Goal: Transaction & Acquisition: Purchase product/service

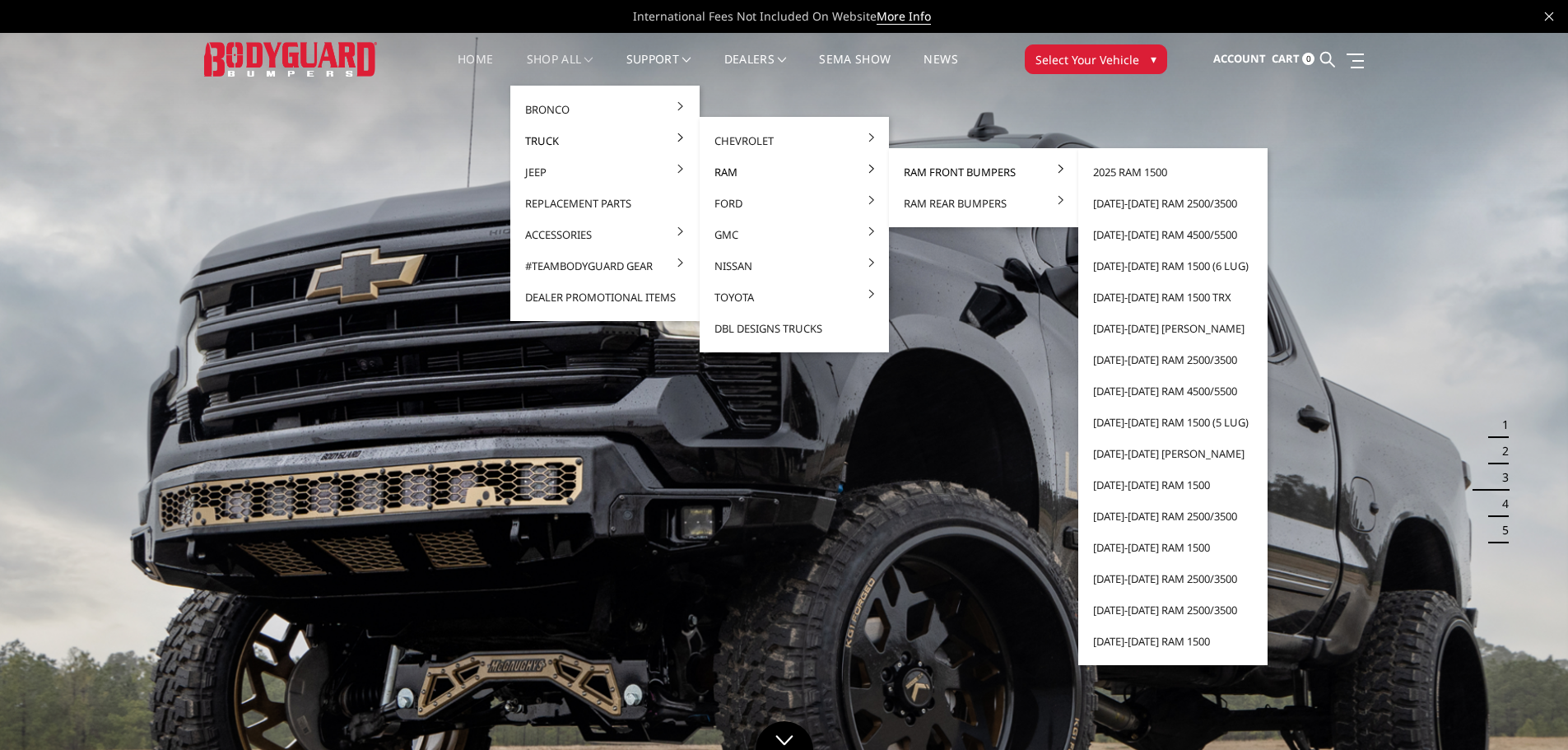
click at [942, 175] on link "Ram Front Bumpers" at bounding box center [983, 171] width 176 height 31
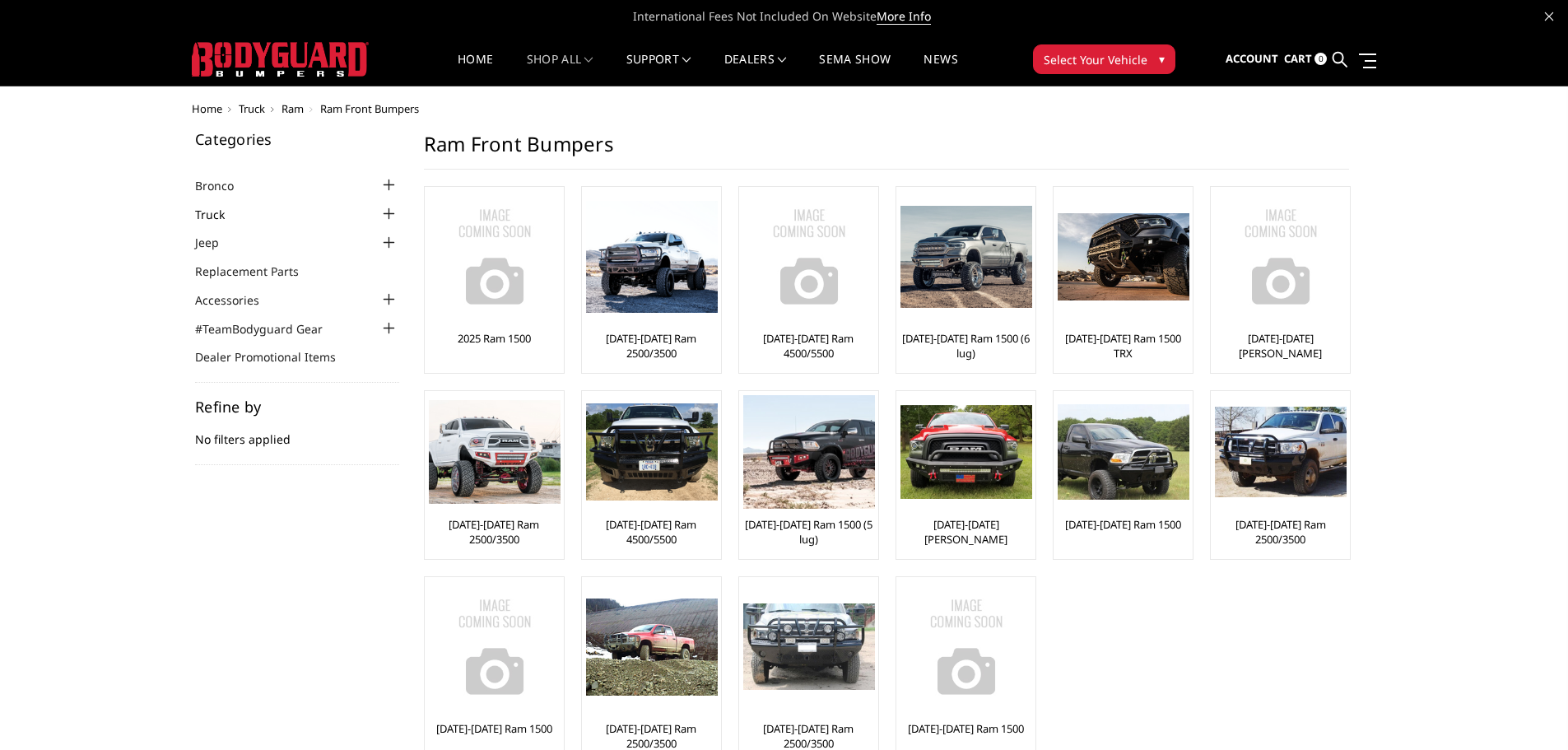
click at [210, 219] on link "Truck" at bounding box center [220, 214] width 50 height 17
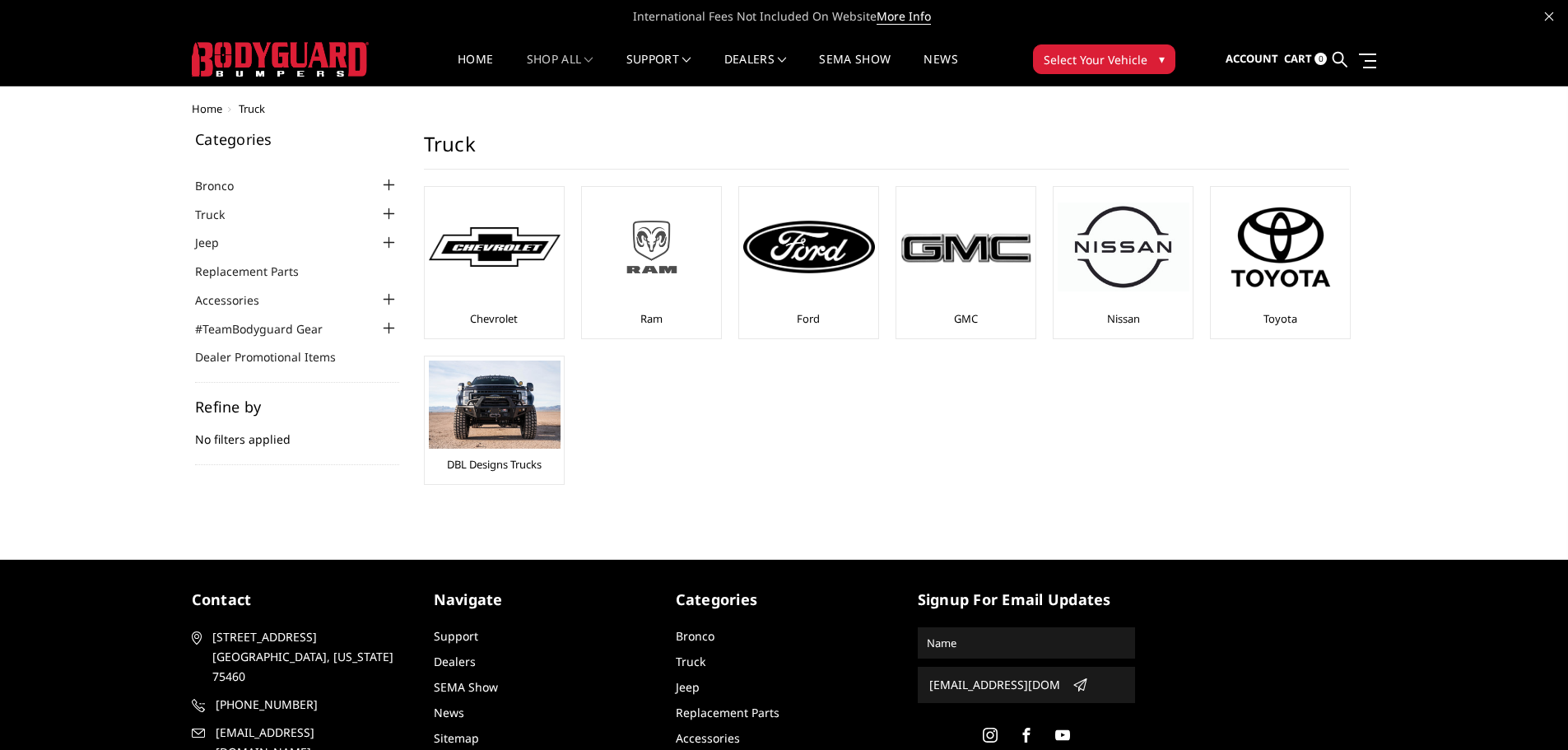
click at [631, 280] on img at bounding box center [651, 247] width 131 height 74
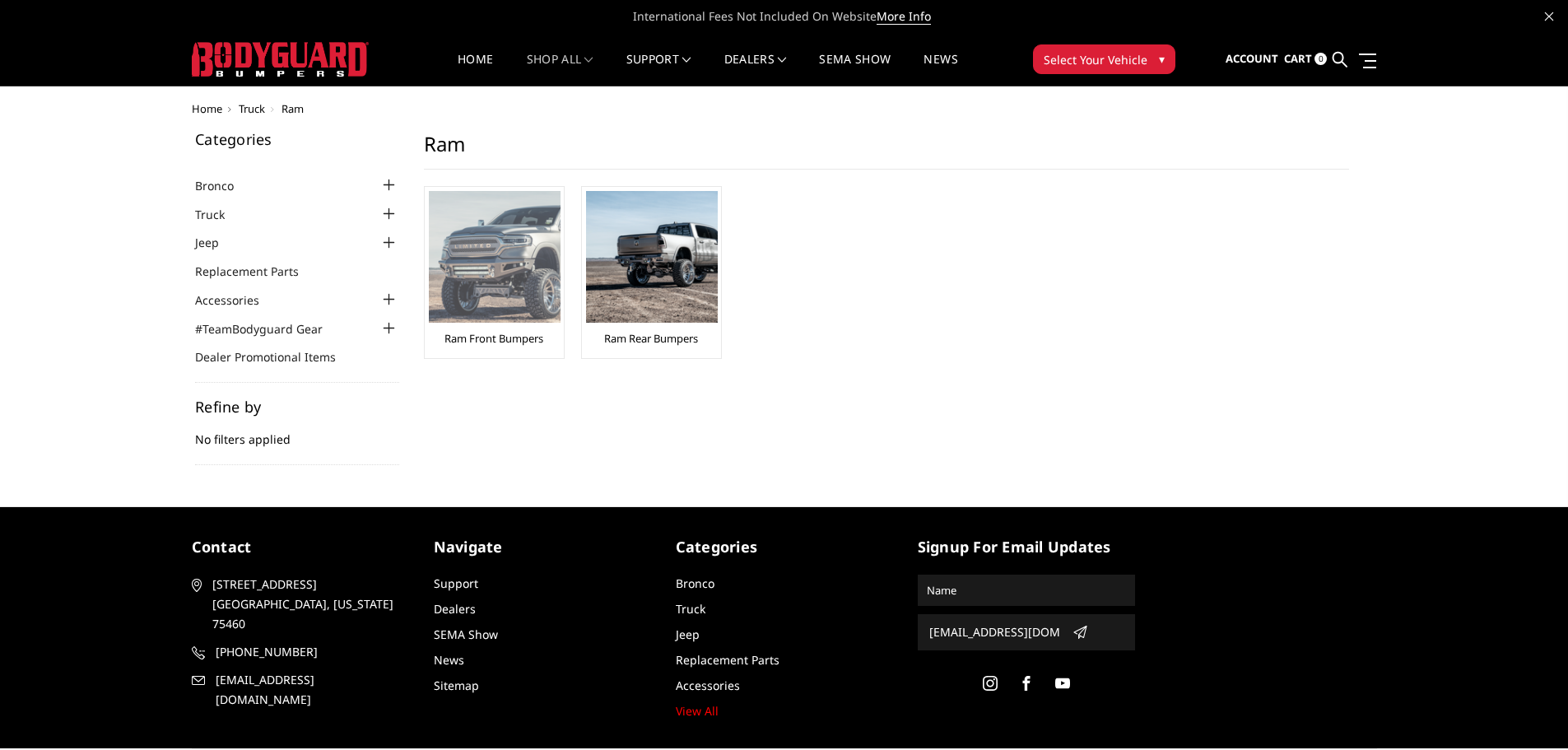
click at [499, 277] on img at bounding box center [494, 256] width 131 height 131
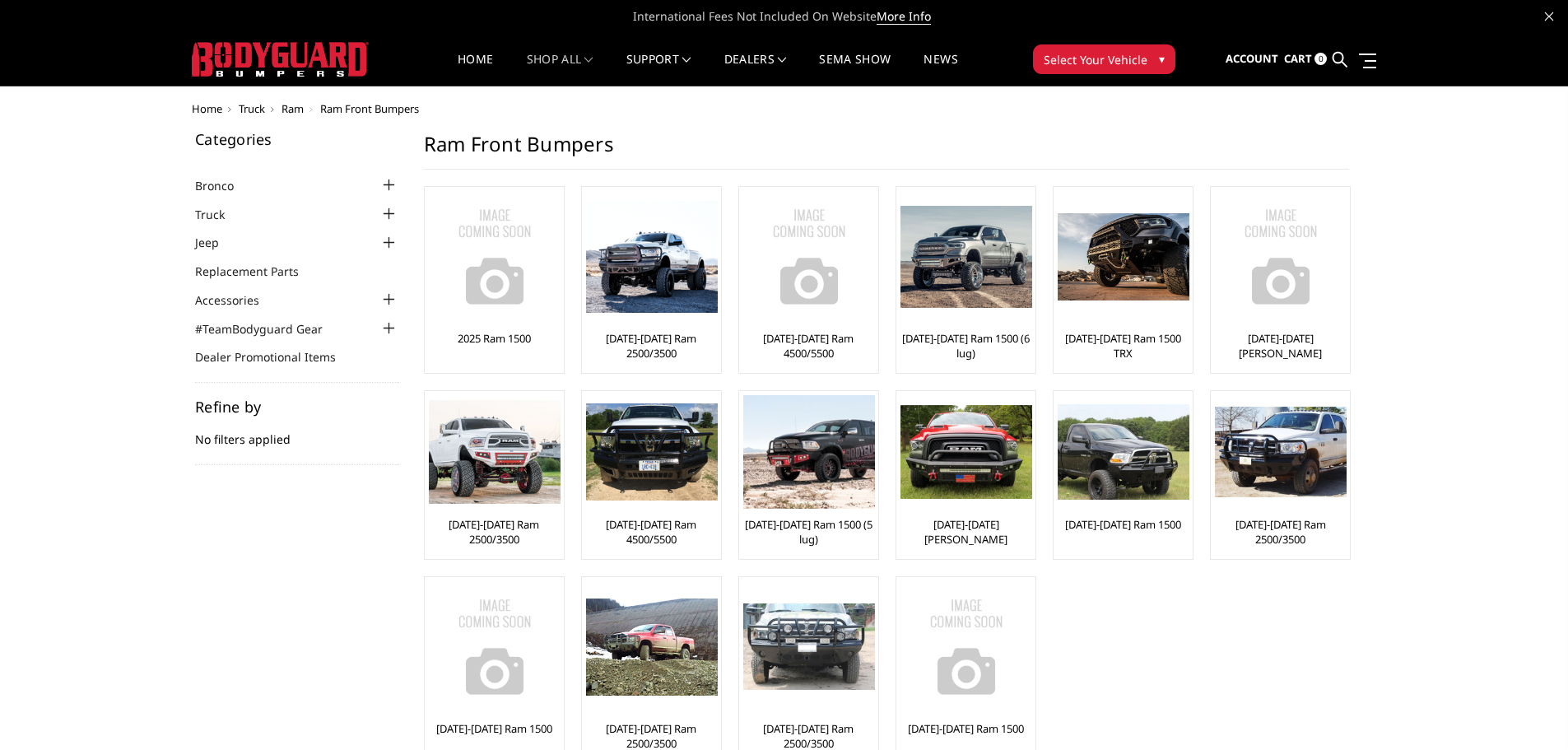
click at [1067, 68] on span "Select Your Vehicle" at bounding box center [1095, 59] width 103 height 17
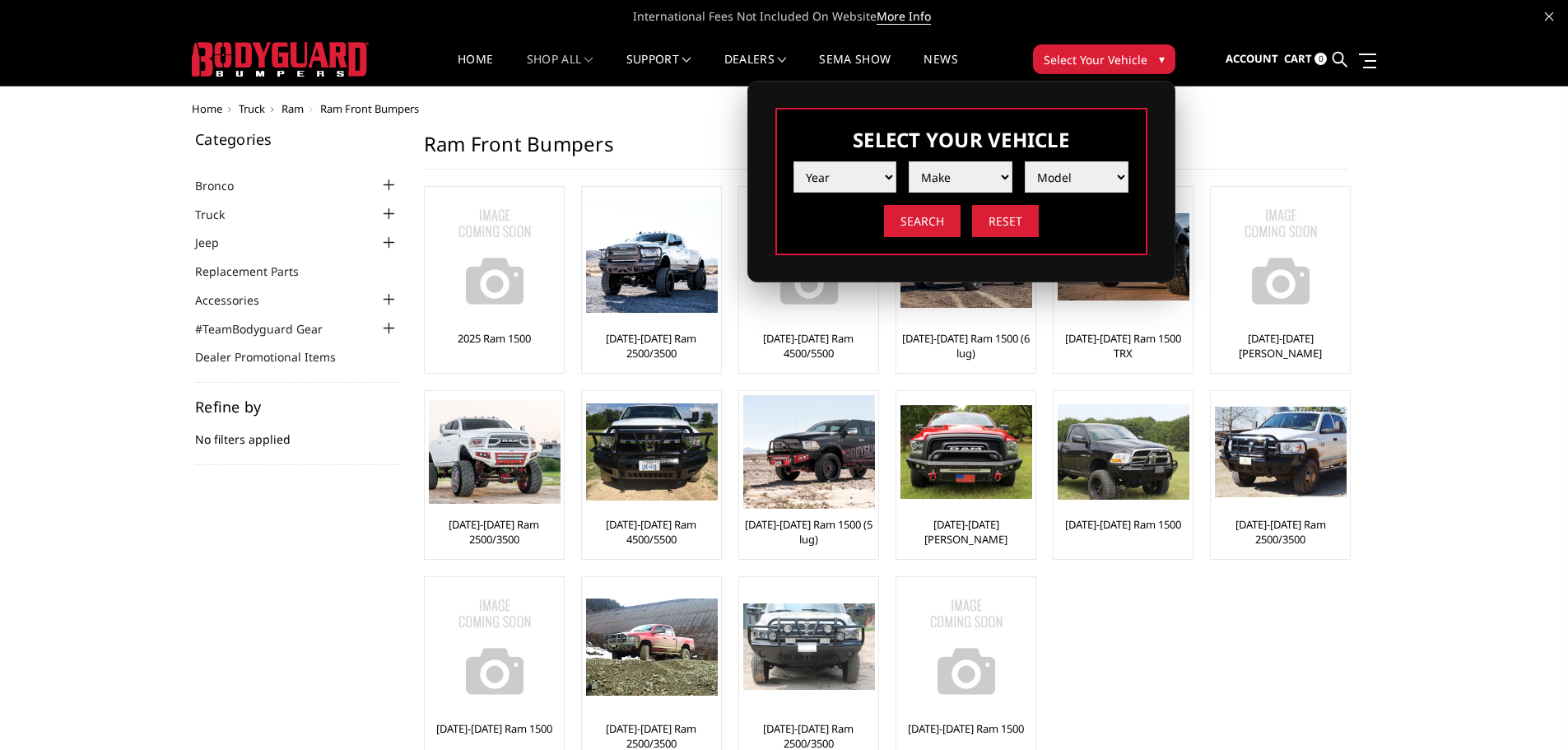
click at [847, 177] on select "Year 2025 2024 2023 2022 2021 2020 2019 2018 2017 2016 2015 2014 2013 2012 2011…" at bounding box center [845, 176] width 103 height 31
select select "yr_2025"
click at [793, 161] on select "Year 2025 2024 2023 2022 2021 2020 2019 2018 2017 2016 2015 2014 2013 2012 2011…" at bounding box center [845, 176] width 103 height 31
click at [933, 179] on select "Make Chevrolet Ford GMC Ram Toyota" at bounding box center [960, 176] width 103 height 31
select select "mk_ram"
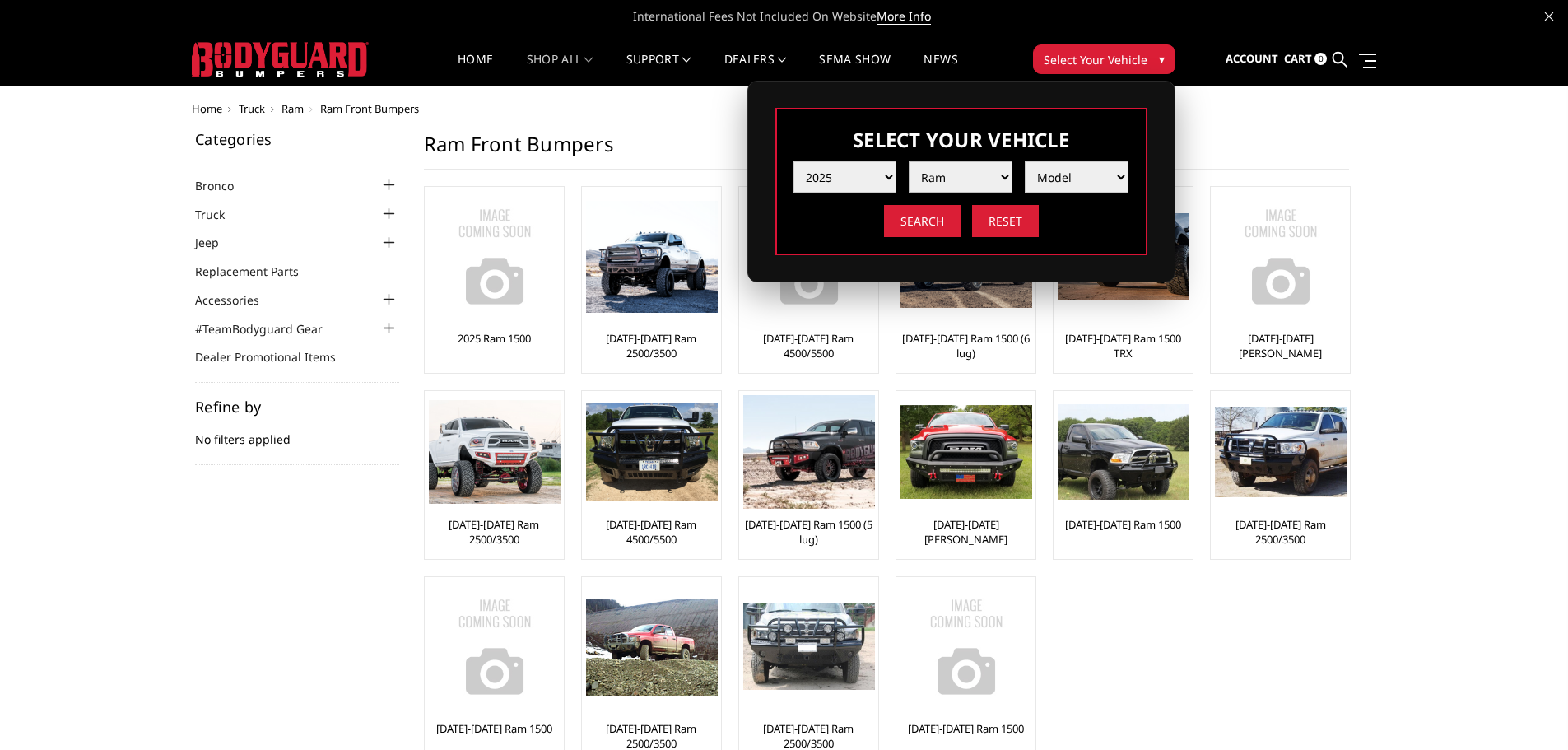
click at [909, 161] on select "Make Chevrolet Ford GMC Ram Toyota" at bounding box center [960, 176] width 103 height 31
click at [1048, 181] on select "Model 1500 6-Lug 1500 Rebel 2500 / 3500 4500 / 5500 RHO" at bounding box center [1076, 176] width 103 height 31
select select "md_2500-3500"
click at [1025, 161] on select "Model 1500 6-Lug 1500 Rebel 2500 / 3500 4500 / 5500 RHO" at bounding box center [1076, 176] width 103 height 31
click at [929, 227] on input "Search" at bounding box center [922, 221] width 76 height 32
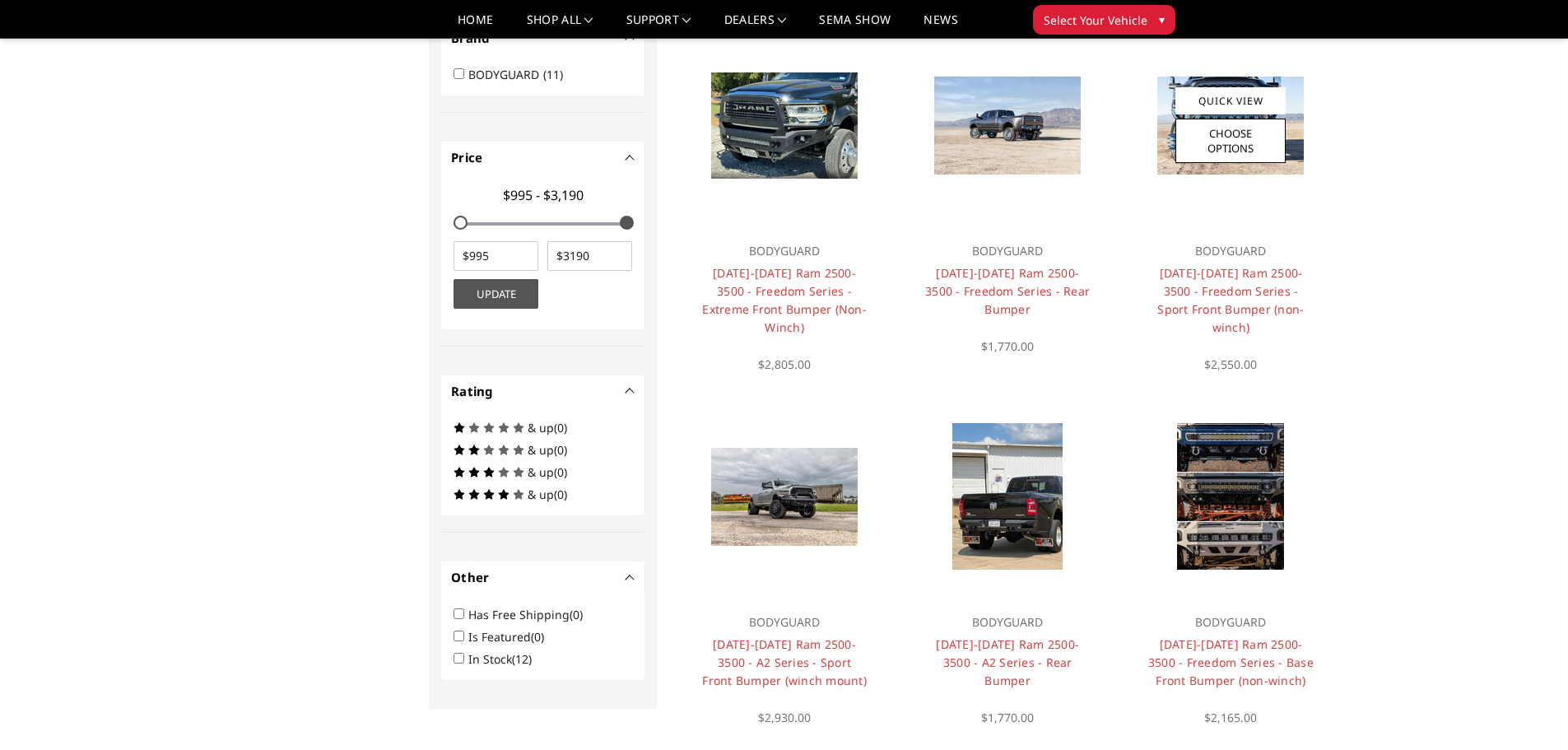
scroll to position [576, 0]
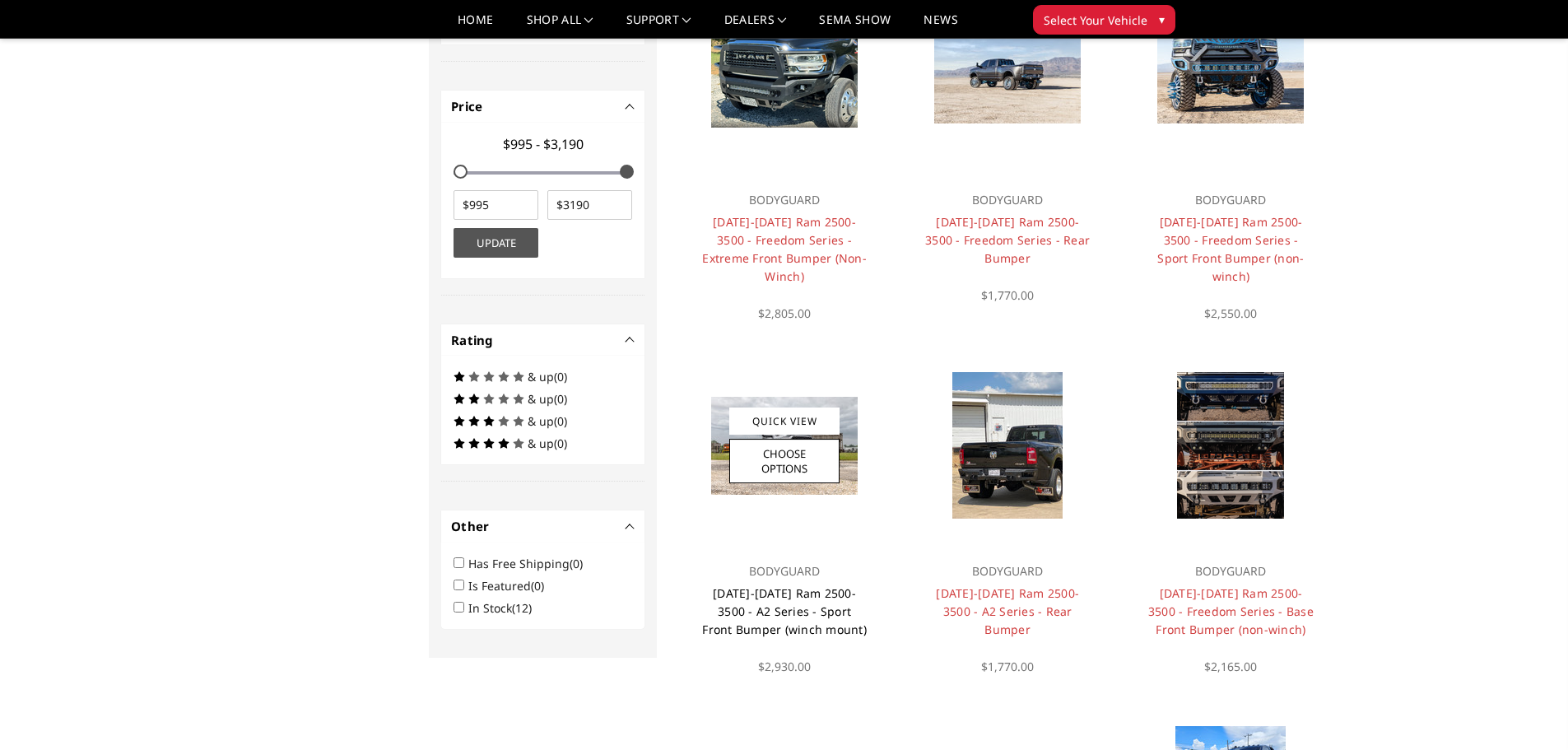
click at [793, 585] on link "[DATE]-[DATE] Ram 2500-3500 - A2 Series - Sport Front Bumper (winch mount)" at bounding box center [784, 610] width 164 height 52
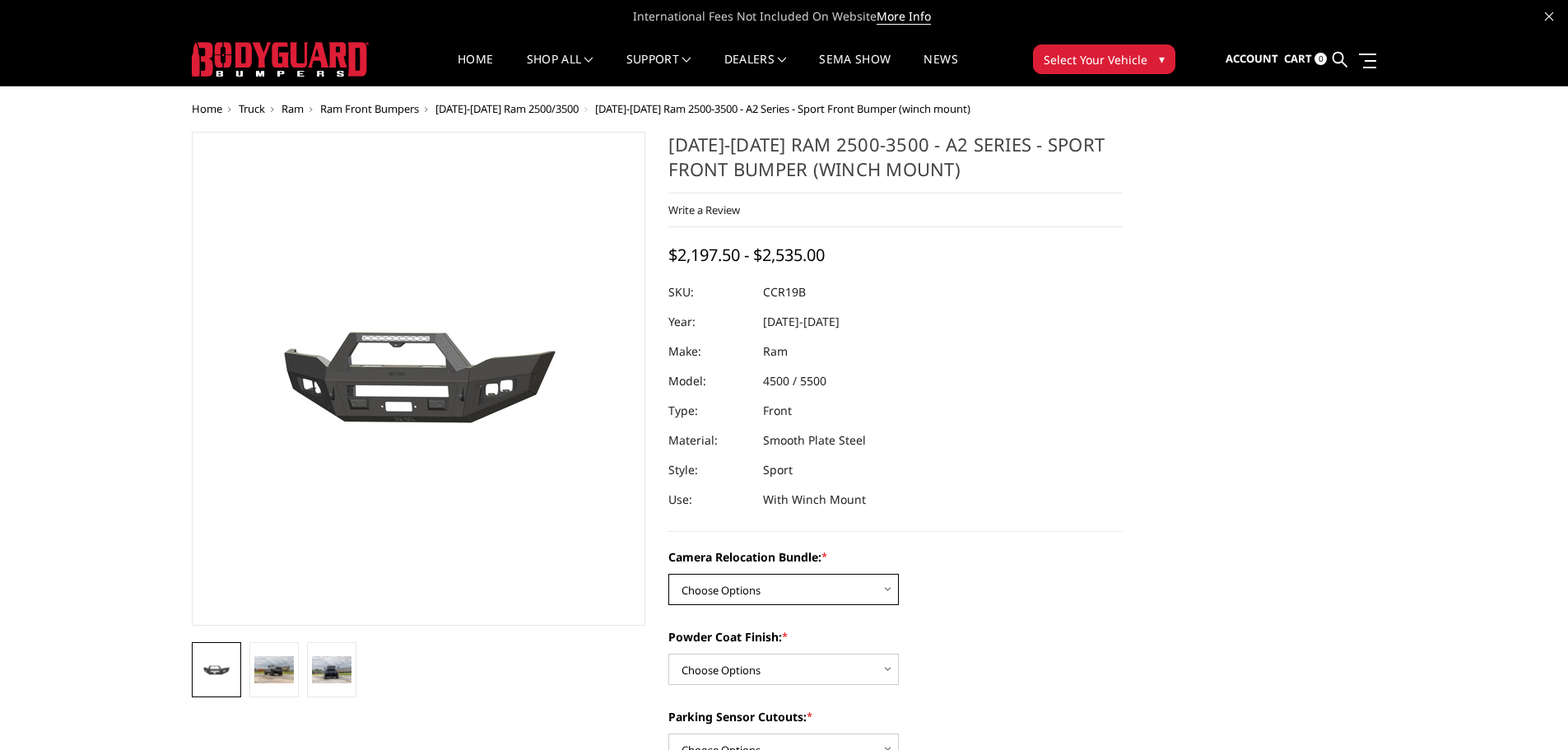
click at [741, 596] on select "Choose Options WITHOUT Camera Relocation Bundle WITH Camera Relocation Bundle" at bounding box center [783, 589] width 231 height 31
select select "2602"
click at [668, 574] on select "Choose Options WITHOUT Camera Relocation Bundle WITH Camera Relocation Bundle" at bounding box center [783, 589] width 231 height 31
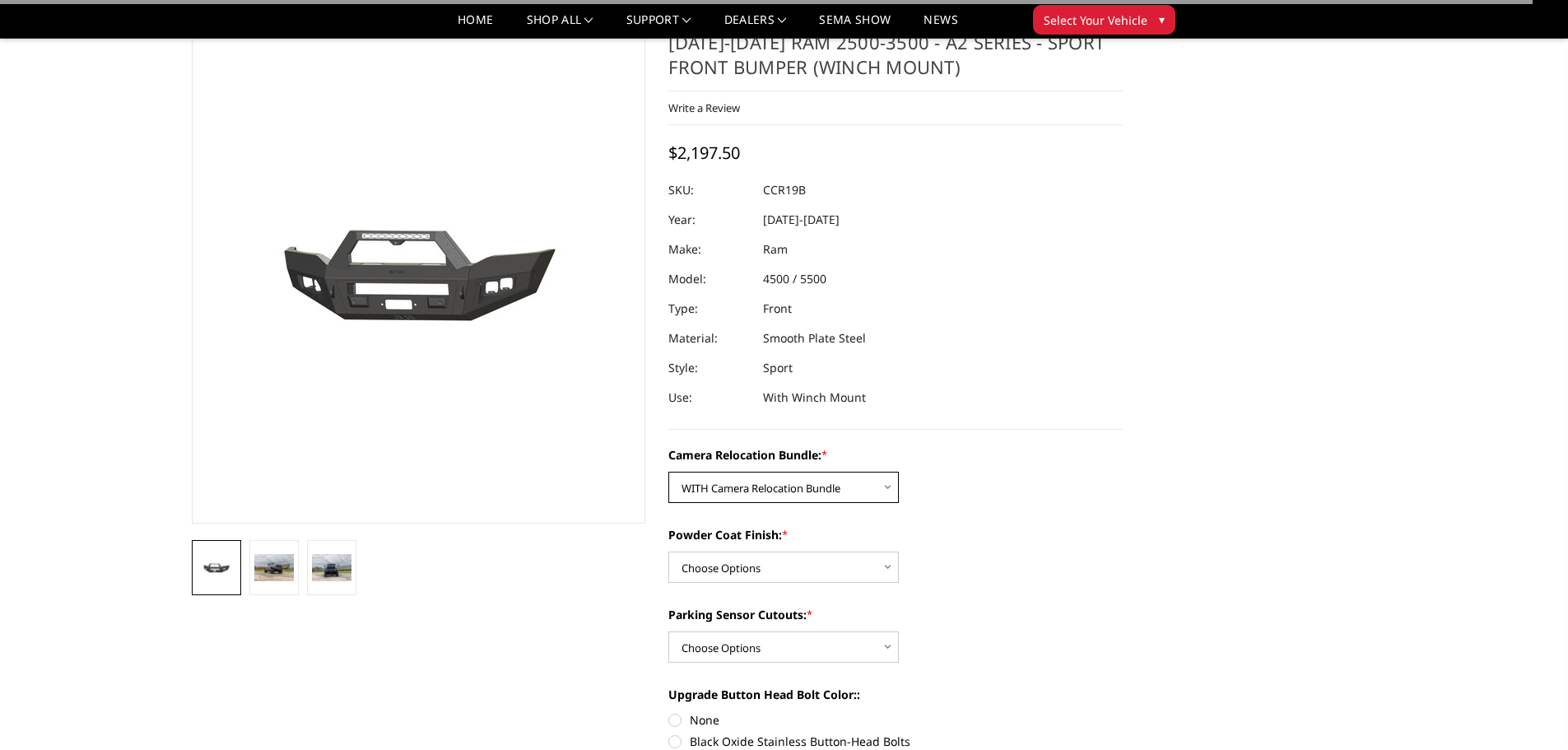
scroll to position [164, 0]
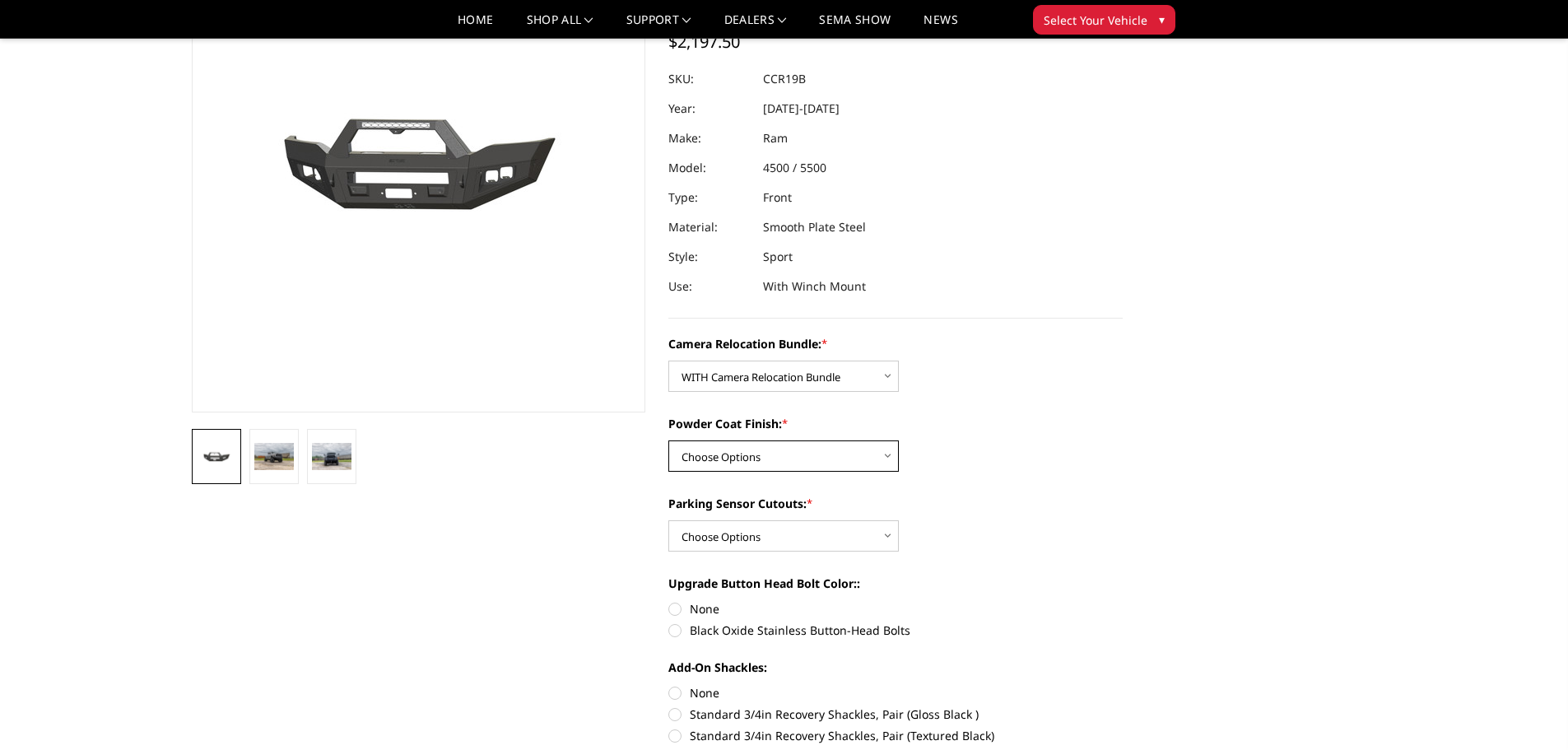
click at [727, 460] on select "Choose Options Textured Black Powder Coat Bare Metal" at bounding box center [783, 456] width 231 height 31
select select "2601"
click at [668, 441] on select "Choose Options Textured Black Powder Coat Bare Metal" at bounding box center [783, 456] width 231 height 31
click at [729, 539] on select "Choose Options Yes - With Parking Sensor Cutouts No - Without Parking Sensor Cu…" at bounding box center [783, 536] width 231 height 31
select select "2599"
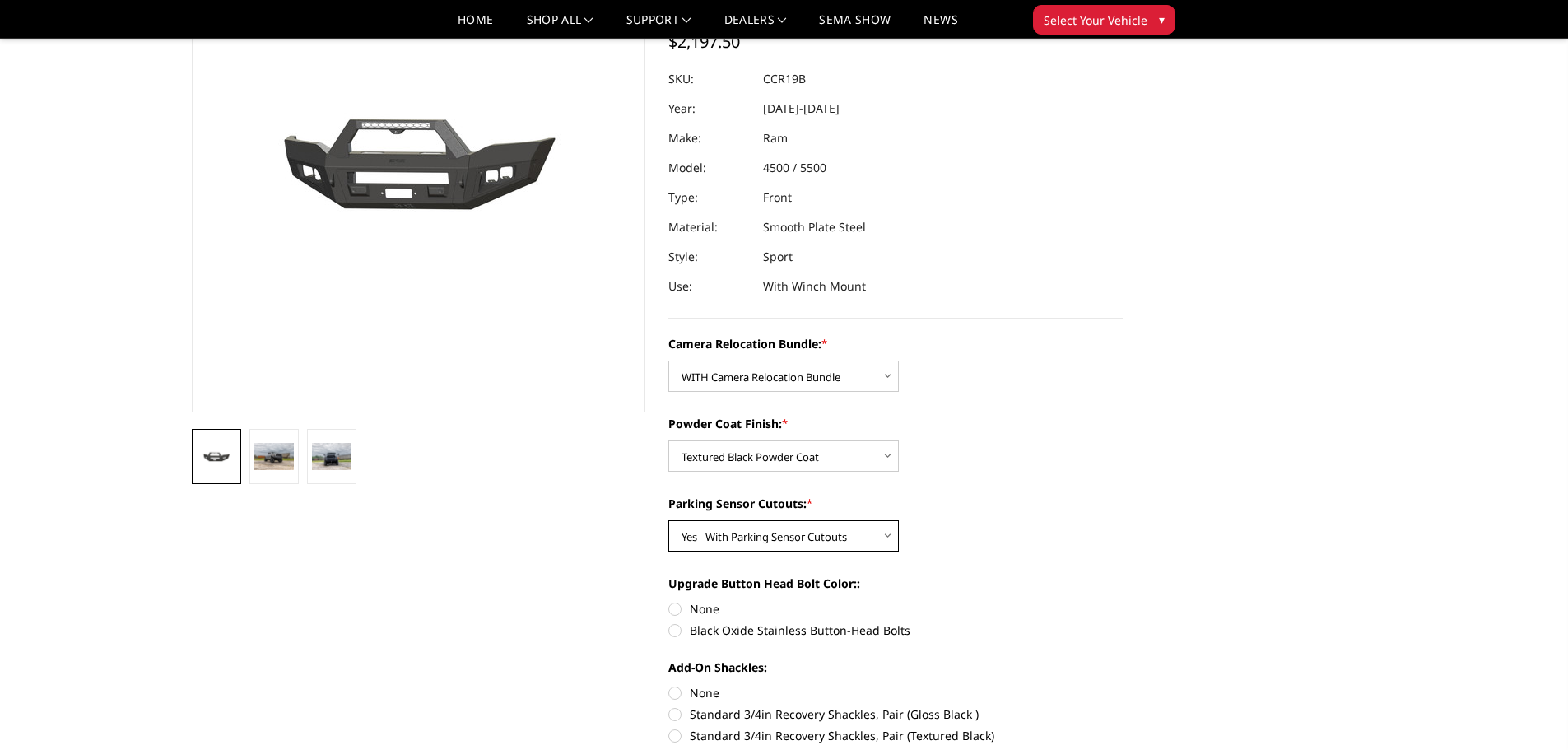
click at [668, 520] on select "Choose Options Yes - With Parking Sensor Cutouts No - Without Parking Sensor Cu…" at bounding box center [783, 536] width 231 height 31
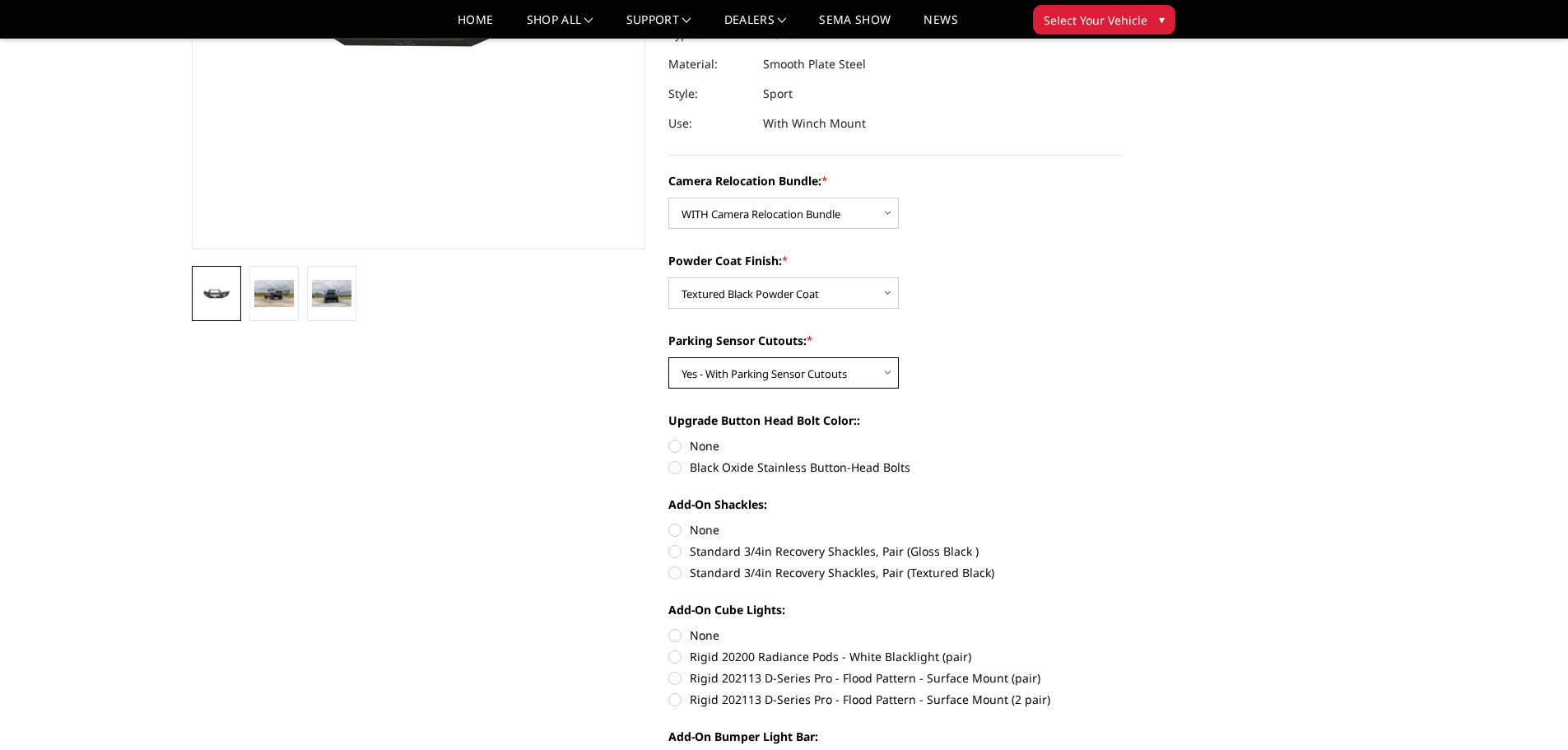
scroll to position [329, 0]
click at [673, 444] on label "None" at bounding box center [895, 444] width 454 height 17
click at [669, 436] on input "None" at bounding box center [668, 436] width 1 height 1
radio input "true"
click at [678, 531] on label "None" at bounding box center [895, 528] width 454 height 17
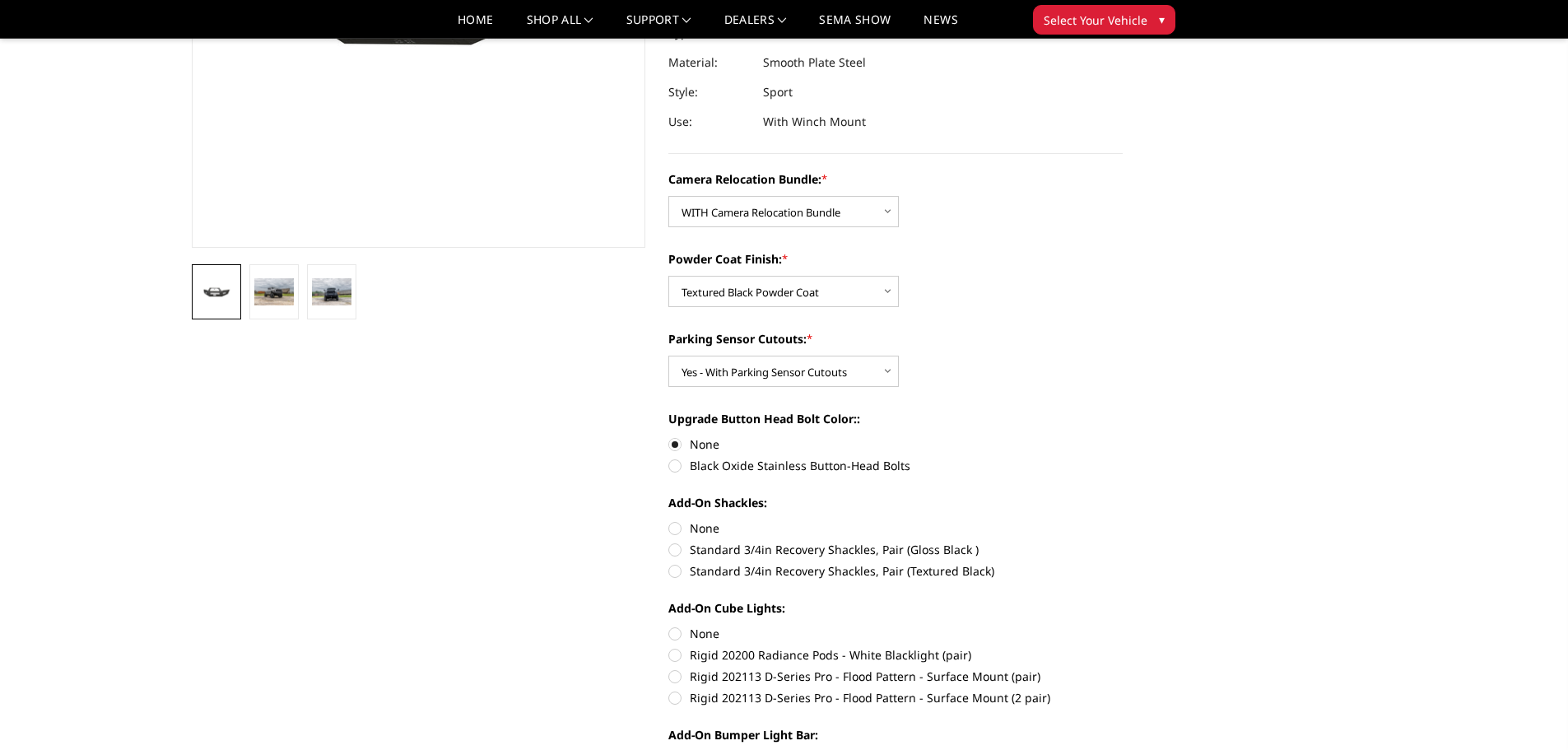
click at [669, 520] on input "None" at bounding box center [668, 519] width 1 height 1
radio input "true"
click at [676, 632] on label "None" at bounding box center [895, 633] width 454 height 17
click at [669, 625] on input "None" at bounding box center [668, 625] width 1 height 1
radio input "true"
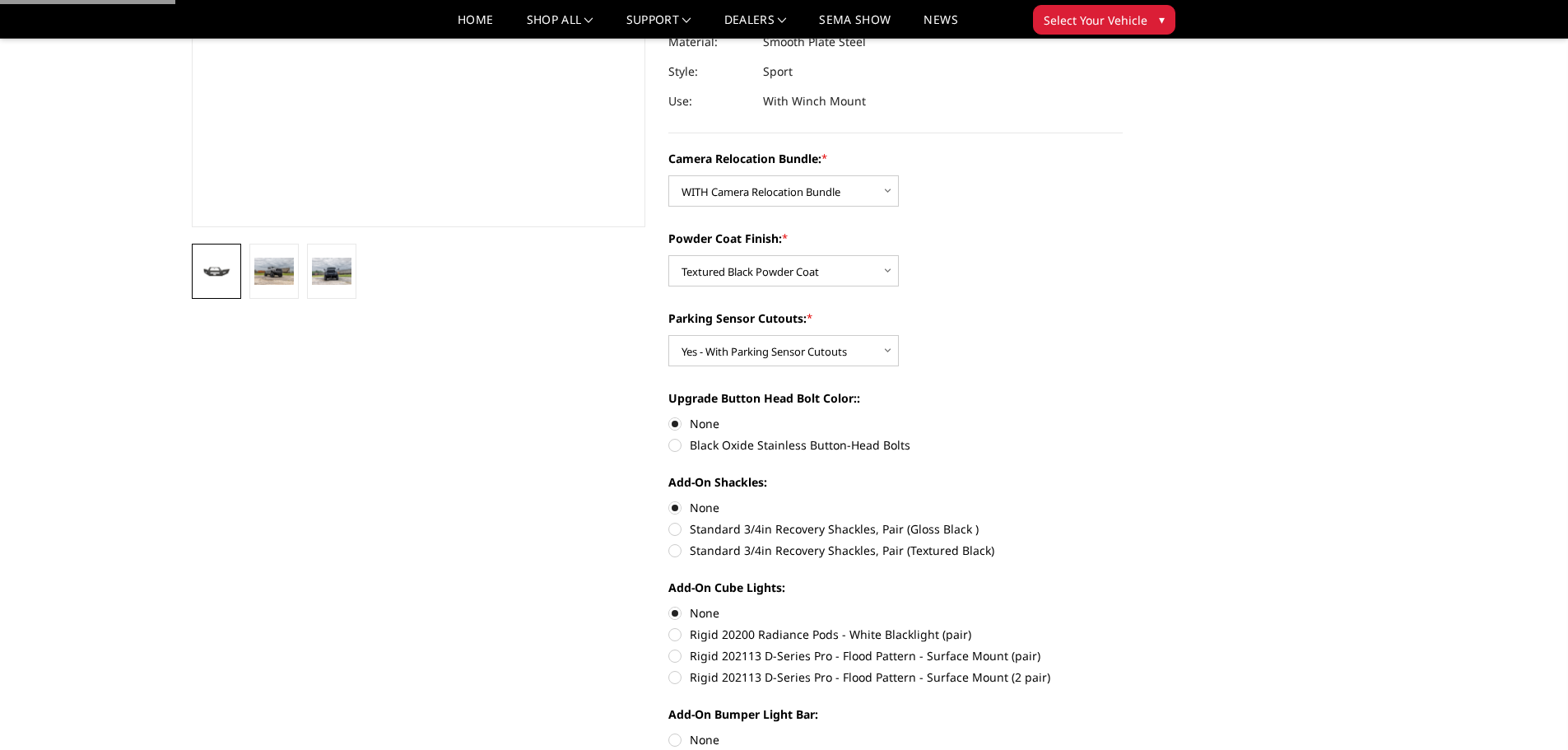
scroll to position [576, 0]
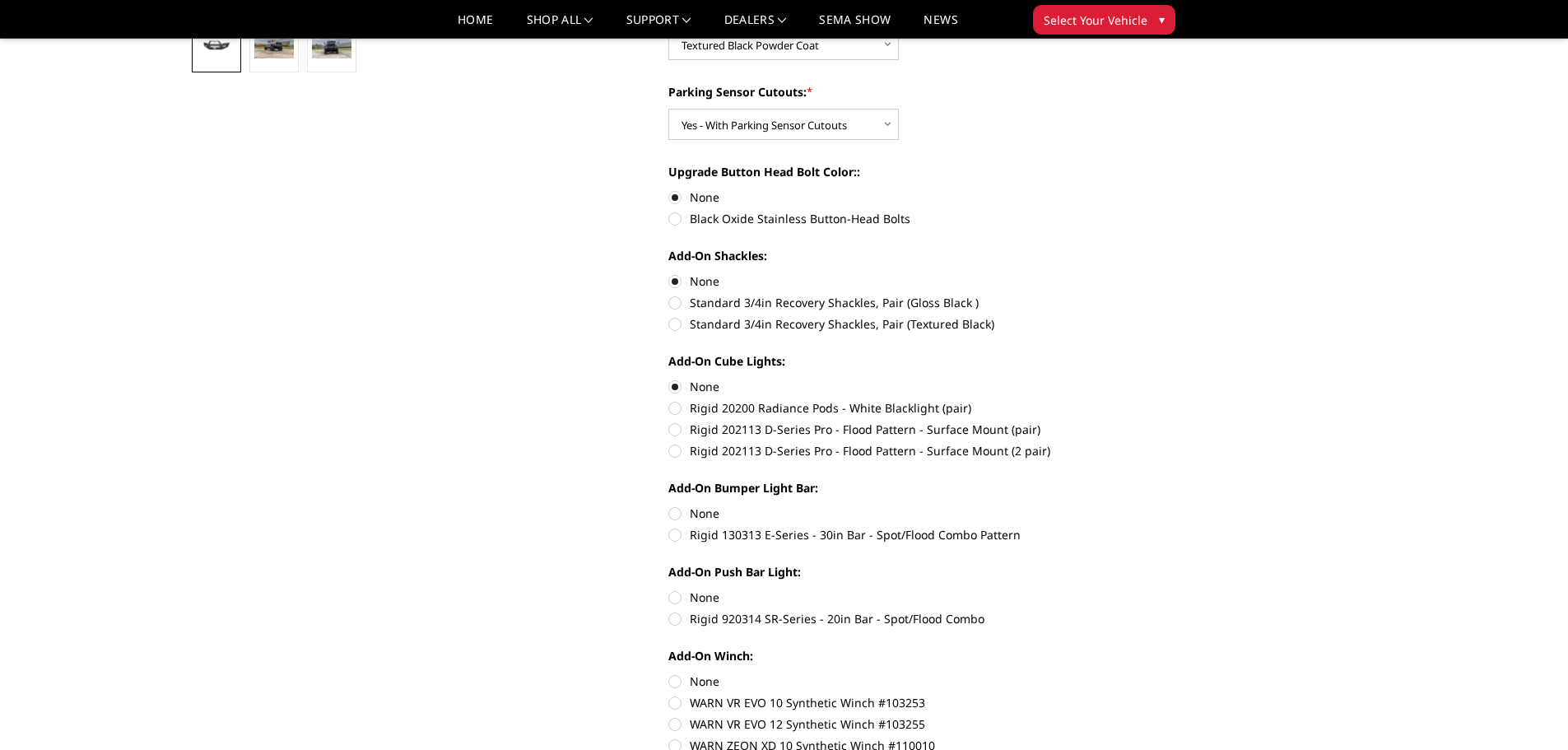
click at [682, 514] on label "None" at bounding box center [895, 513] width 454 height 17
click at [669, 505] on input "None" at bounding box center [668, 504] width 1 height 1
radio input "true"
click at [673, 598] on label "None" at bounding box center [895, 597] width 454 height 17
click at [669, 589] on input "None" at bounding box center [668, 588] width 1 height 1
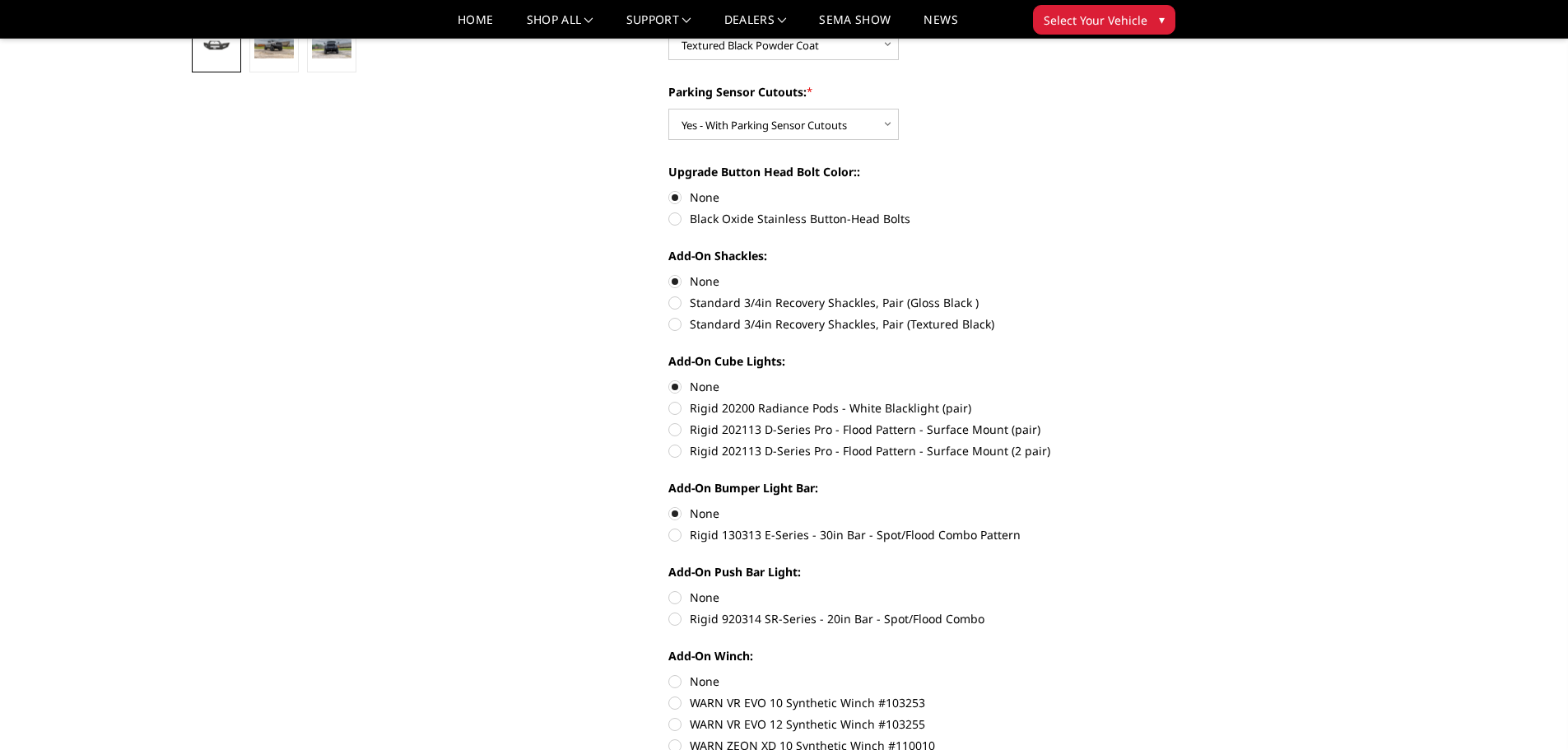
radio input "true"
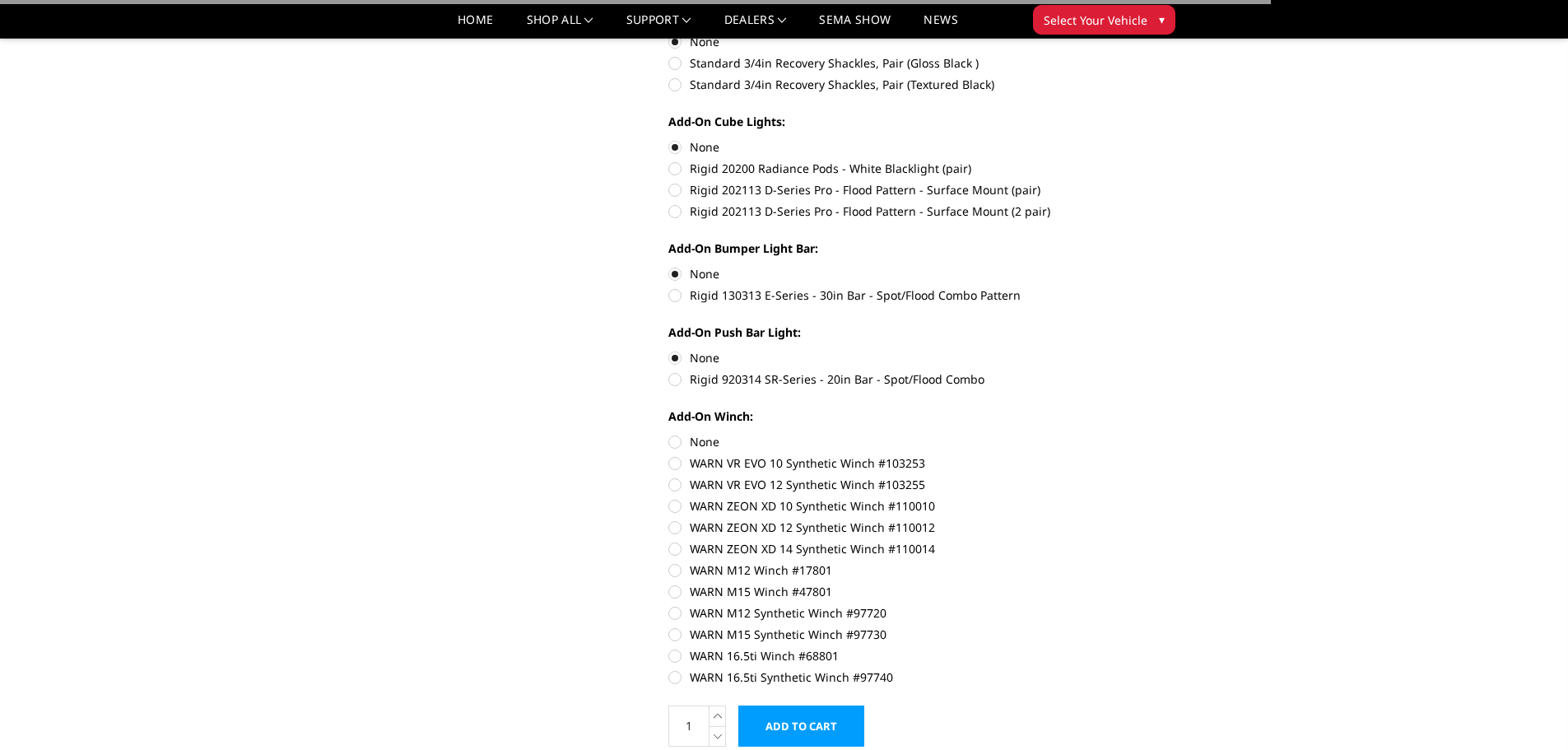
scroll to position [823, 0]
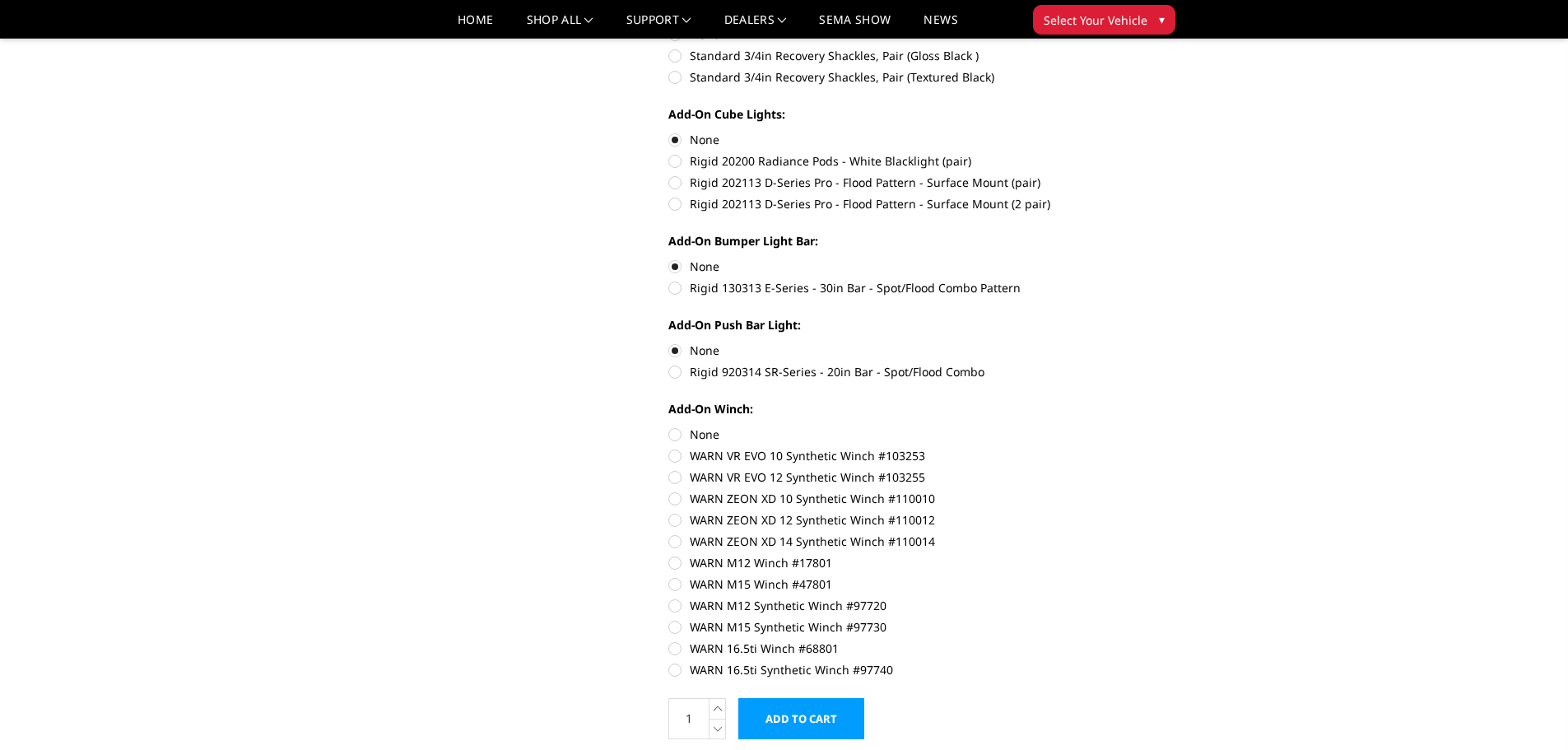
click at [676, 435] on label "None" at bounding box center [895, 434] width 454 height 17
click at [669, 426] on input "None" at bounding box center [668, 425] width 1 height 1
radio input "true"
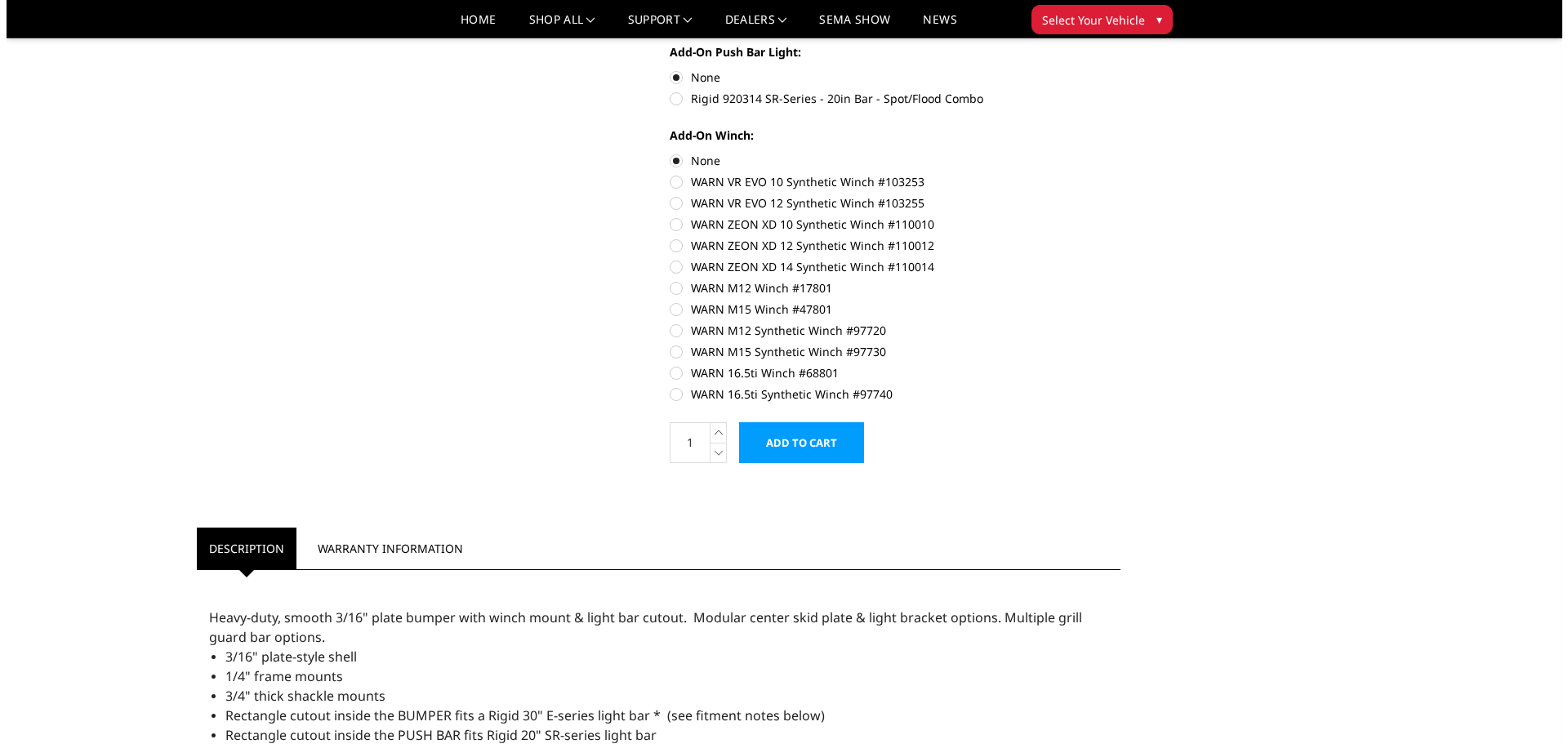
scroll to position [1142, 0]
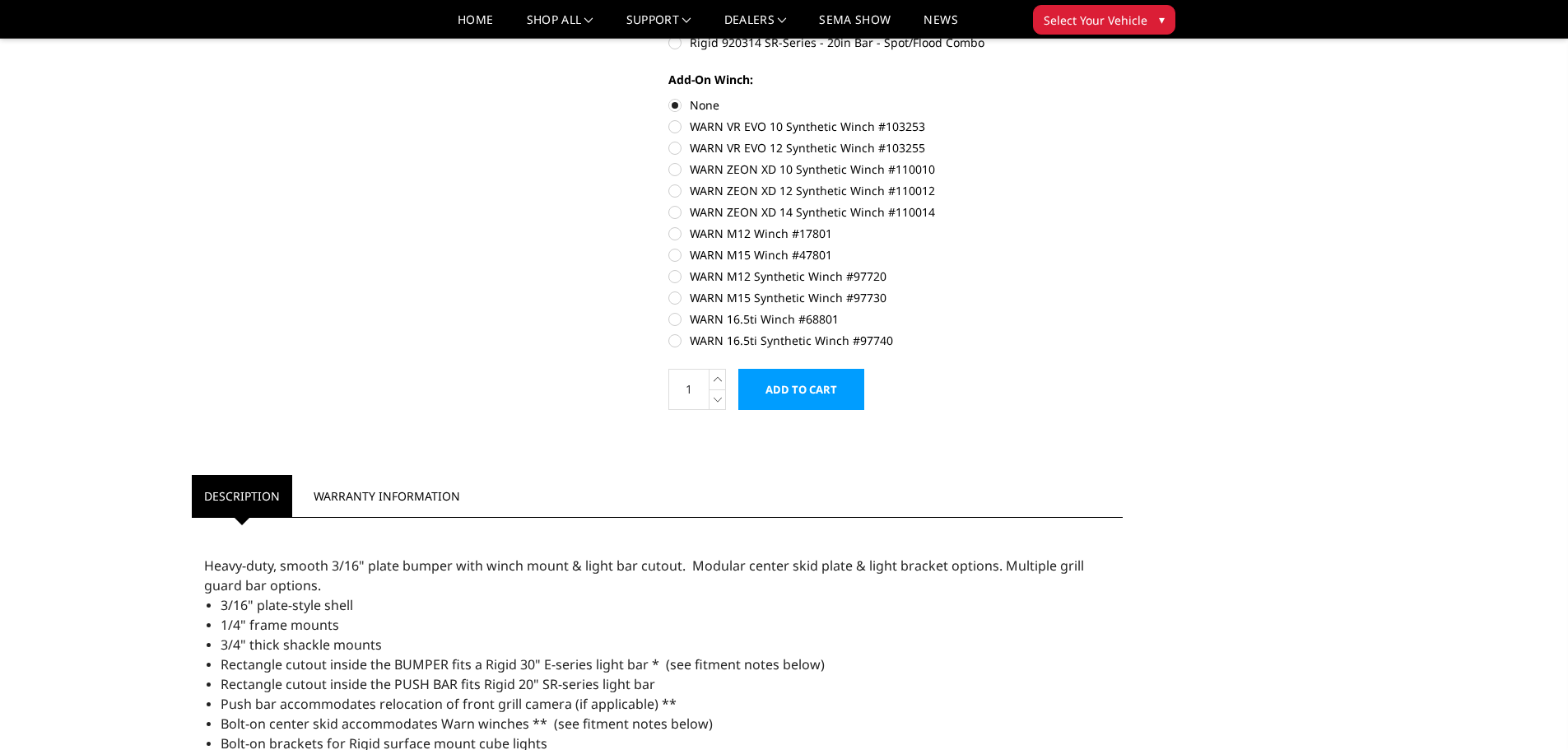
click at [811, 397] on input "Add to Cart" at bounding box center [801, 389] width 126 height 42
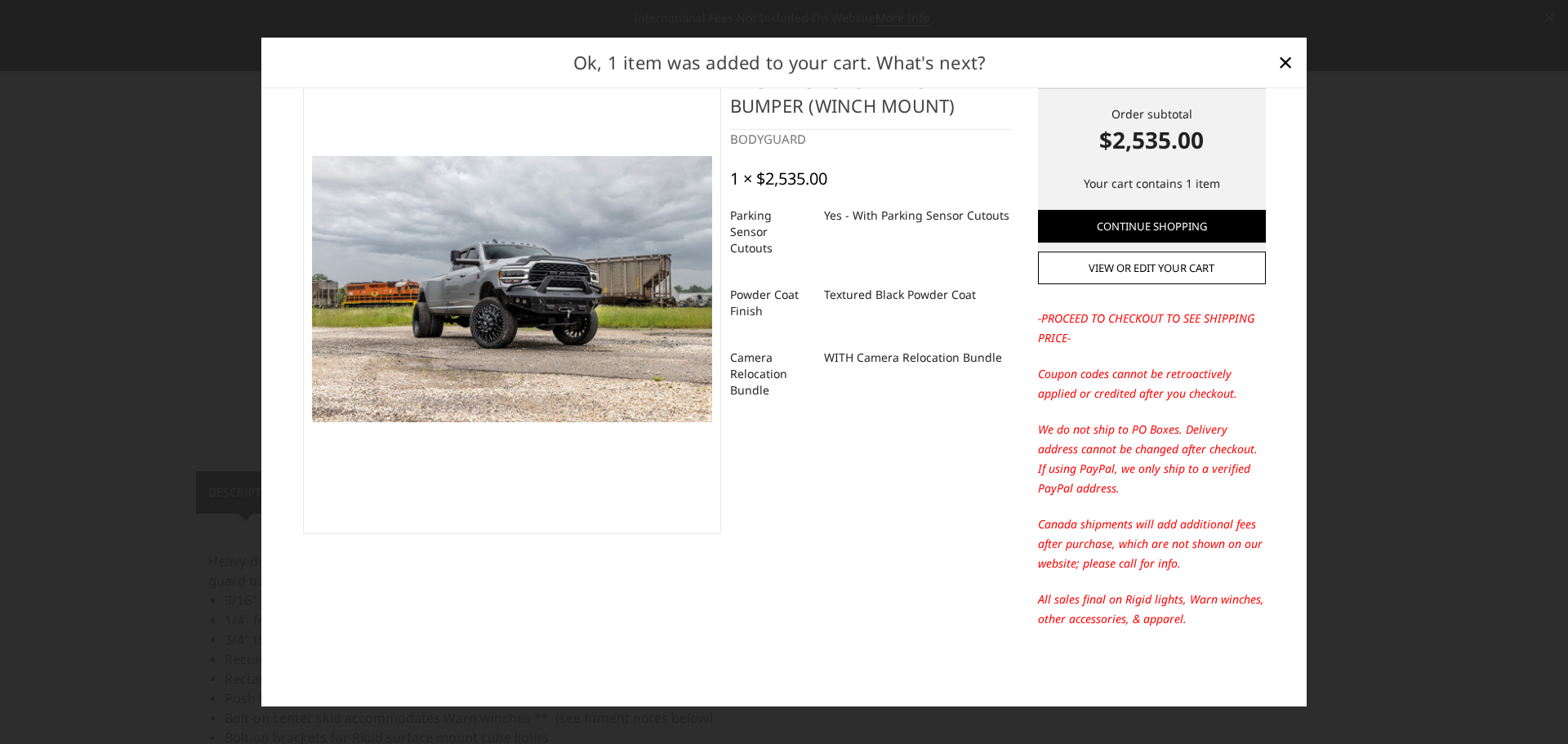
scroll to position [0, 0]
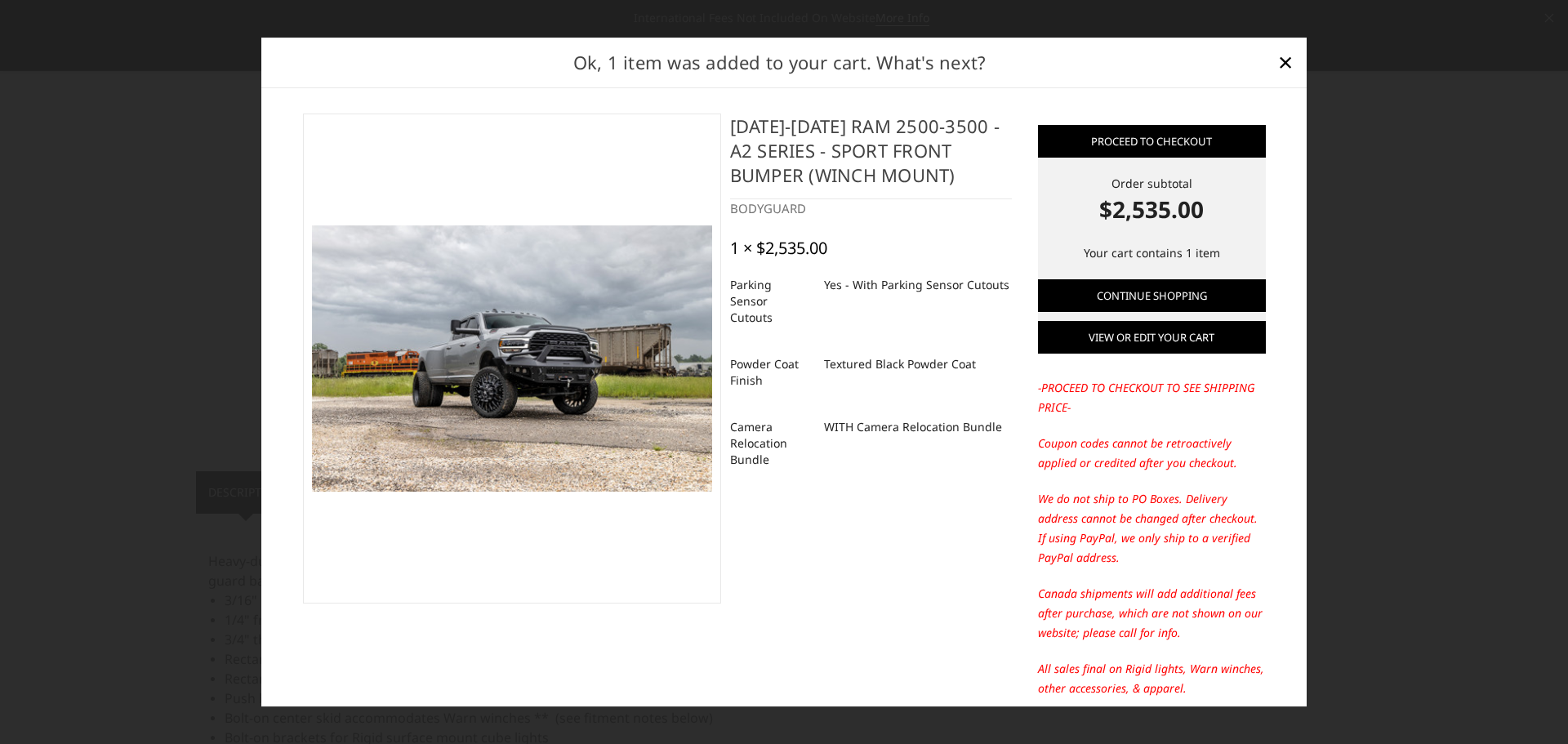
click at [1146, 341] on link "View or edit your cart" at bounding box center [1152, 337] width 228 height 33
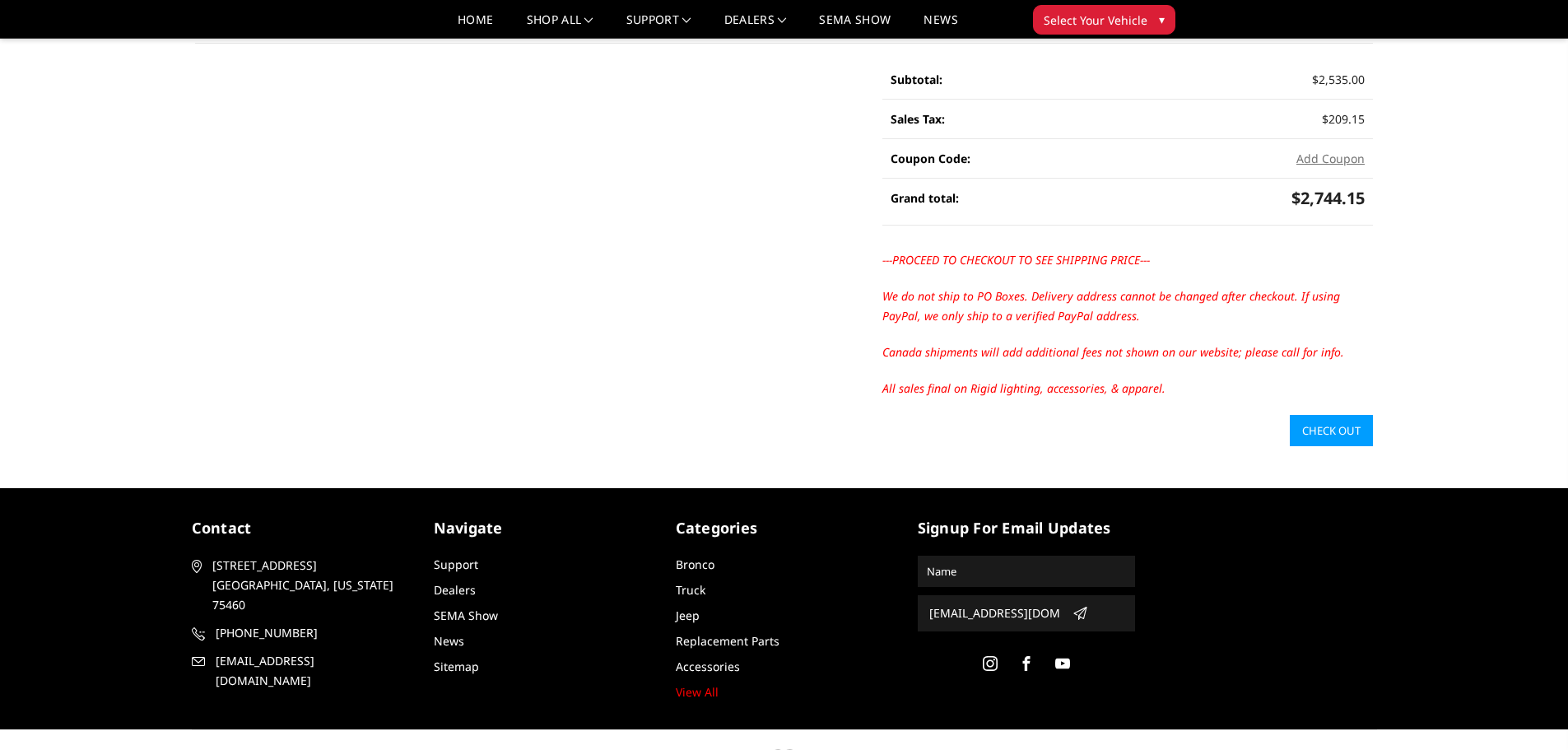
scroll to position [329, 0]
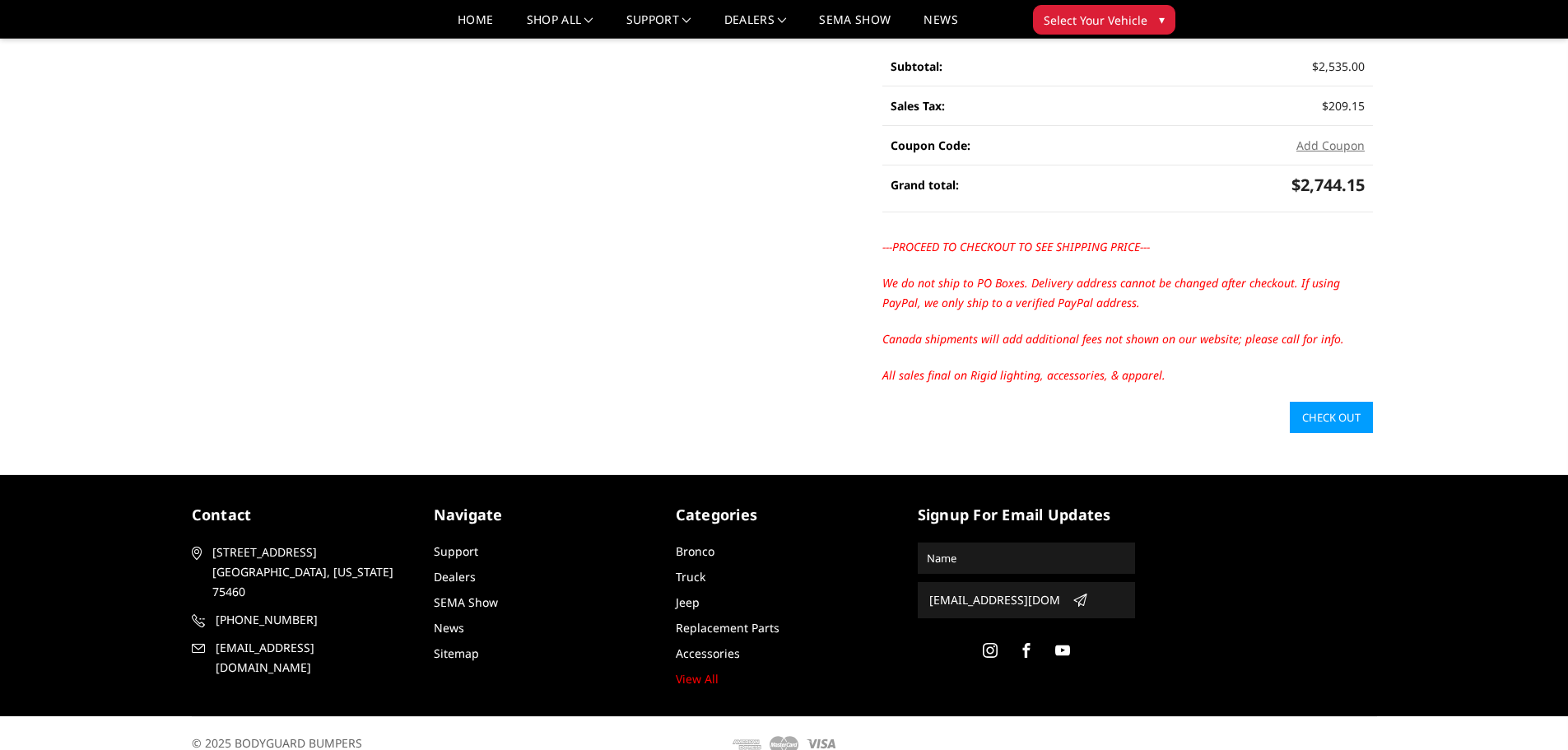
click at [1331, 402] on link "Check out" at bounding box center [1332, 417] width 83 height 31
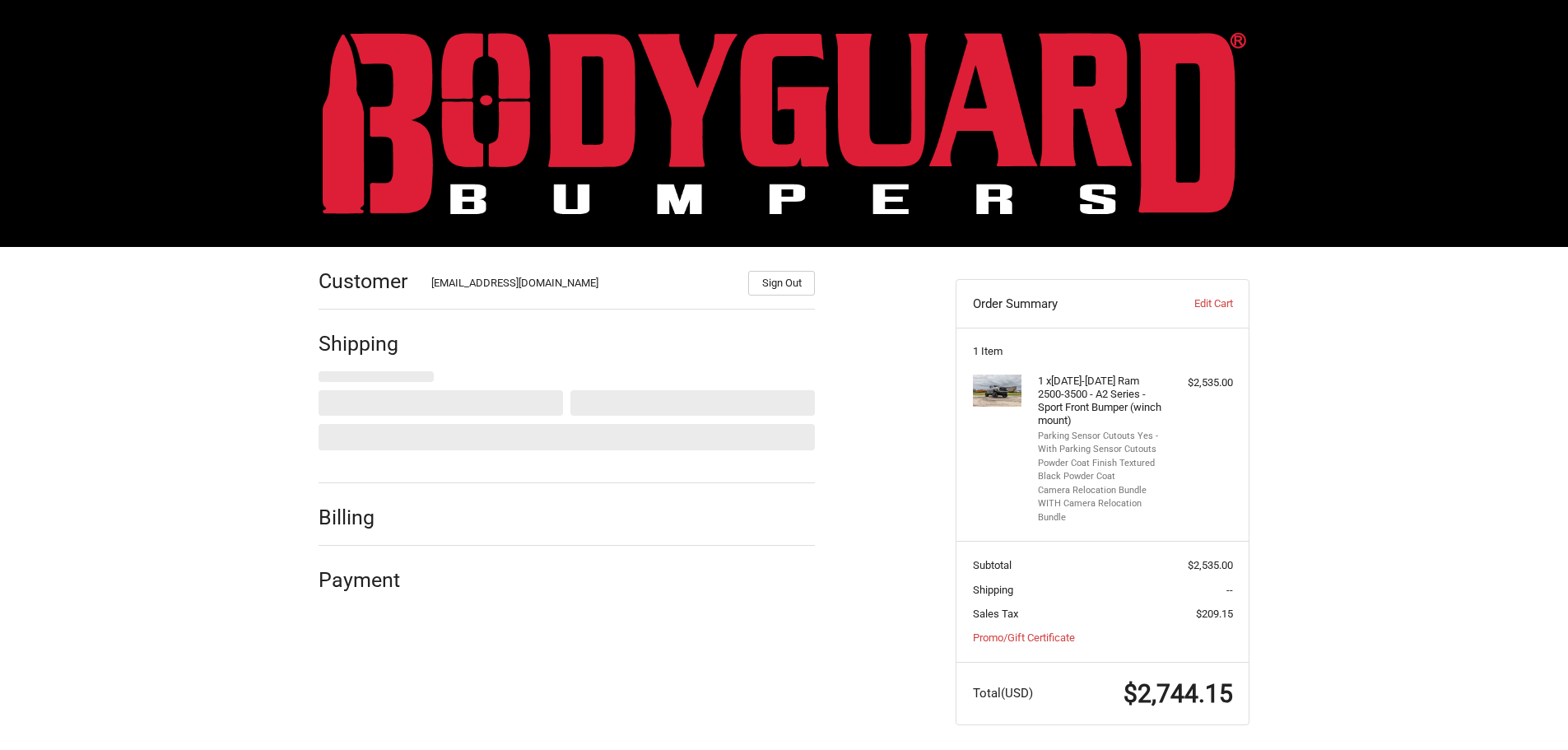
scroll to position [8, 0]
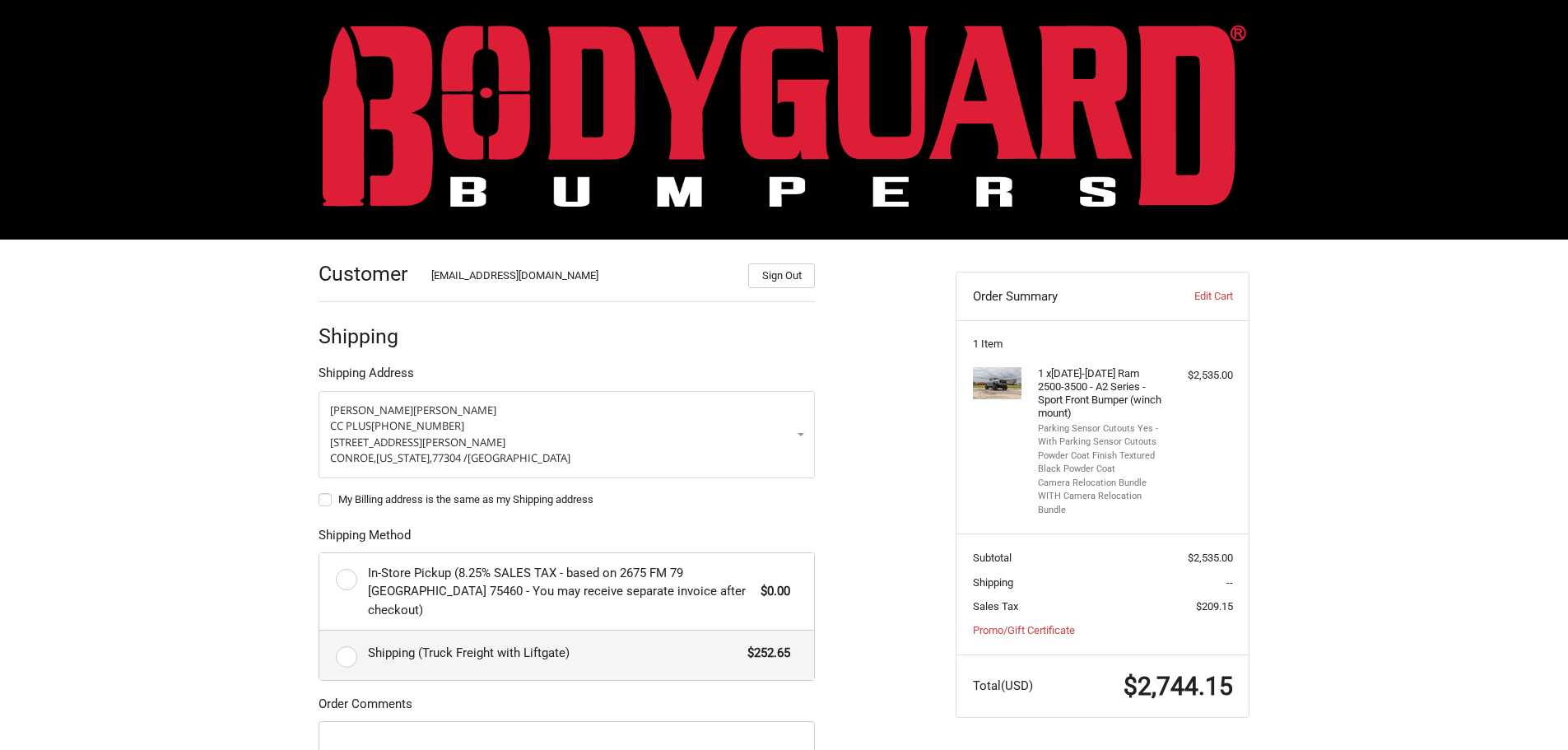
click at [342, 641] on label "Shipping (Truck Freight with Liftgate) $252.65" at bounding box center [567, 655] width 495 height 49
click at [320, 631] on input "Shipping (Truck Freight with Liftgate) $252.65" at bounding box center [320, 631] width 1 height 1
radio input "true"
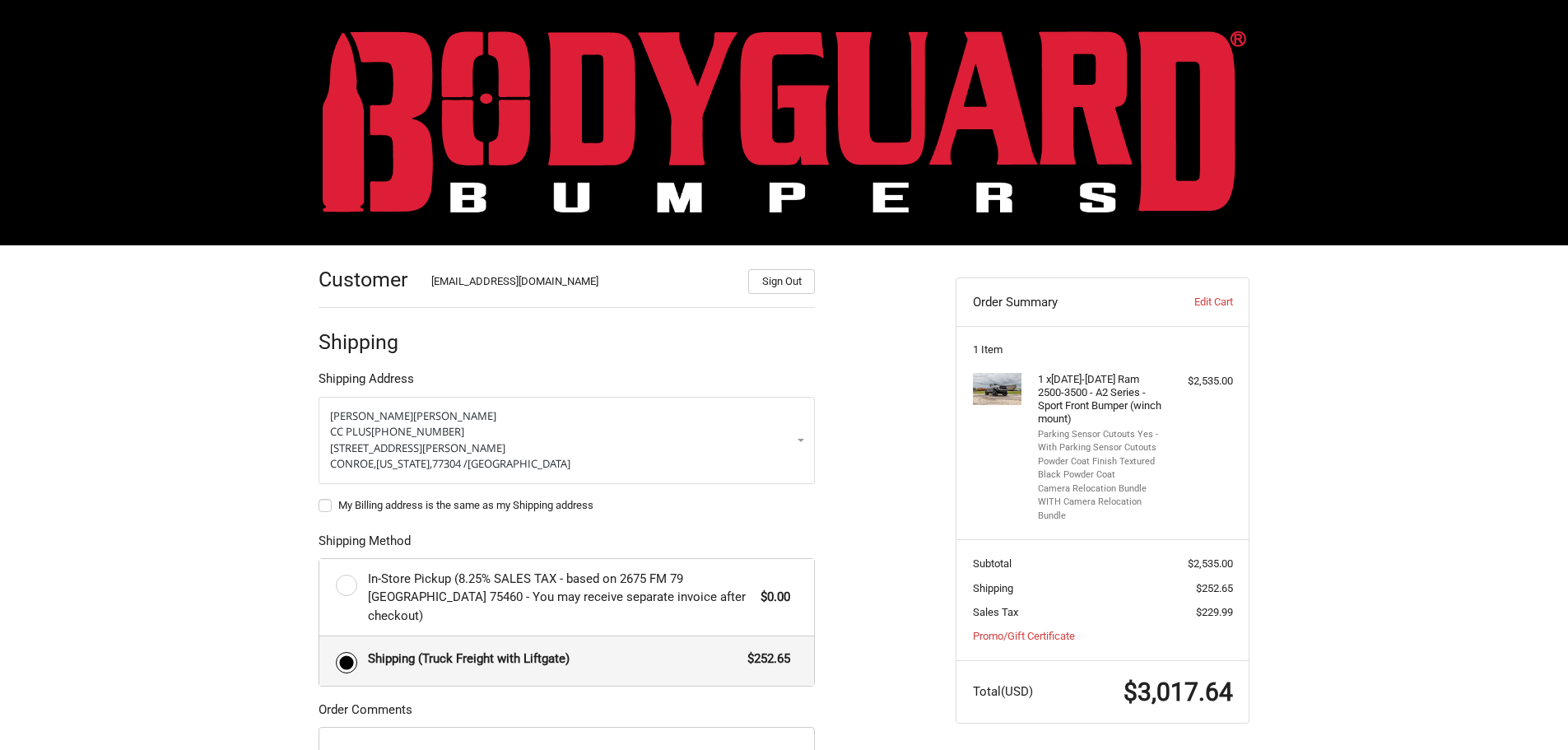
scroll to position [0, 0]
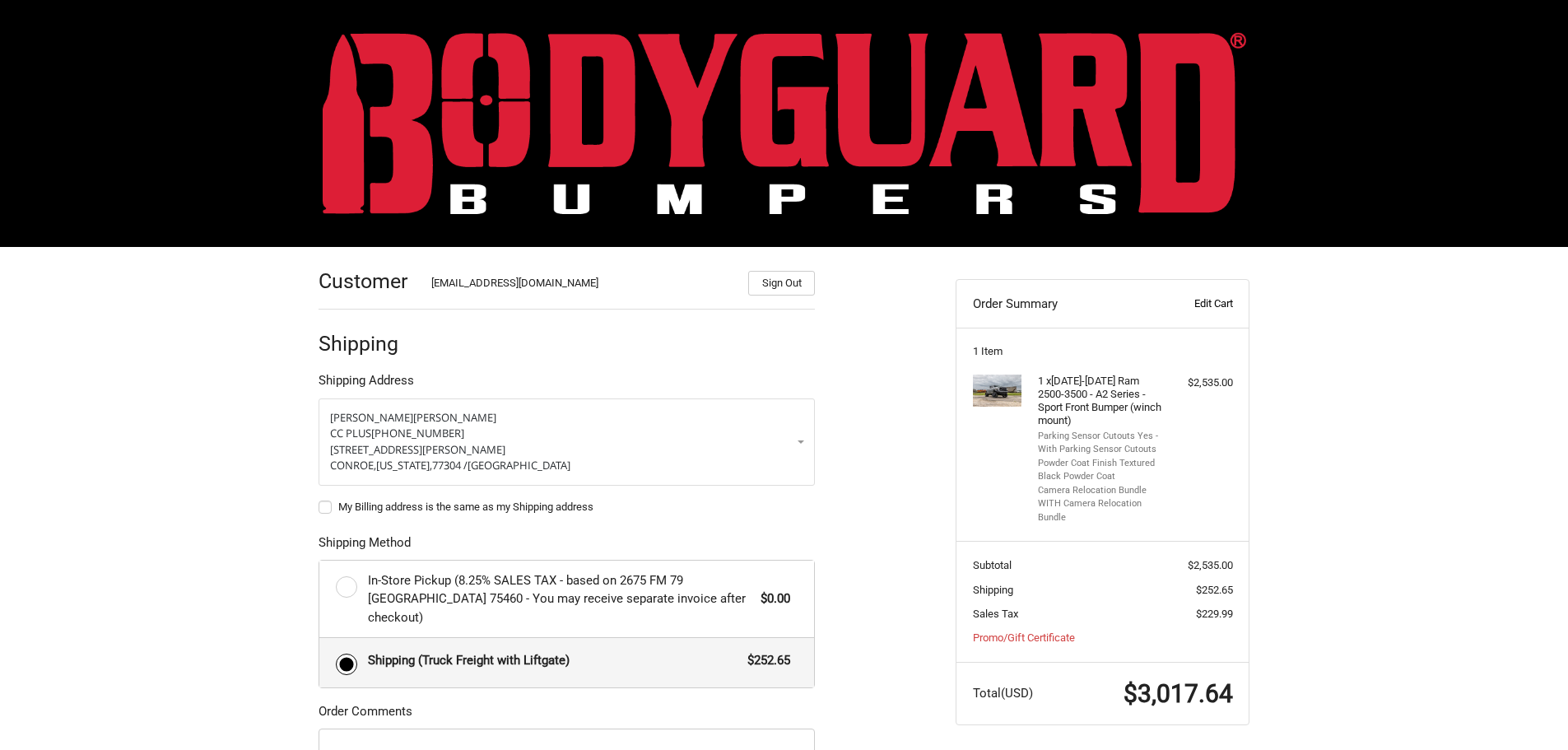
click at [1223, 301] on link "Edit Cart" at bounding box center [1192, 303] width 81 height 16
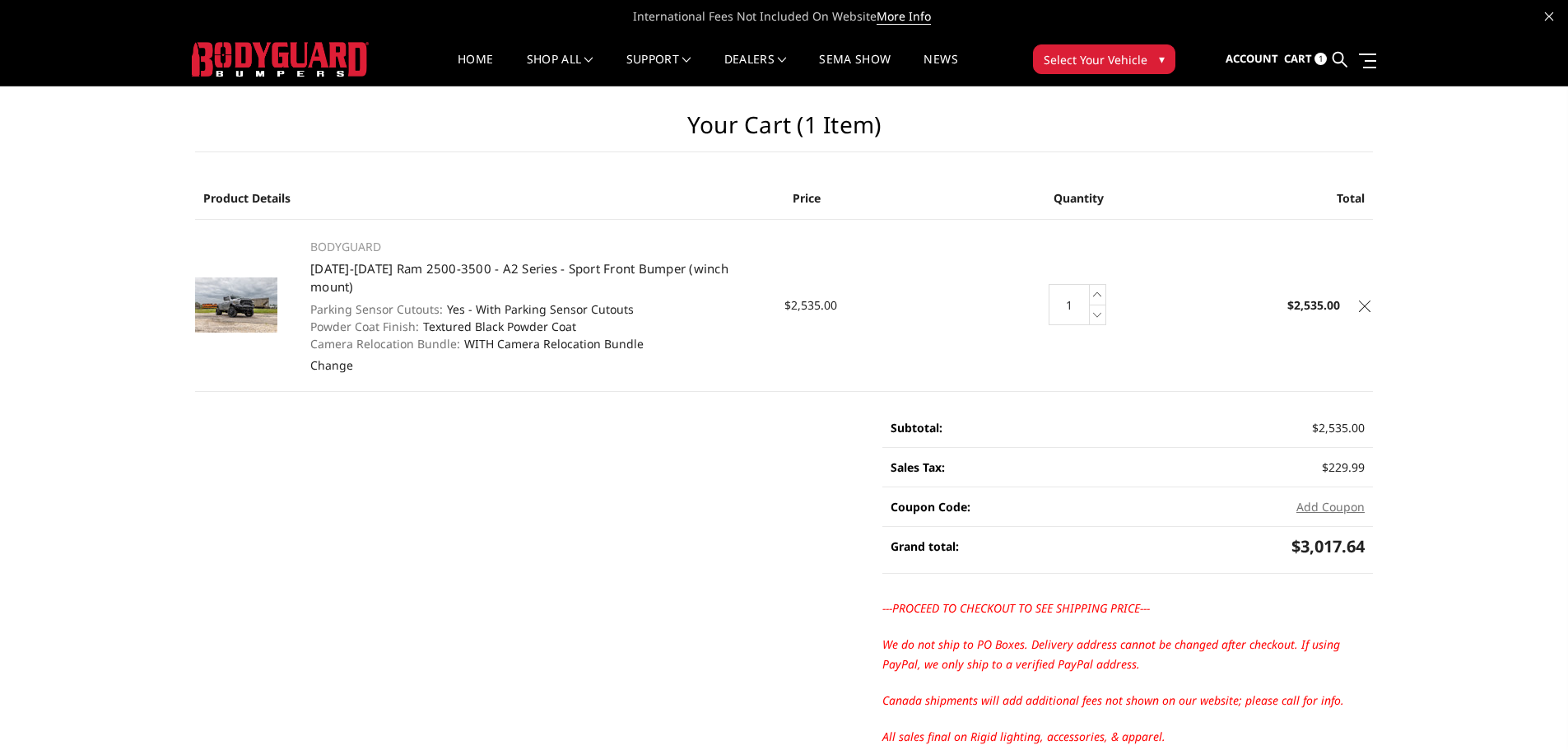
click at [1371, 298] on link at bounding box center [1364, 303] width 16 height 16
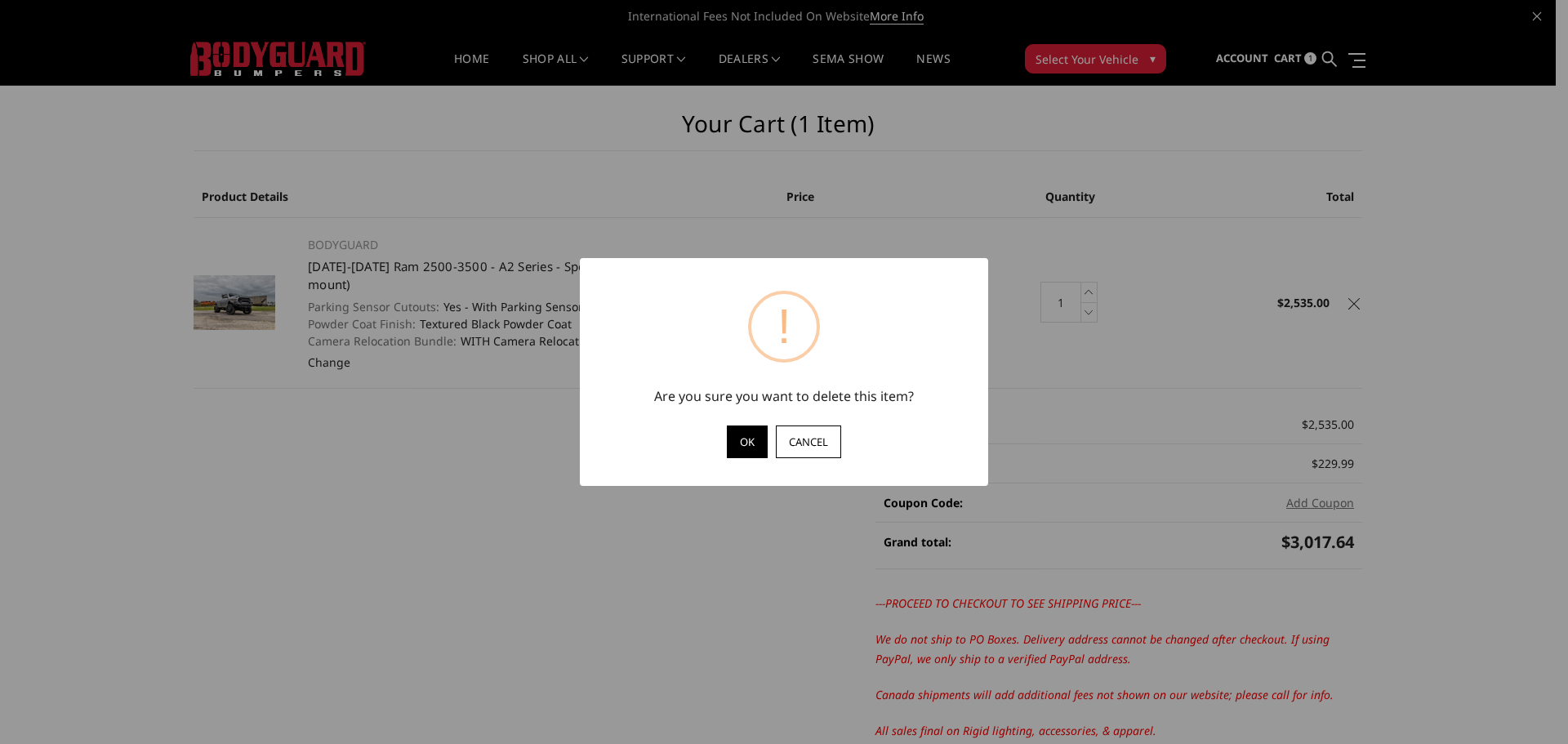
click at [748, 450] on button "OK" at bounding box center [747, 441] width 41 height 33
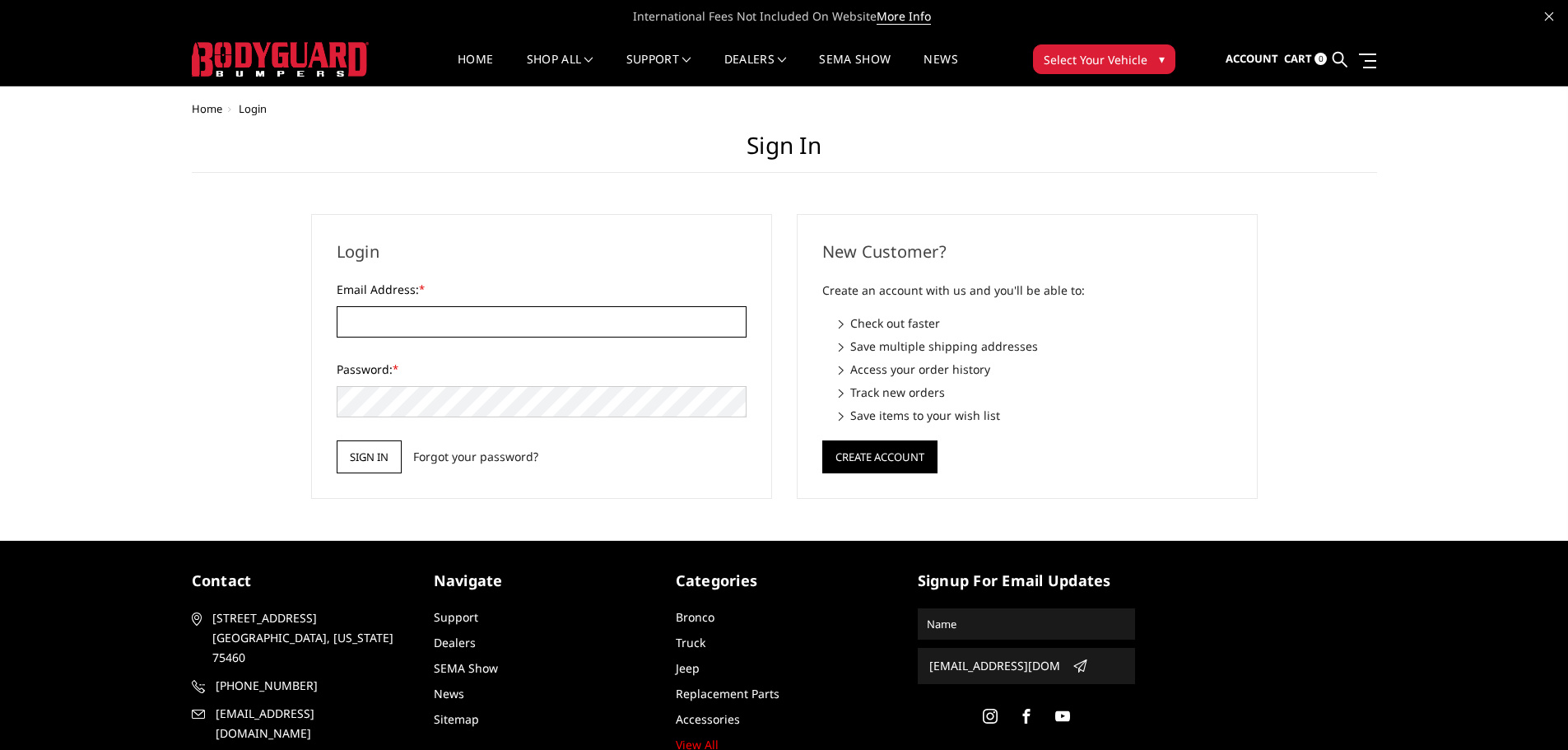
type input "[EMAIL_ADDRESS][DOMAIN_NAME]"
click at [381, 455] on input "Sign in" at bounding box center [369, 457] width 65 height 33
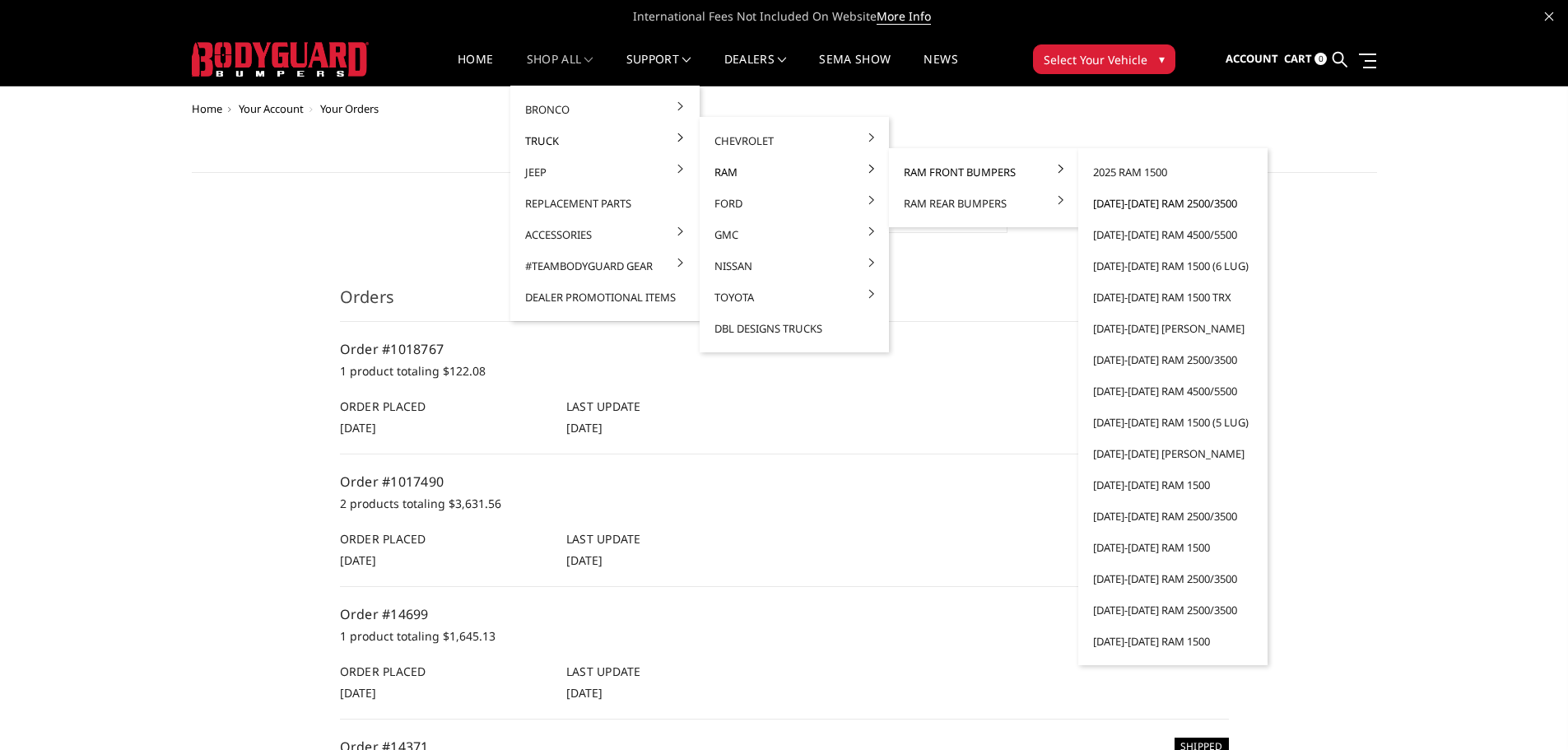
click at [1134, 204] on link "[DATE]-[DATE] Ram 2500/3500" at bounding box center [1173, 203] width 176 height 31
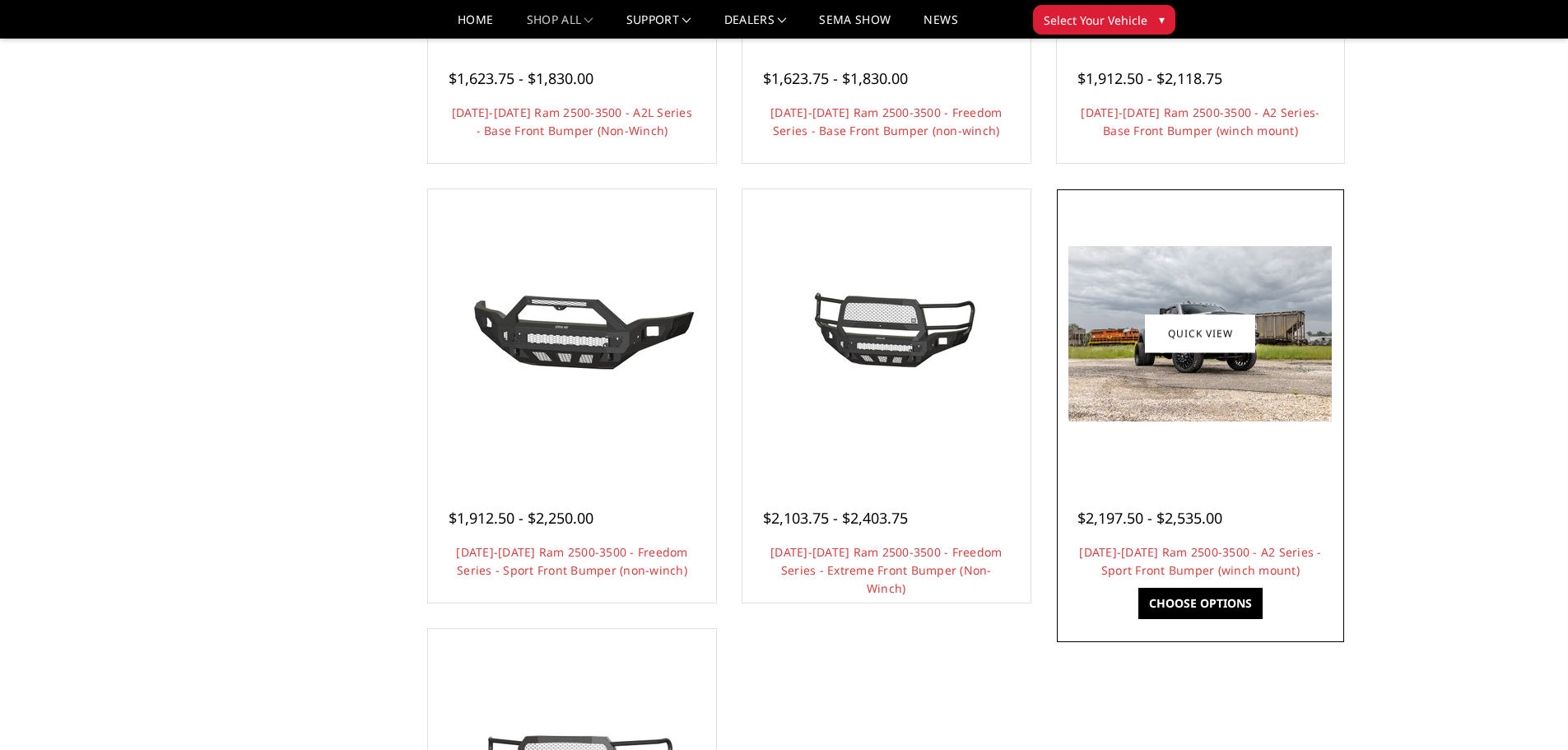
scroll to position [905, 0]
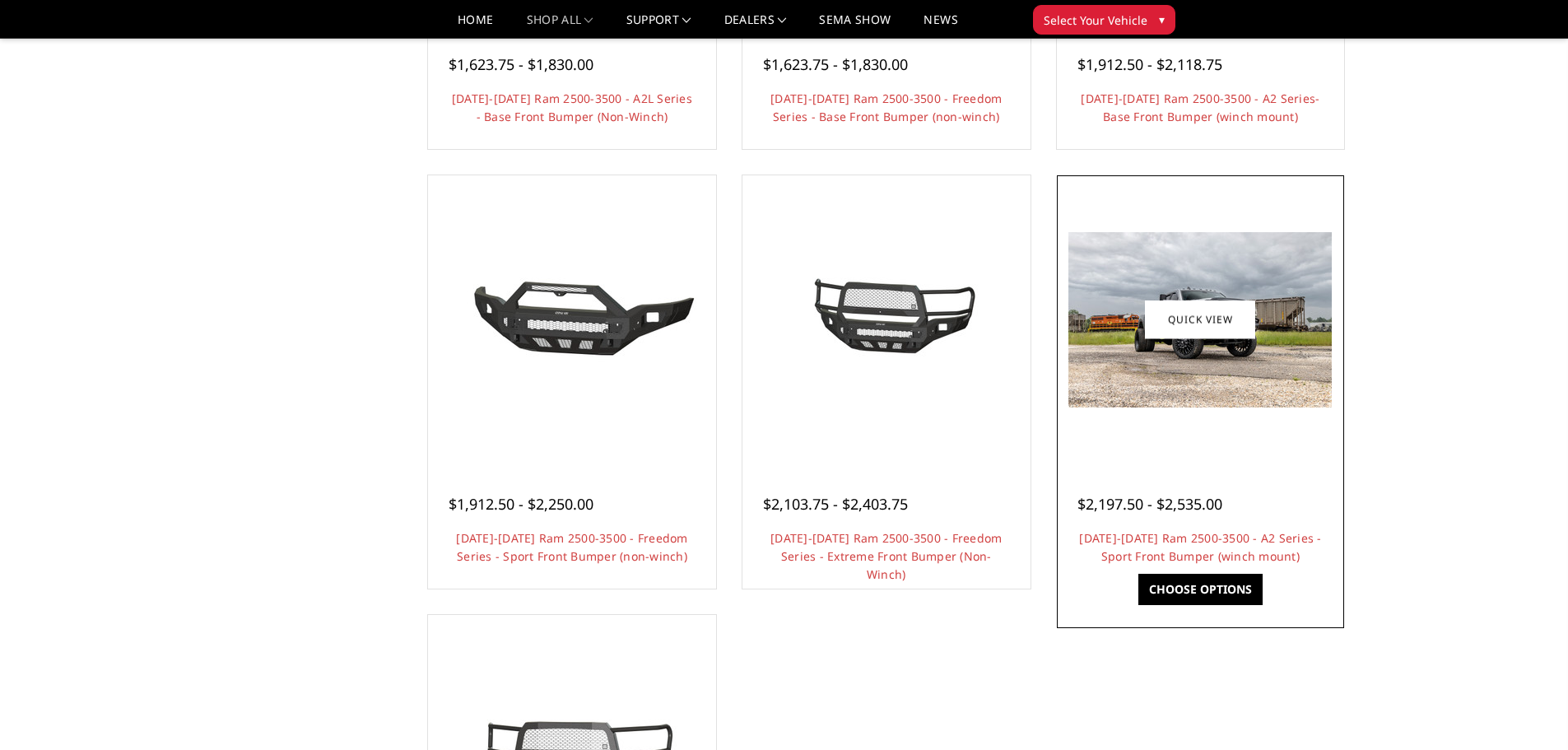
click at [1209, 584] on link "Choose Options" at bounding box center [1200, 589] width 125 height 31
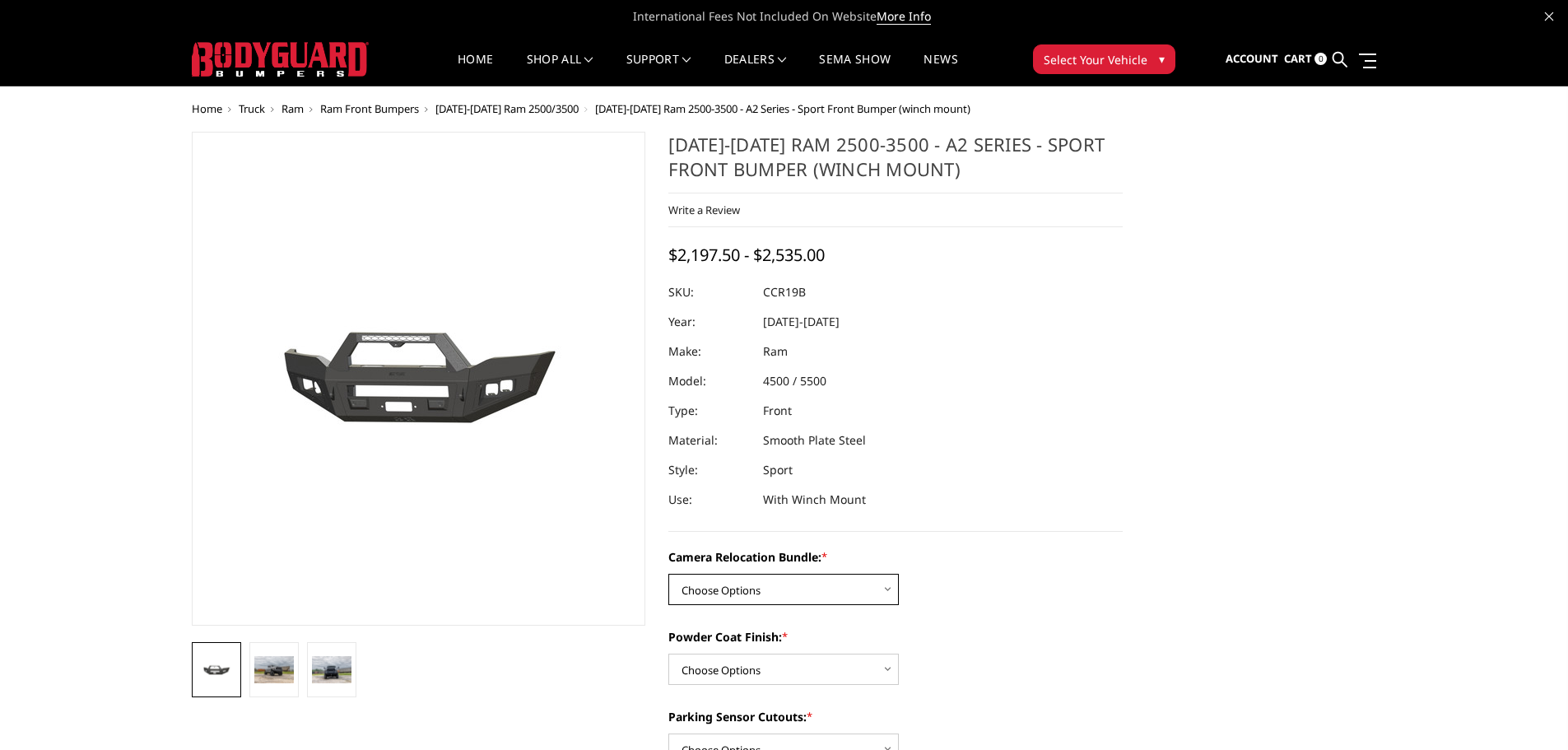
click at [718, 588] on select "Choose Options WITHOUT Camera Relocation Bundle WITH Camera Relocation Bundle" at bounding box center [783, 589] width 231 height 31
select select "2602"
click at [668, 574] on select "Choose Options WITHOUT Camera Relocation Bundle WITH Camera Relocation Bundle" at bounding box center [783, 589] width 231 height 31
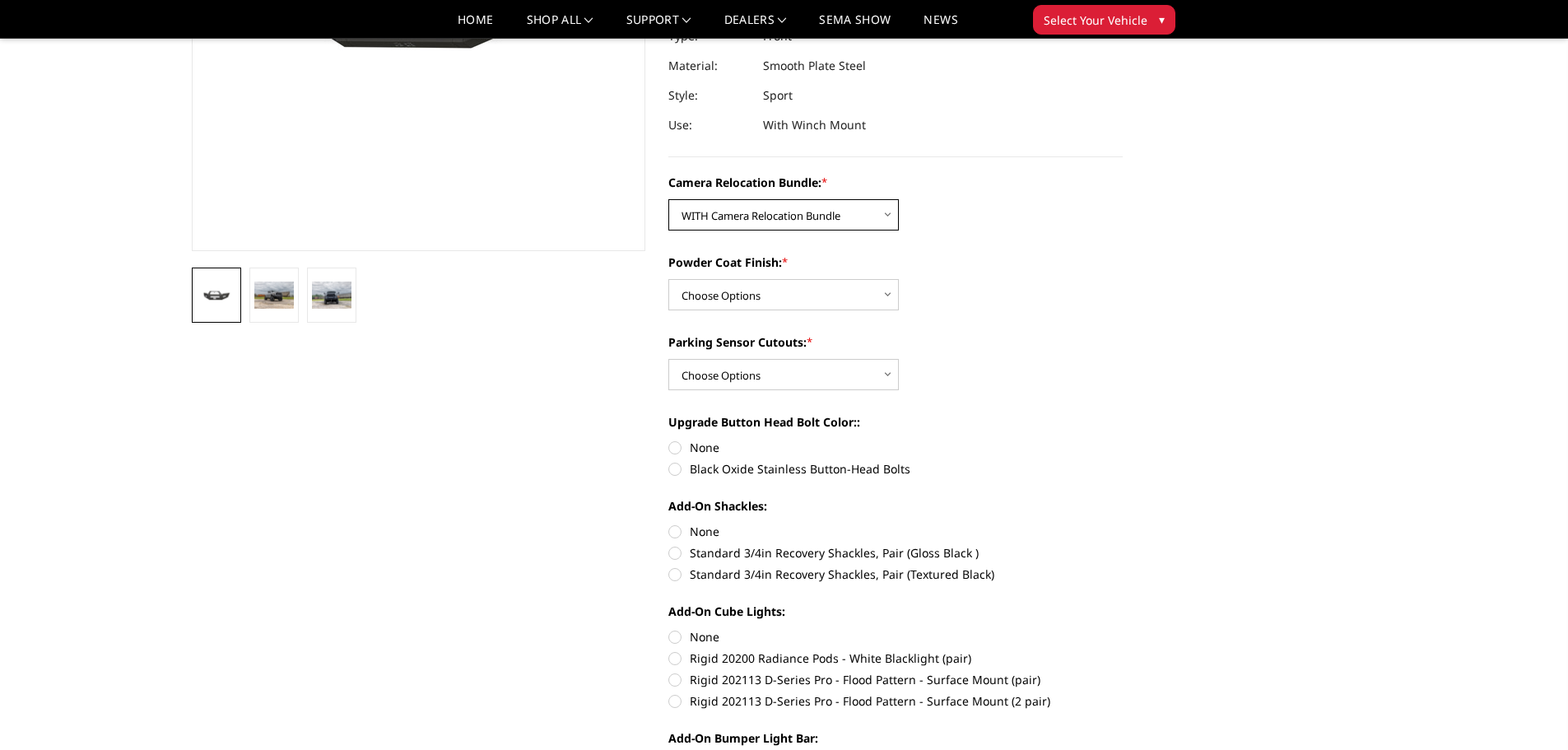
scroll to position [329, 0]
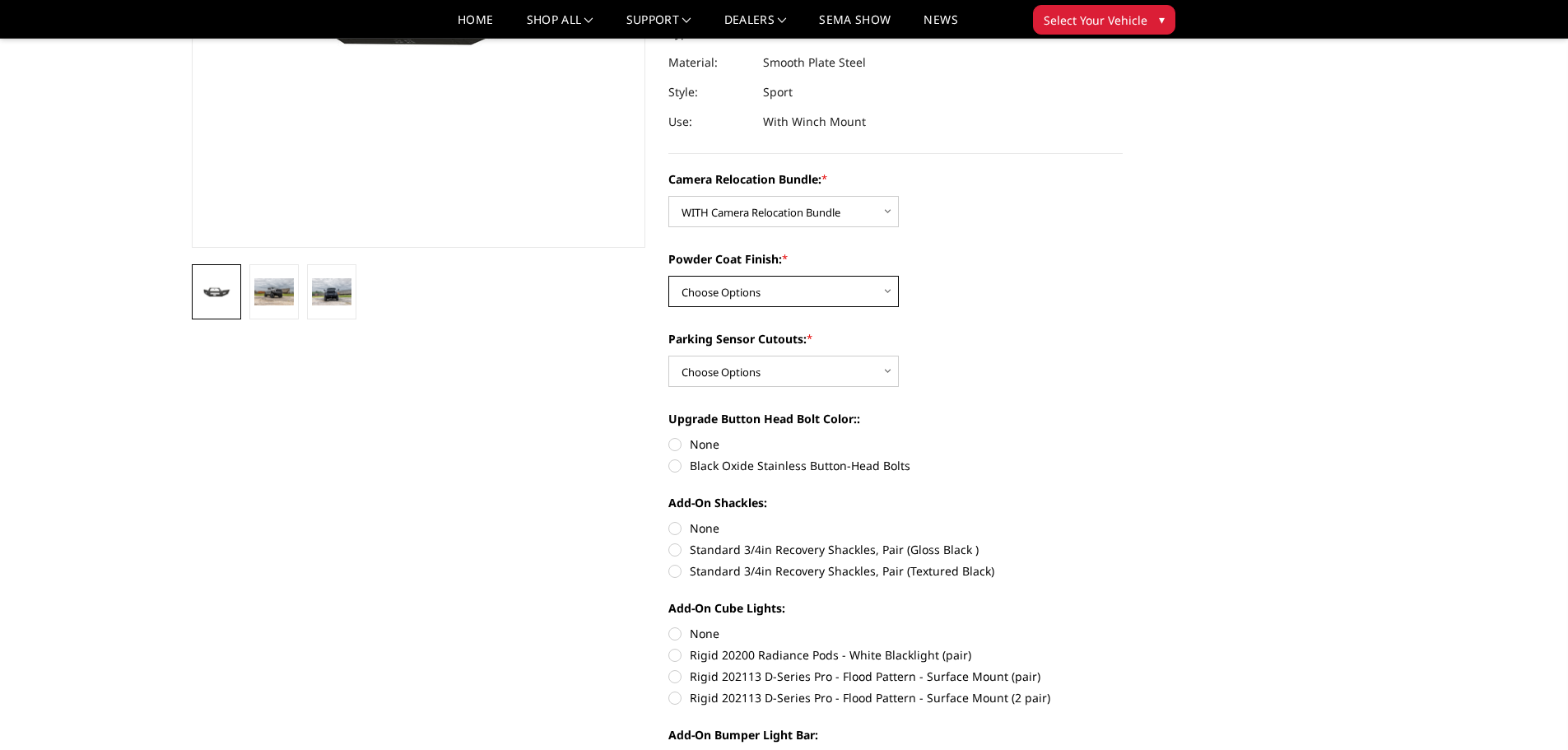
click at [766, 294] on select "Choose Options Textured Black Powder Coat Bare Metal" at bounding box center [783, 291] width 231 height 31
select select "2601"
click at [668, 275] on select "Choose Options Textured Black Powder Coat Bare Metal" at bounding box center [783, 291] width 231 height 31
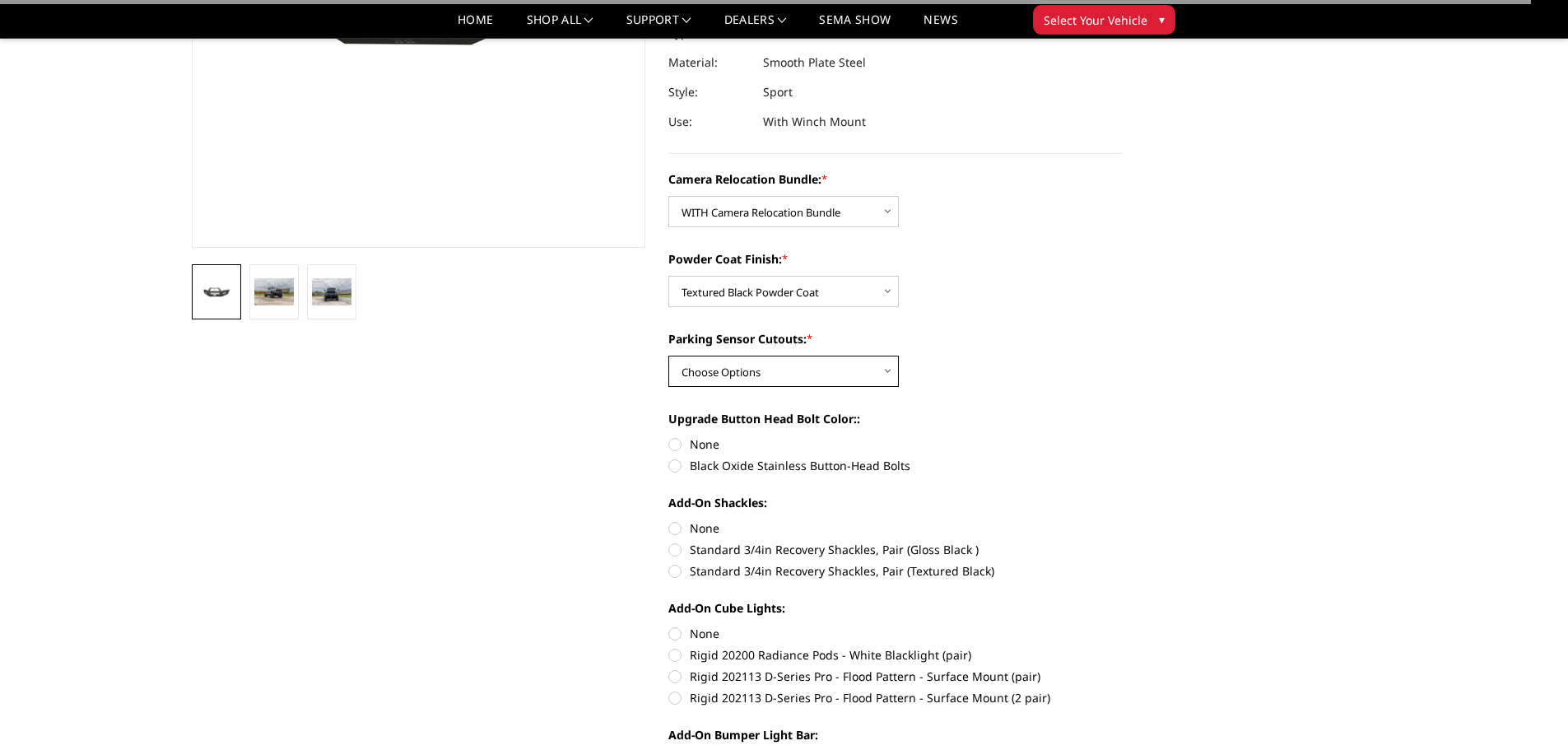
click at [722, 376] on select "Choose Options Yes - With Parking Sensor Cutouts No - Without Parking Sensor Cu…" at bounding box center [783, 370] width 231 height 31
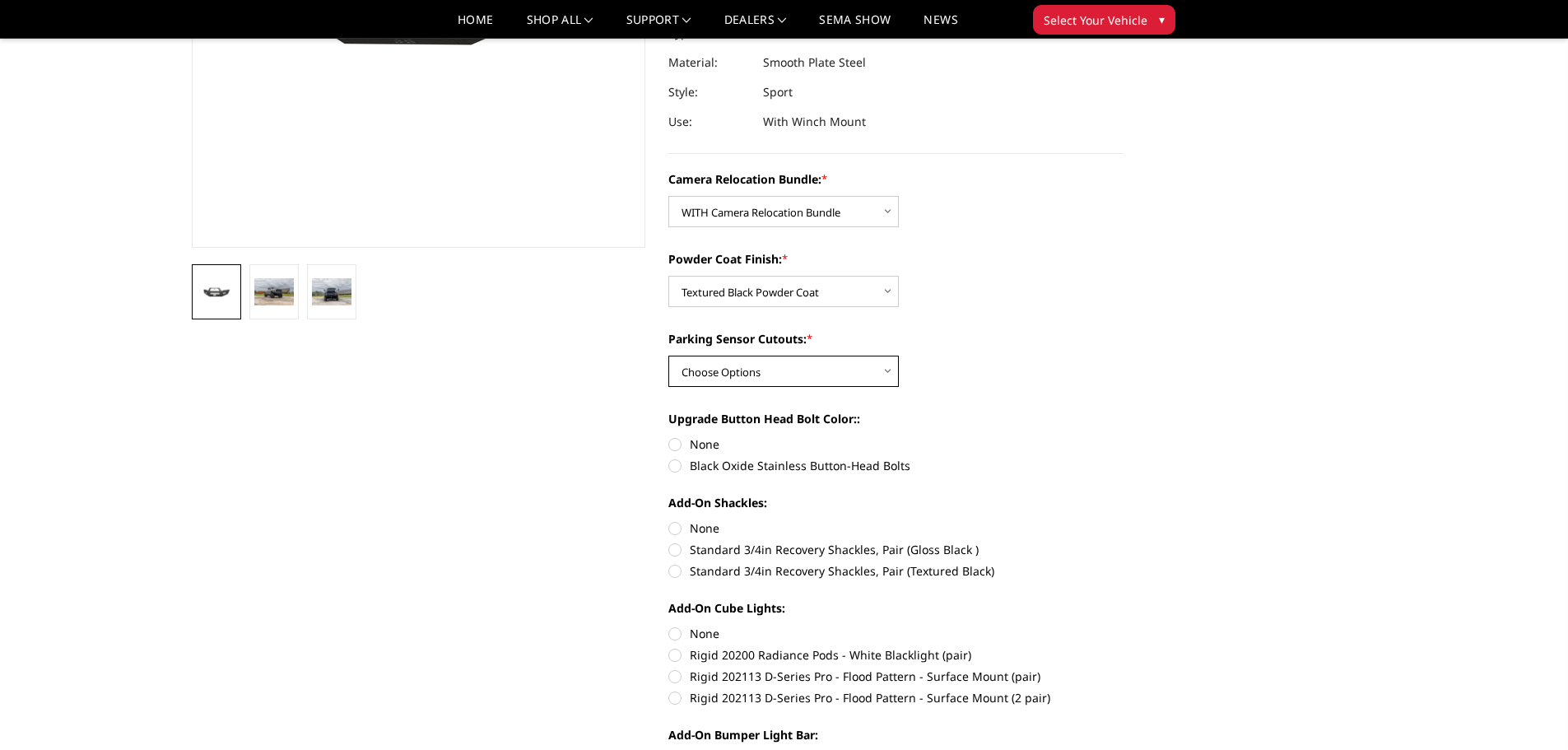
select select "2599"
click at [668, 355] on select "Choose Options Yes - With Parking Sensor Cutouts No - Without Parking Sensor Cu…" at bounding box center [783, 370] width 231 height 31
click at [668, 447] on label "None" at bounding box center [895, 444] width 454 height 17
click at [668, 436] on input "None" at bounding box center [668, 436] width 1 height 1
radio input "true"
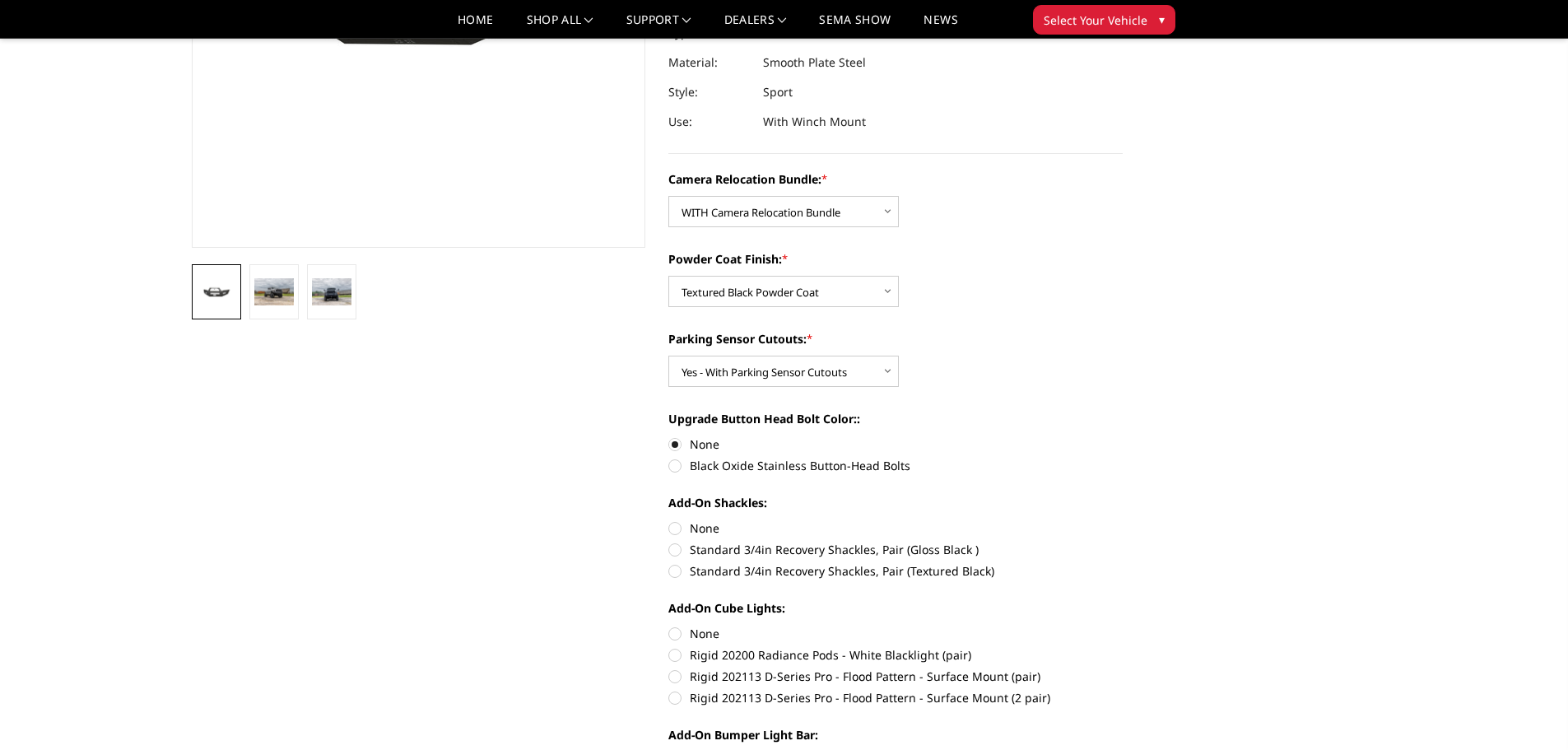
click at [670, 531] on label "None" at bounding box center [895, 528] width 454 height 17
click at [669, 520] on input "None" at bounding box center [668, 519] width 1 height 1
radio input "true"
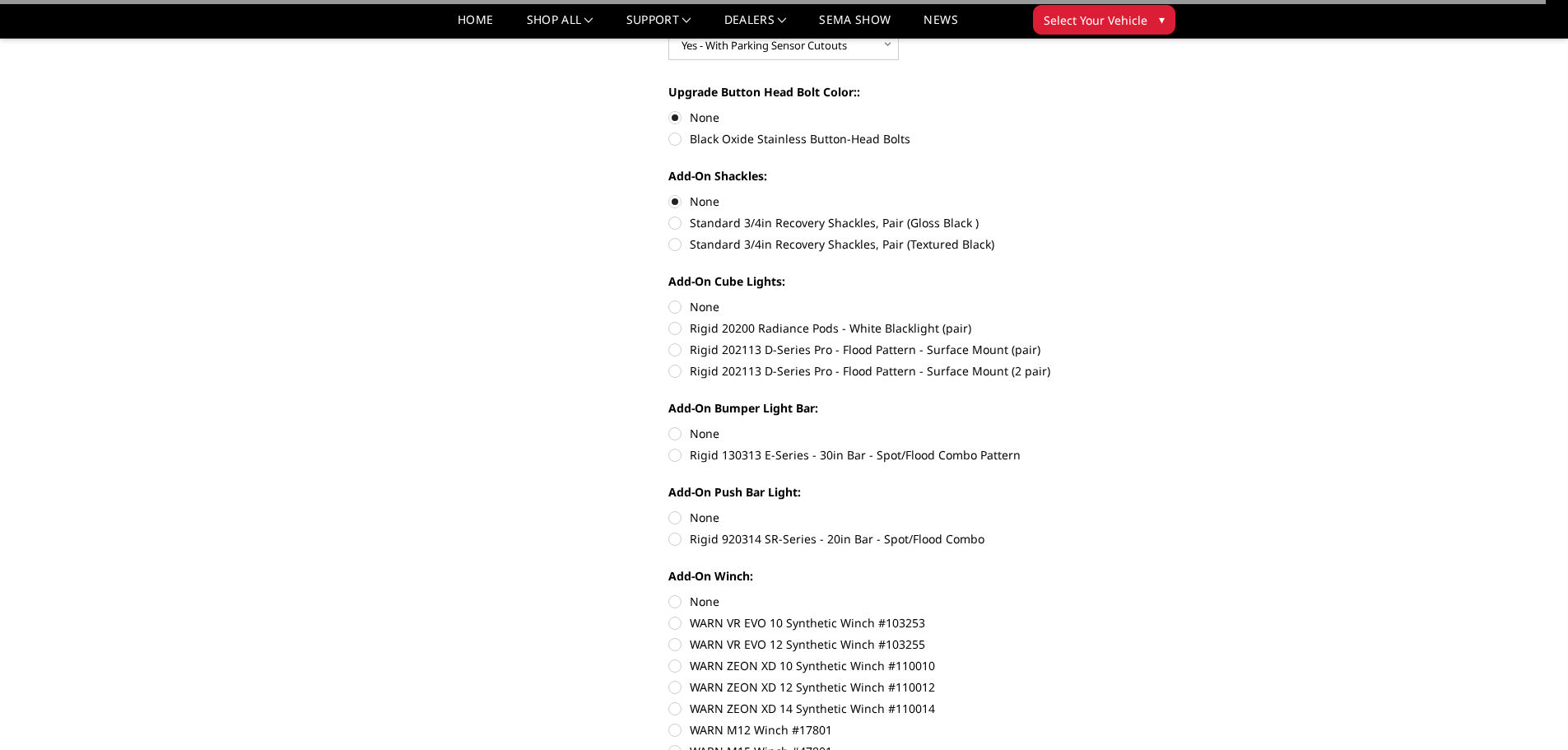
scroll to position [658, 0]
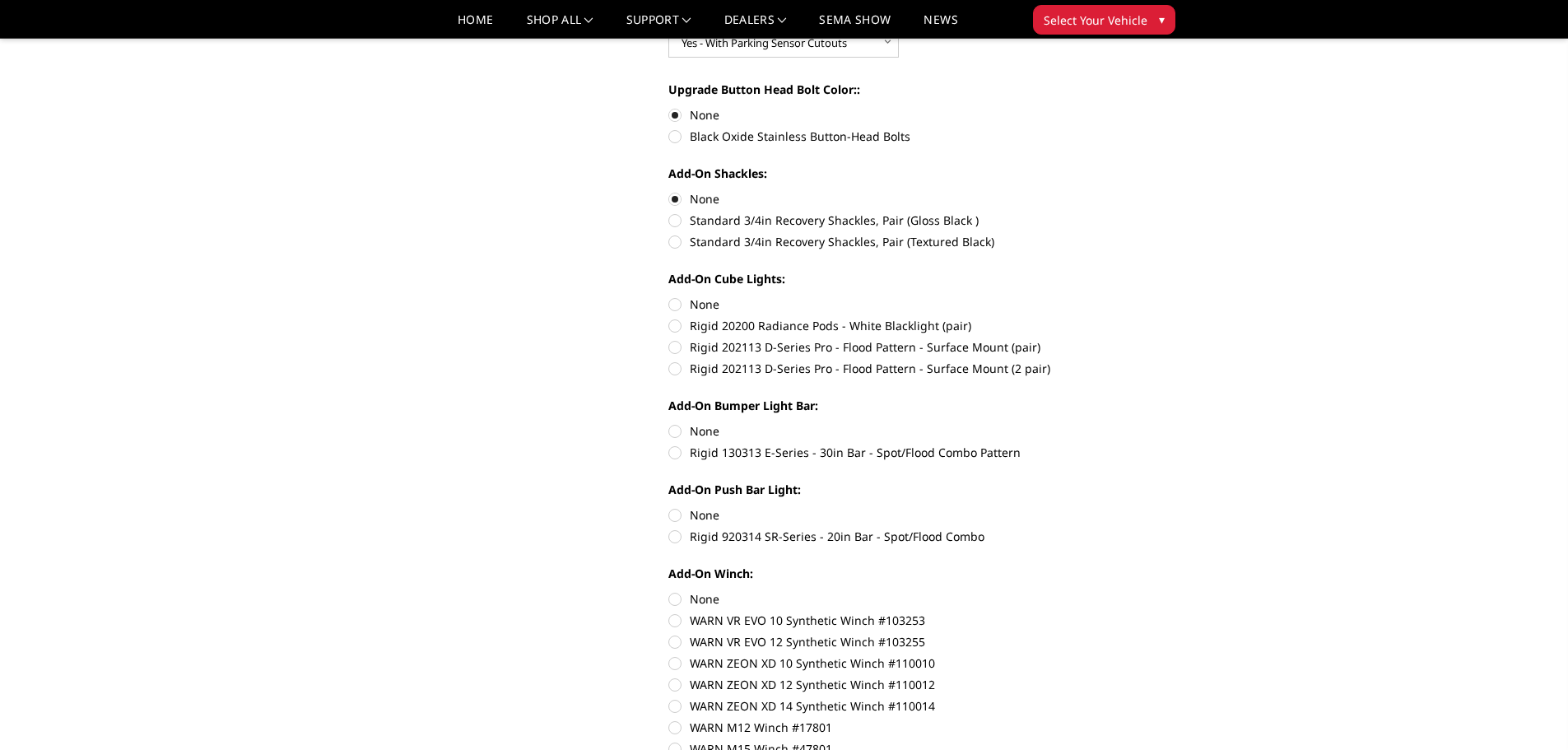
click at [670, 304] on label "None" at bounding box center [895, 304] width 454 height 17
click at [669, 297] on input "None" at bounding box center [668, 296] width 1 height 1
radio input "true"
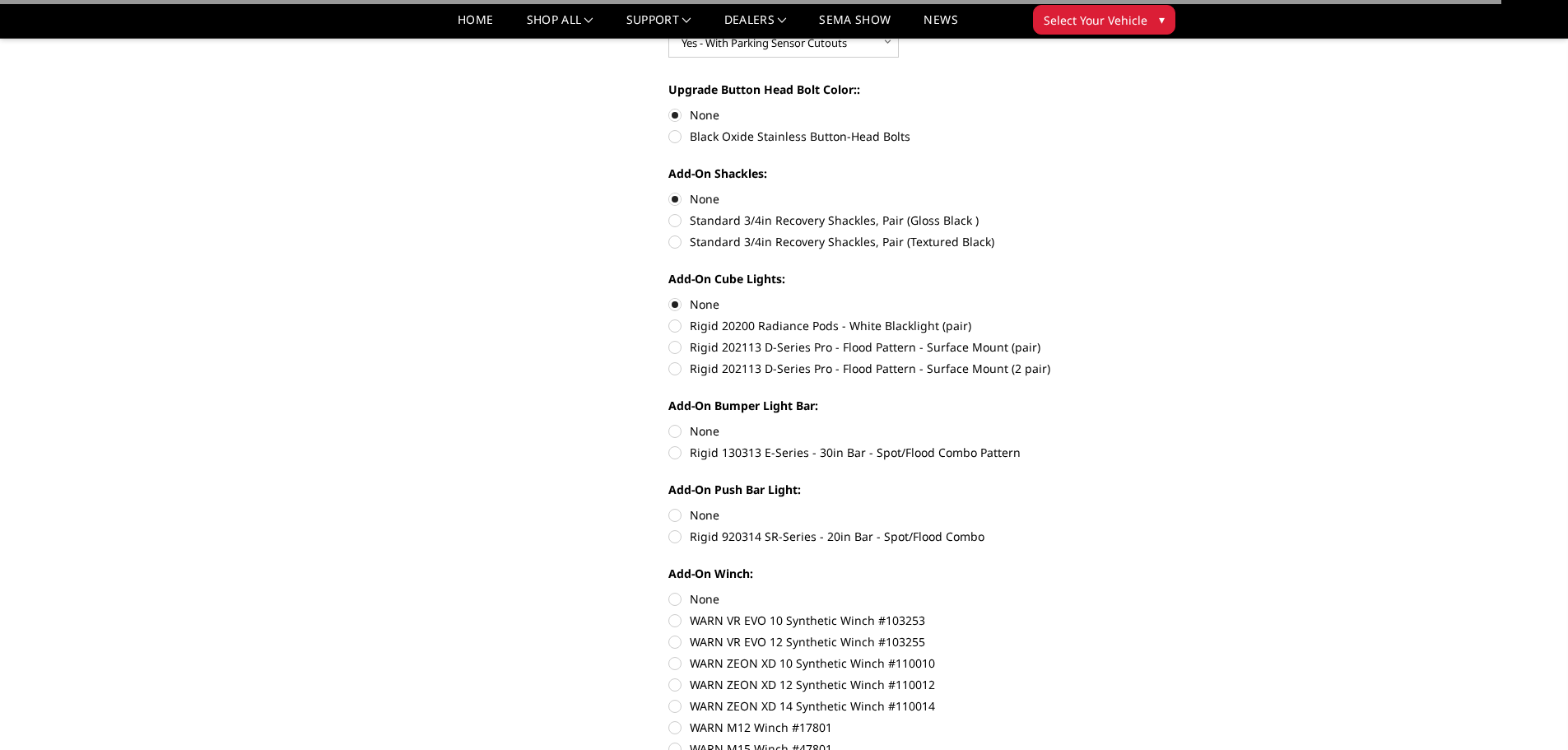
click at [675, 427] on label "None" at bounding box center [895, 431] width 454 height 17
click at [669, 423] on input "None" at bounding box center [668, 422] width 1 height 1
radio input "true"
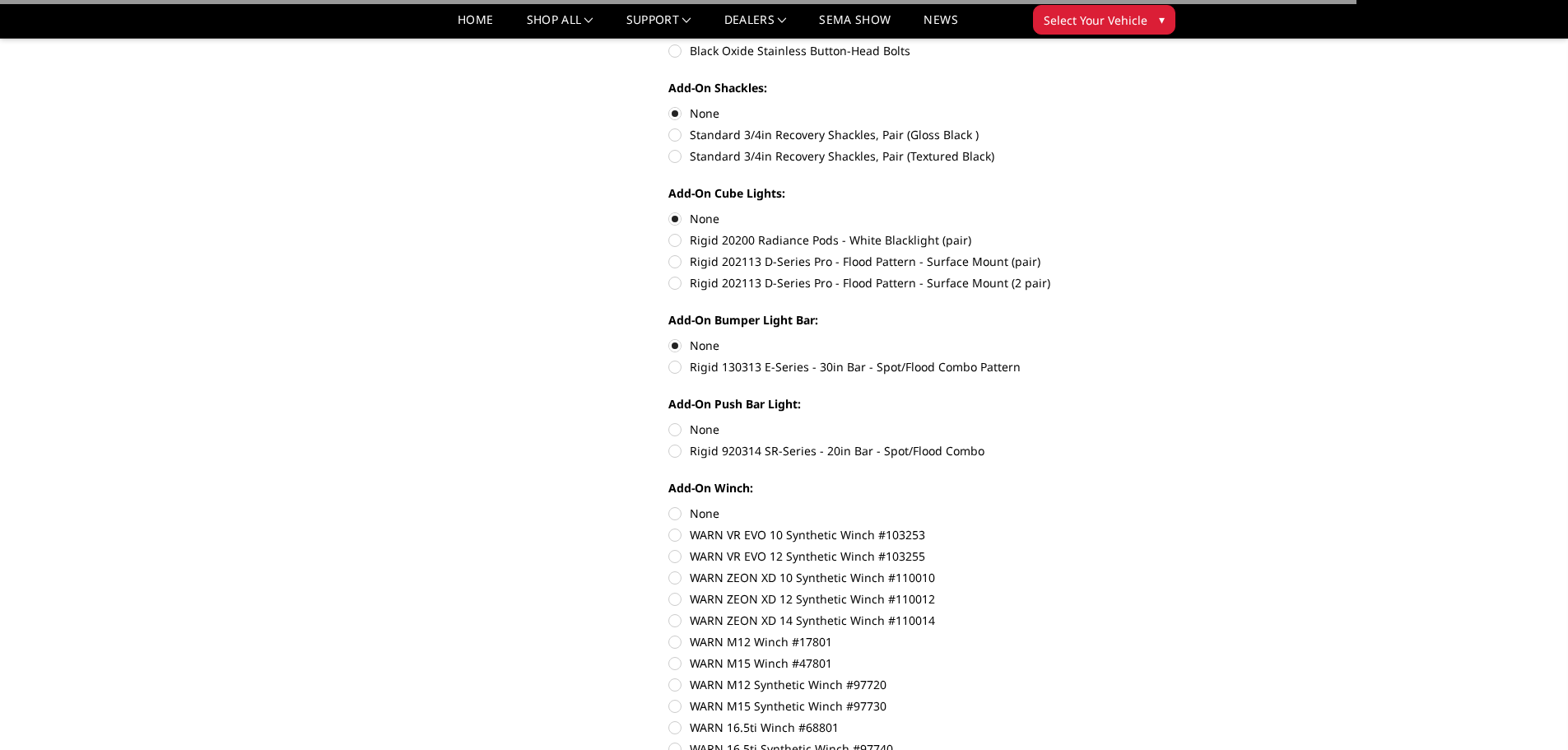
scroll to position [823, 0]
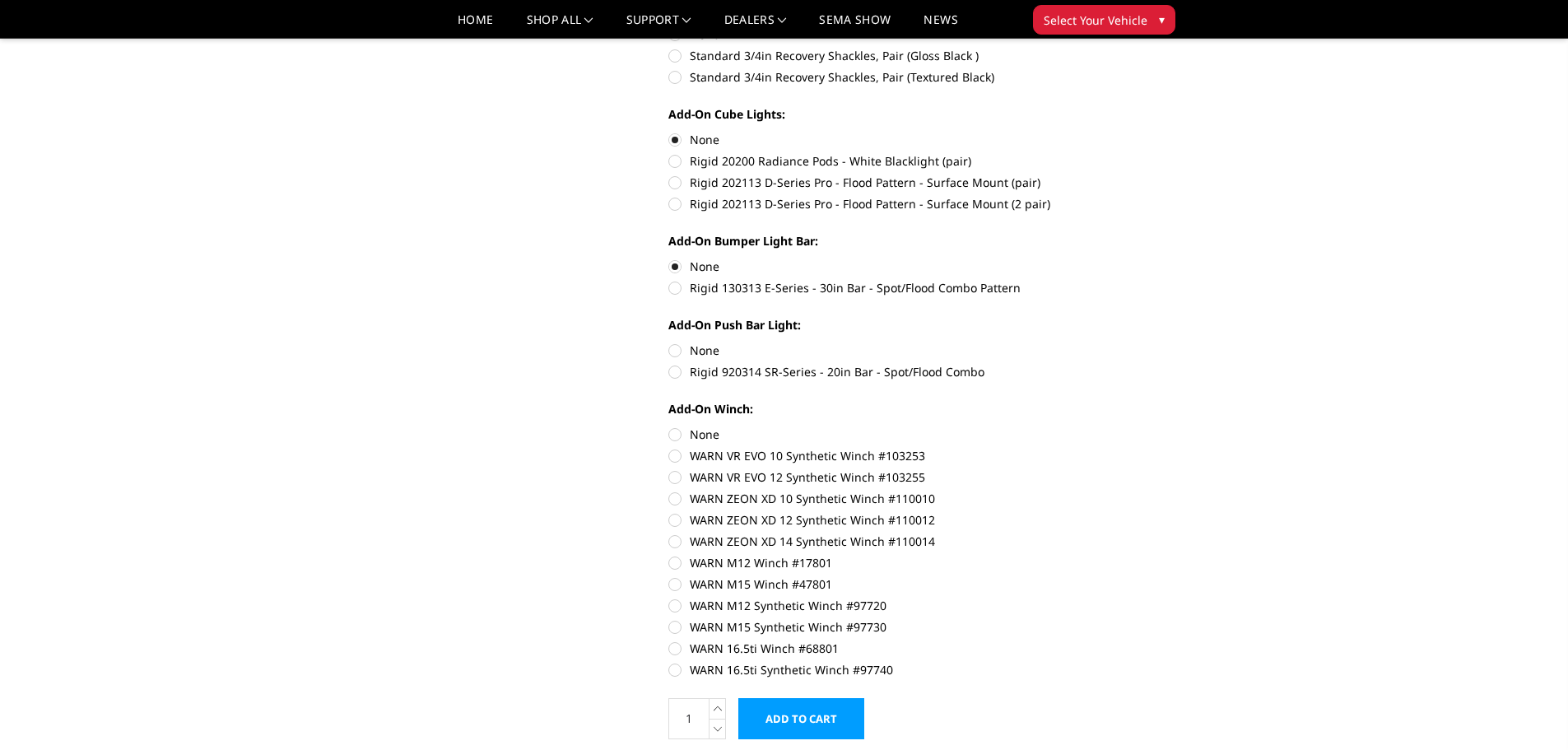
click at [674, 350] on label "None" at bounding box center [895, 350] width 454 height 17
click at [669, 342] on input "None" at bounding box center [668, 342] width 1 height 1
radio input "true"
click at [677, 439] on label "None" at bounding box center [895, 434] width 454 height 17
click at [669, 426] on input "None" at bounding box center [668, 425] width 1 height 1
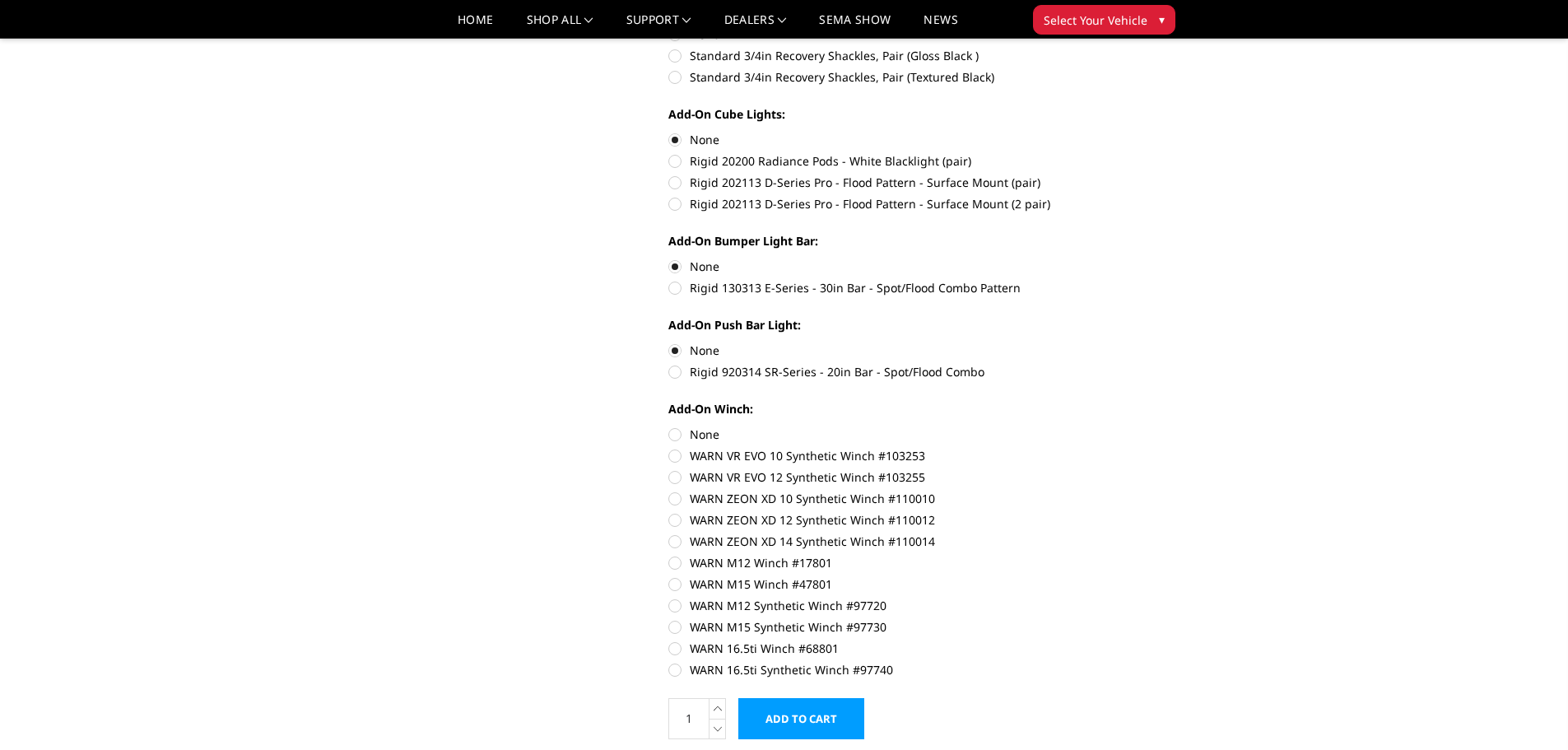
radio input "true"
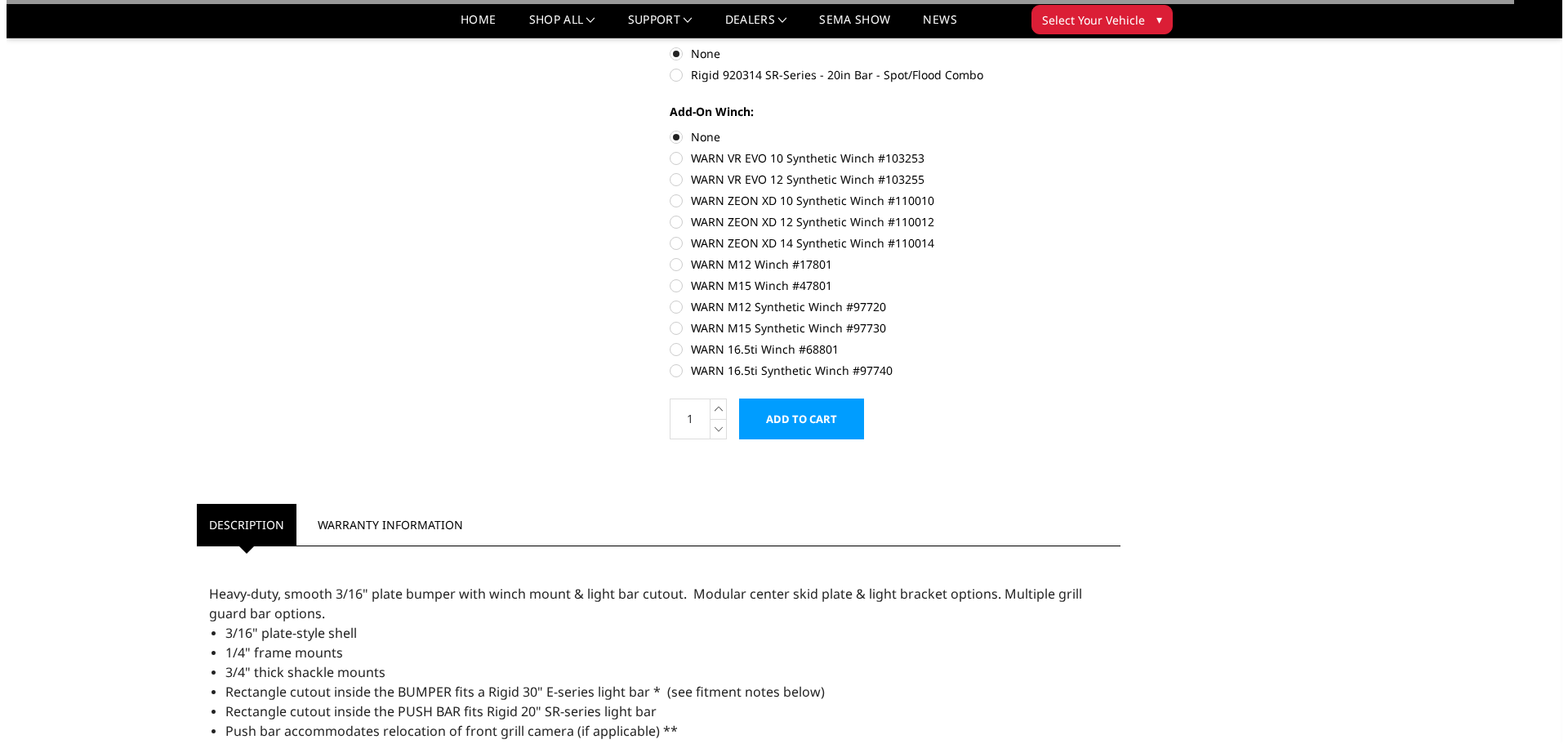
scroll to position [1142, 0]
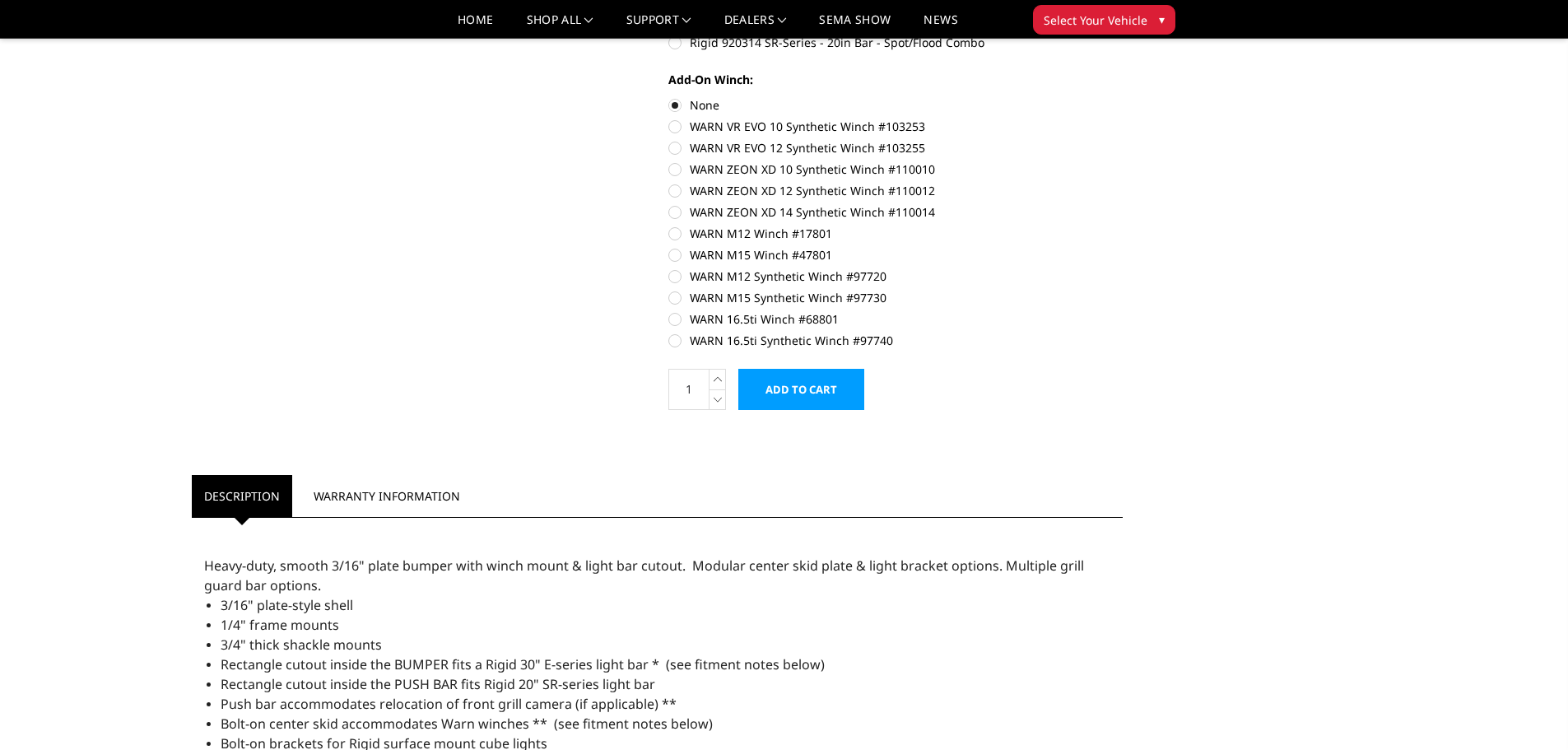
click at [814, 404] on input "Add to Cart" at bounding box center [801, 389] width 126 height 42
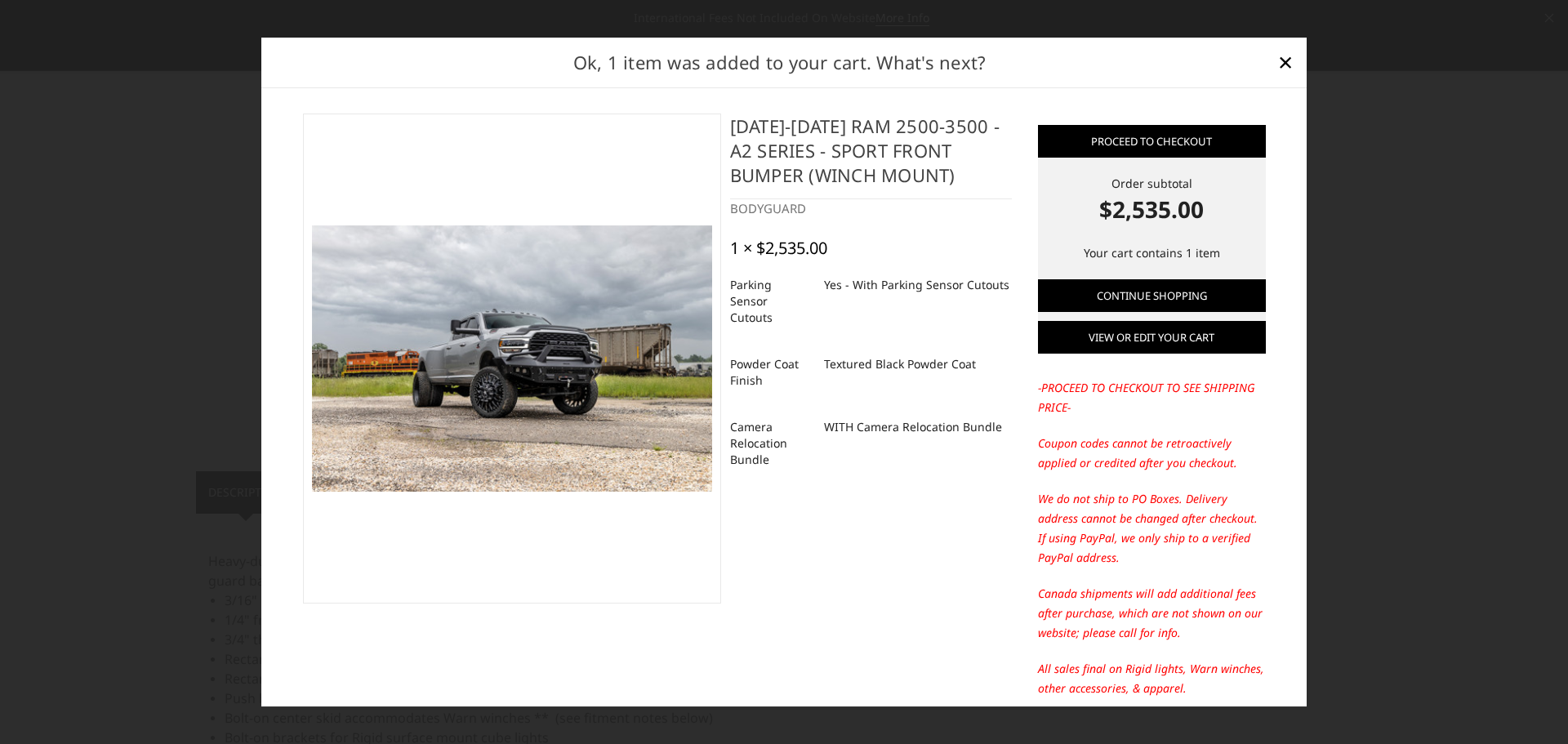
scroll to position [70, 0]
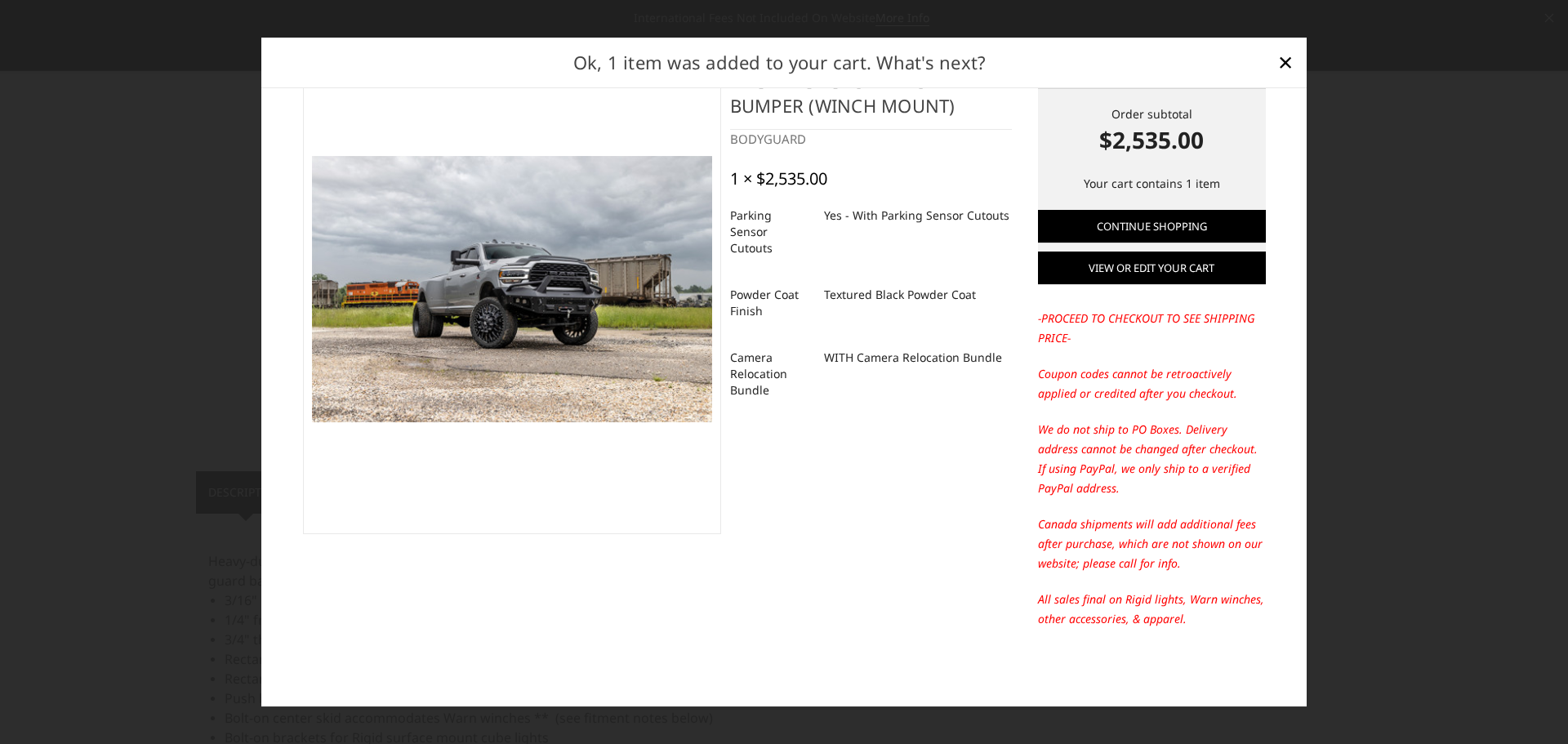
click at [1139, 273] on link "View or edit your cart" at bounding box center [1152, 267] width 228 height 33
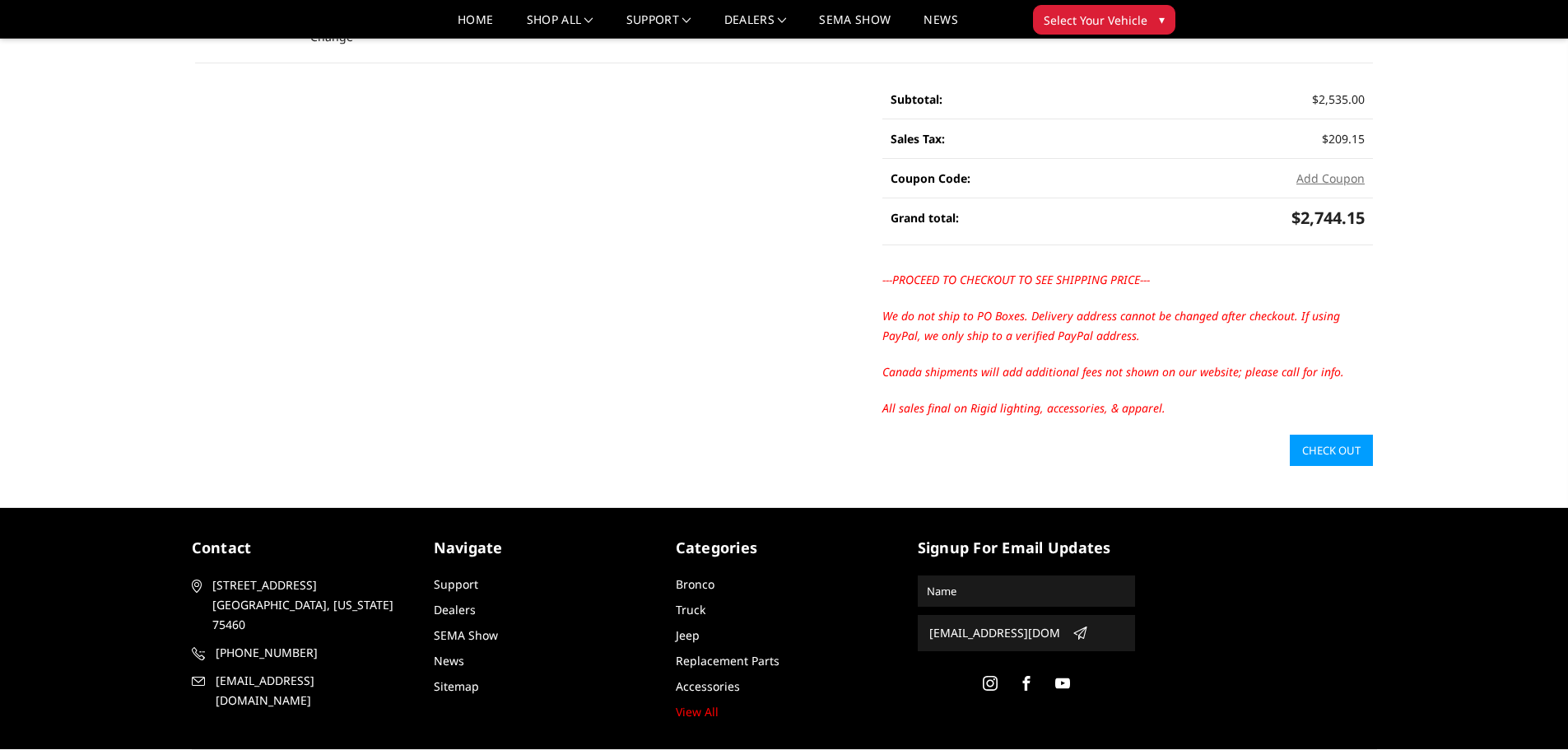
scroll to position [329, 0]
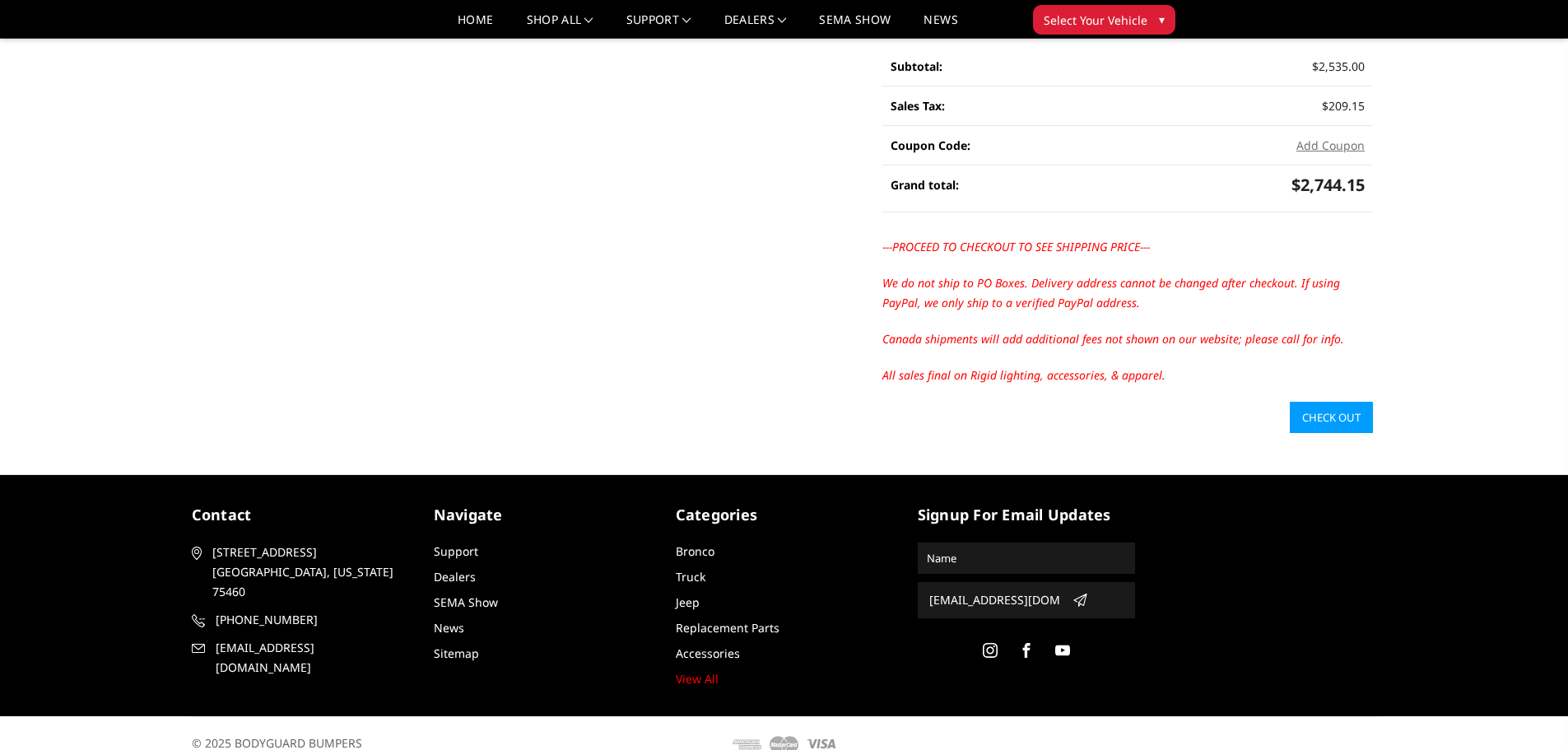
click at [1339, 410] on link "Check out" at bounding box center [1332, 417] width 83 height 31
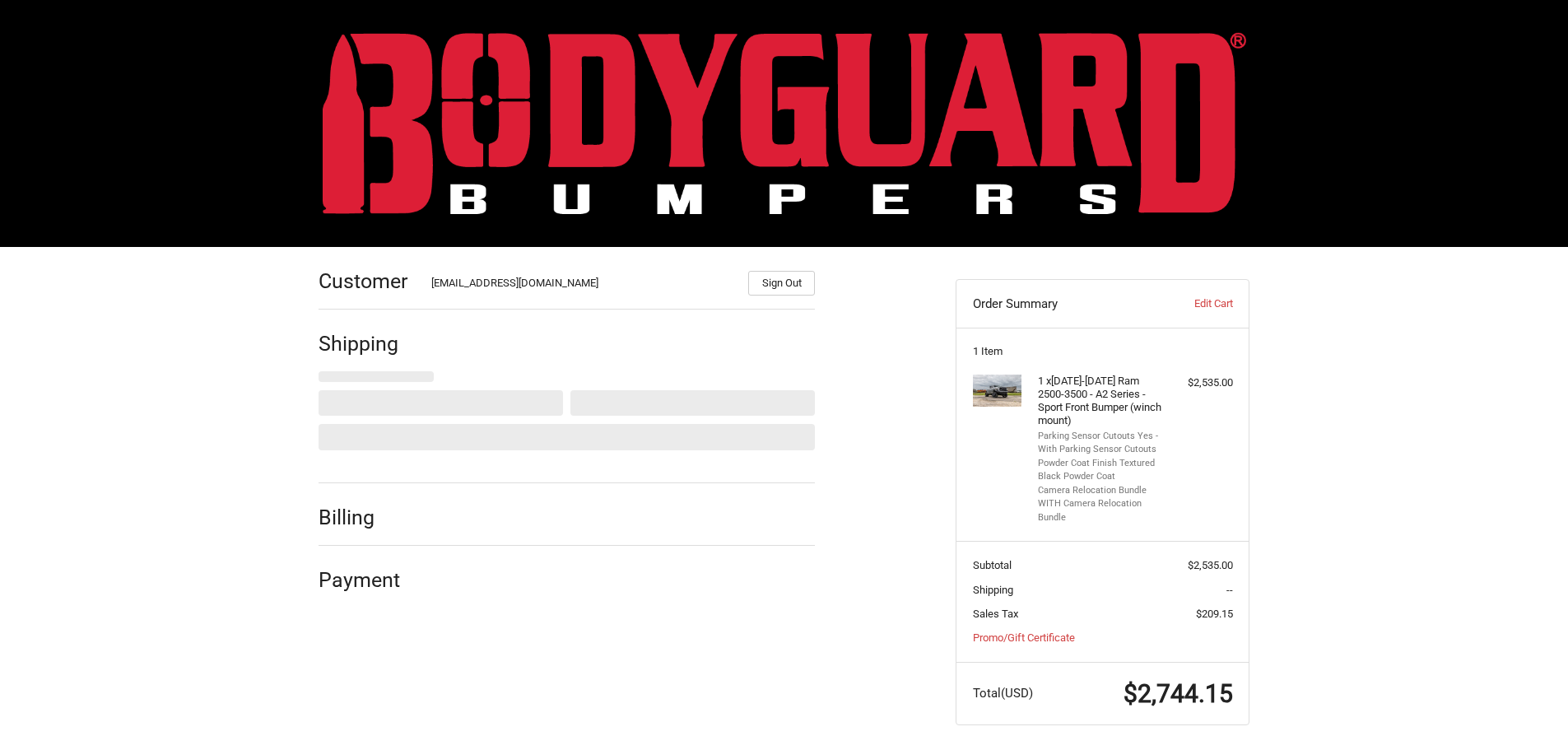
scroll to position [8, 0]
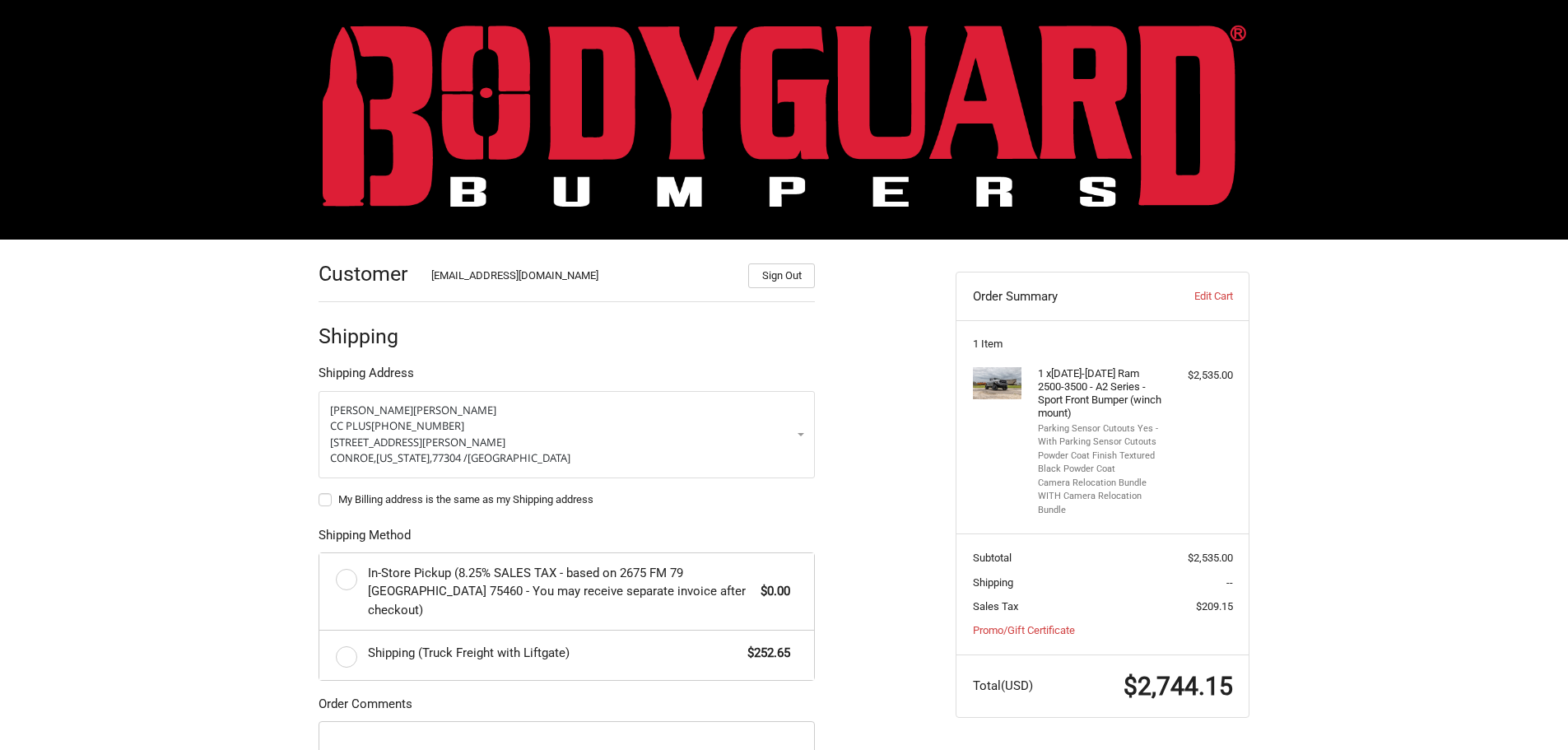
click at [325, 499] on label "My Billing address is the same as my Shipping address" at bounding box center [567, 500] width 497 height 14
click at [320, 492] on input "My Billing address is the same as my Shipping address" at bounding box center [319, 492] width 1 height 1
checkbox input "true"
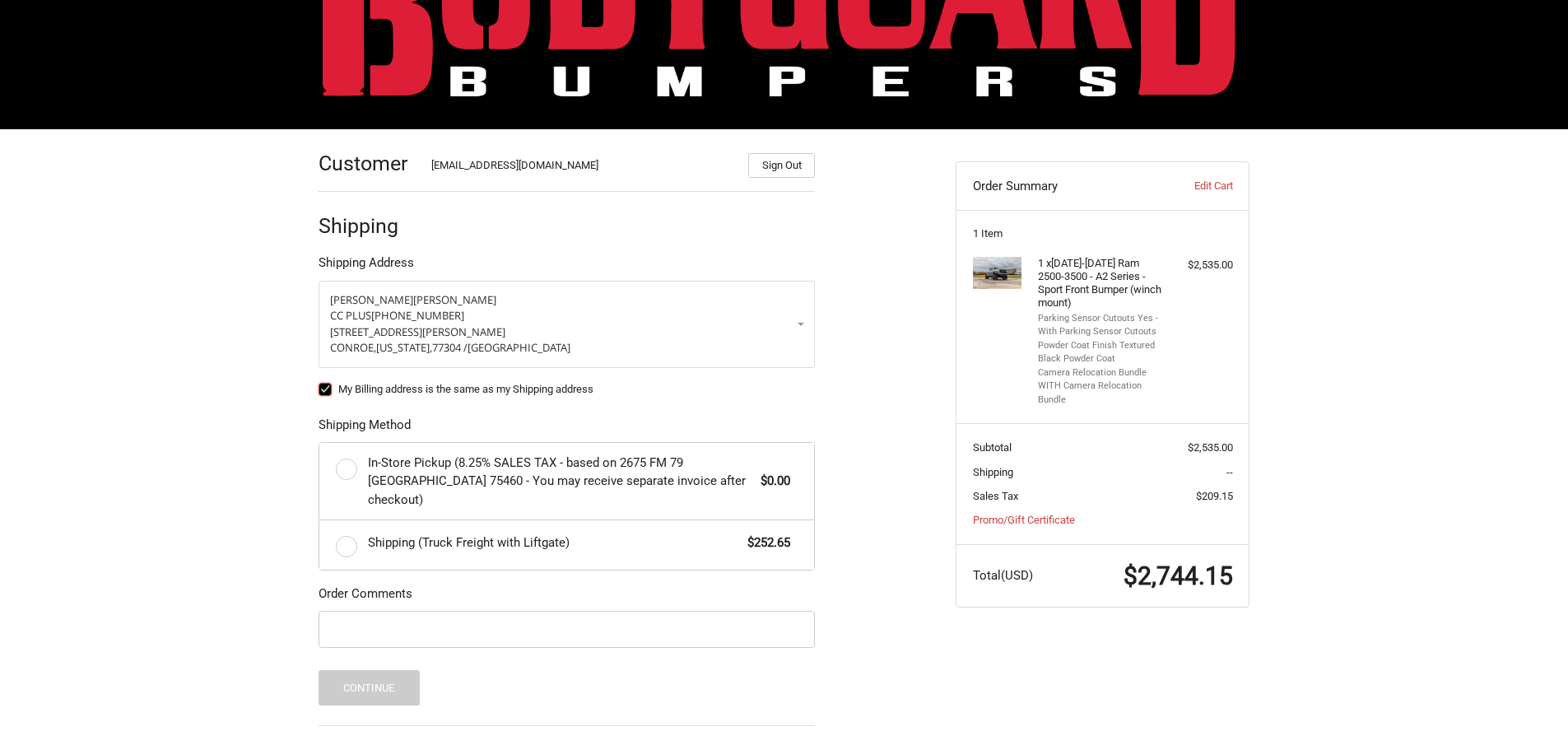
scroll to position [216, 0]
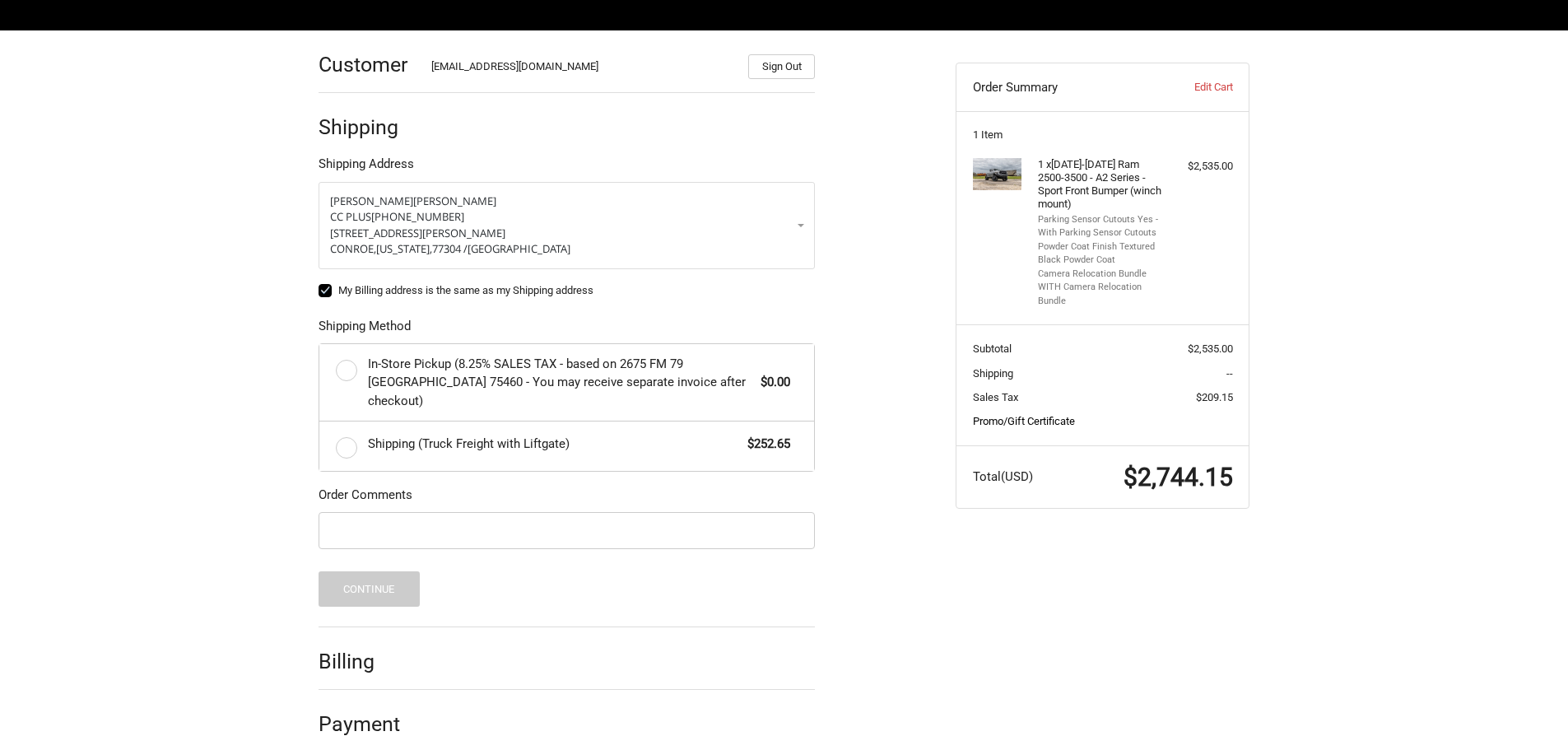
click at [1021, 420] on link "Promo/Gift Certificate" at bounding box center [1024, 420] width 102 height 13
click at [1020, 450] on input "Gift Certificate or Coupon Code" at bounding box center [1059, 456] width 172 height 37
click at [1173, 454] on button "Apply" at bounding box center [1192, 456] width 81 height 37
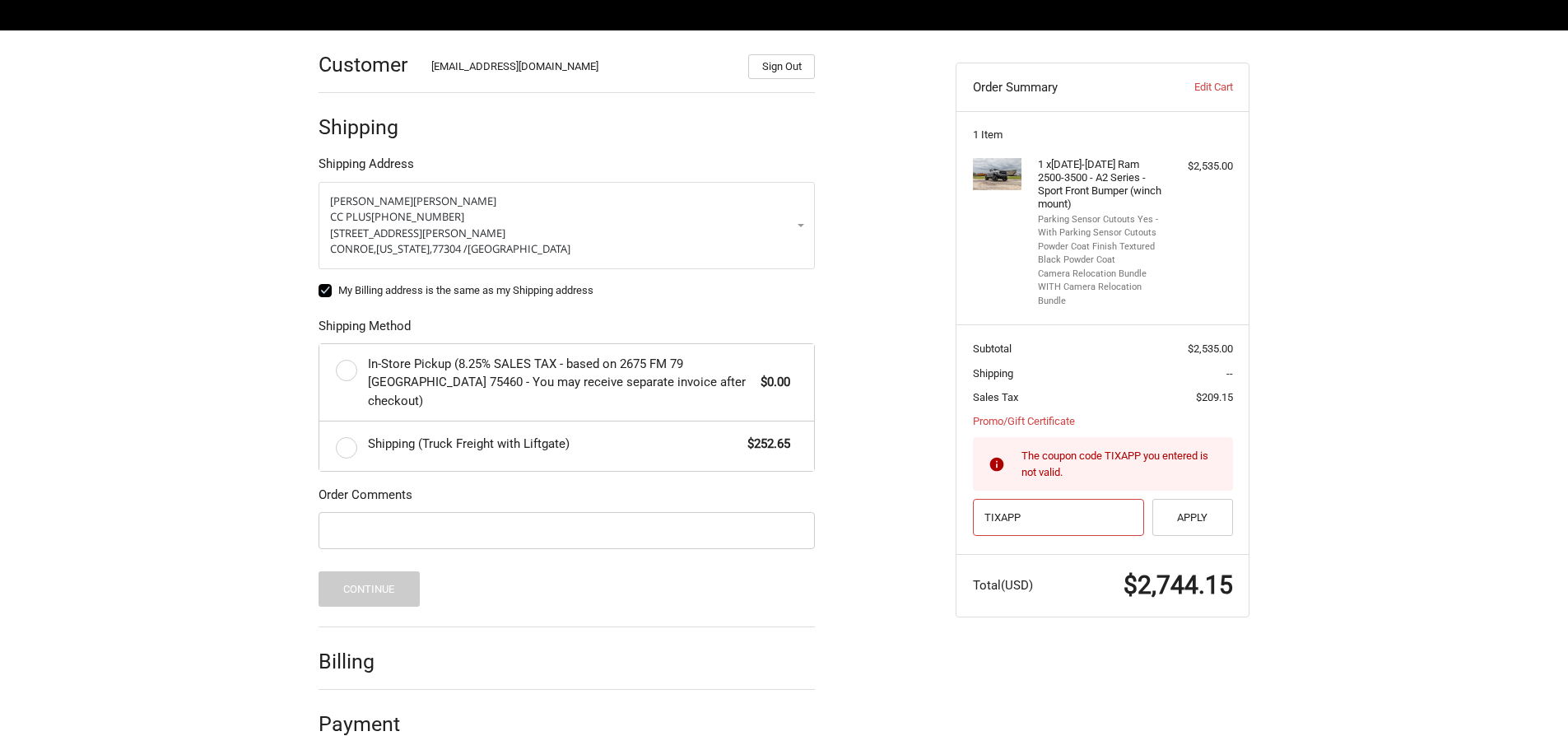
click at [1028, 513] on input "TIXAPP" at bounding box center [1059, 517] width 172 height 37
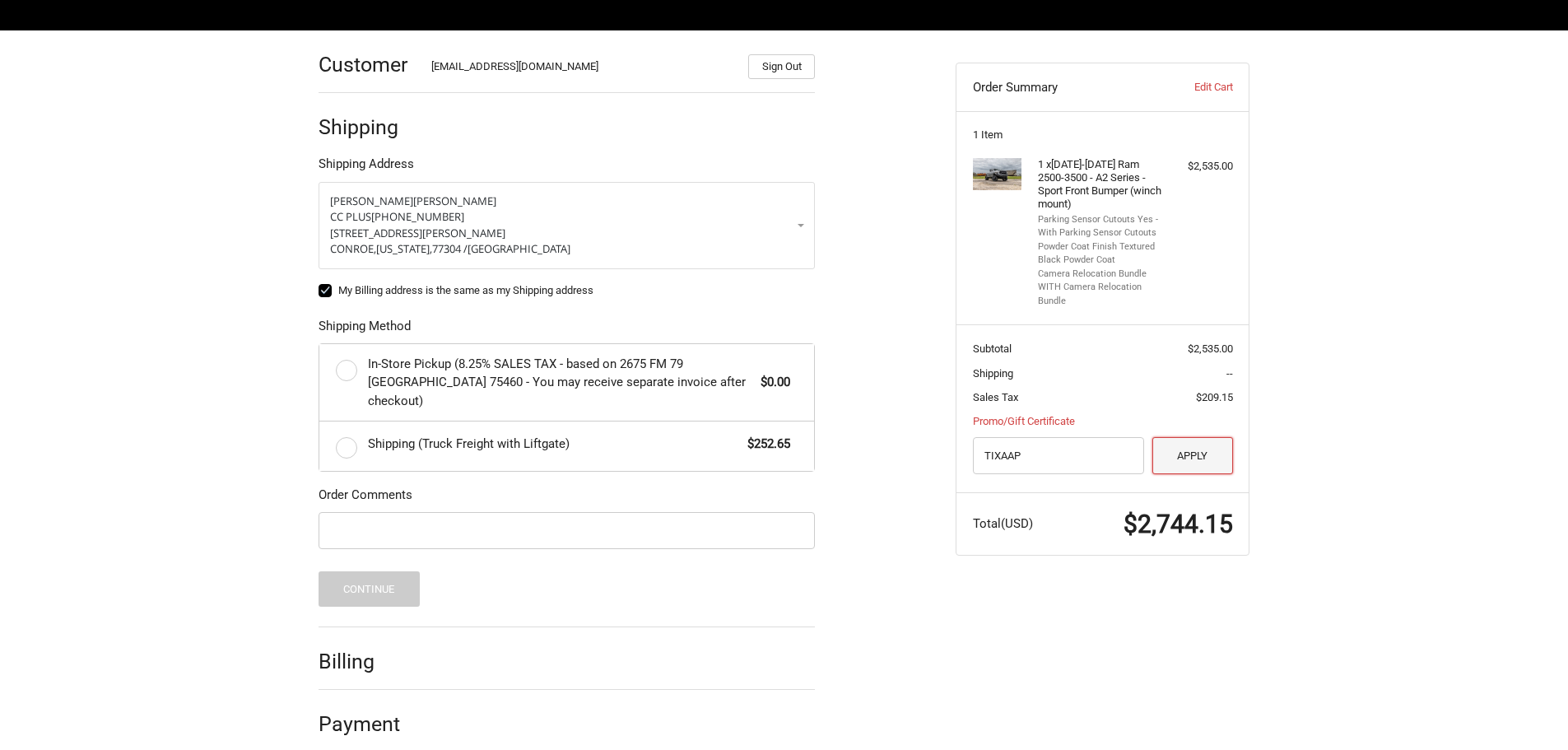
click at [1208, 459] on button "Apply" at bounding box center [1192, 456] width 81 height 37
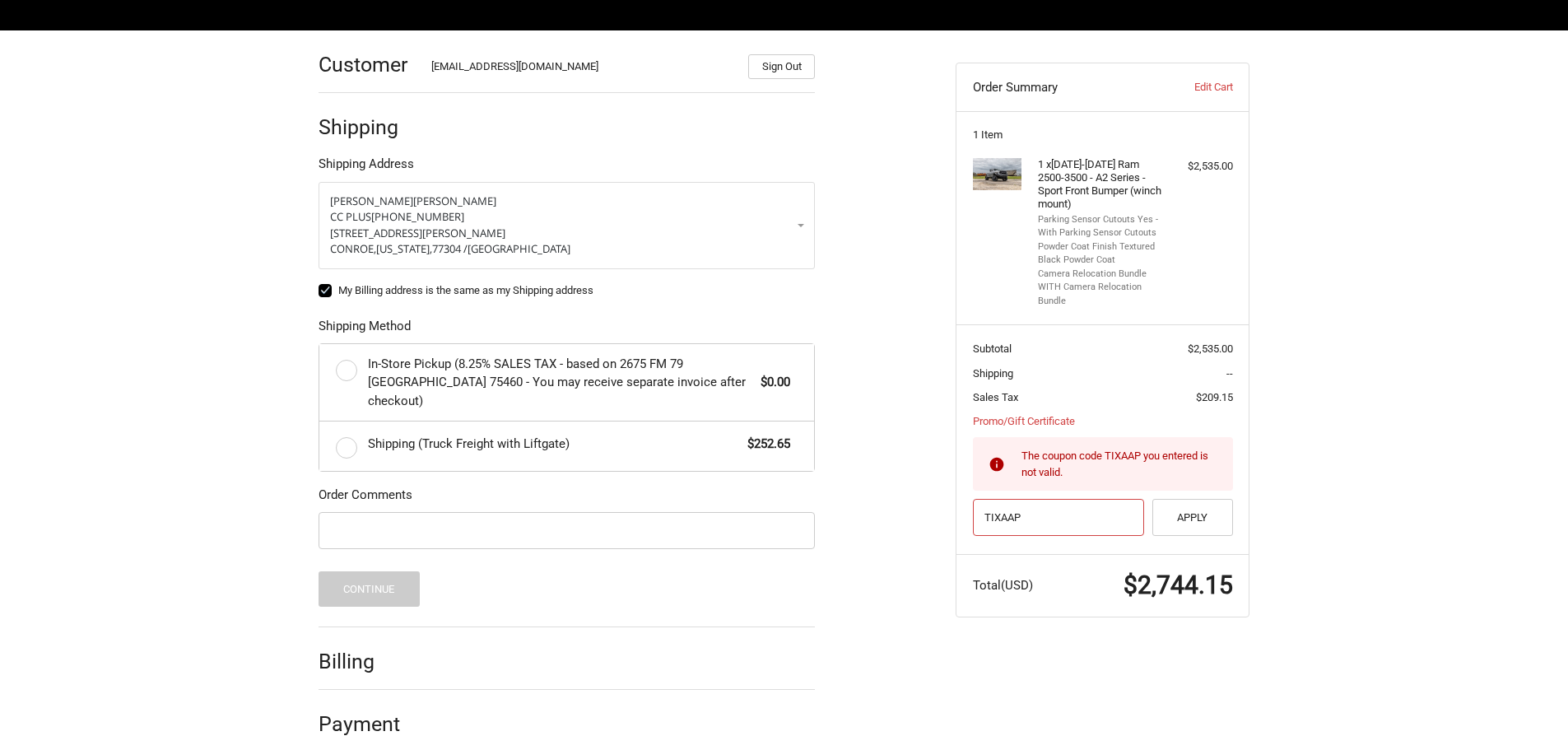
click at [1052, 512] on input "TIXAAP" at bounding box center [1059, 517] width 172 height 37
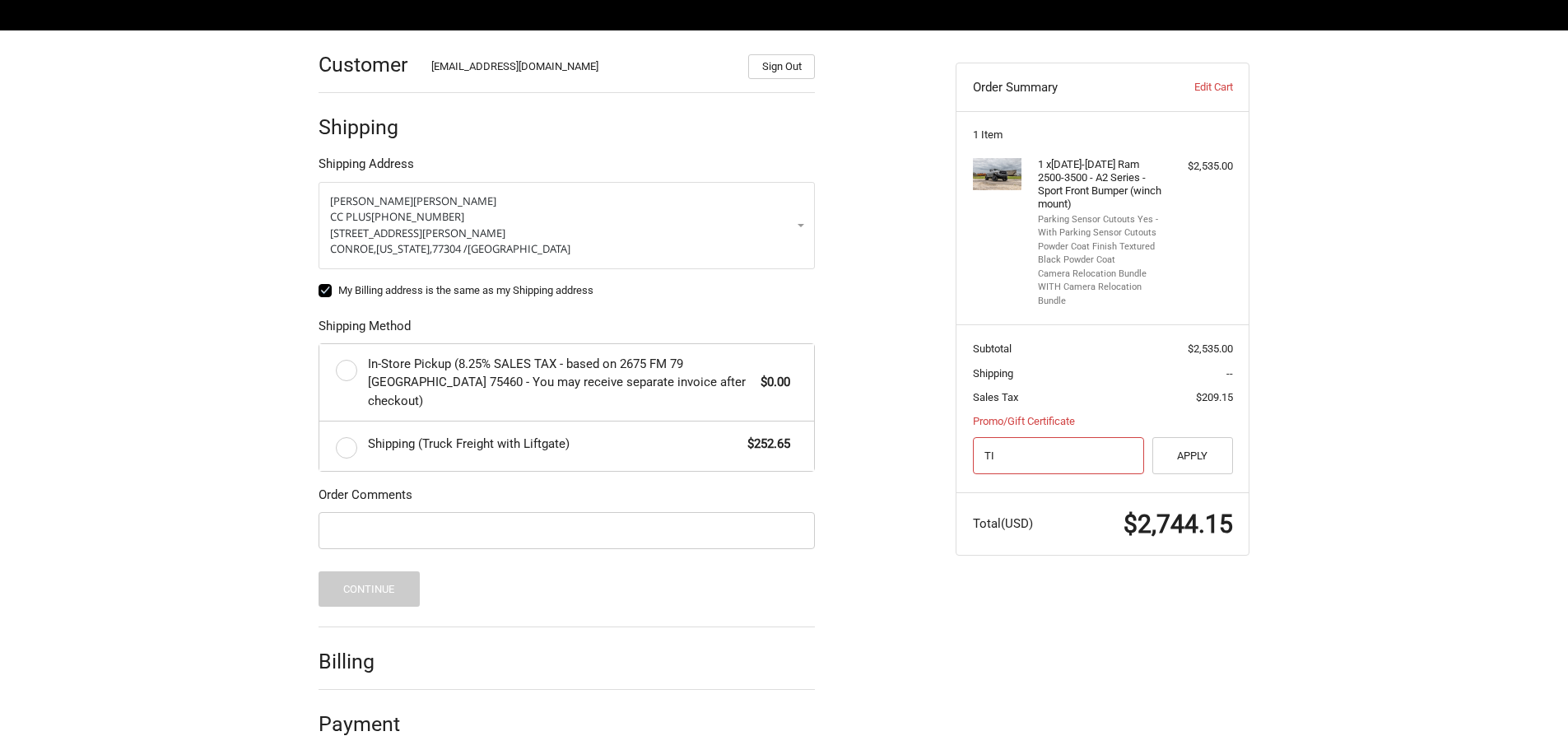
type input "T"
click at [1194, 453] on button "Apply" at bounding box center [1192, 456] width 81 height 37
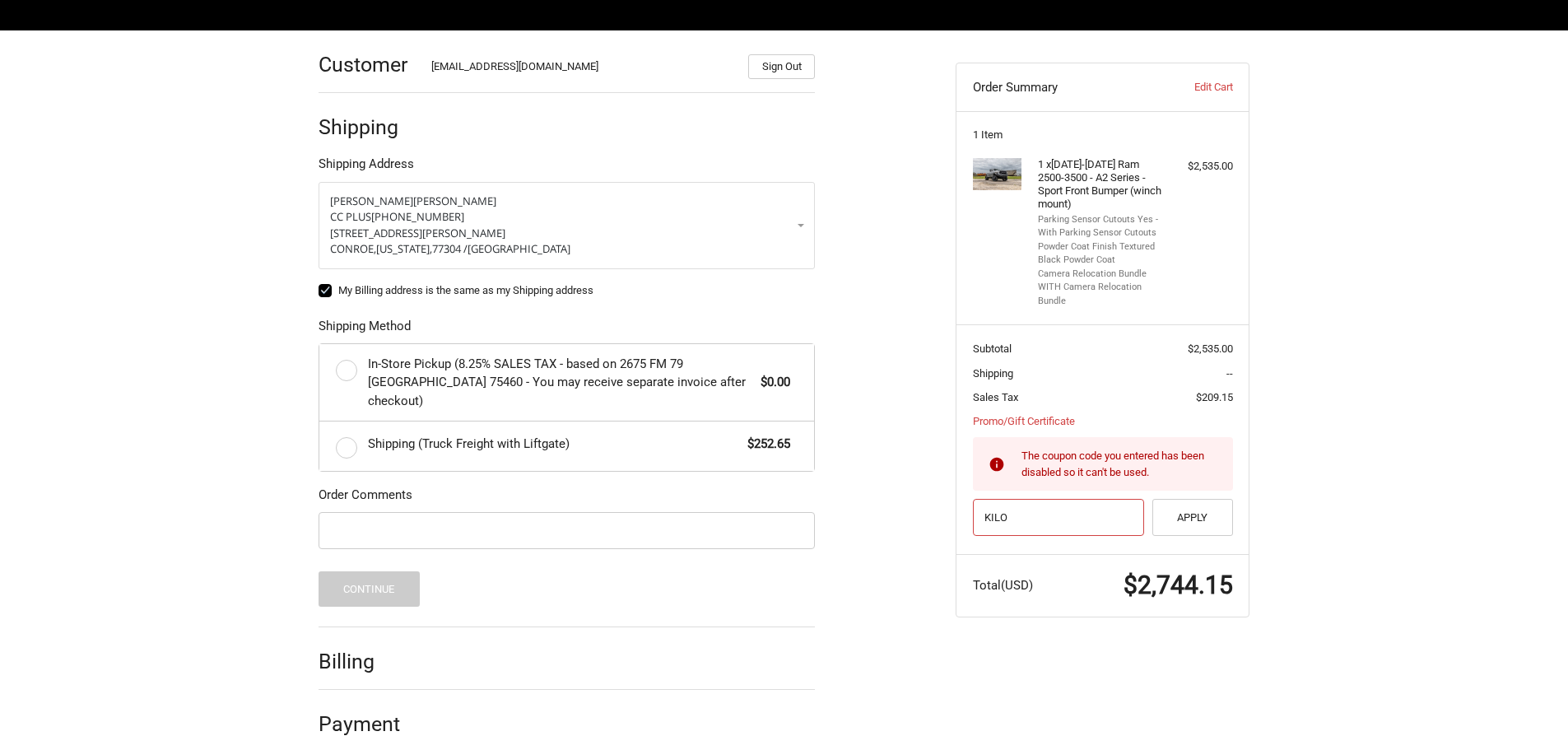
click at [1020, 518] on input "KILO" at bounding box center [1059, 517] width 172 height 37
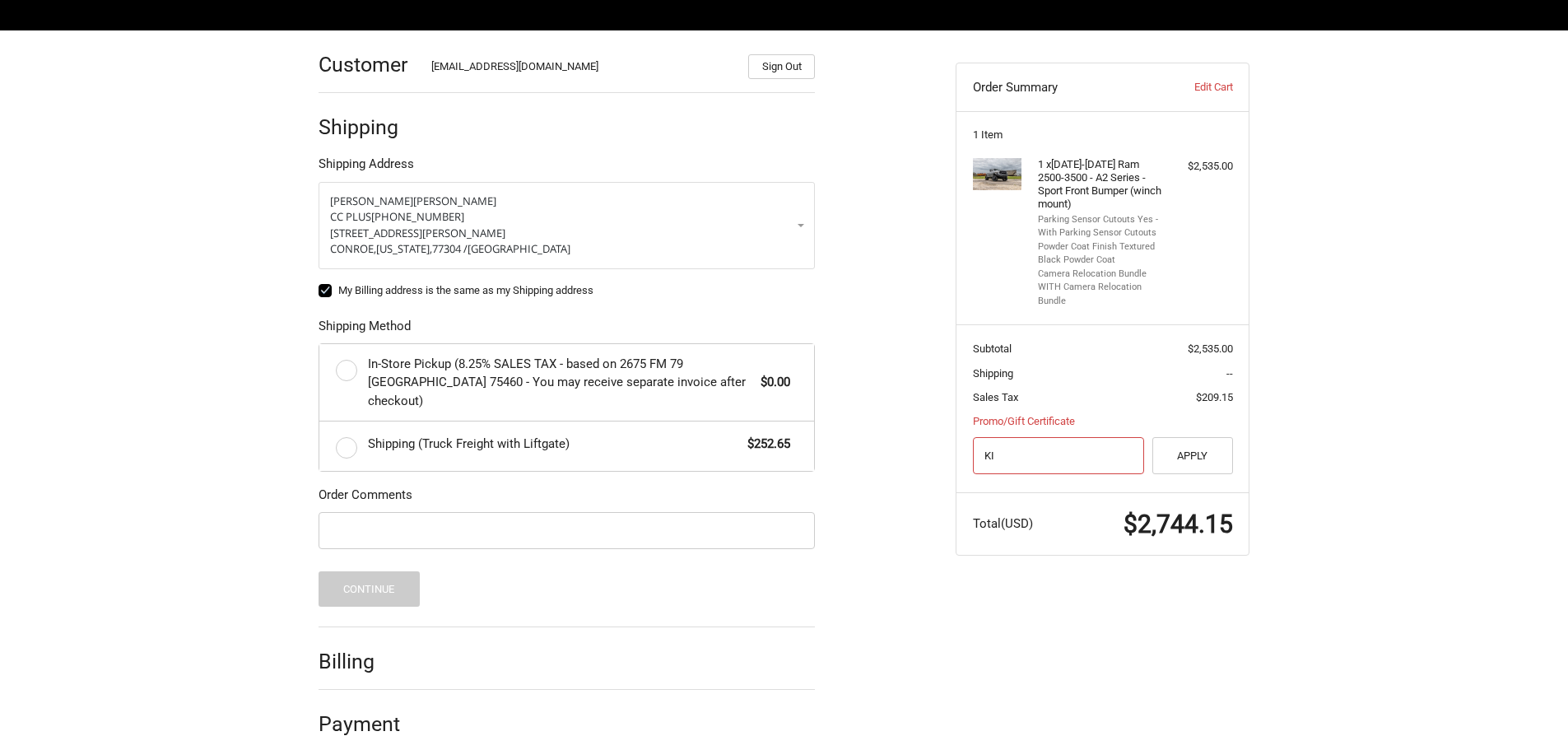
type input "K"
click at [1223, 466] on button "Apply" at bounding box center [1192, 456] width 81 height 37
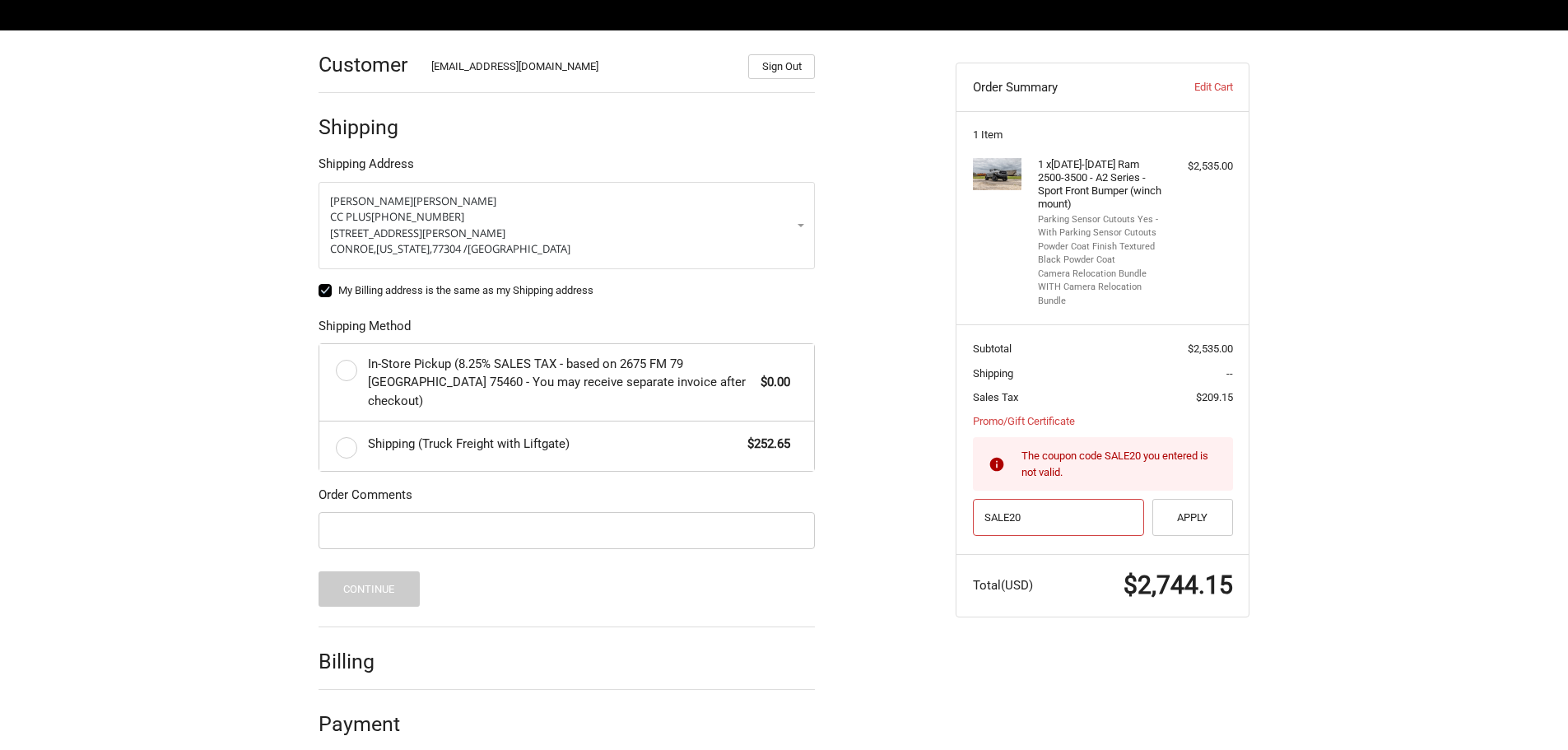
click at [1048, 524] on input "SALE20" at bounding box center [1059, 517] width 172 height 37
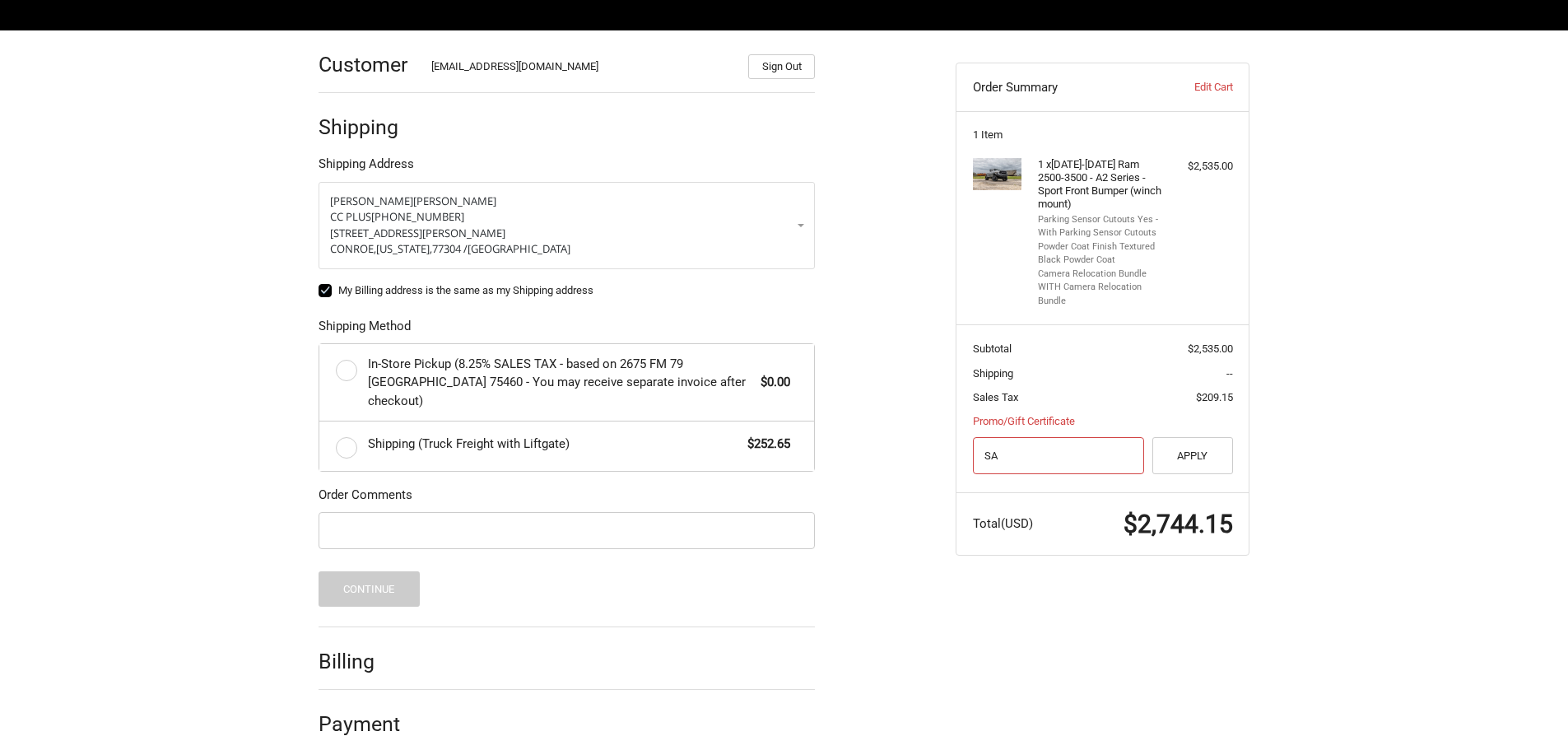
type input "S"
click at [1193, 468] on button "Apply" at bounding box center [1192, 456] width 81 height 37
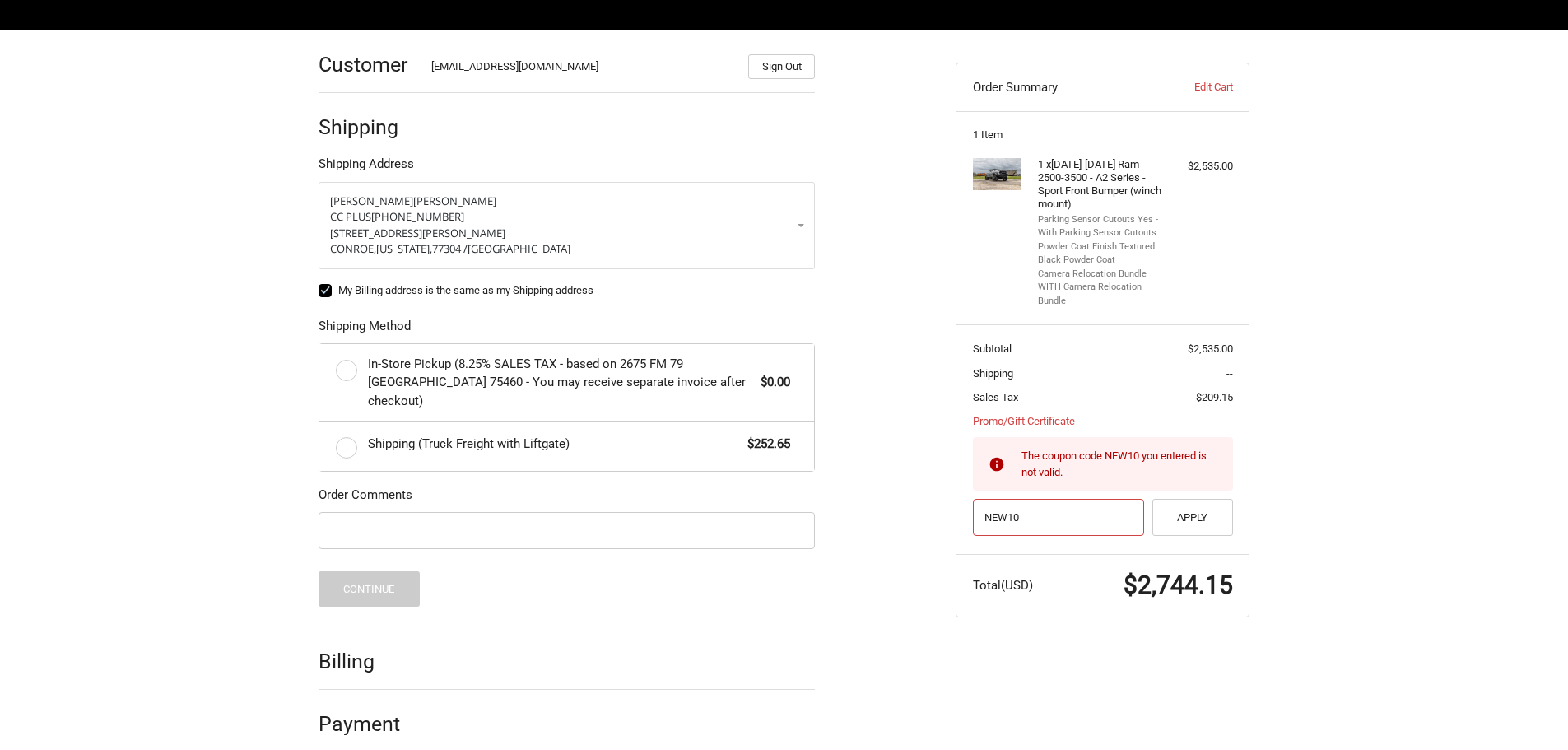
click at [1027, 514] on input "NEW10" at bounding box center [1059, 517] width 172 height 37
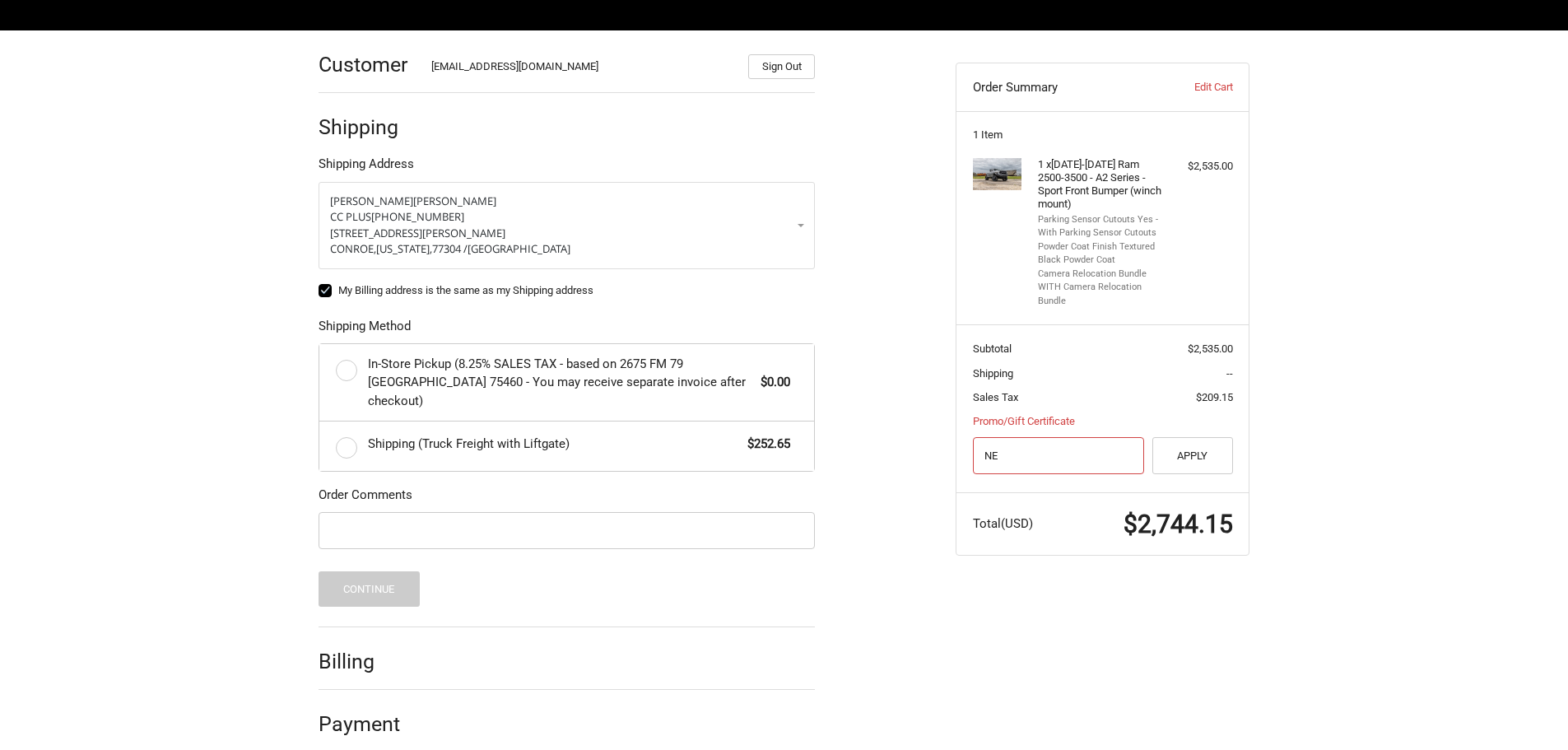
type input "N"
click at [1206, 463] on button "Apply" at bounding box center [1192, 456] width 81 height 37
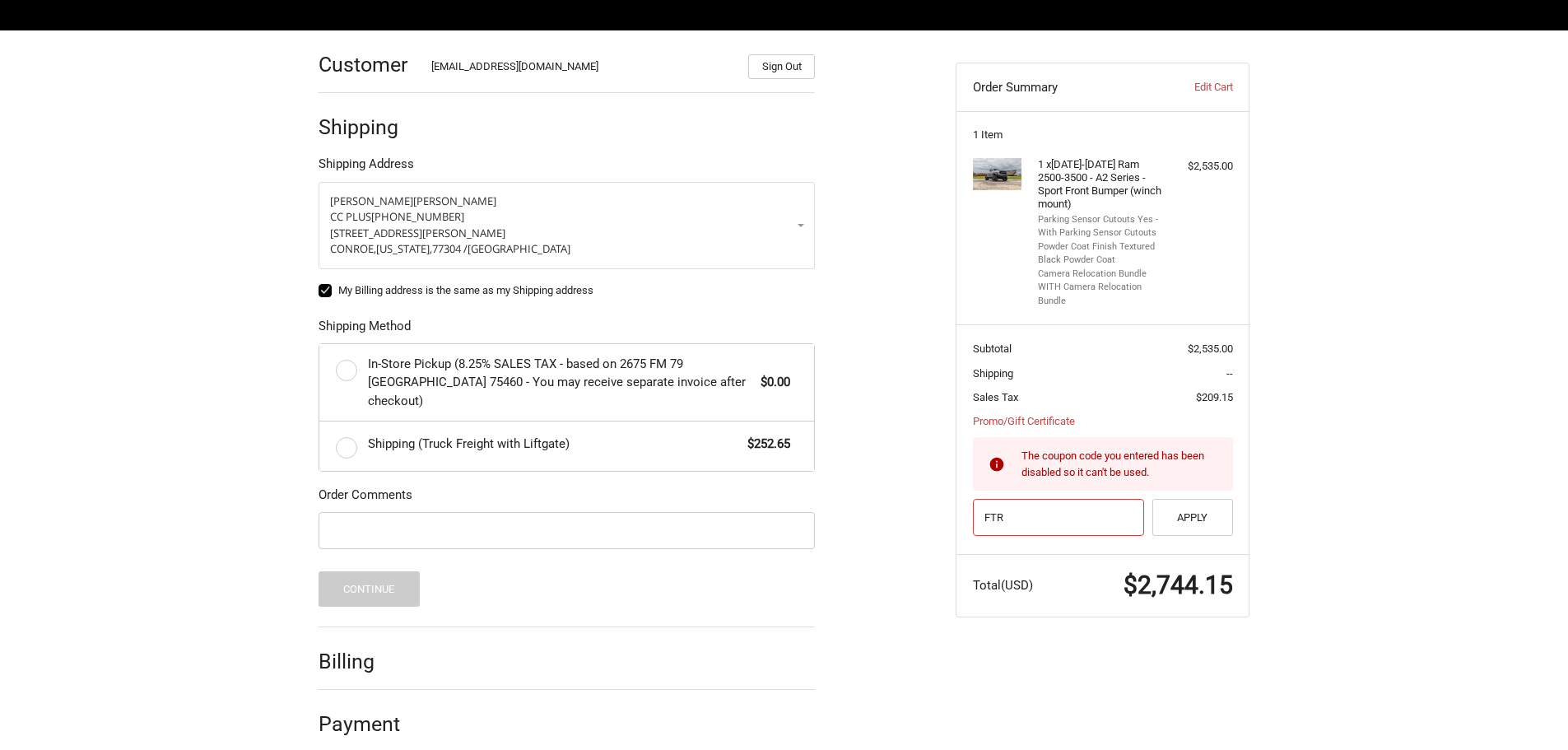
click at [1044, 518] on input "FTR" at bounding box center [1059, 517] width 172 height 37
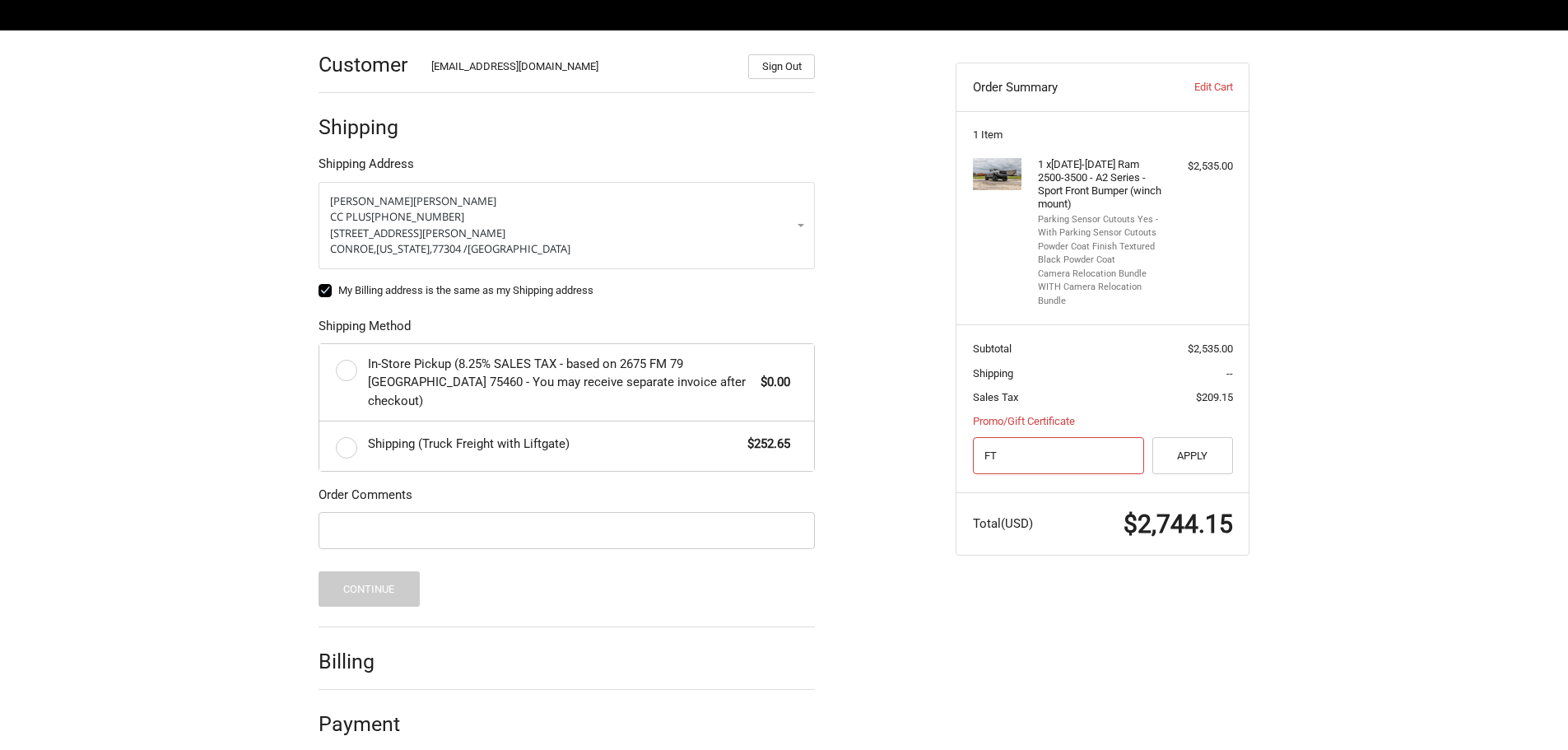
type input "F"
paste input "BEASTINGBOZMAN"
click at [1198, 462] on button "Apply" at bounding box center [1192, 456] width 81 height 37
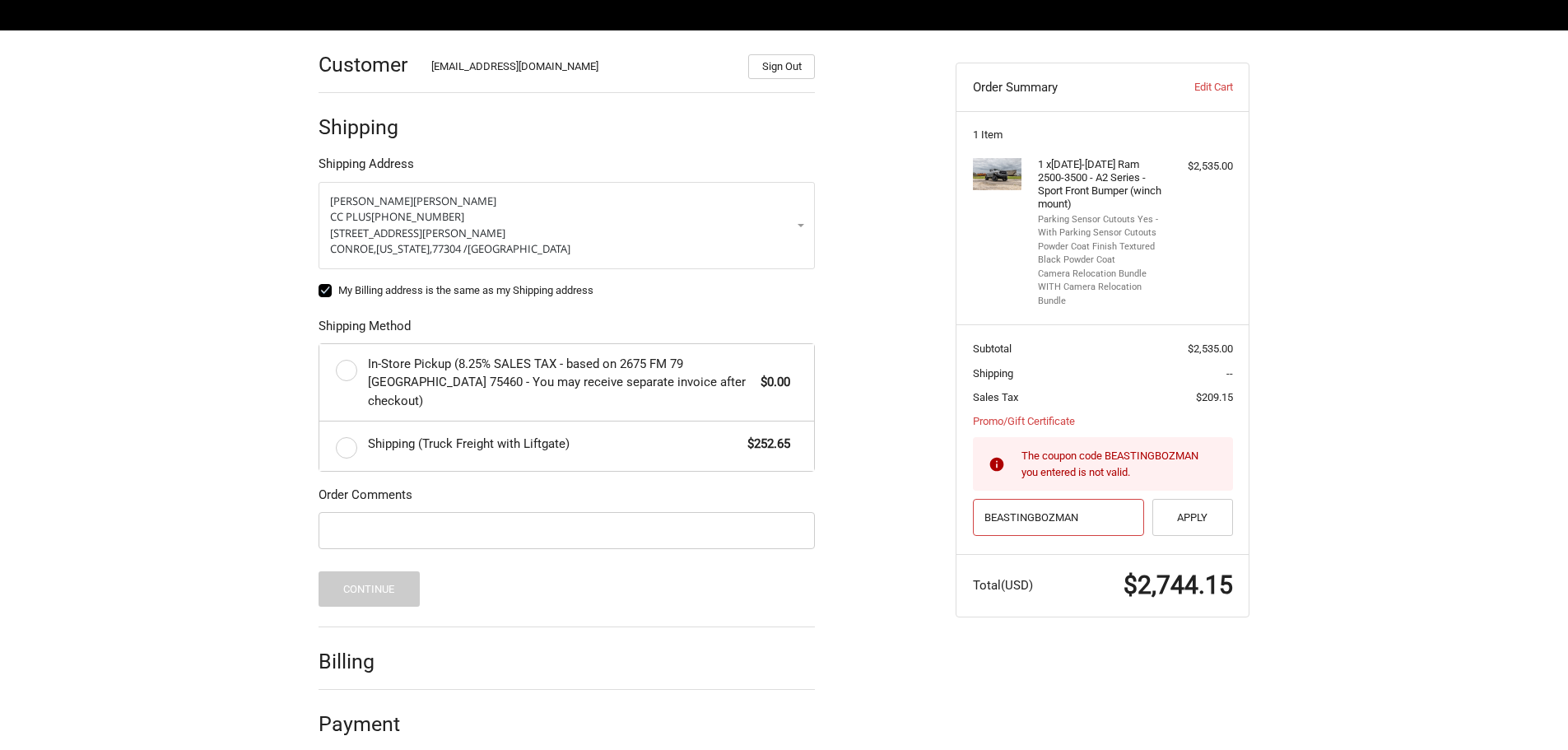
click at [1087, 519] on input "BEASTINGBOZMAN" at bounding box center [1059, 517] width 172 height 37
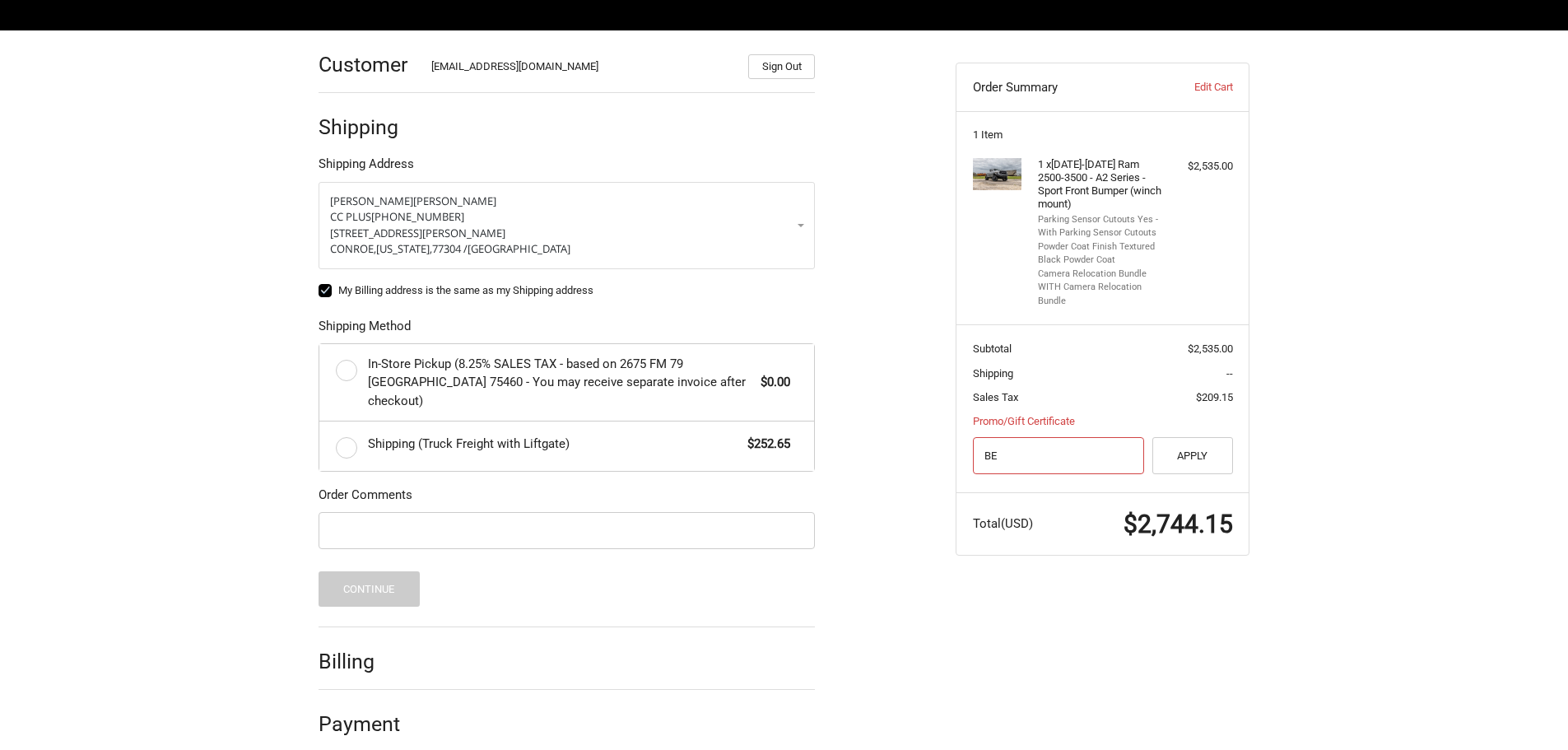
type input "B"
paste input "PUMPKIN10"
click at [1187, 459] on button "Apply" at bounding box center [1192, 456] width 81 height 37
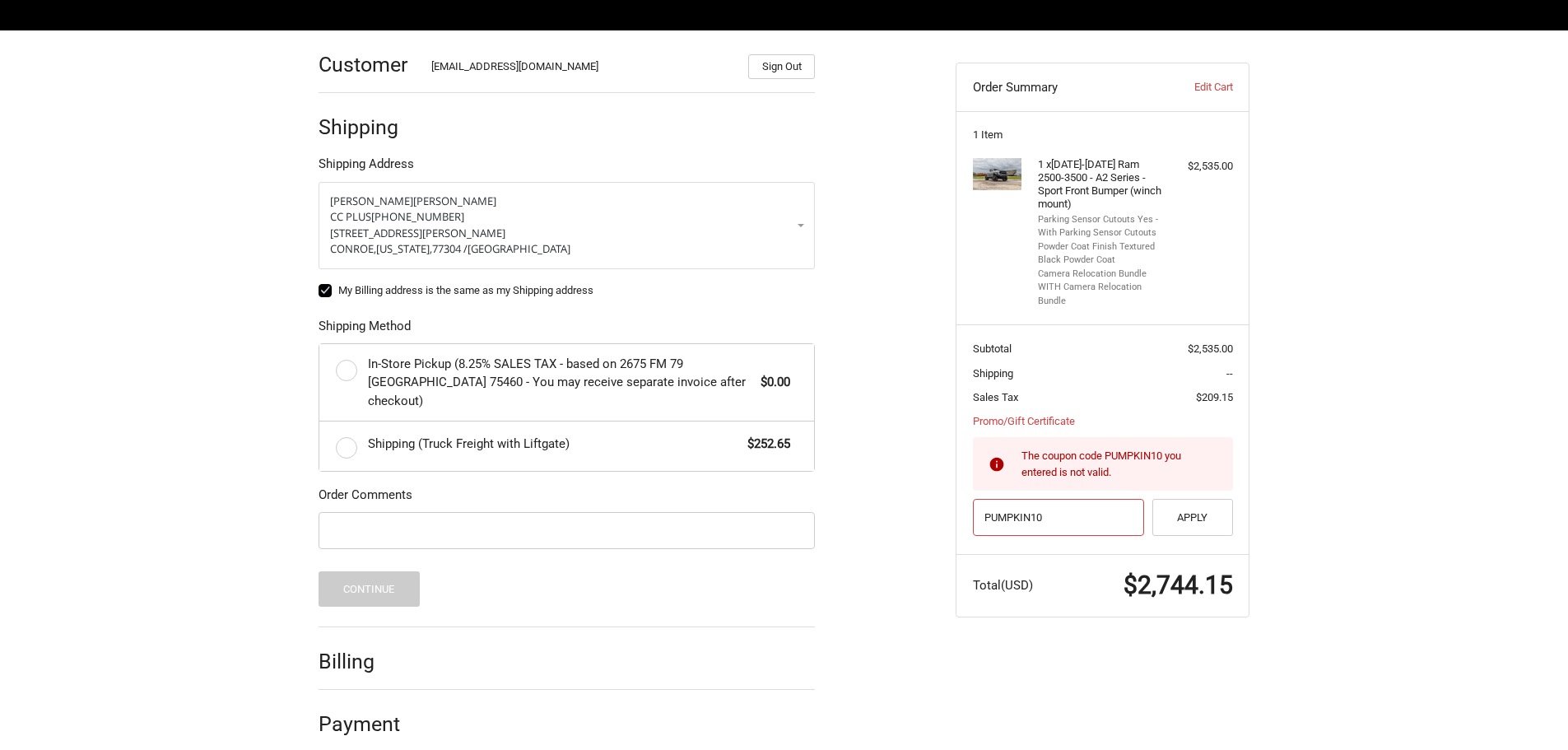
click at [1091, 512] on input "PUMPKIN10" at bounding box center [1059, 517] width 172 height 37
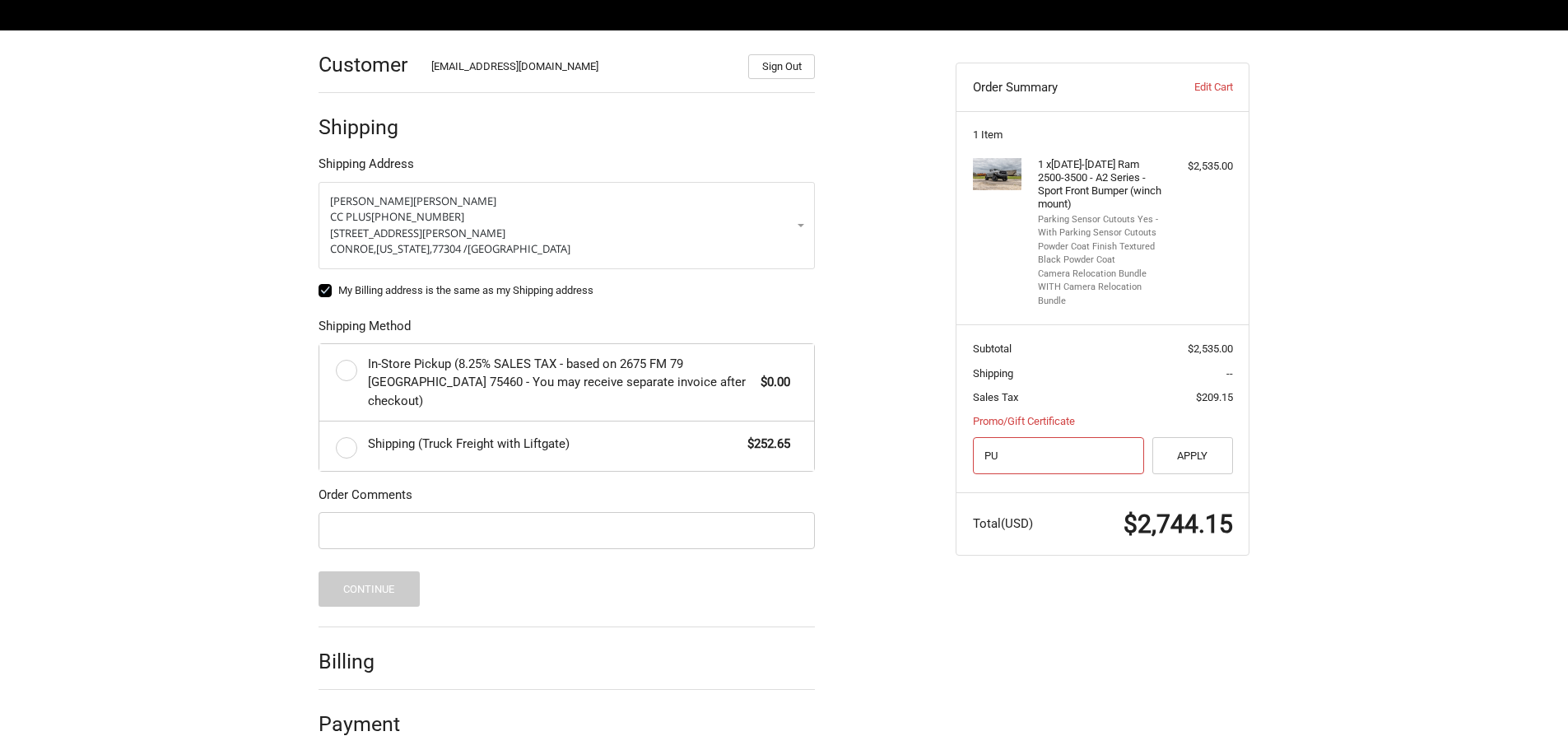
type input "P"
type input "SALE10"
click at [1187, 464] on button "Apply" at bounding box center [1192, 456] width 81 height 37
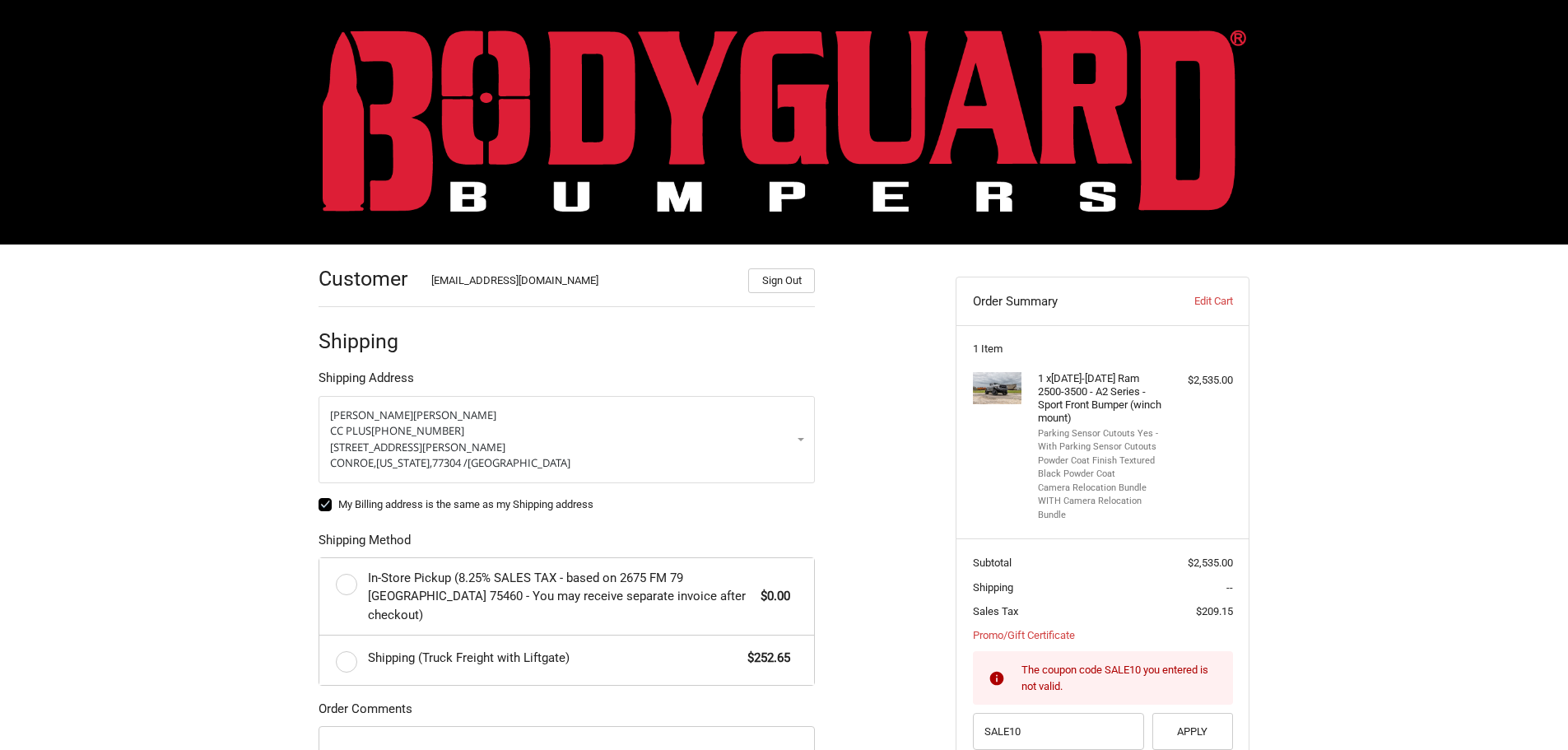
scroll to position [0, 0]
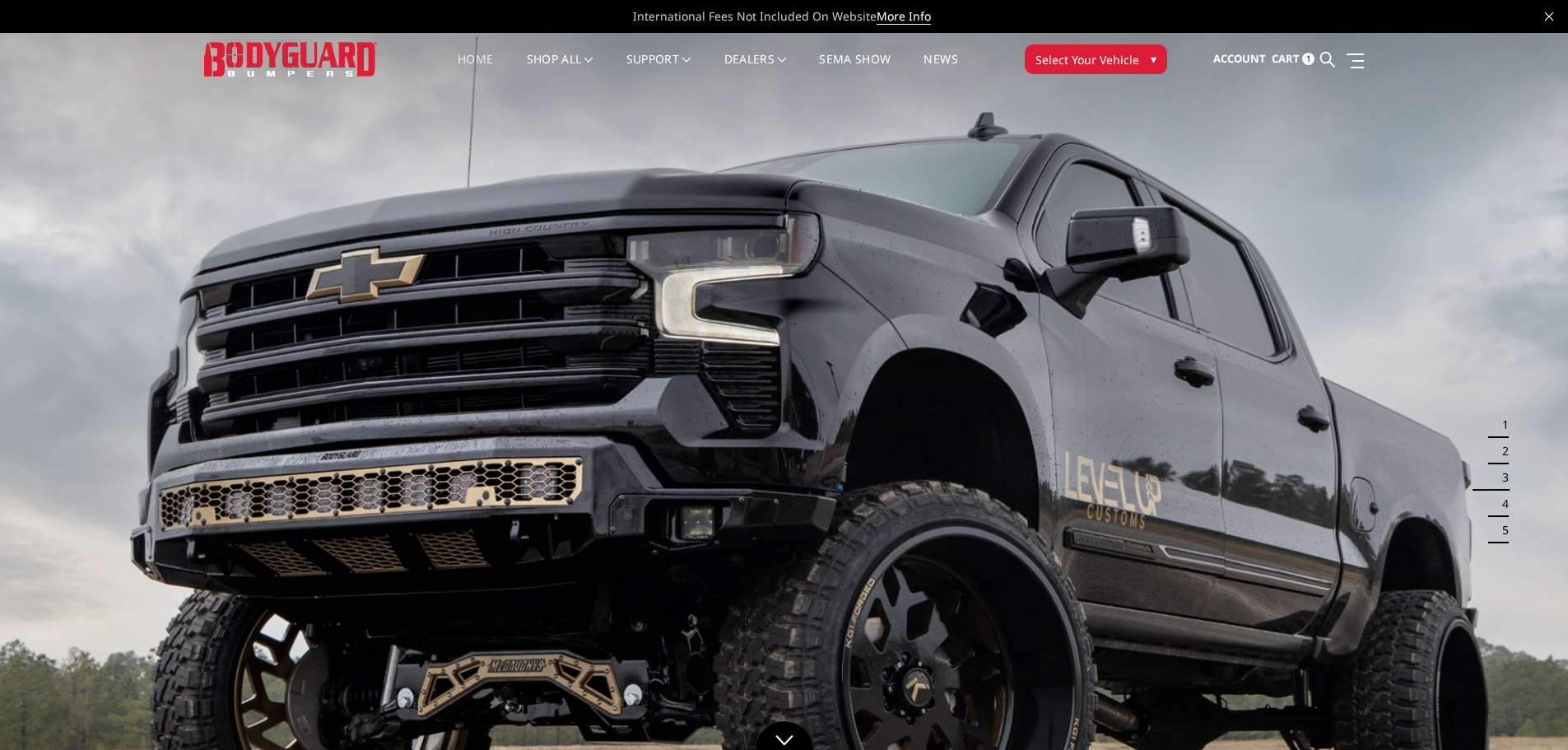
click at [1275, 56] on span "Cart" at bounding box center [1285, 58] width 28 height 14
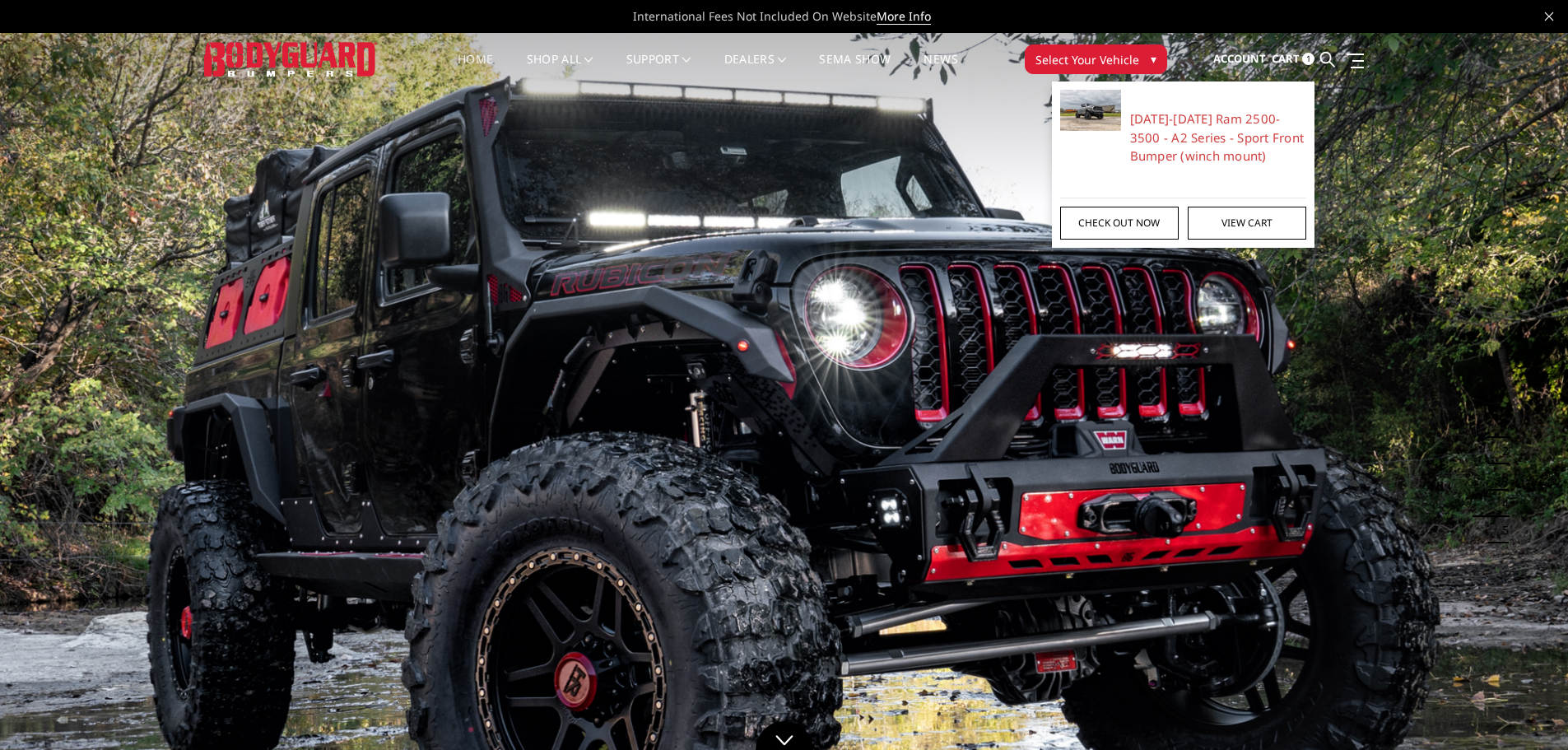
click at [1139, 231] on link "Check out now" at bounding box center [1120, 223] width 119 height 33
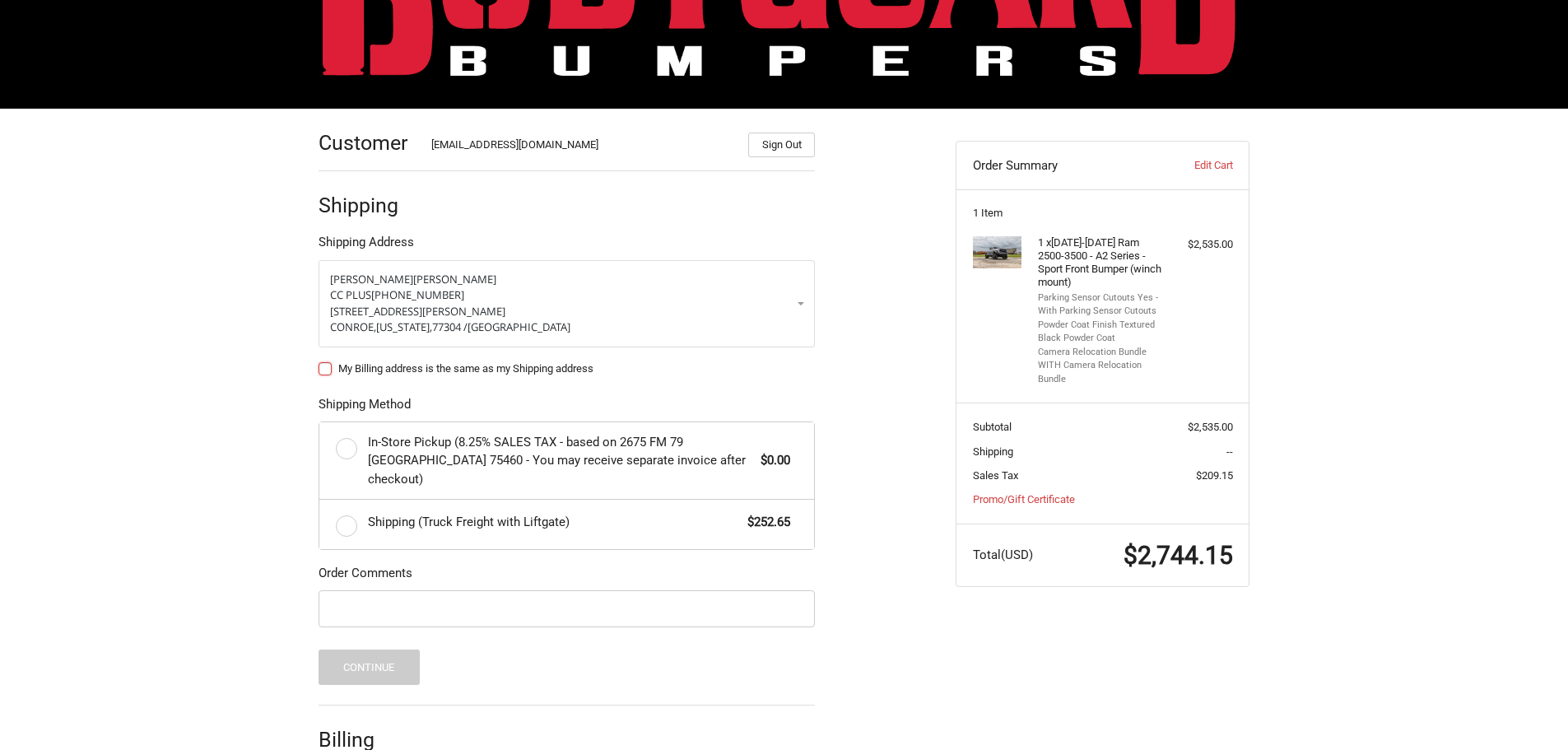
scroll to position [159, 0]
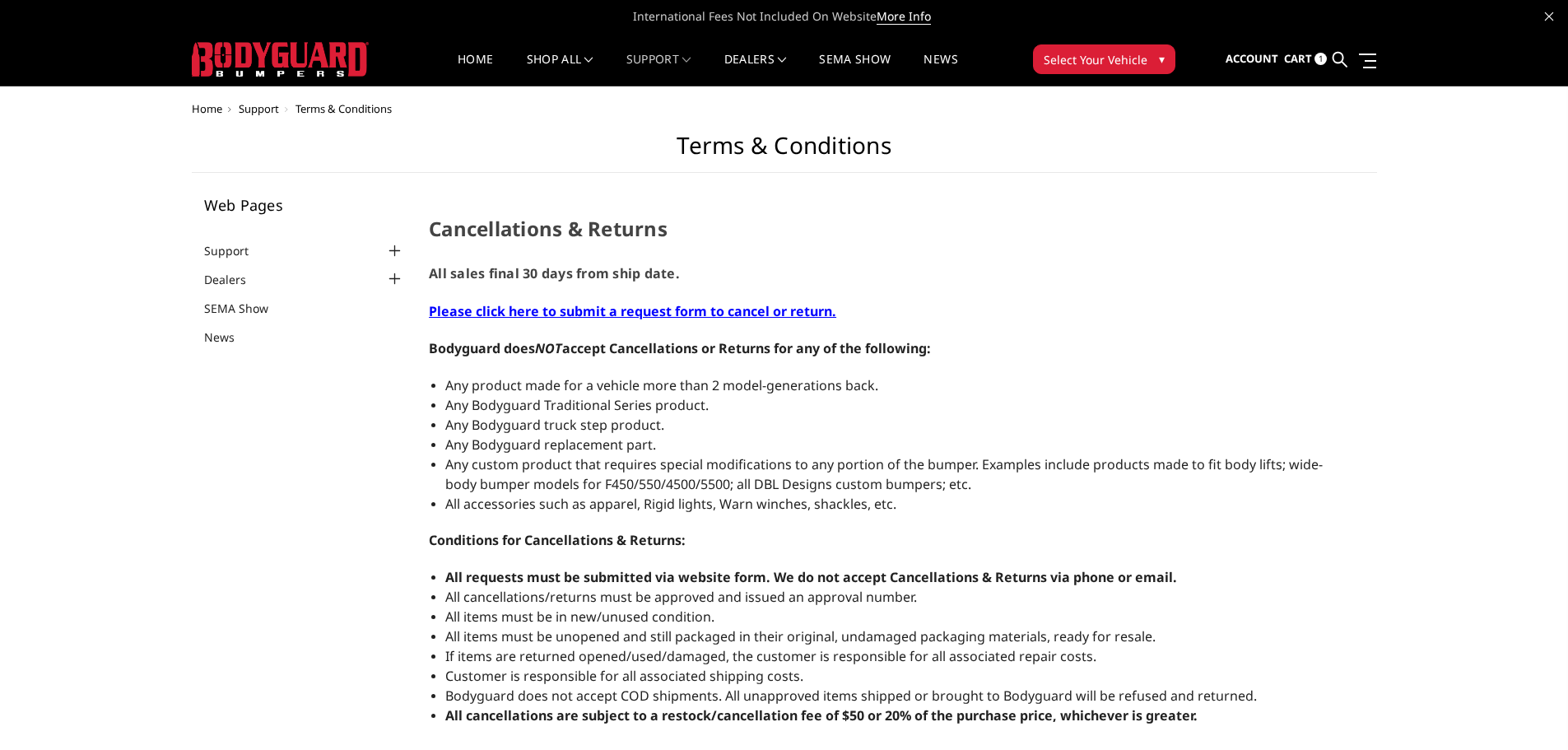
click at [1284, 57] on ul "Account Sign out Cart 1 Search Search" at bounding box center [1301, 59] width 151 height 52
click at [1316, 62] on span "1" at bounding box center [1321, 58] width 13 height 13
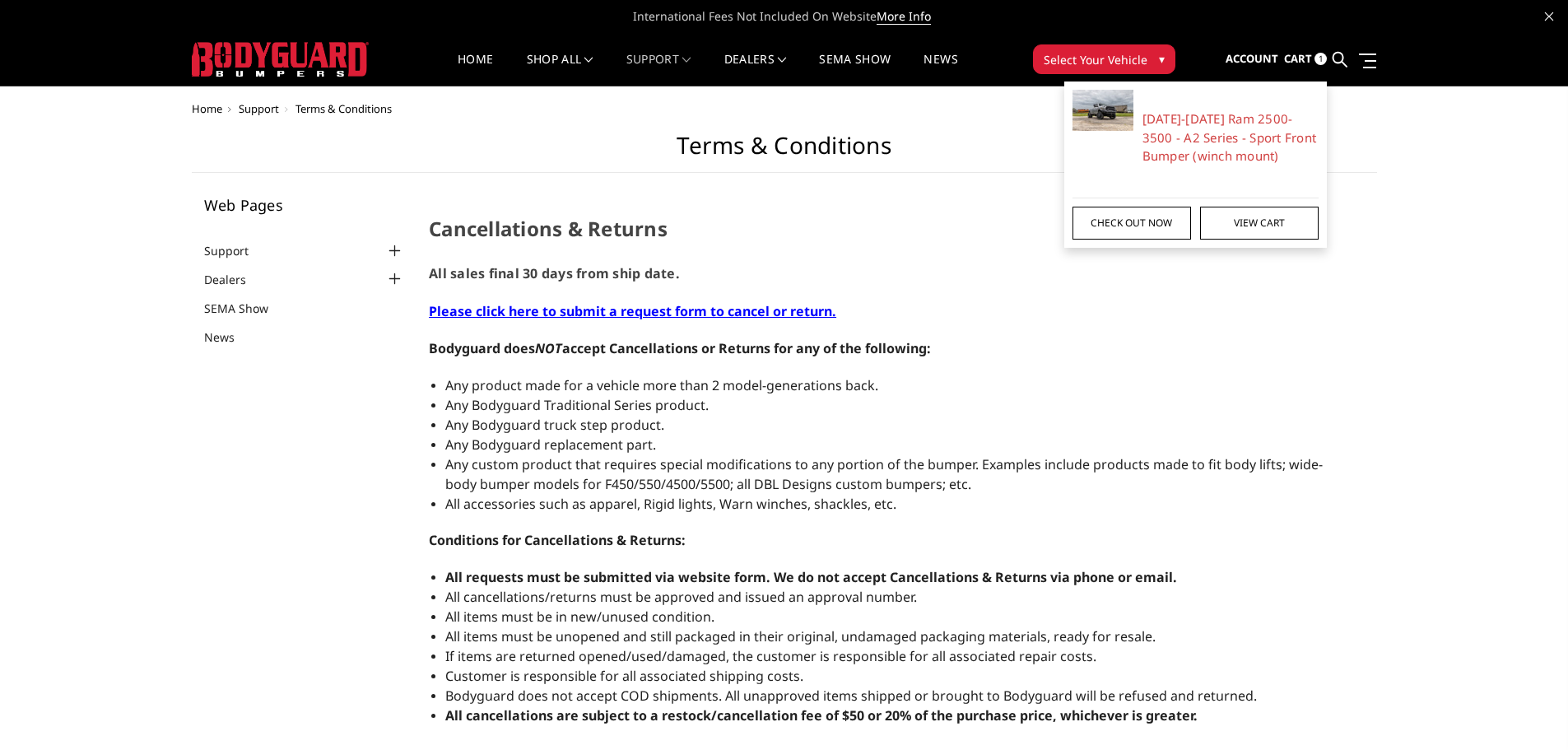
click at [1159, 230] on link "Check out now" at bounding box center [1132, 223] width 119 height 33
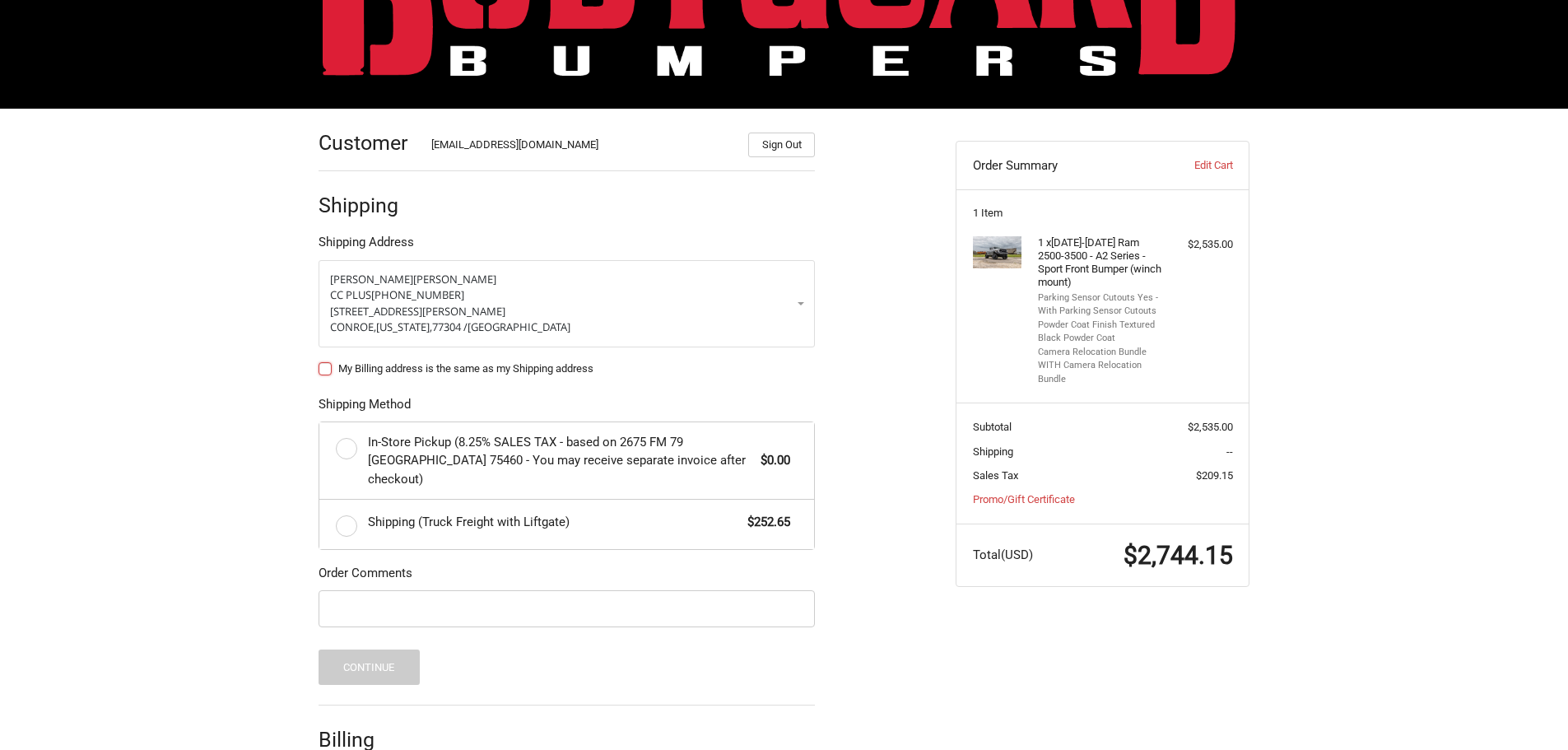
scroll to position [159, 0]
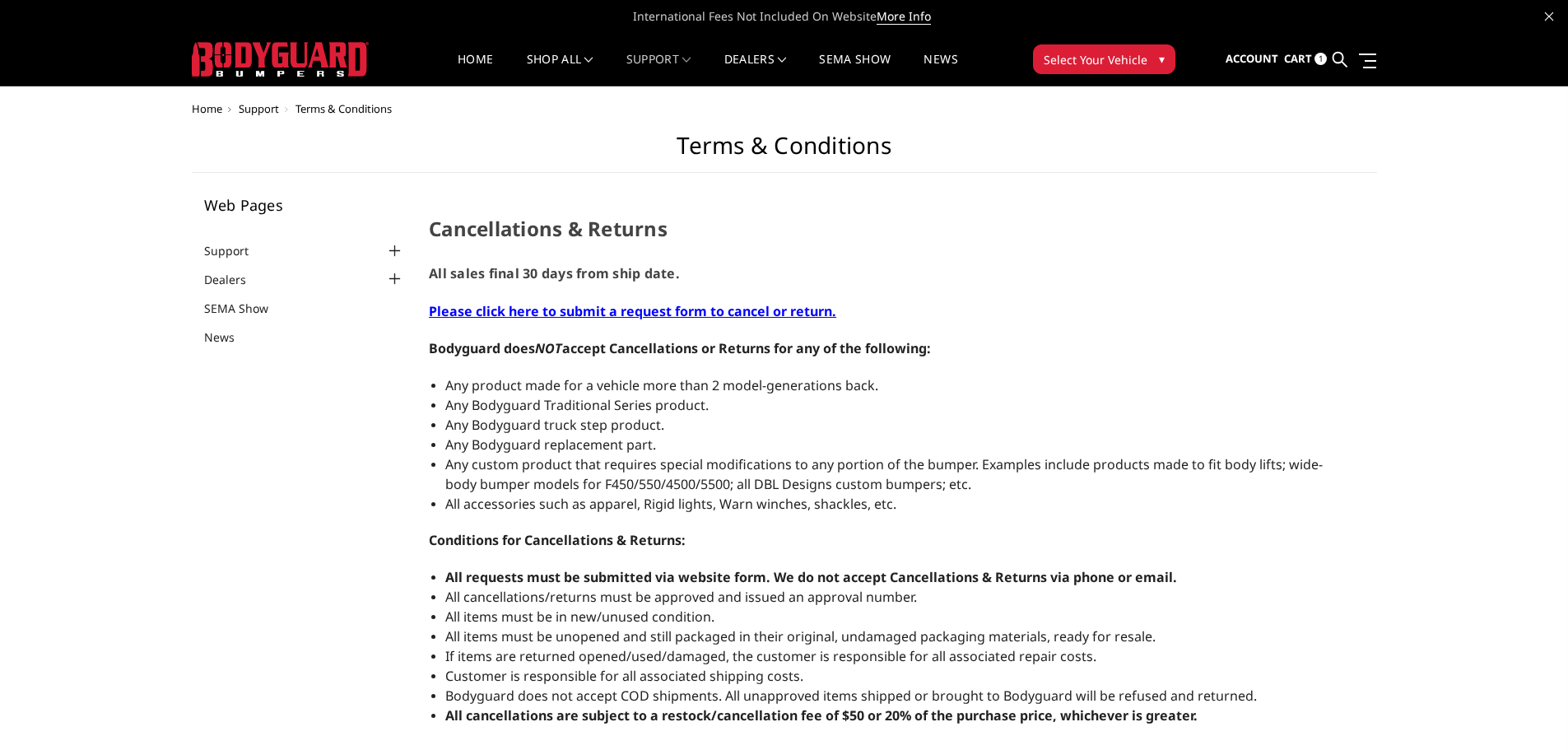
click at [1287, 64] on span "Cart" at bounding box center [1298, 58] width 28 height 14
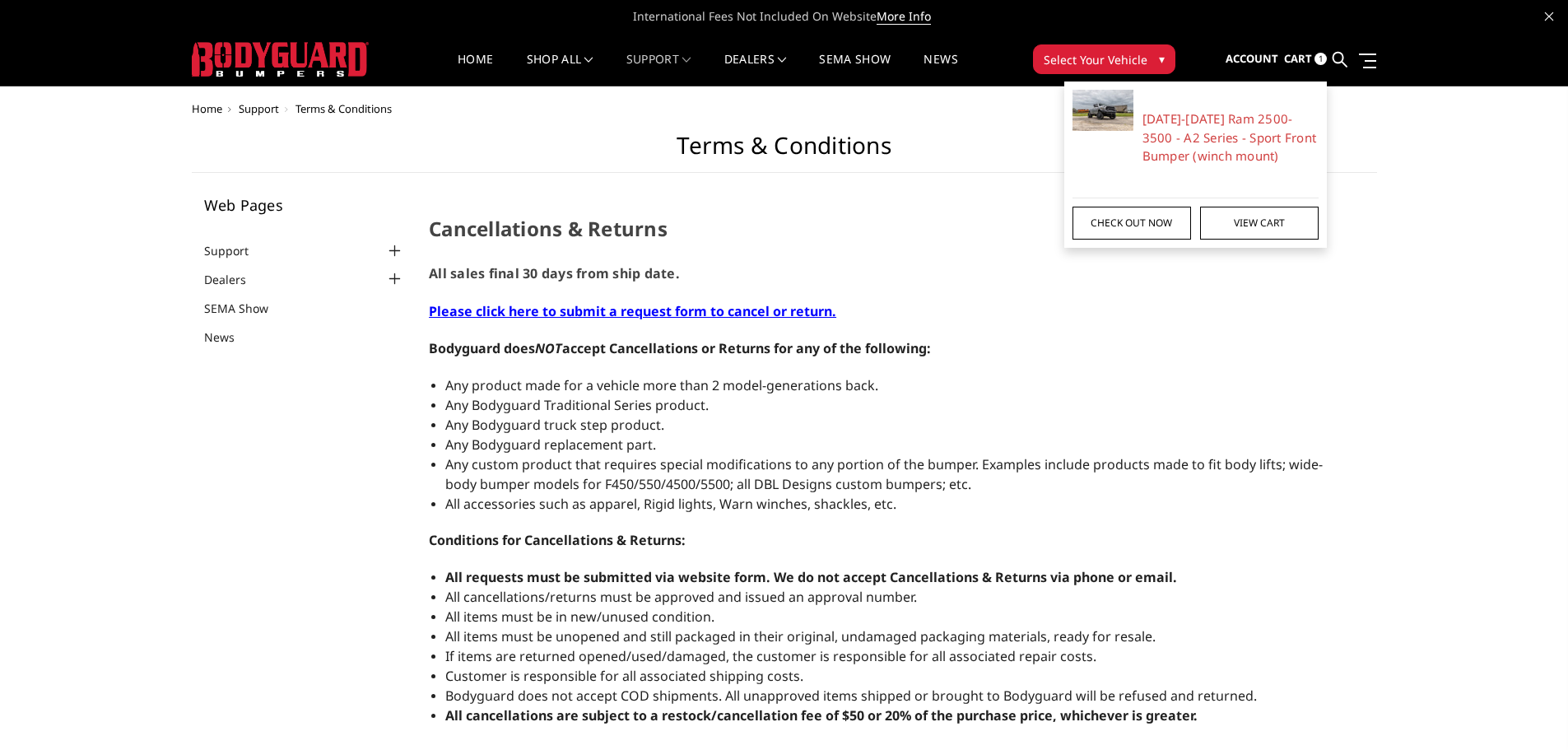
click at [1143, 227] on link "Check out now" at bounding box center [1132, 223] width 119 height 33
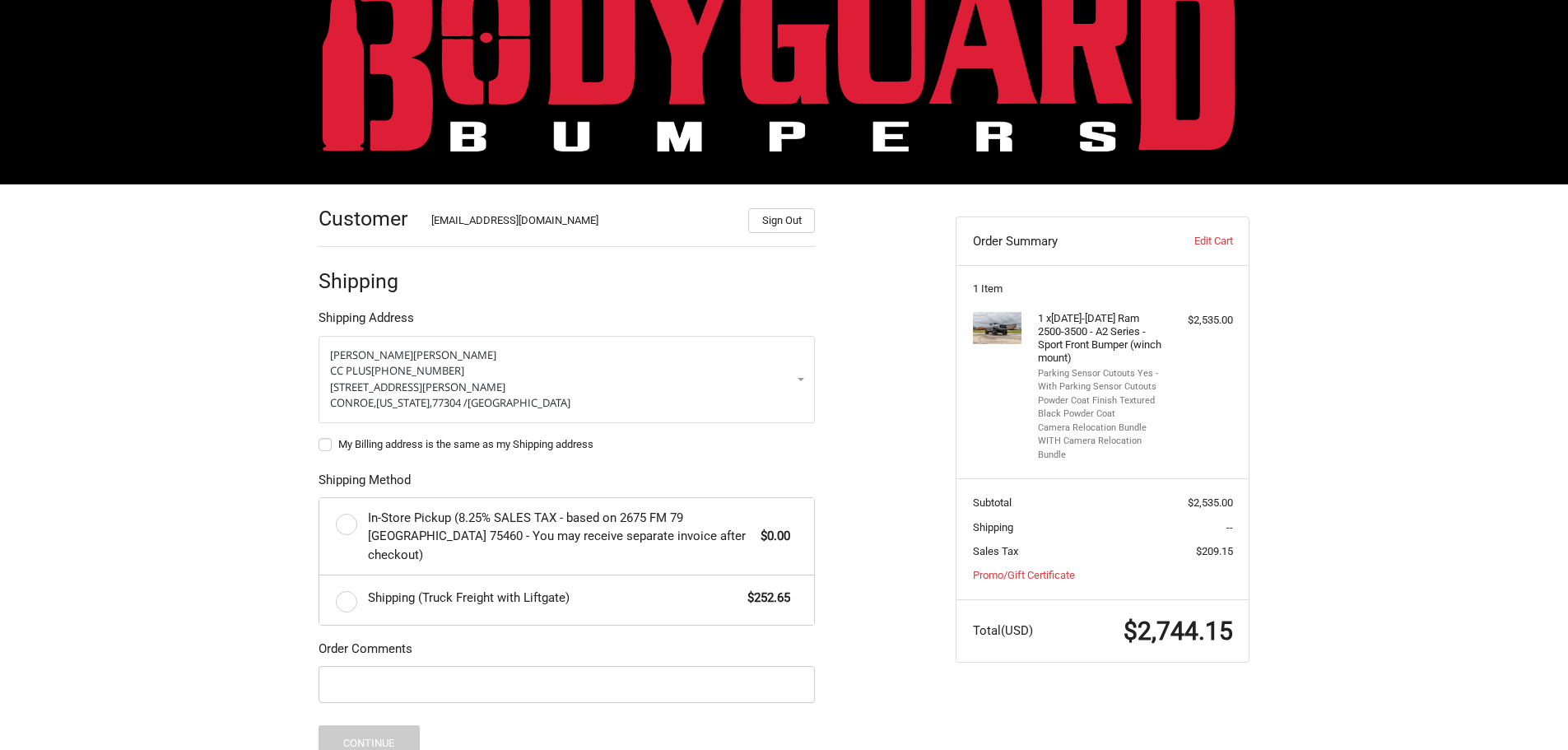
scroll to position [164, 0]
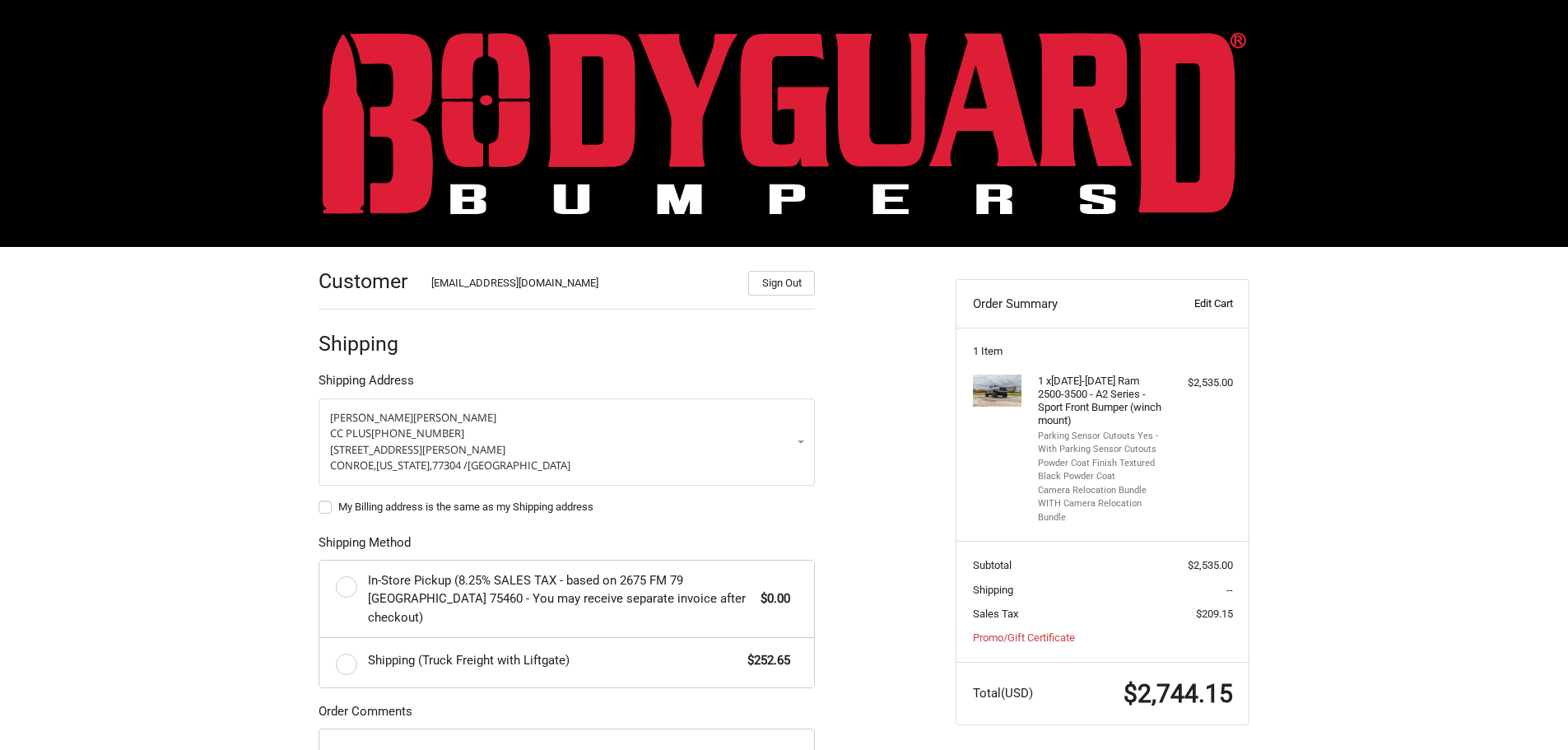
click at [1208, 303] on link "Edit Cart" at bounding box center [1192, 303] width 81 height 16
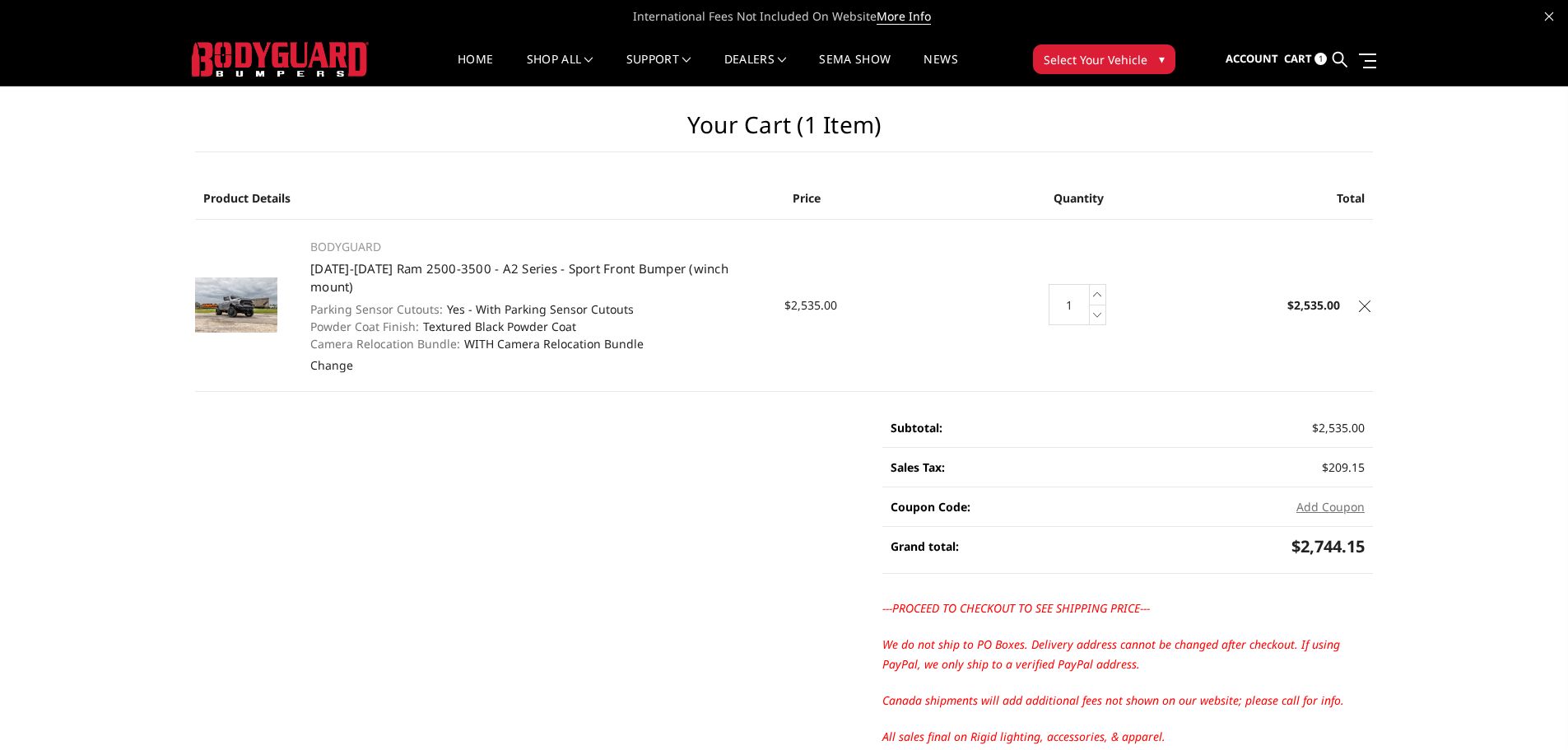
click at [1362, 300] on icon at bounding box center [1365, 306] width 12 height 12
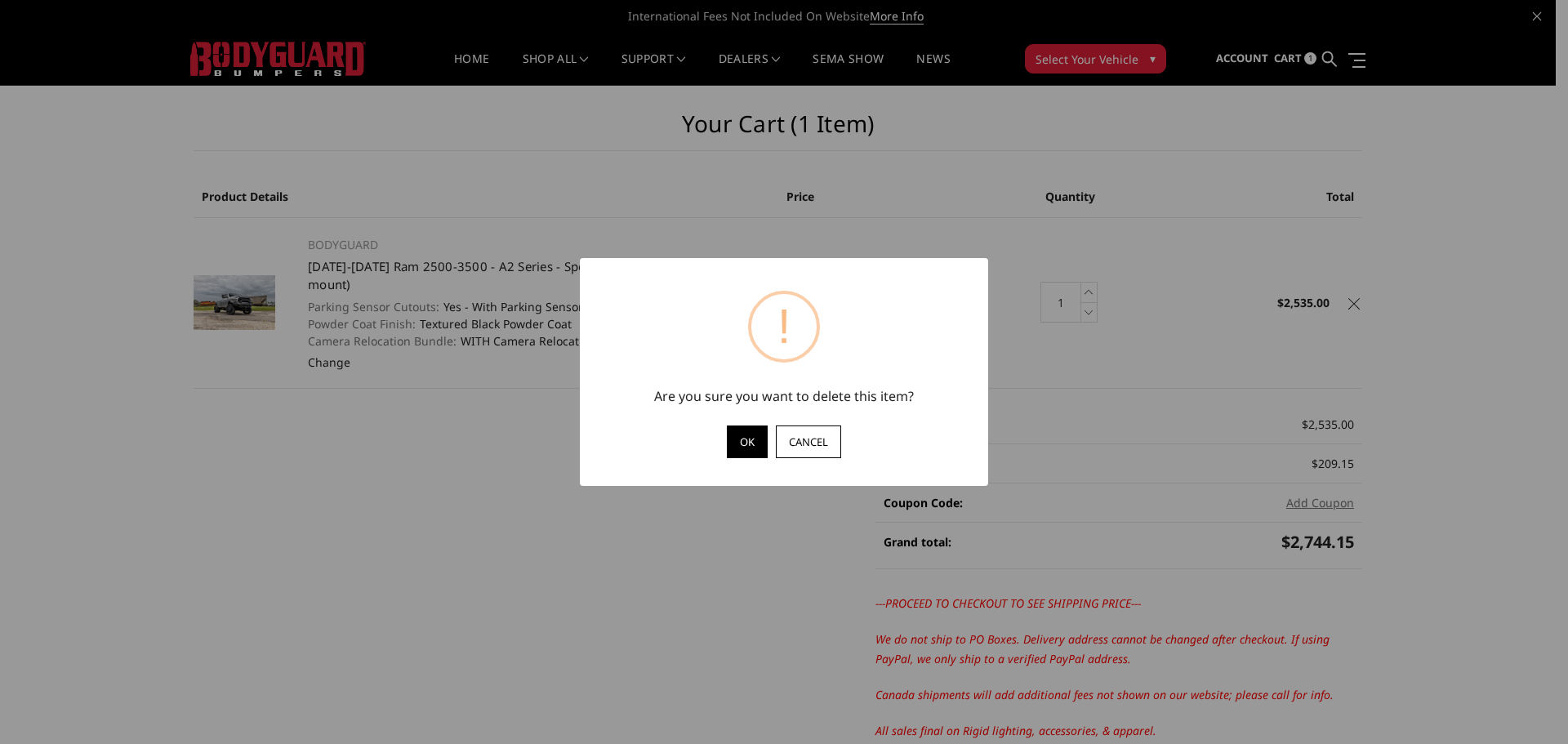
click at [751, 446] on button "OK" at bounding box center [747, 441] width 41 height 33
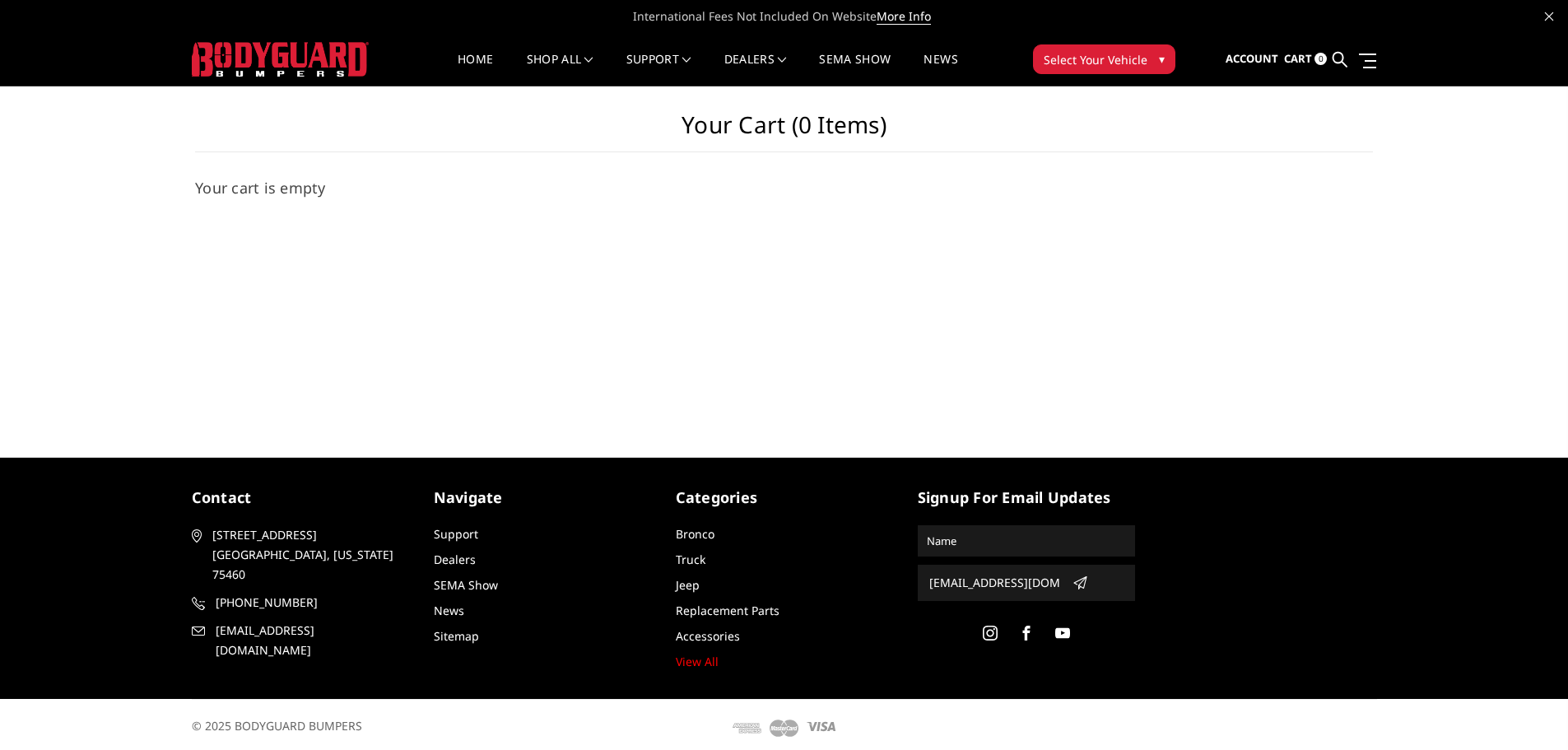
click at [1079, 60] on span "Select Your Vehicle" at bounding box center [1095, 59] width 103 height 17
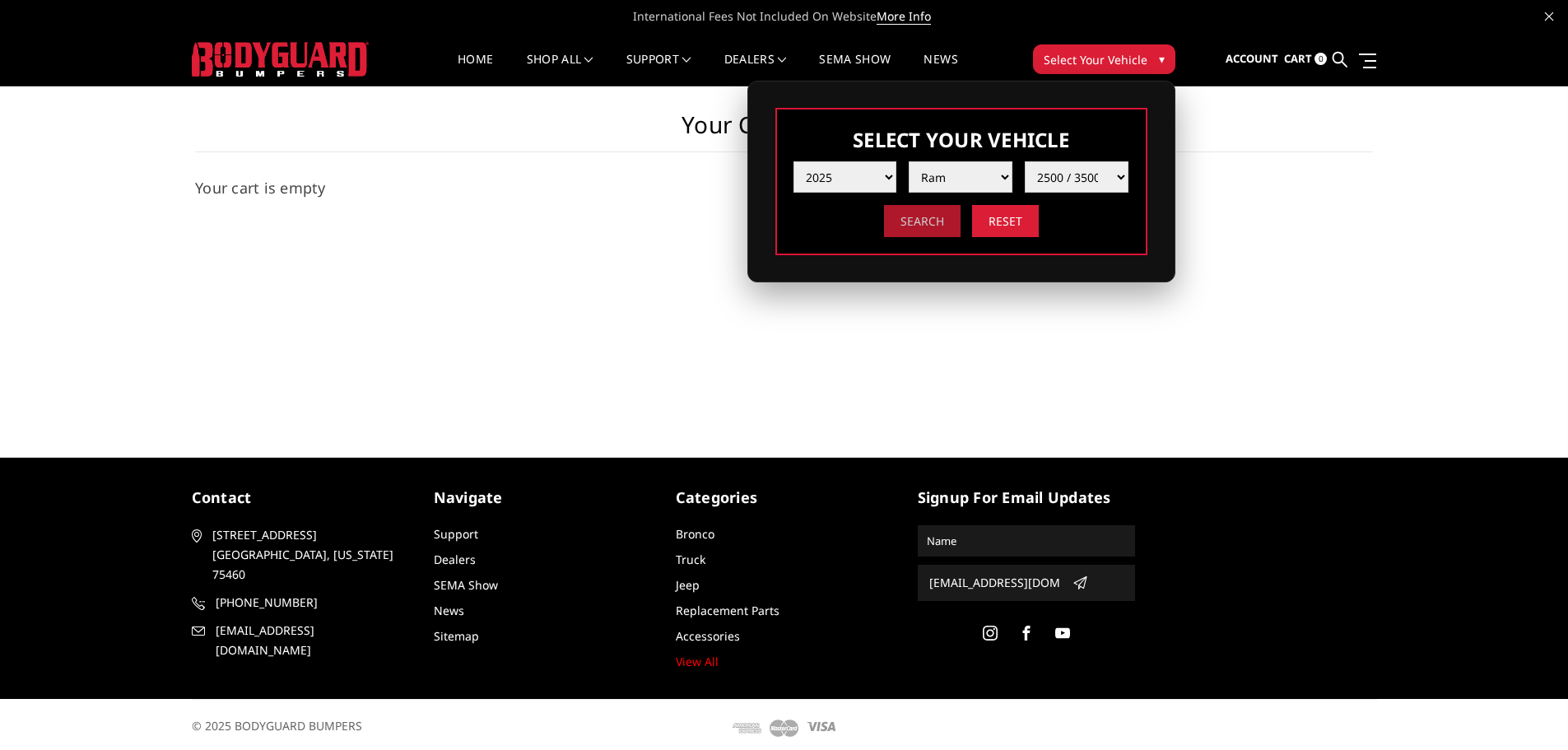
click at [916, 225] on input "Search" at bounding box center [922, 221] width 76 height 32
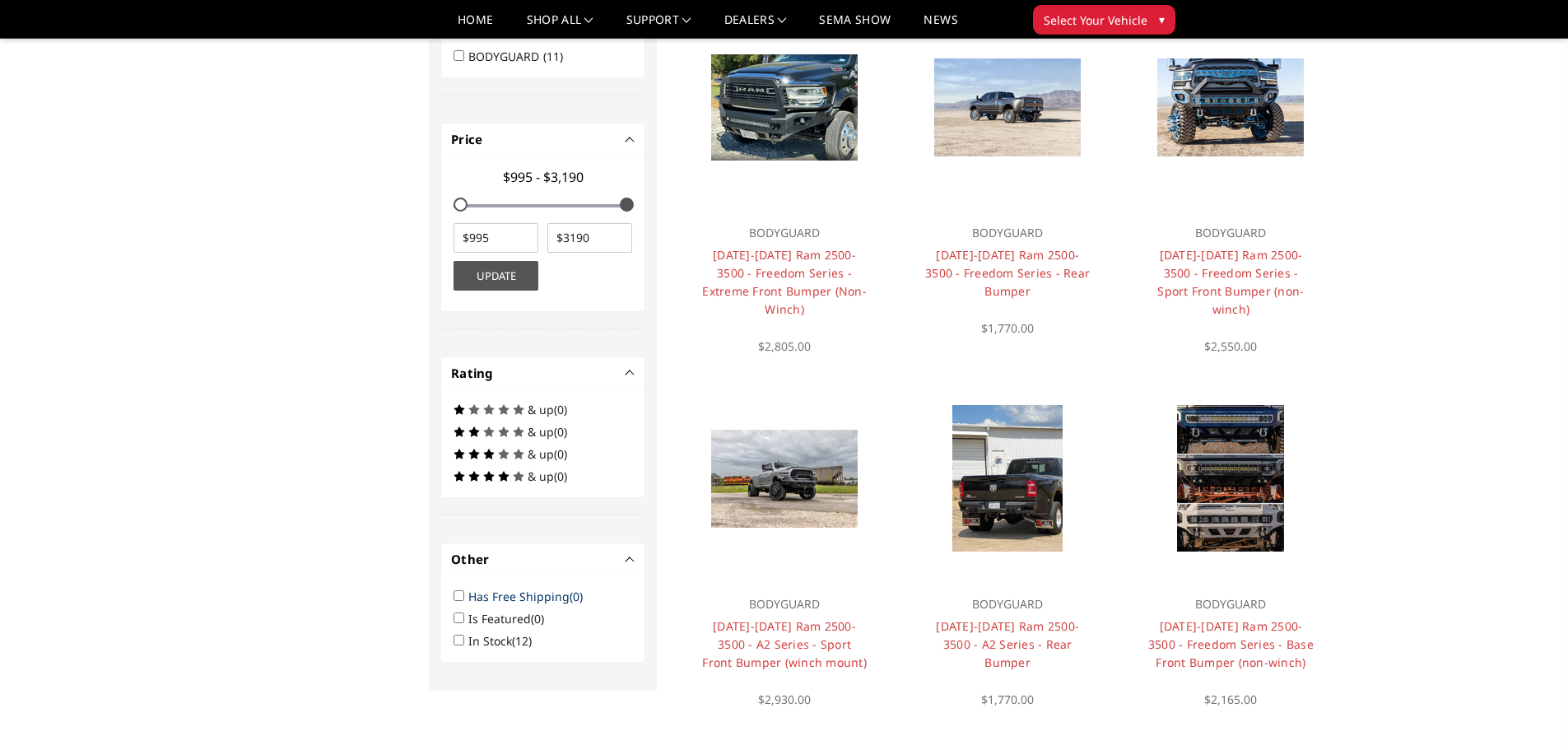
scroll to position [131, 0]
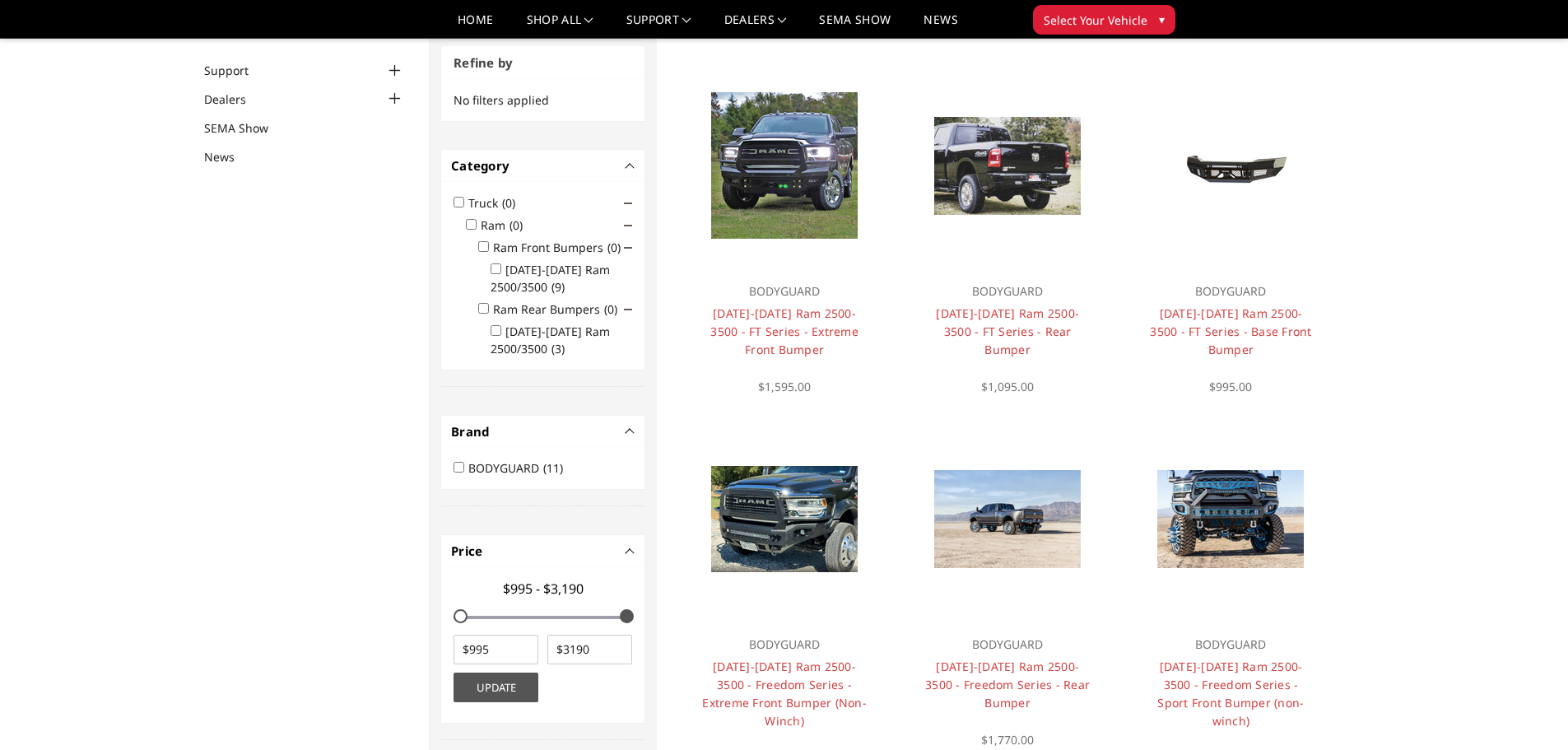
click at [492, 269] on input "[DATE]-[DATE] Ram 2500/3500 (9)" at bounding box center [496, 269] width 11 height 11
checkbox input "true"
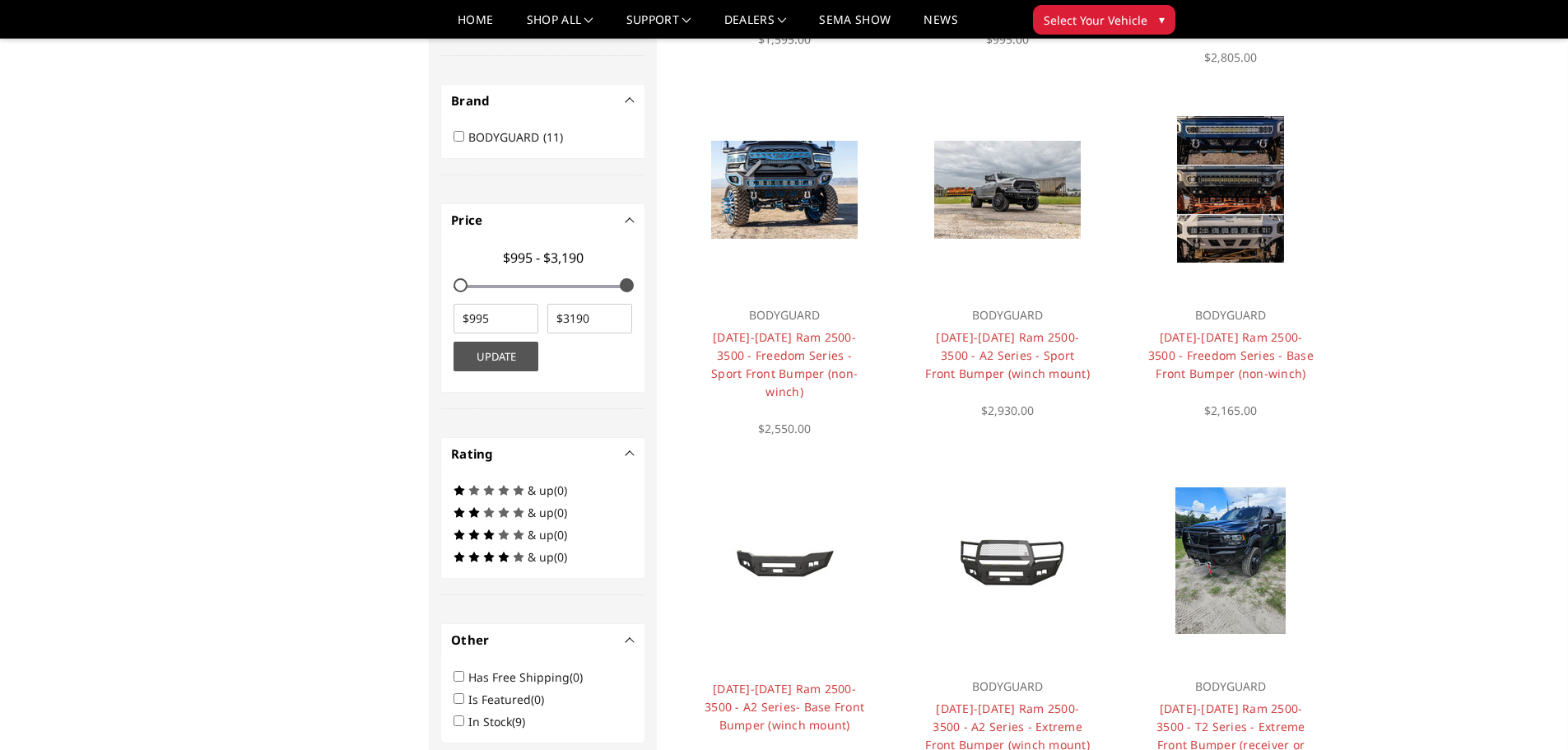
scroll to position [453, 0]
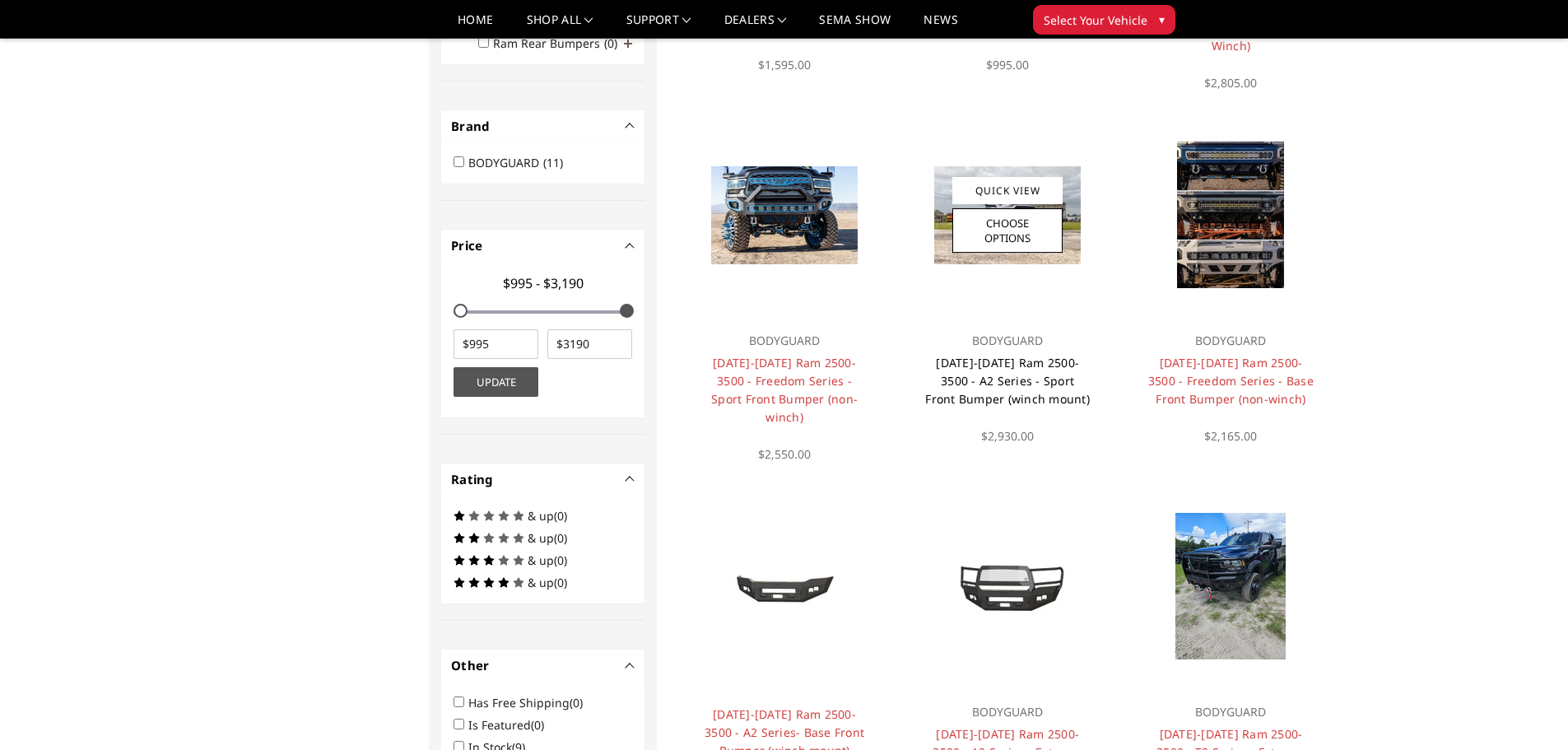
click at [1010, 358] on link "[DATE]-[DATE] Ram 2500-3500 - A2 Series - Sport Front Bumper (winch mount)" at bounding box center [1007, 381] width 164 height 52
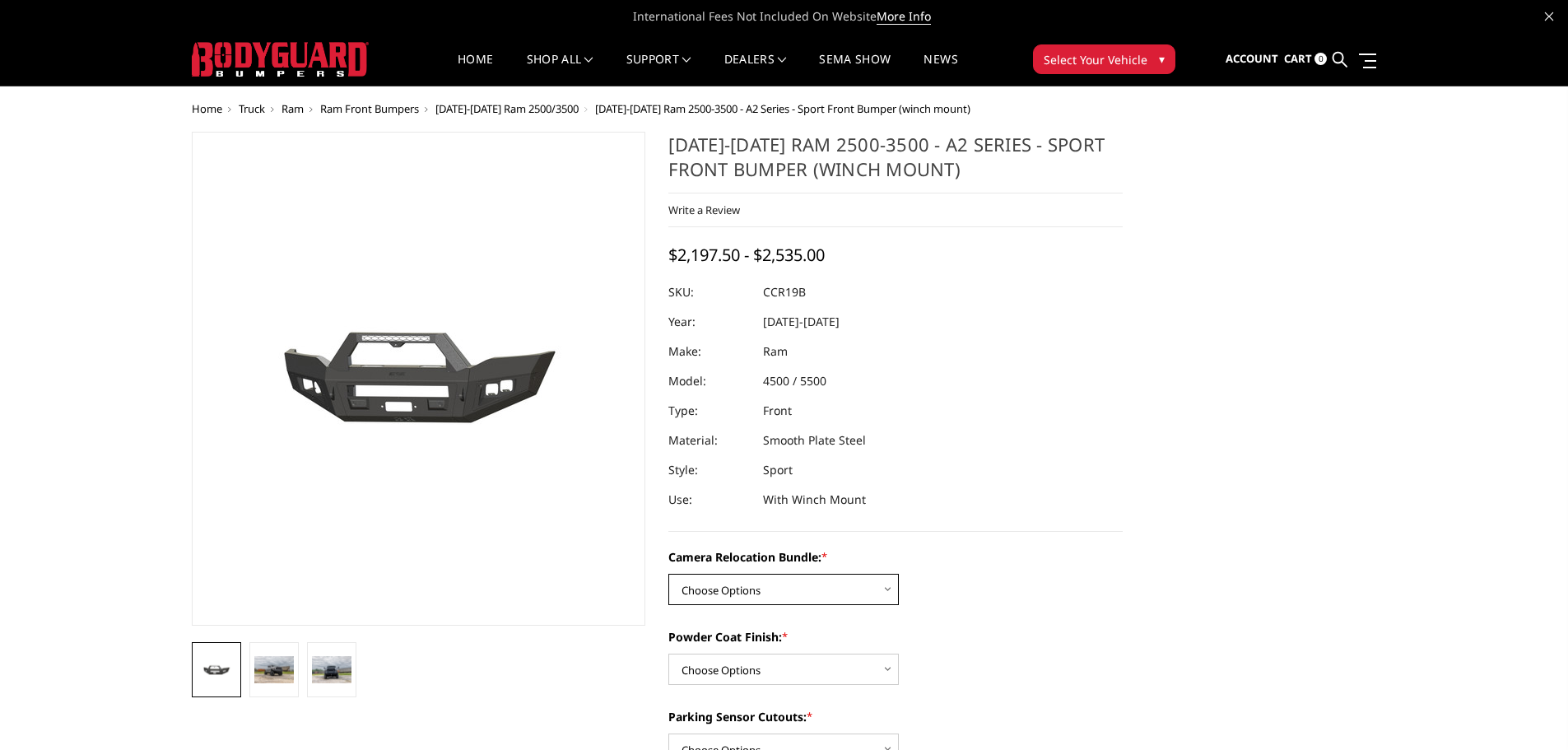
click at [820, 581] on select "Choose Options WITHOUT Camera Relocation Bundle WITH Camera Relocation Bundle" at bounding box center [783, 589] width 231 height 31
select select "2602"
click at [668, 574] on select "Choose Options WITHOUT Camera Relocation Bundle WITH Camera Relocation Bundle" at bounding box center [783, 589] width 231 height 31
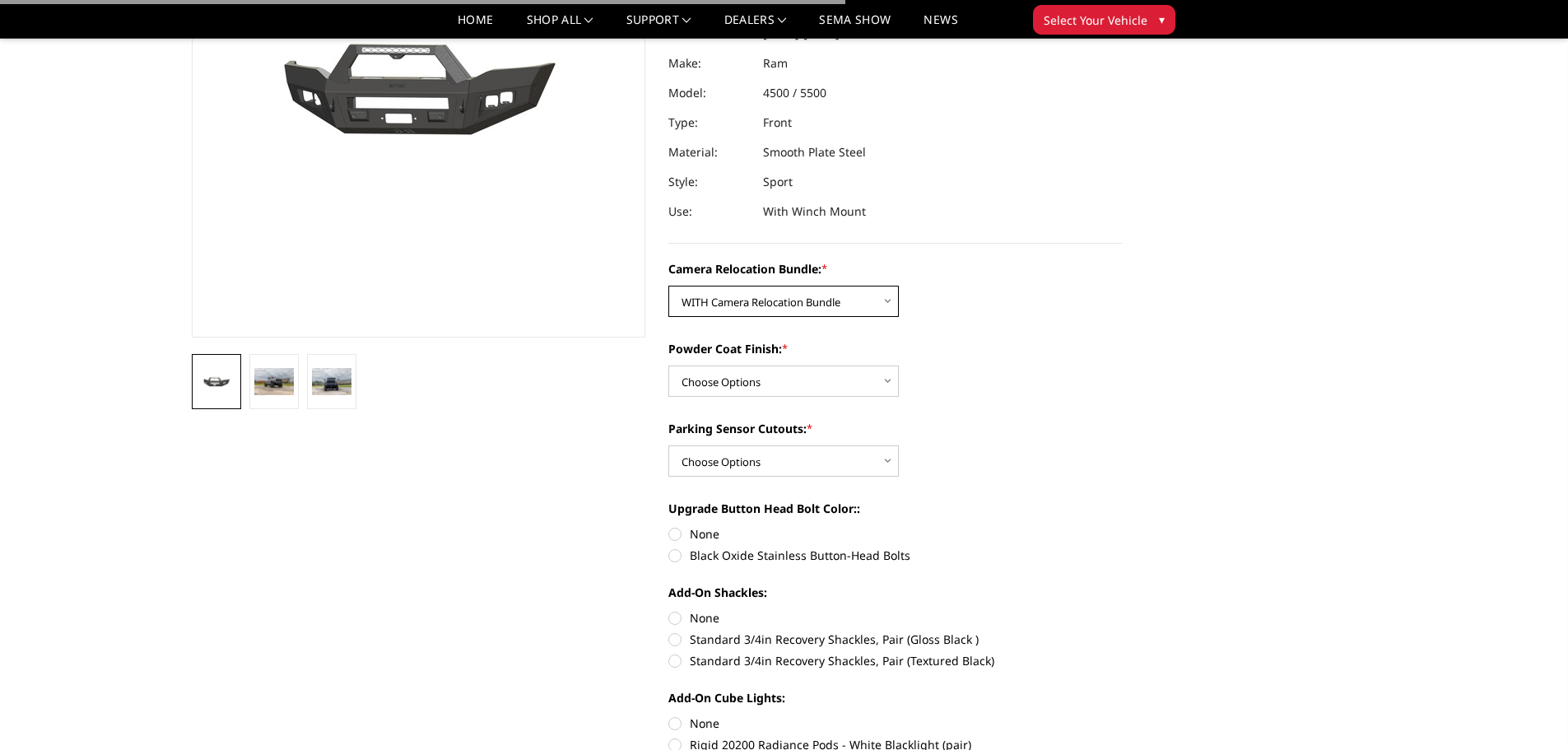
scroll to position [247, 0]
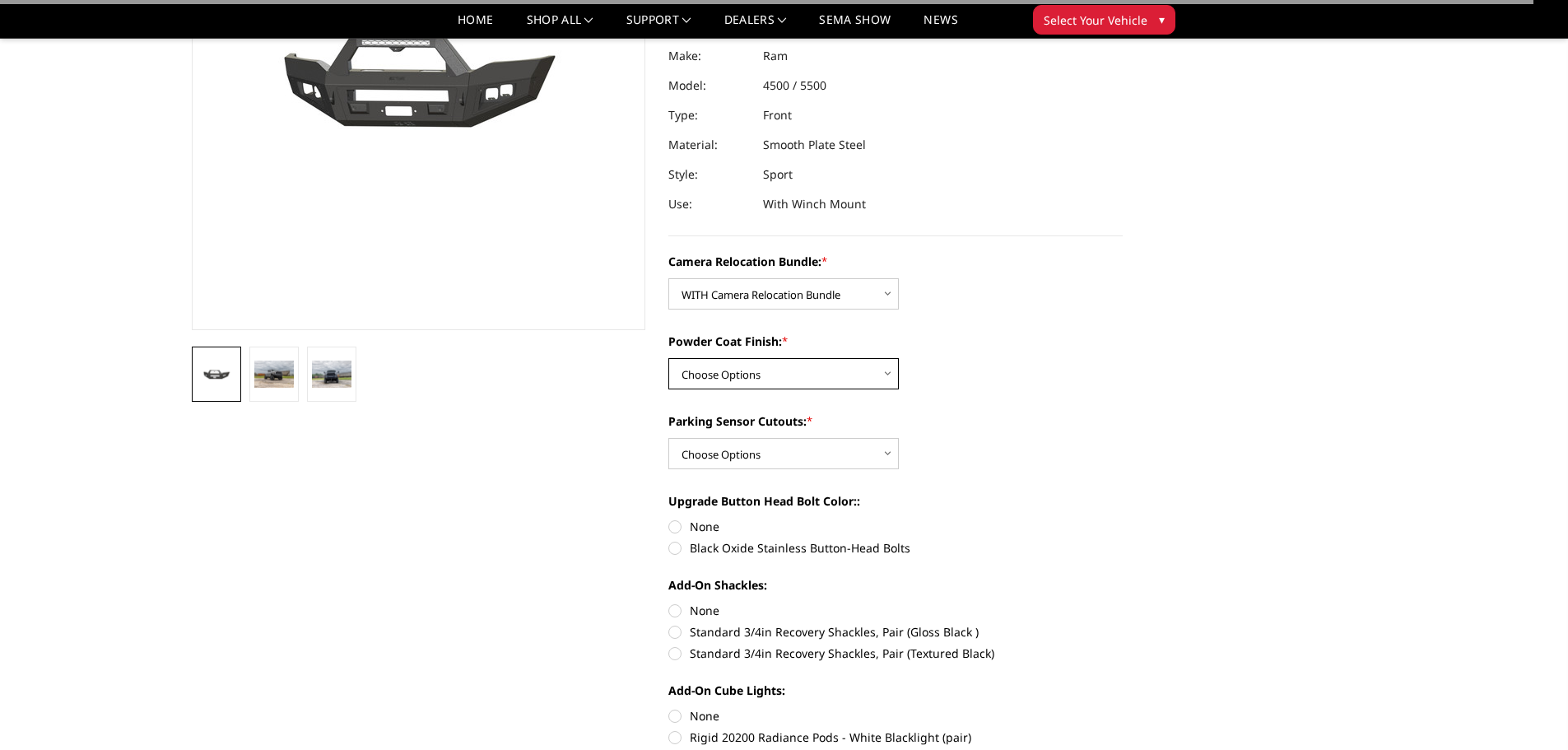
click at [781, 382] on select "Choose Options Textured Black Powder Coat Bare Metal" at bounding box center [783, 373] width 231 height 31
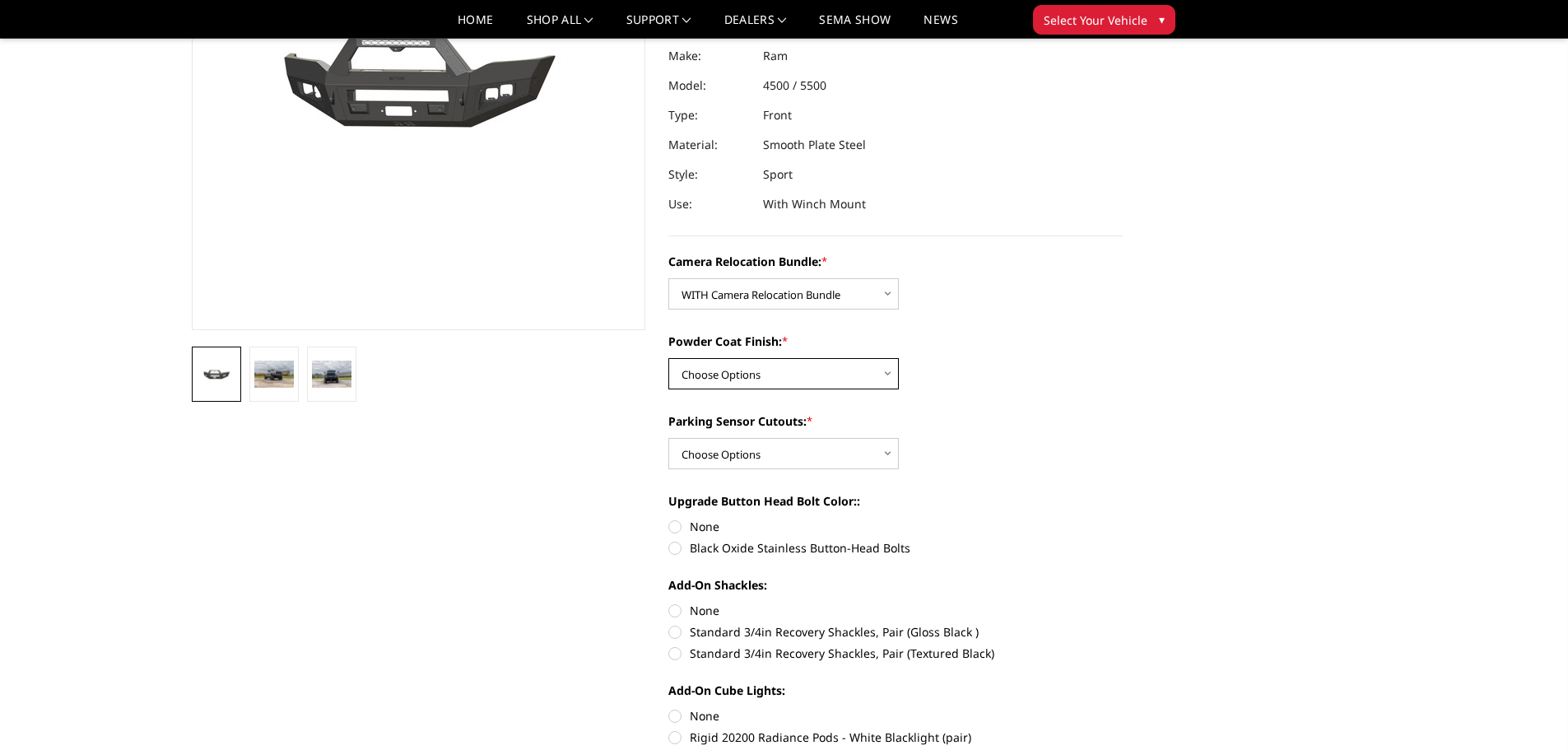
select select "2601"
click at [668, 358] on select "Choose Options Textured Black Powder Coat Bare Metal" at bounding box center [783, 373] width 231 height 31
click at [842, 450] on select "Choose Options Yes - With Parking Sensor Cutouts No - Without Parking Sensor Cu…" at bounding box center [783, 453] width 231 height 31
select select "2599"
click at [668, 438] on select "Choose Options Yes - With Parking Sensor Cutouts No - Without Parking Sensor Cu…" at bounding box center [783, 453] width 231 height 31
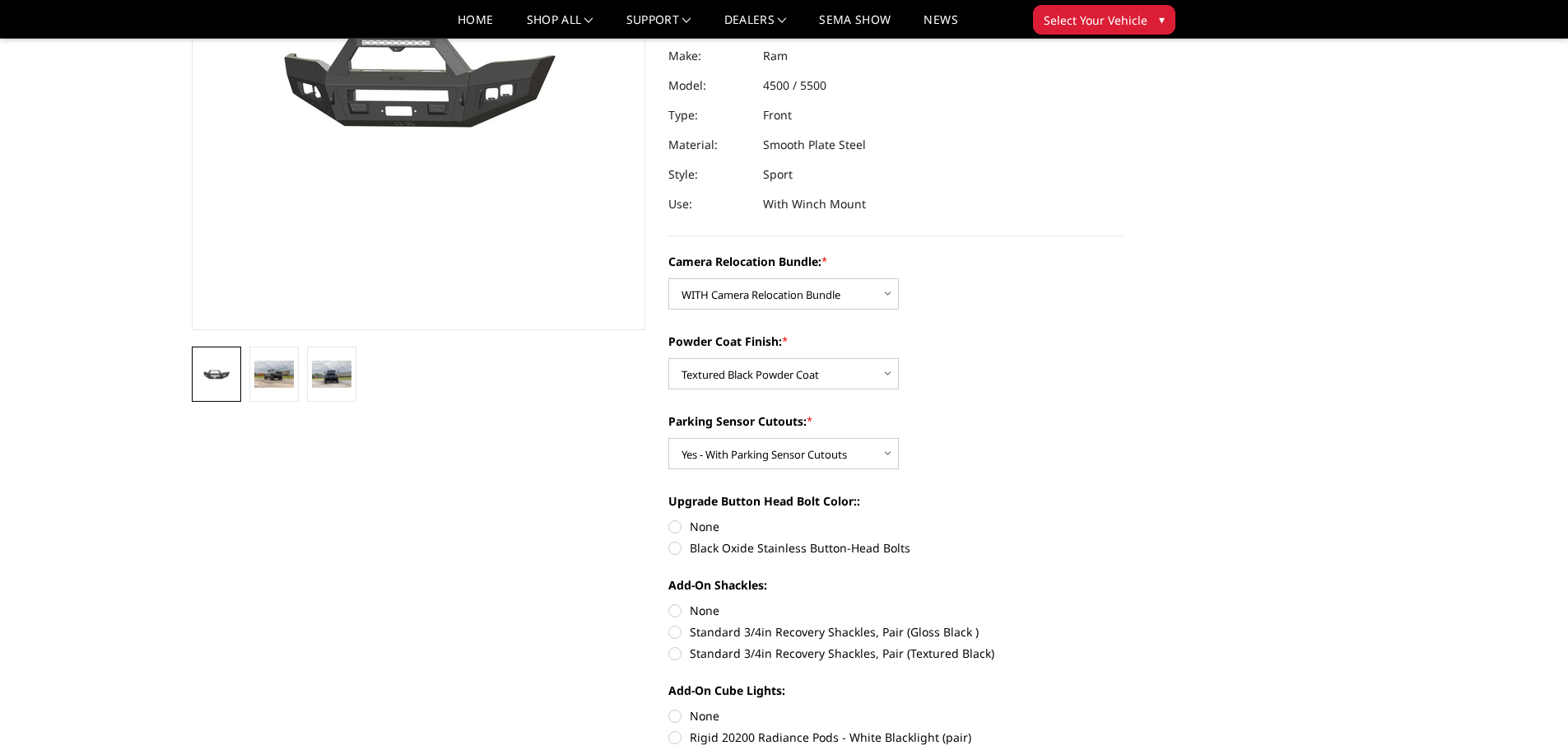
click at [671, 527] on label "None" at bounding box center [895, 526] width 454 height 17
click at [669, 519] on input "None" at bounding box center [668, 518] width 1 height 1
radio input "true"
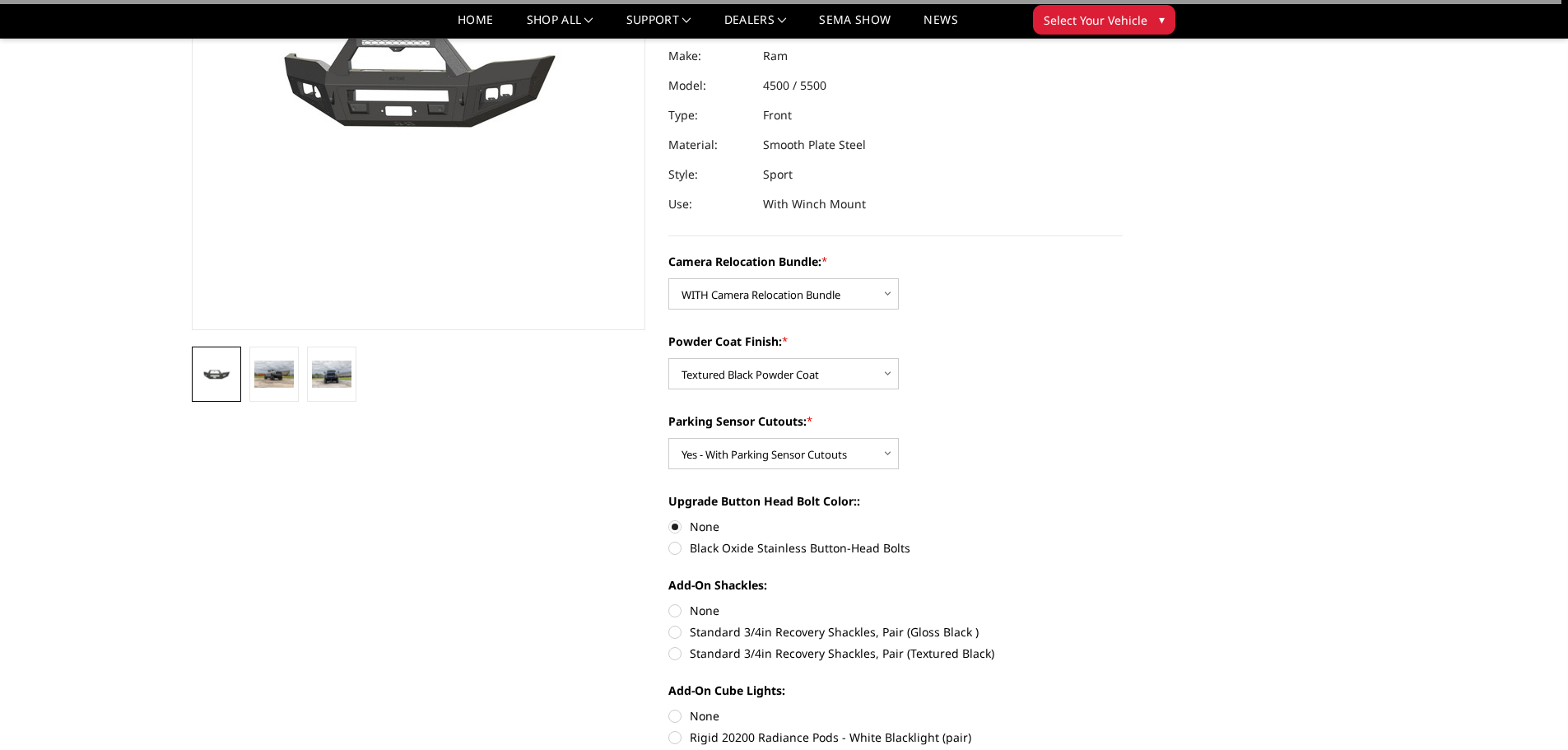
drag, startPoint x: 676, startPoint y: 608, endPoint x: 815, endPoint y: 597, distance: 139.4
click at [681, 610] on label "None" at bounding box center [895, 610] width 454 height 17
click at [669, 603] on input "None" at bounding box center [668, 602] width 1 height 1
radio input "true"
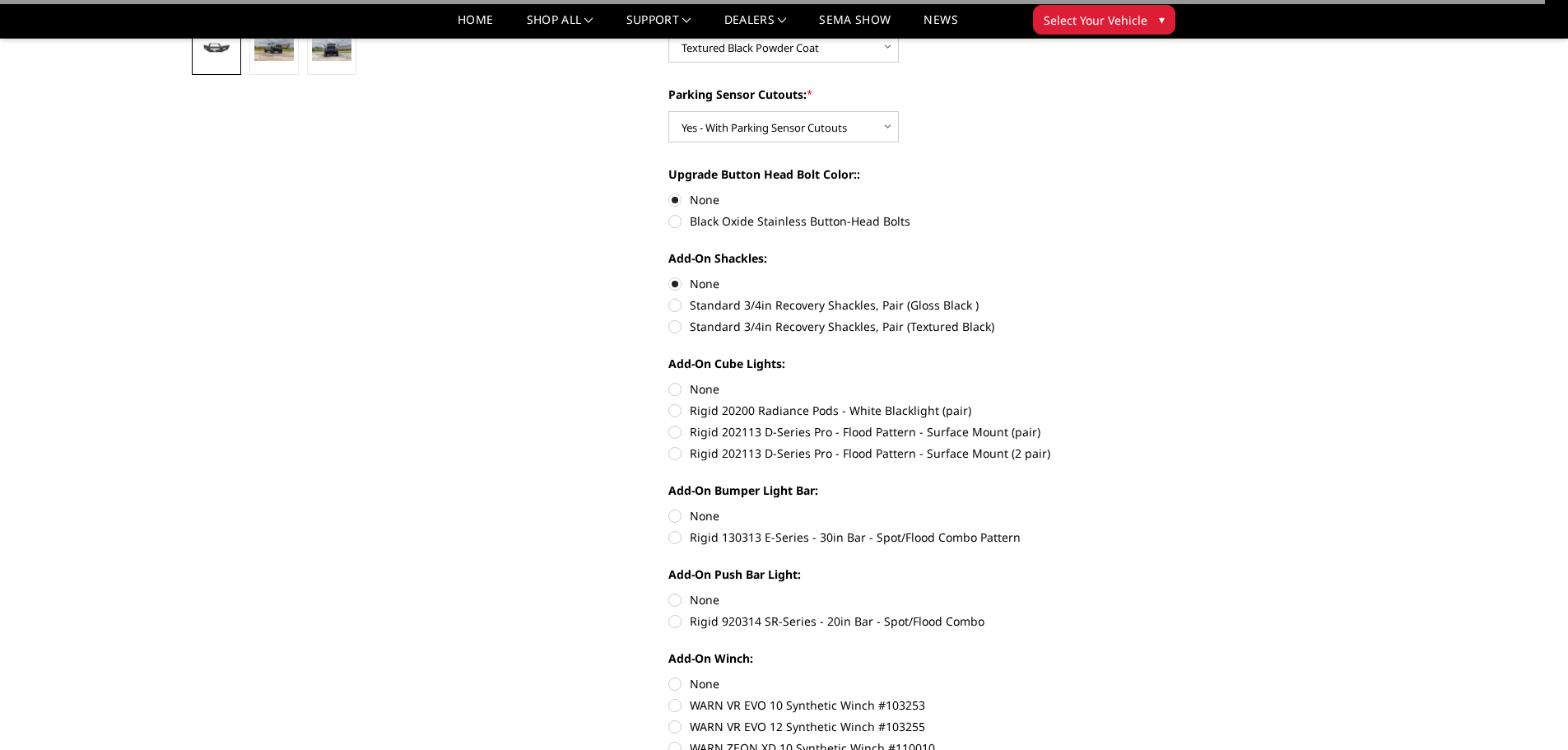
scroll to position [576, 0]
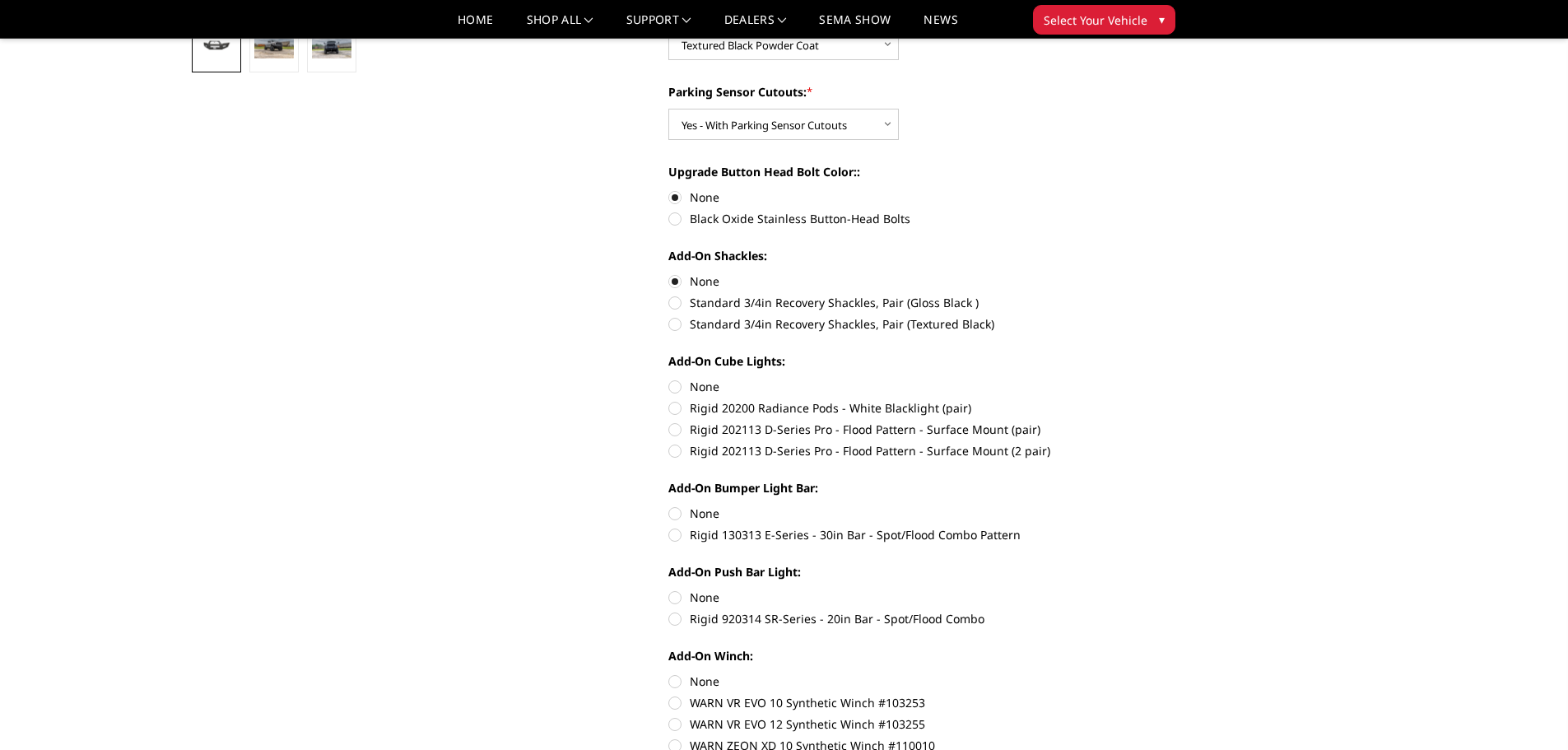
click at [673, 382] on label "None" at bounding box center [895, 386] width 454 height 17
click at [669, 379] on input "None" at bounding box center [668, 378] width 1 height 1
radio input "true"
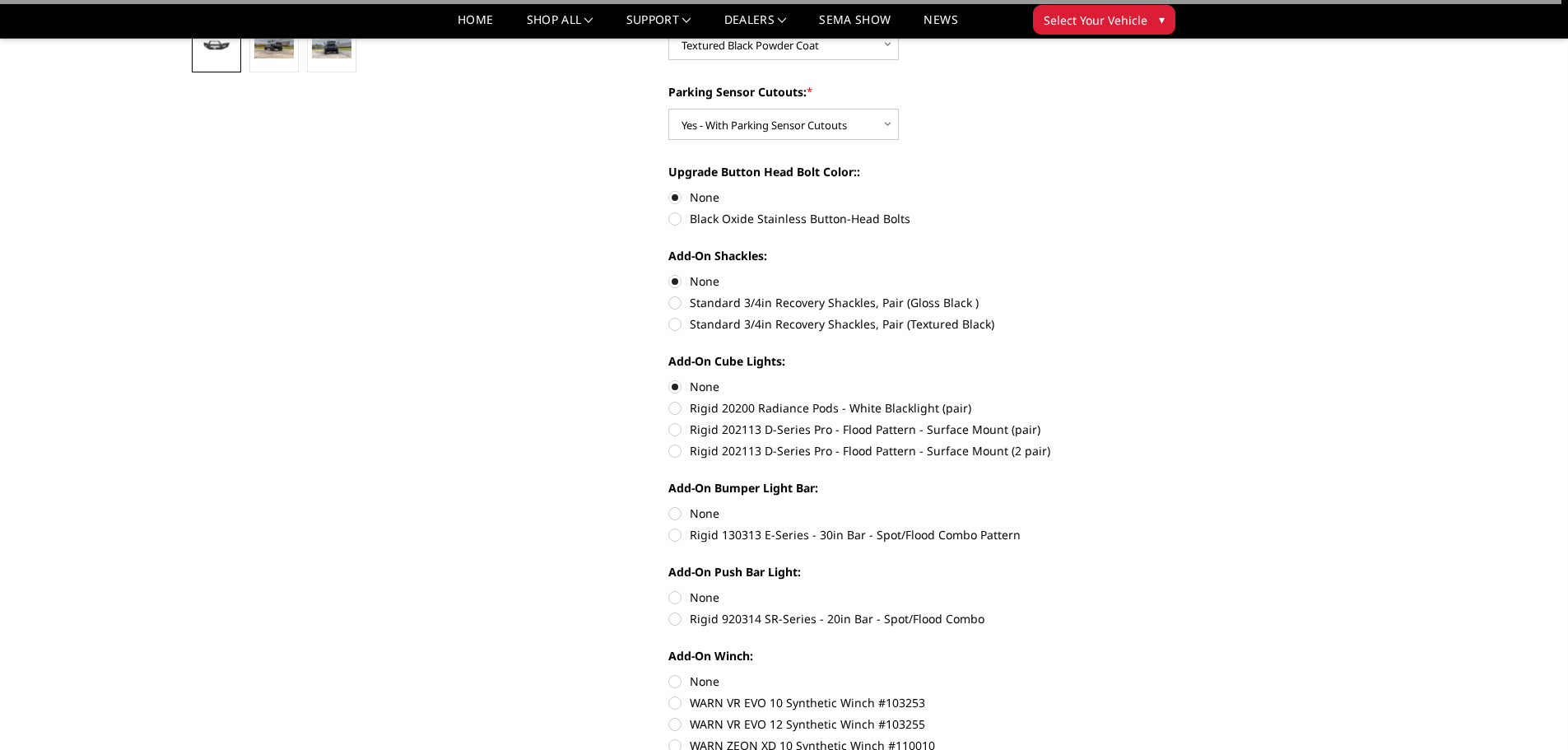
click at [672, 508] on label "None" at bounding box center [895, 513] width 454 height 17
click at [669, 505] on input "None" at bounding box center [668, 504] width 1 height 1
radio input "true"
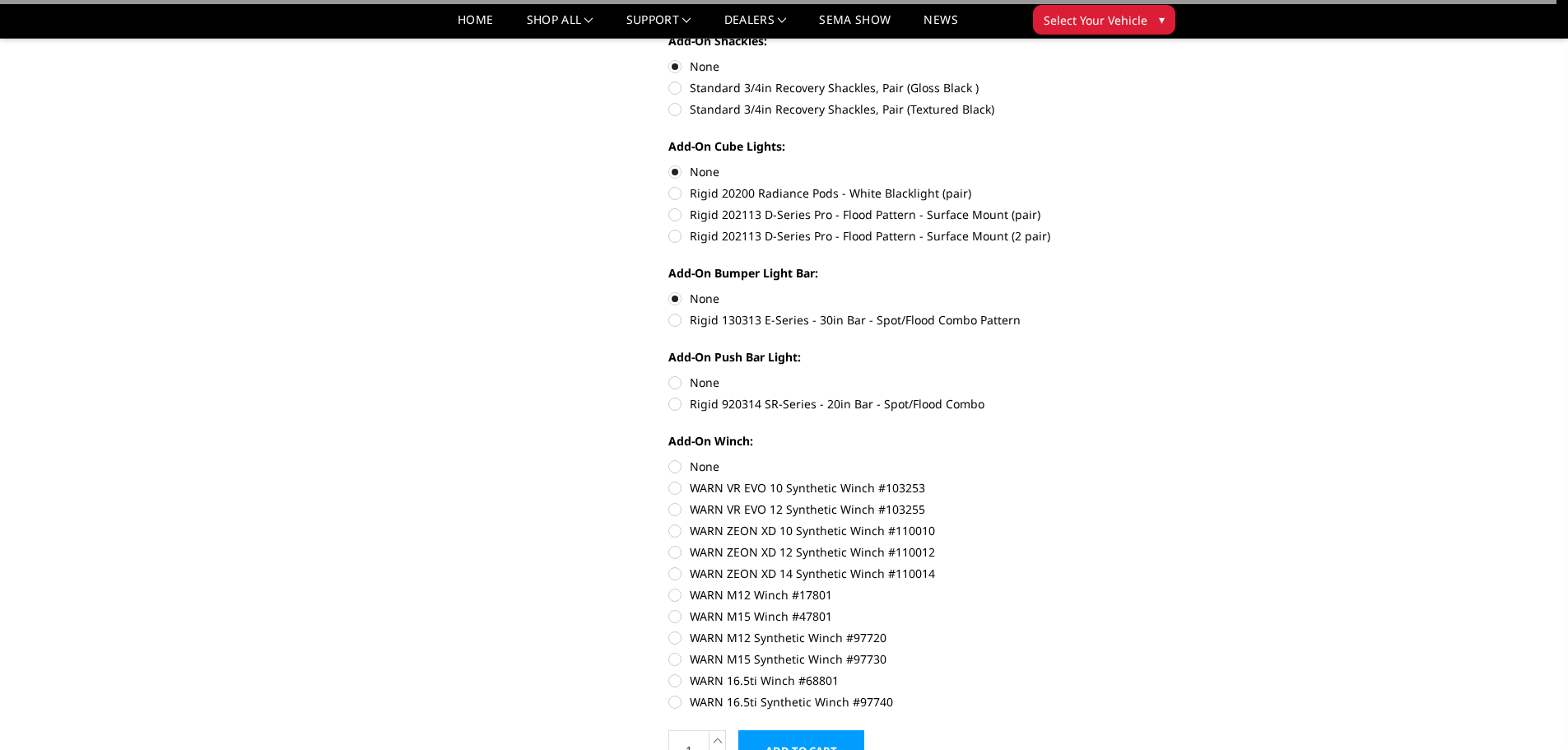
scroll to position [823, 0]
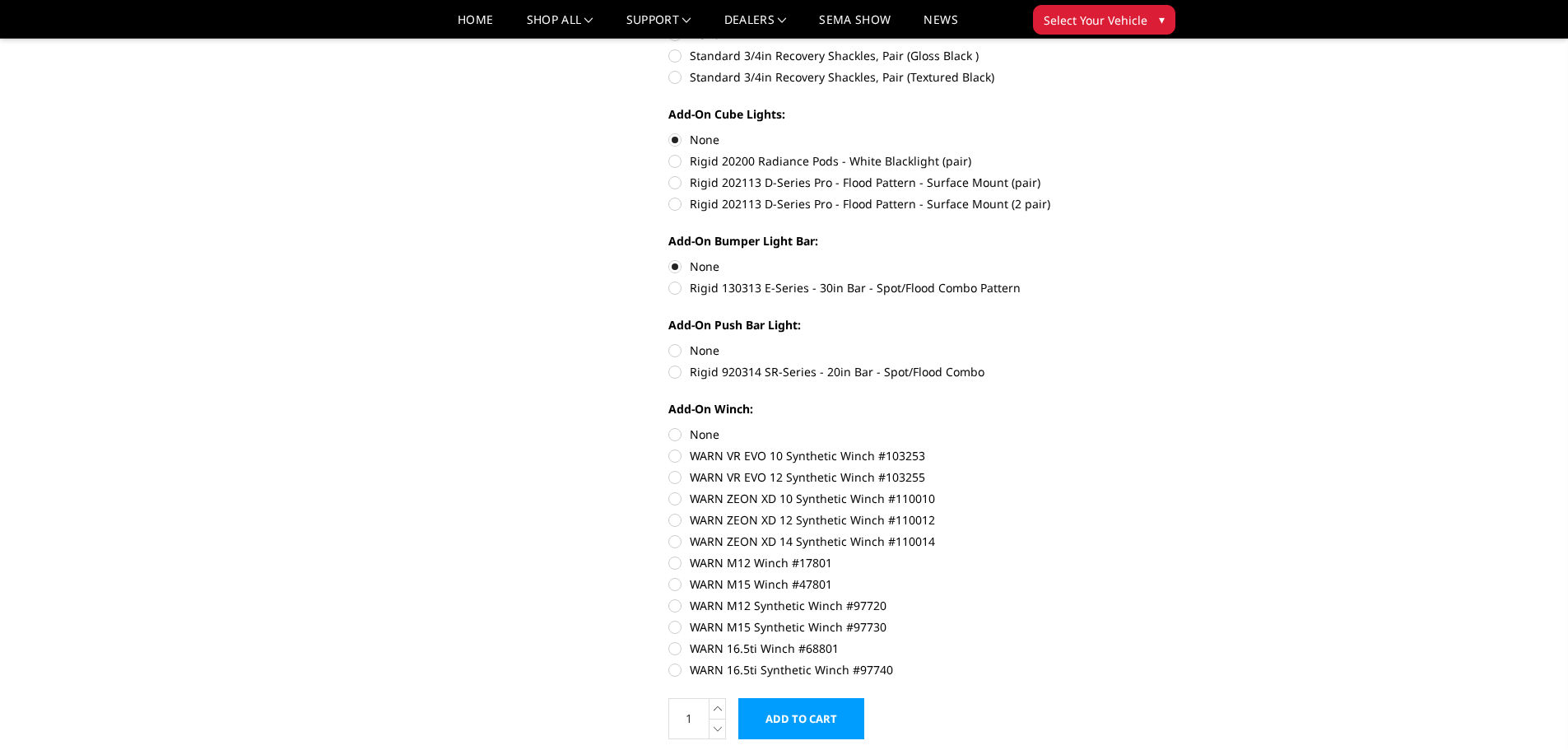
click at [673, 350] on label "None" at bounding box center [895, 350] width 454 height 17
click at [669, 342] on input "None" at bounding box center [668, 342] width 1 height 1
radio input "true"
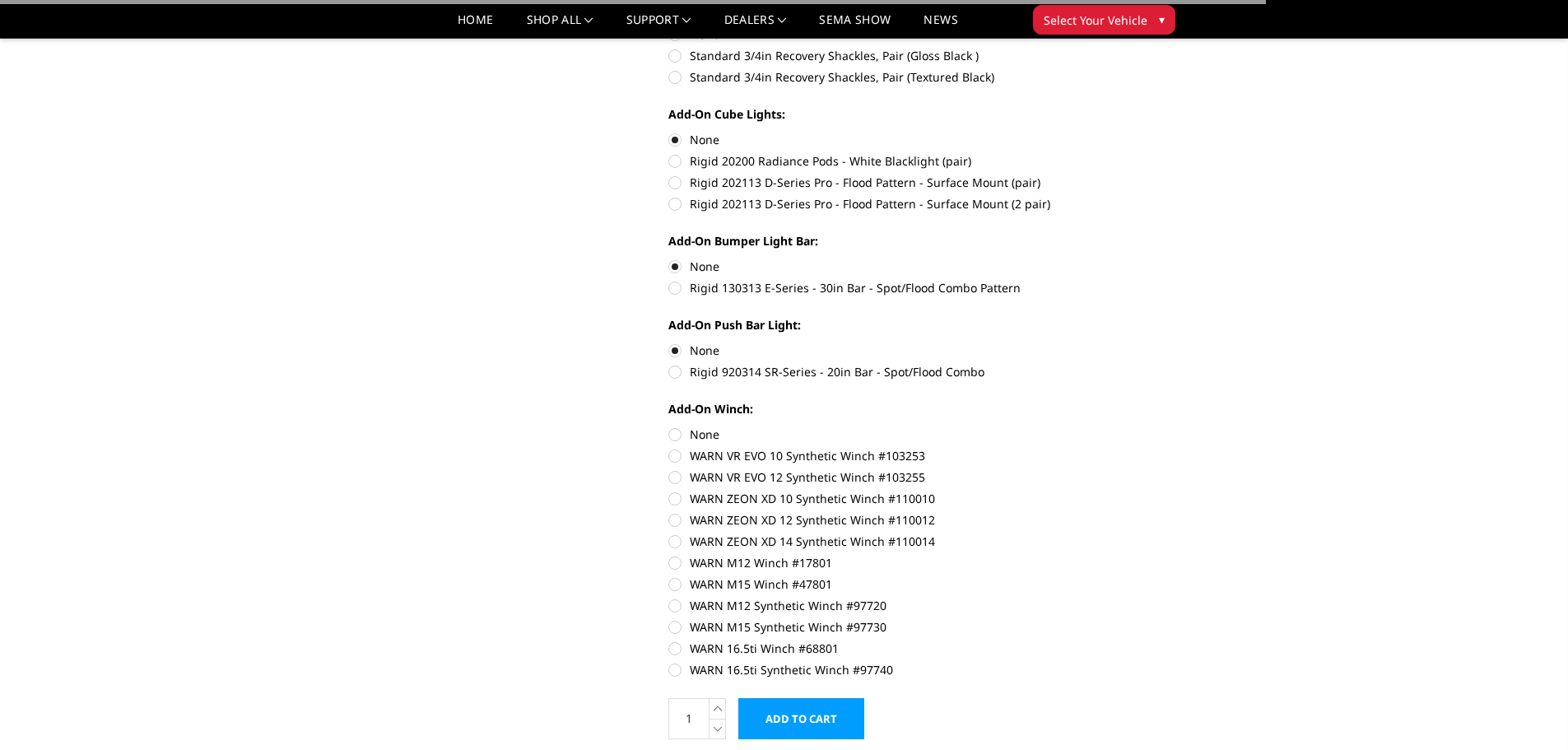
click at [683, 433] on label "None" at bounding box center [895, 434] width 454 height 17
click at [669, 426] on input "None" at bounding box center [668, 425] width 1 height 1
radio input "true"
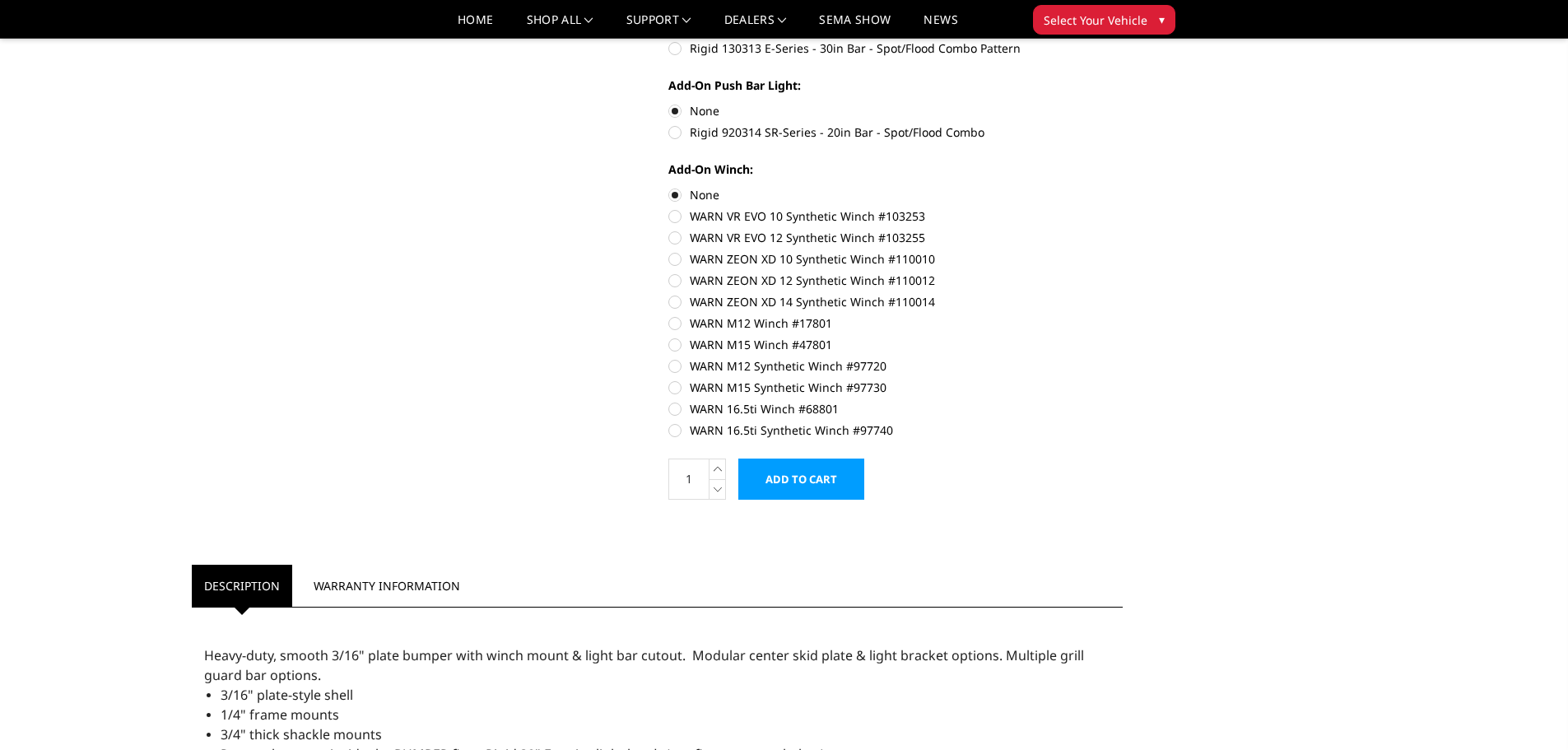
scroll to position [1069, 0]
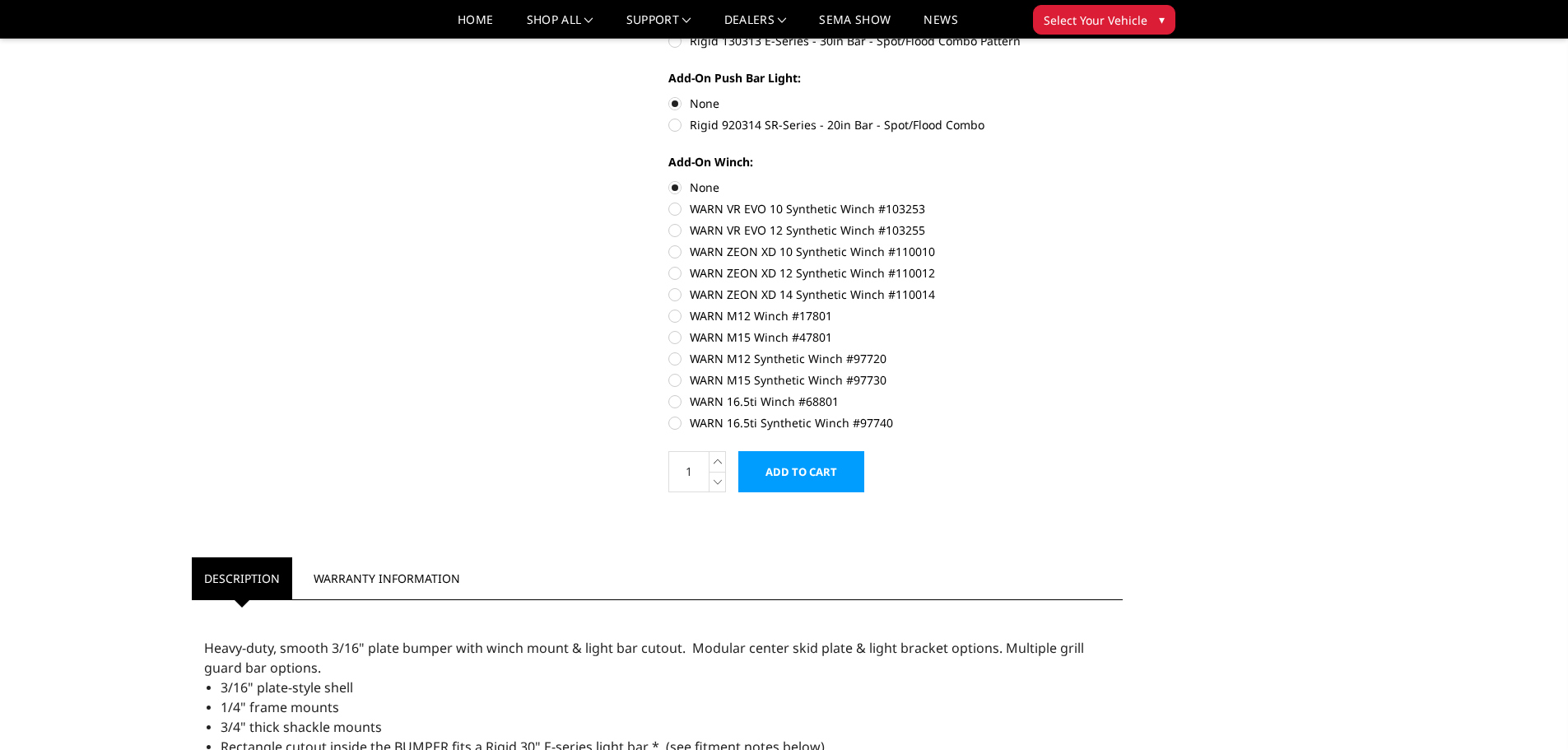
click at [820, 477] on input "Add to Cart" at bounding box center [801, 471] width 126 height 42
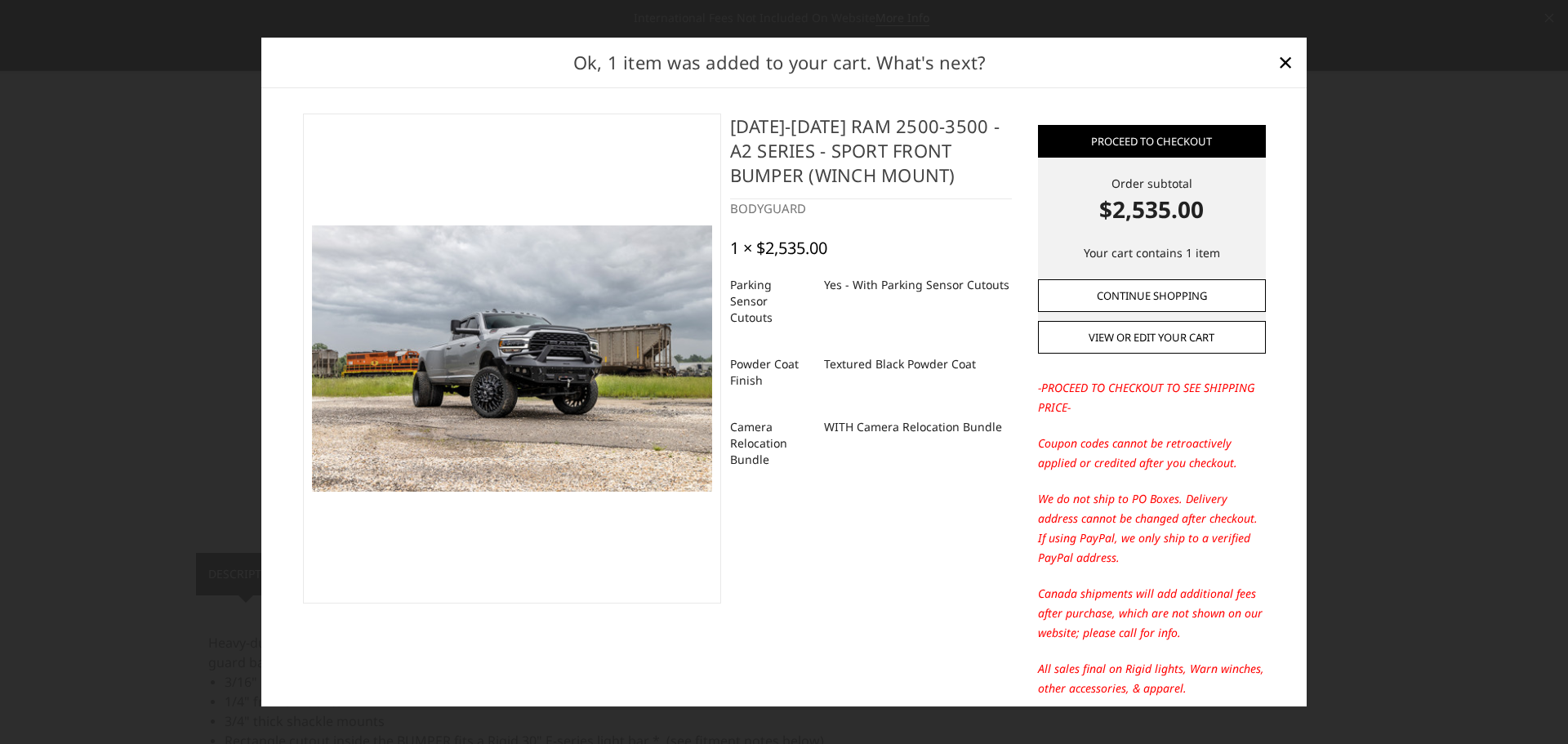
click at [1149, 303] on link "Continue Shopping" at bounding box center [1152, 295] width 228 height 33
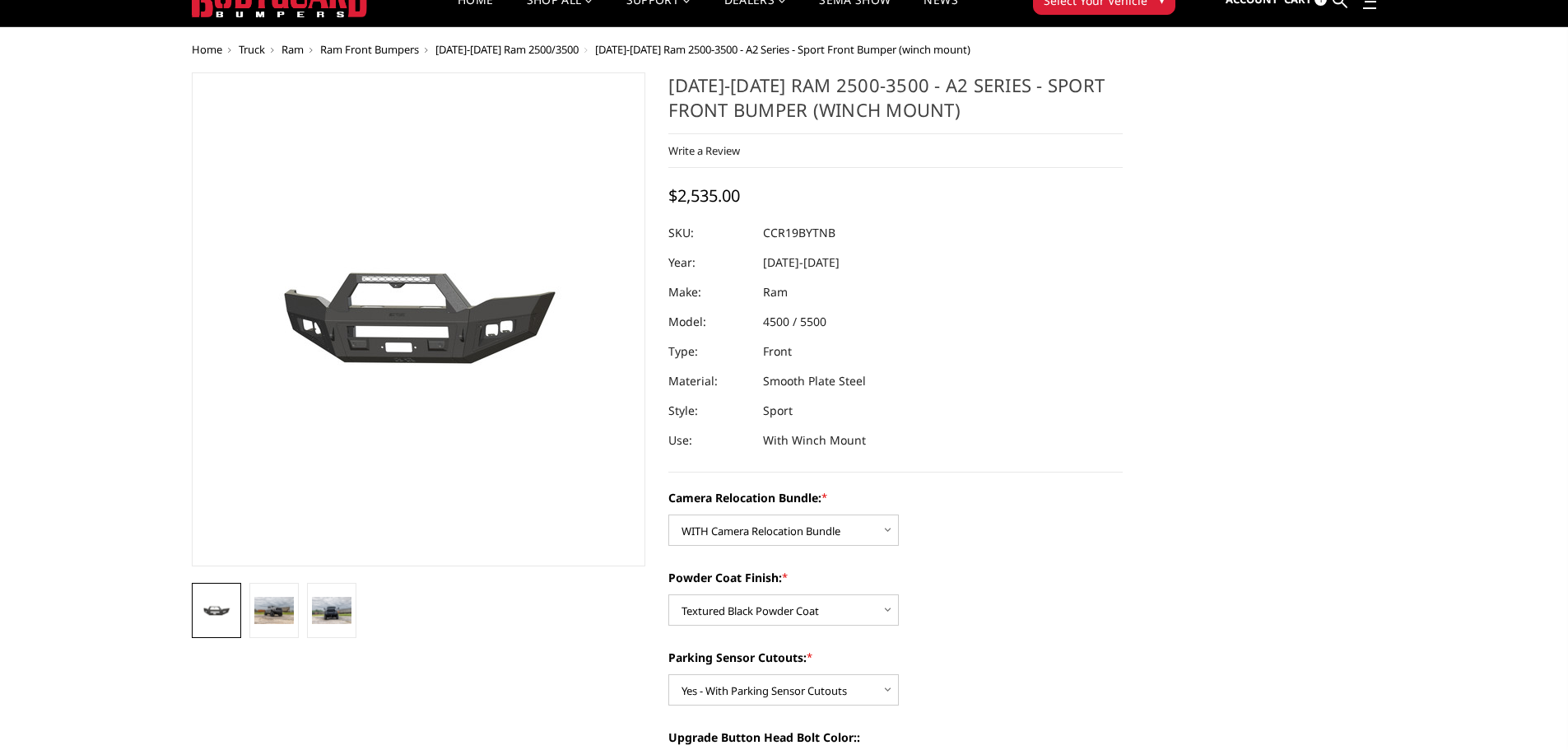
scroll to position [0, 0]
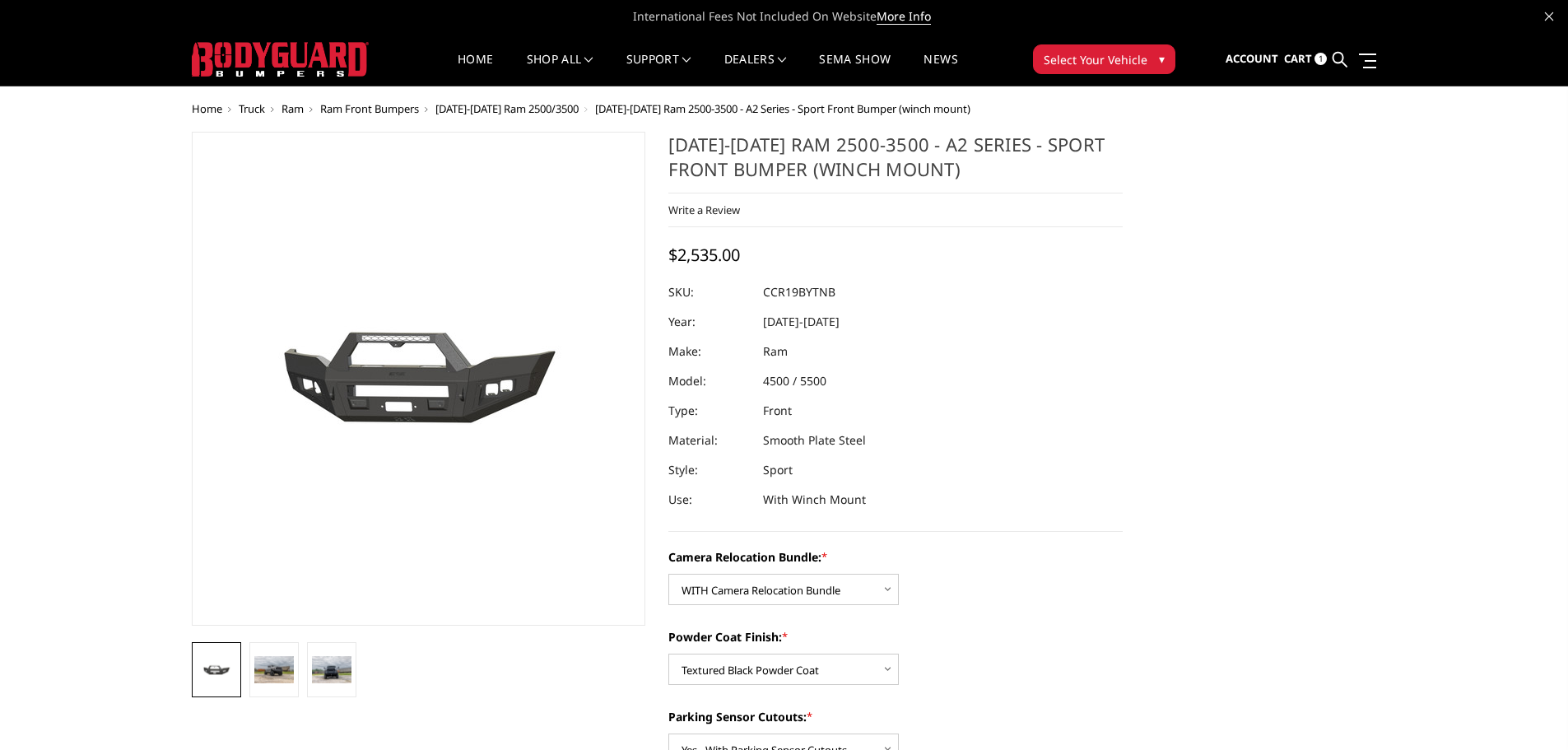
click at [1291, 62] on span "Cart" at bounding box center [1298, 58] width 28 height 14
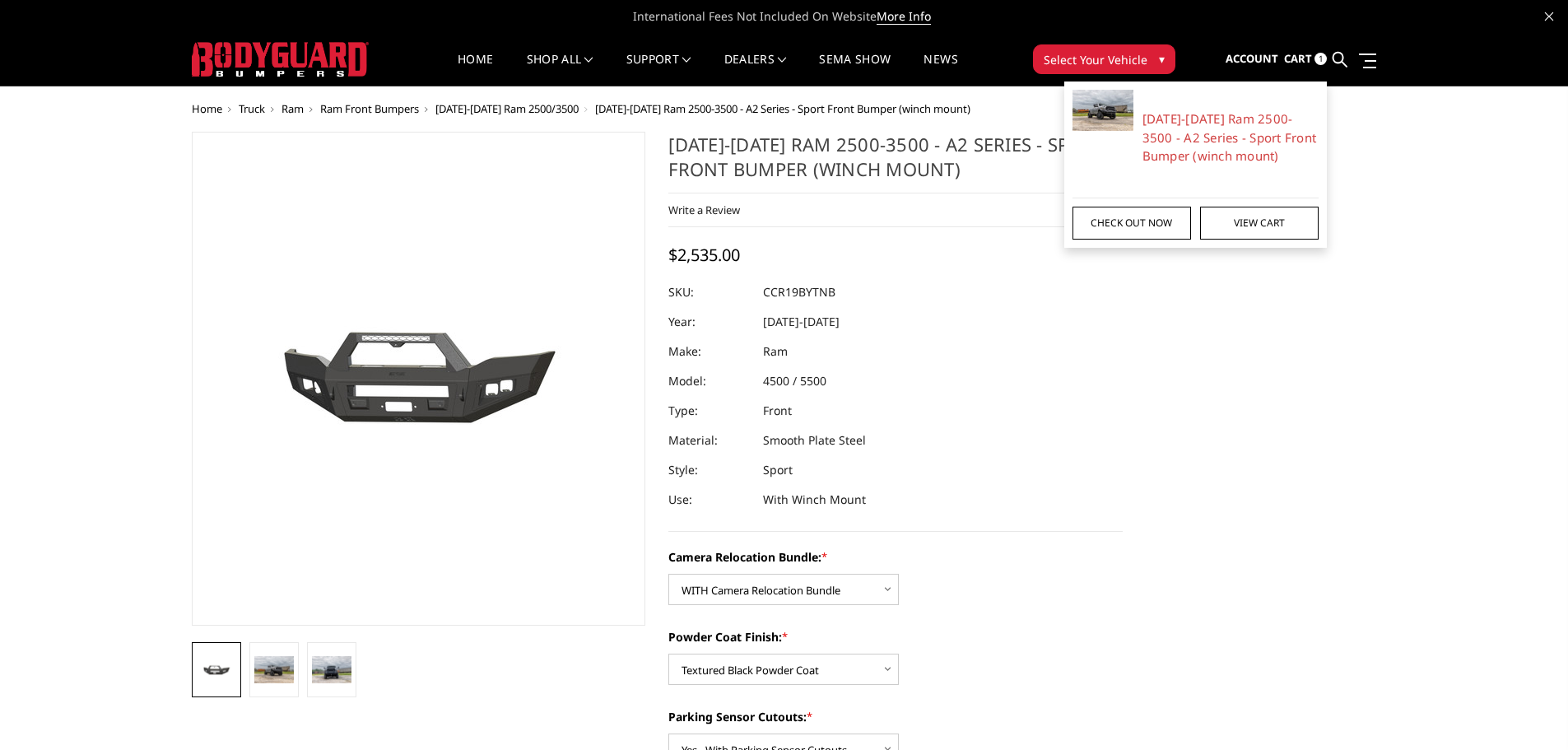
click at [1117, 225] on link "Check out now" at bounding box center [1132, 223] width 119 height 33
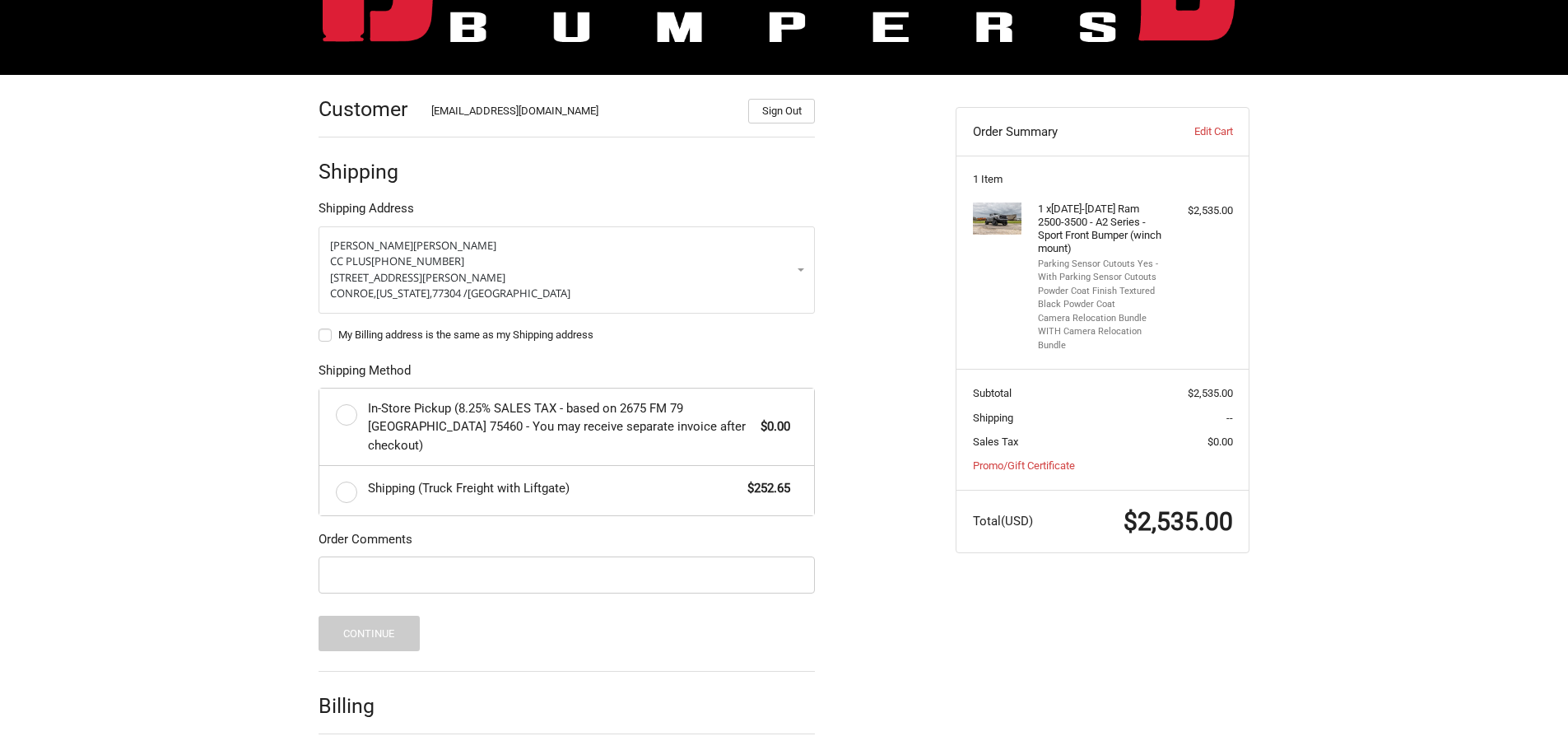
scroll to position [216, 0]
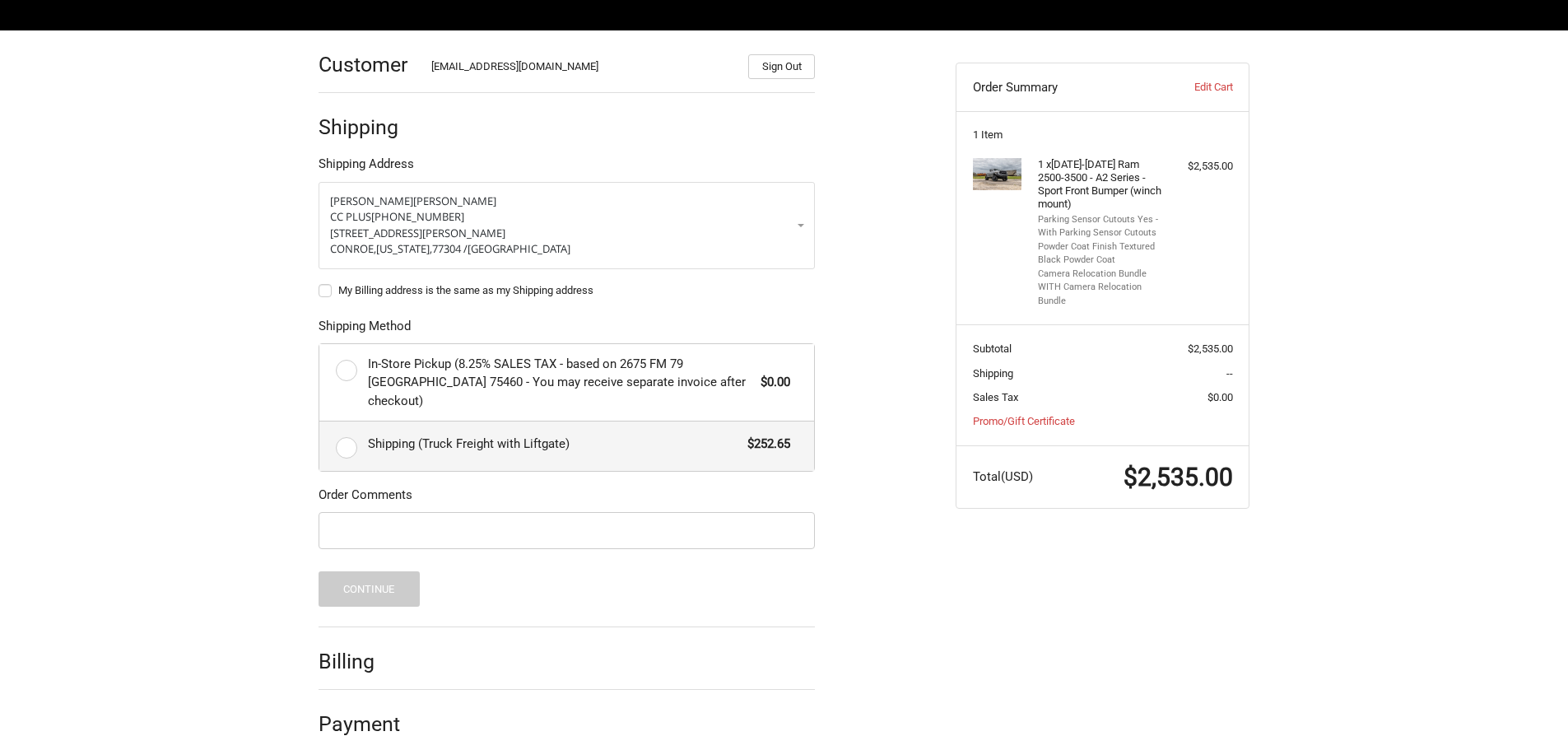
click at [350, 431] on label "Shipping (Truck Freight with Liftgate) $252.65" at bounding box center [567, 446] width 495 height 49
click at [320, 422] on input "Shipping (Truck Freight with Liftgate) $252.65" at bounding box center [320, 421] width 1 height 1
radio input "true"
click at [1010, 417] on link "Promo/Gift Certificate" at bounding box center [1024, 420] width 102 height 13
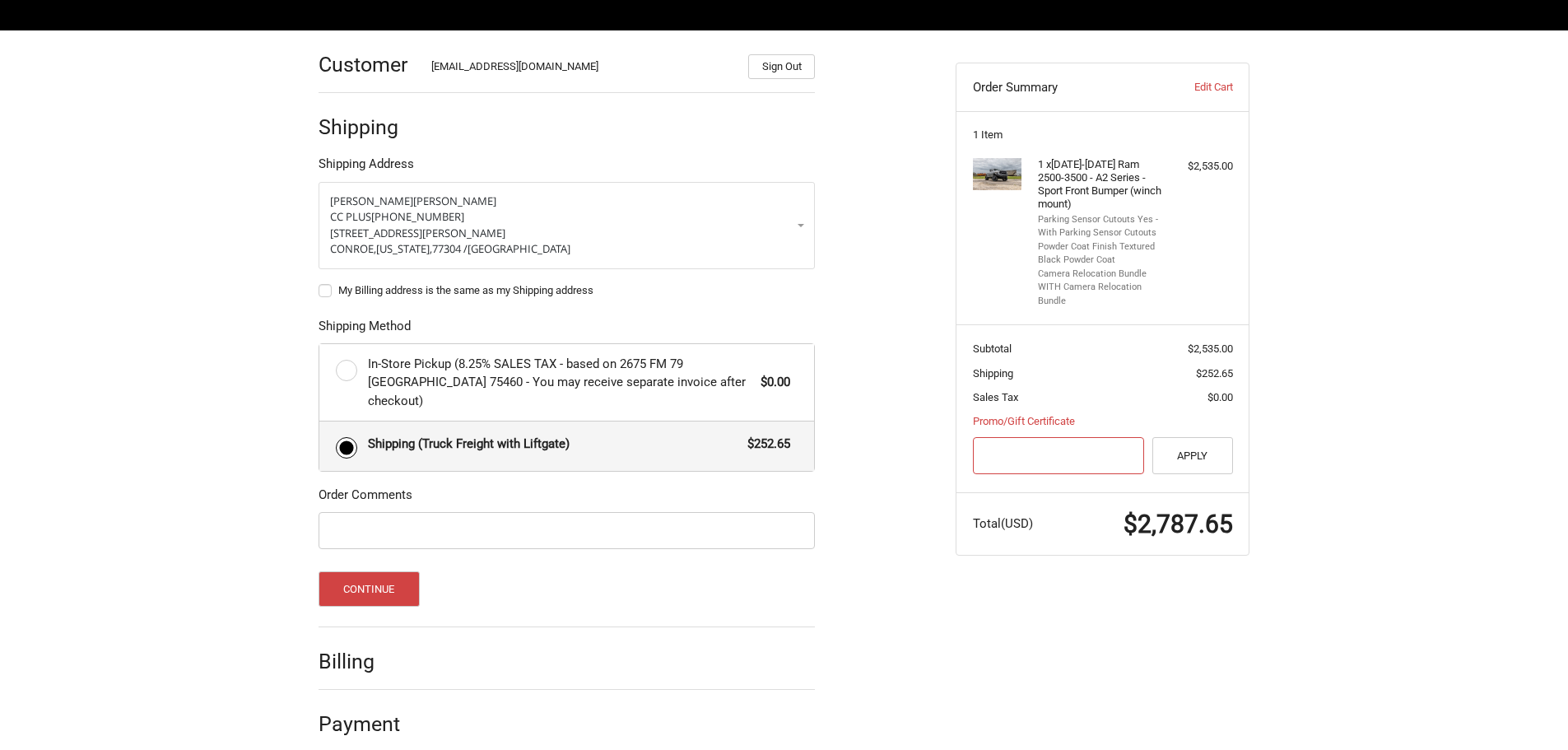
click at [1026, 453] on input "Gift Certificate or Coupon Code" at bounding box center [1059, 456] width 172 height 37
type input "0J91"
click at [1221, 463] on button "Apply" at bounding box center [1192, 456] width 81 height 37
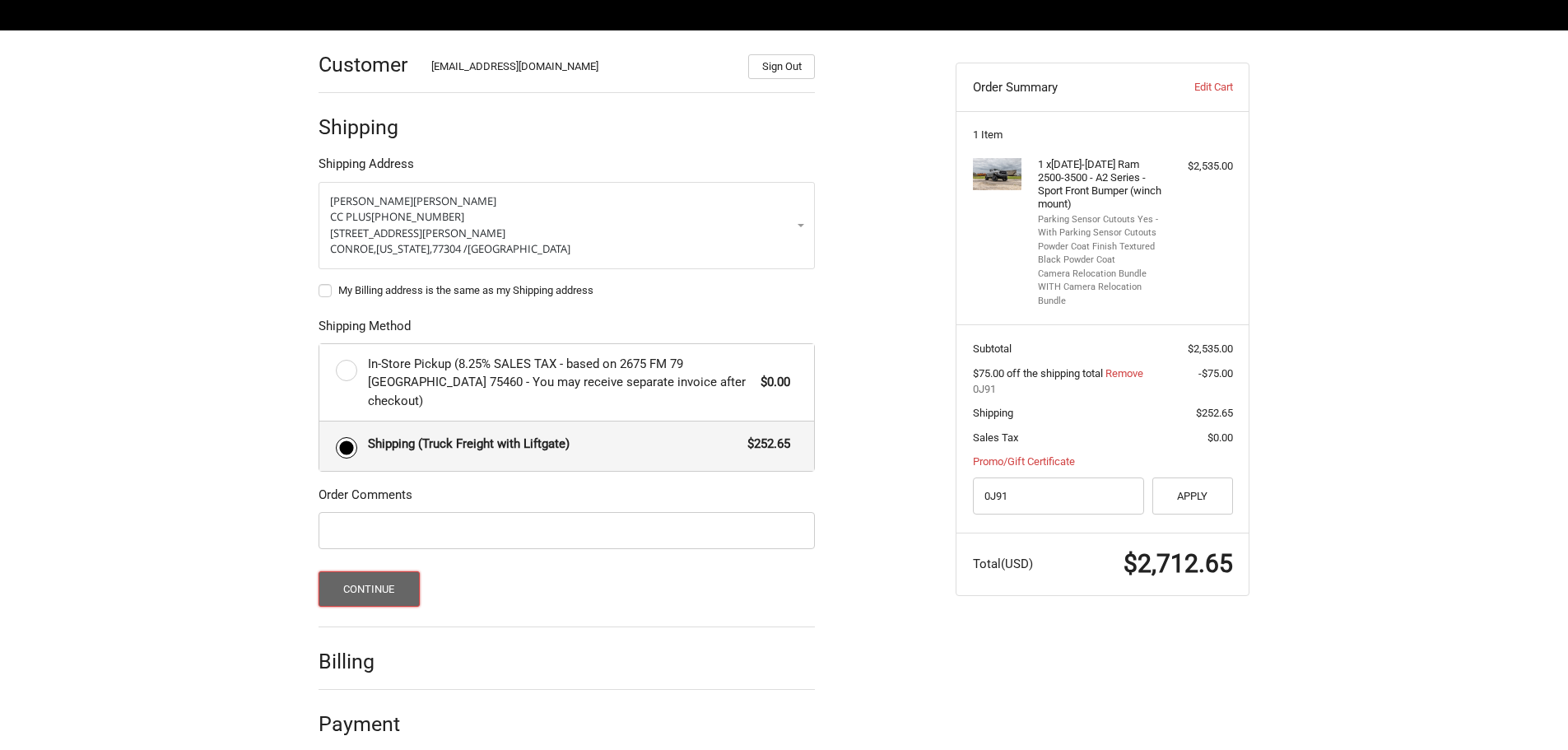
click at [390, 571] on button "Continue" at bounding box center [369, 589] width 101 height 36
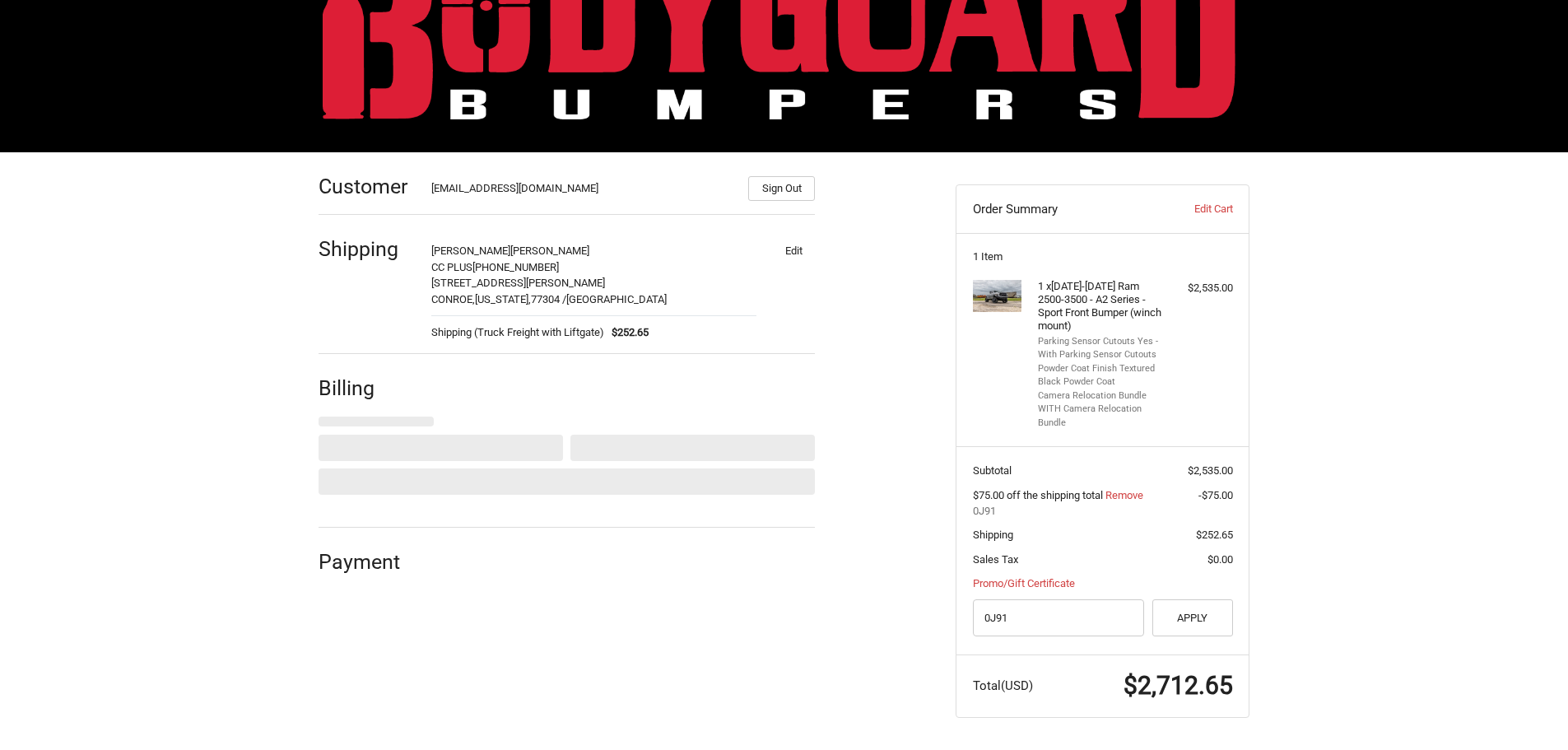
select select "US"
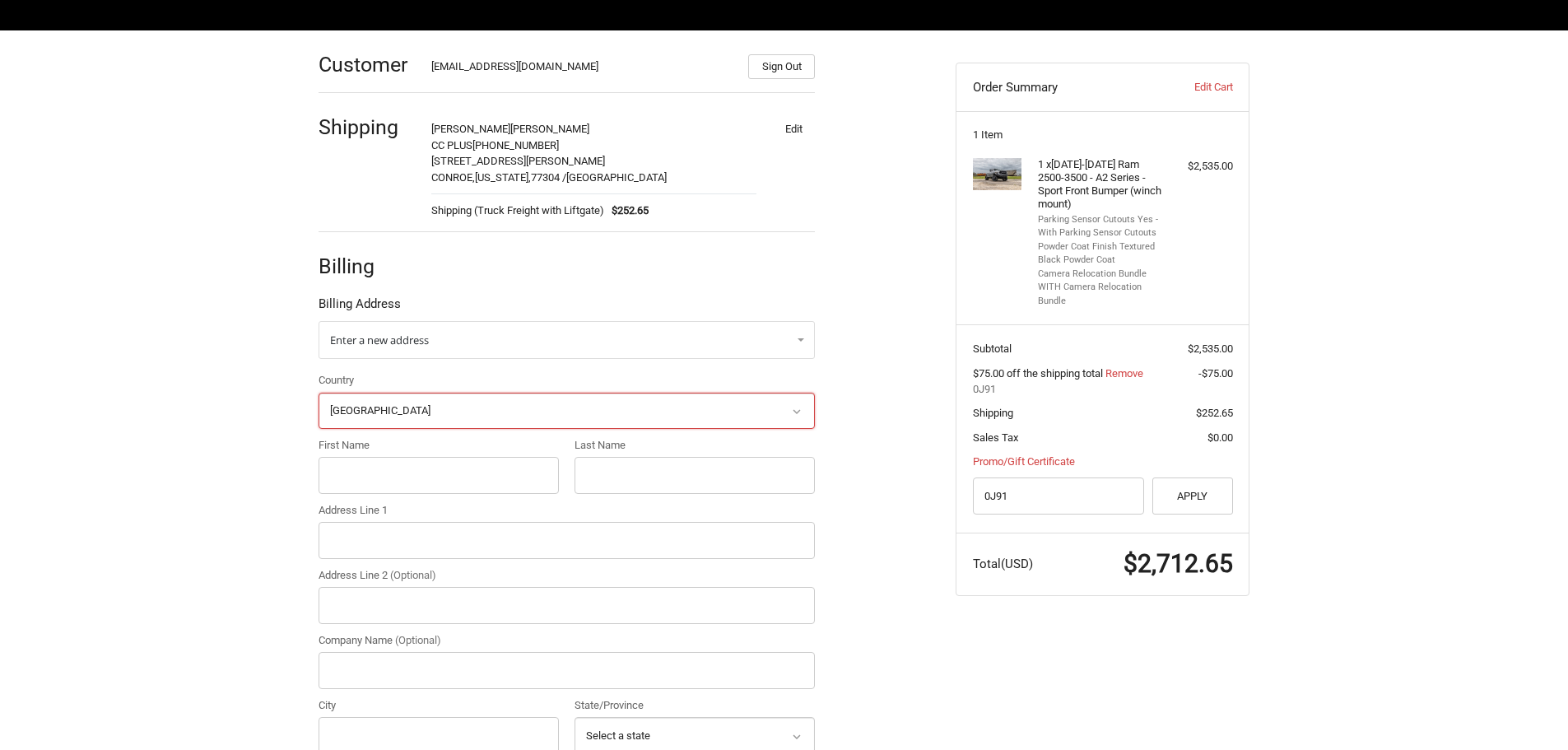
scroll to position [298, 0]
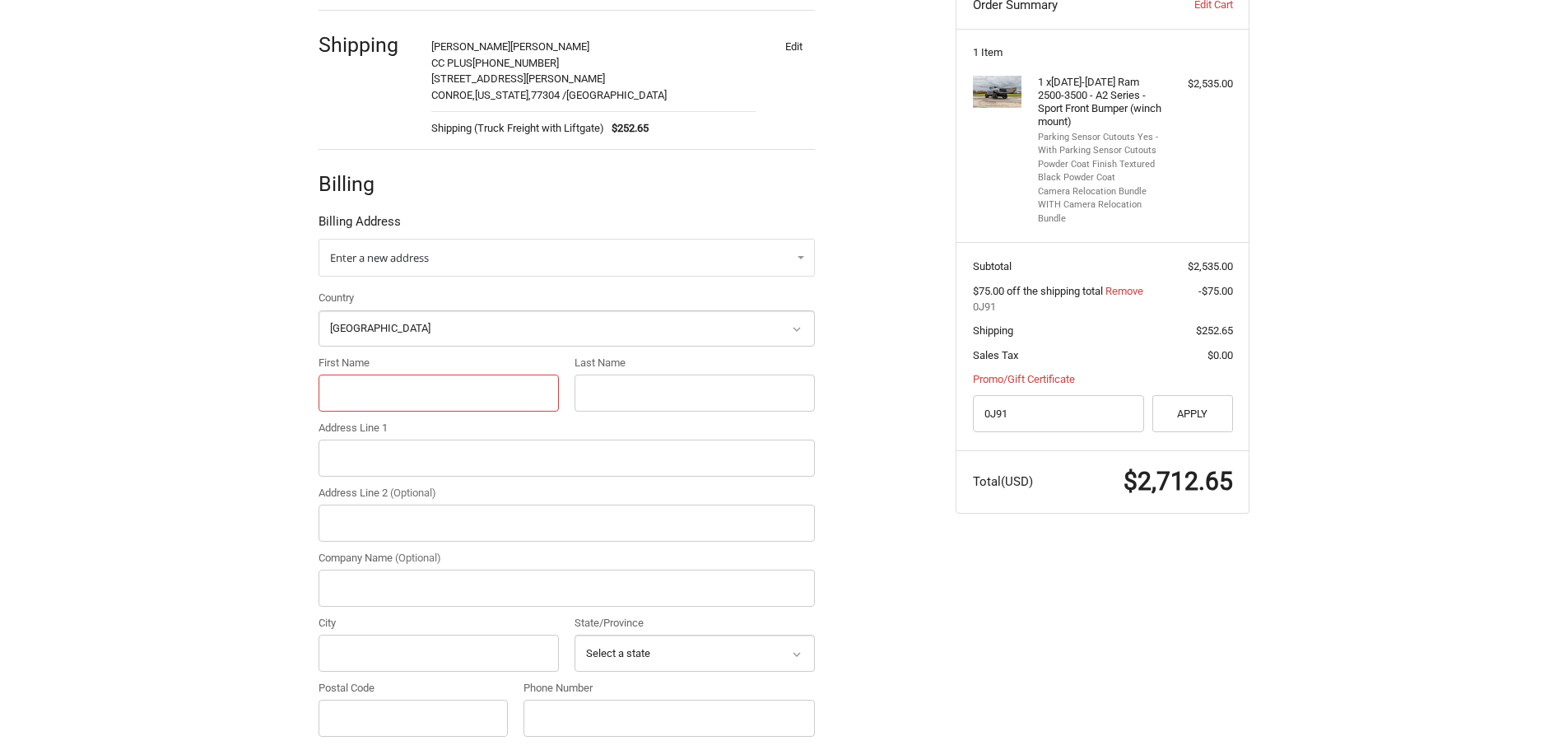
click at [392, 379] on input "First Name" at bounding box center [439, 393] width 241 height 37
type input "JOHN"
type input "WILLIAMSON"
type input "4205 West Davis Street"
type input "CC PLUS"
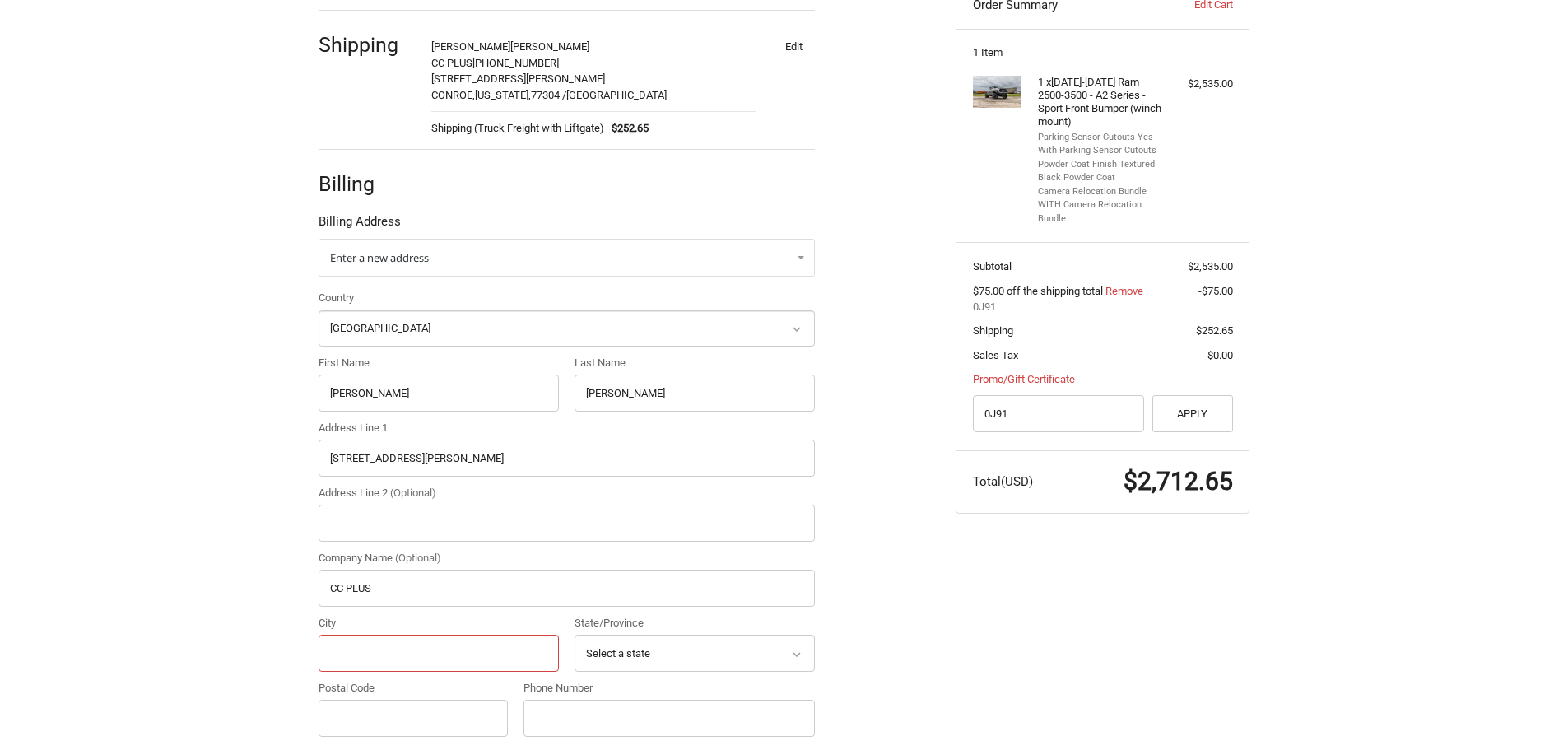
type input "CONROE"
select select "TX"
type input "77304"
type input "9367881800"
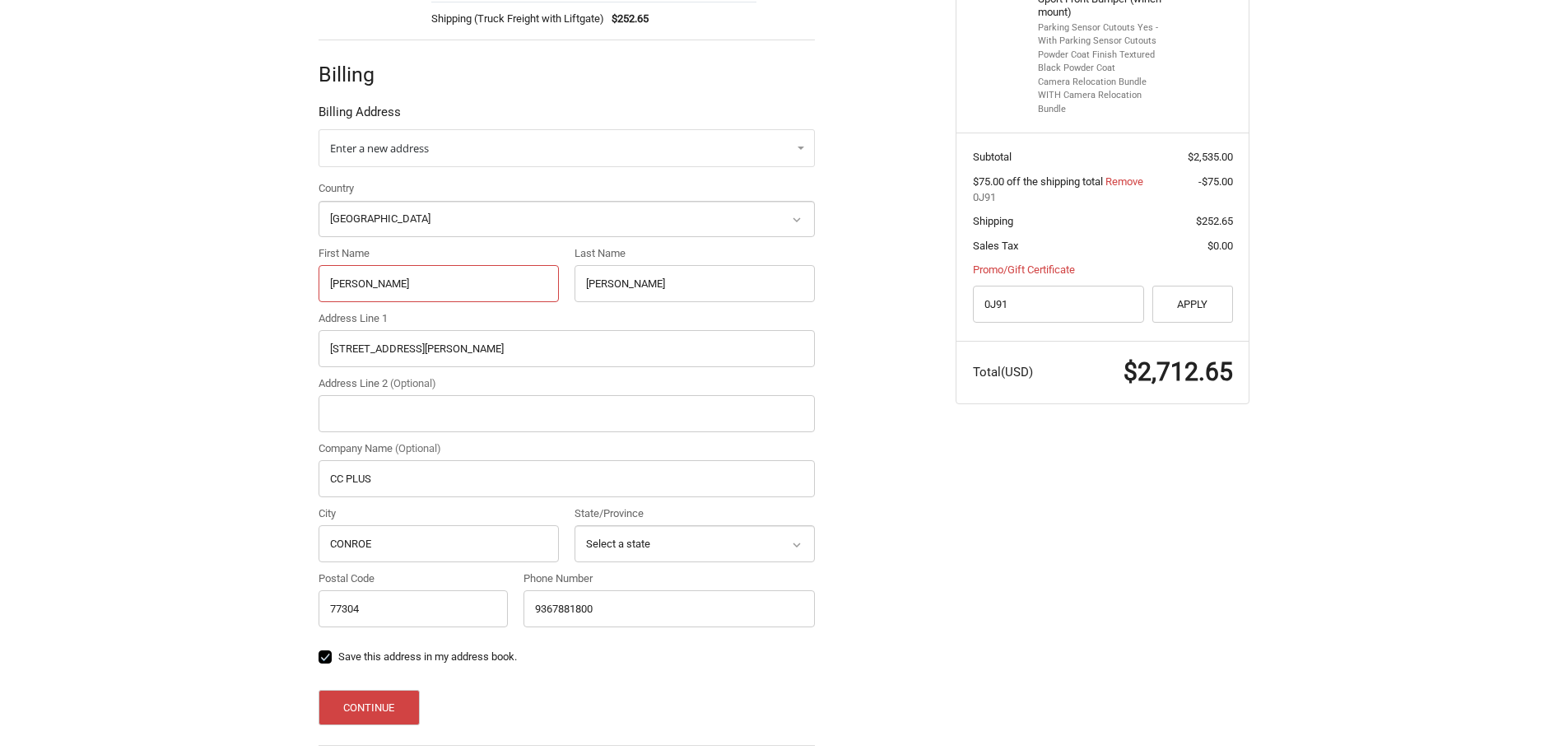
scroll to position [482, 0]
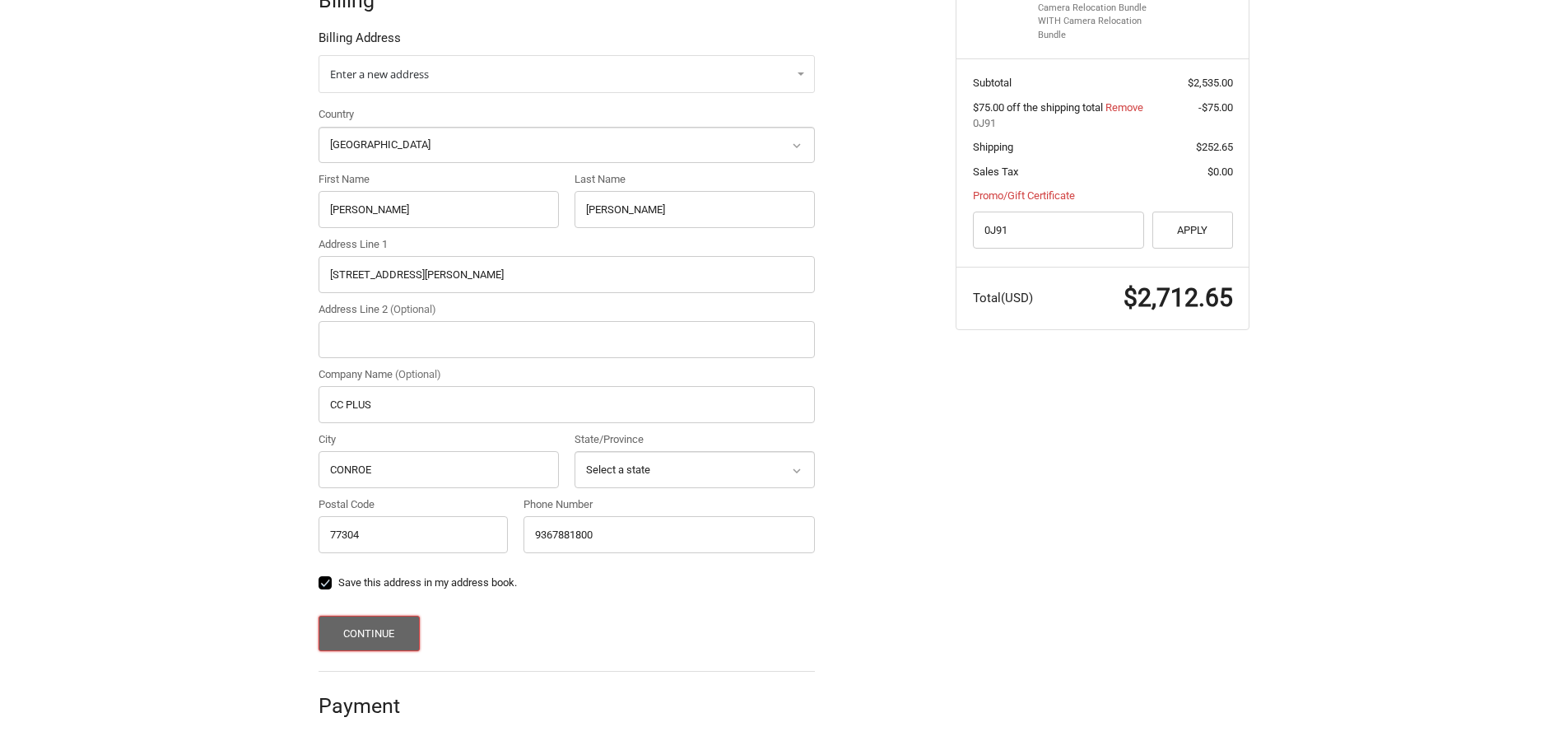
click at [390, 626] on button "Continue" at bounding box center [369, 633] width 101 height 36
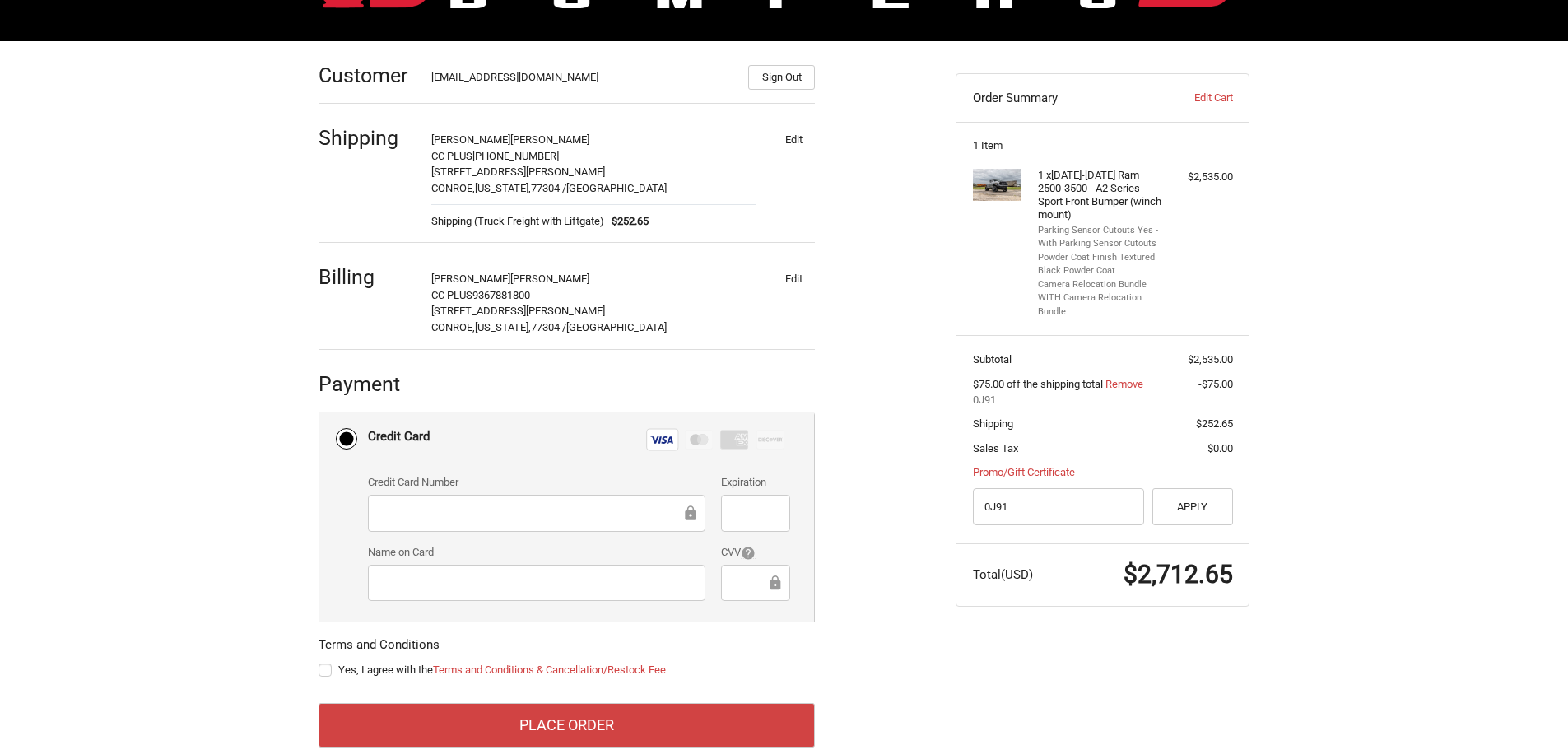
scroll to position [241, 0]
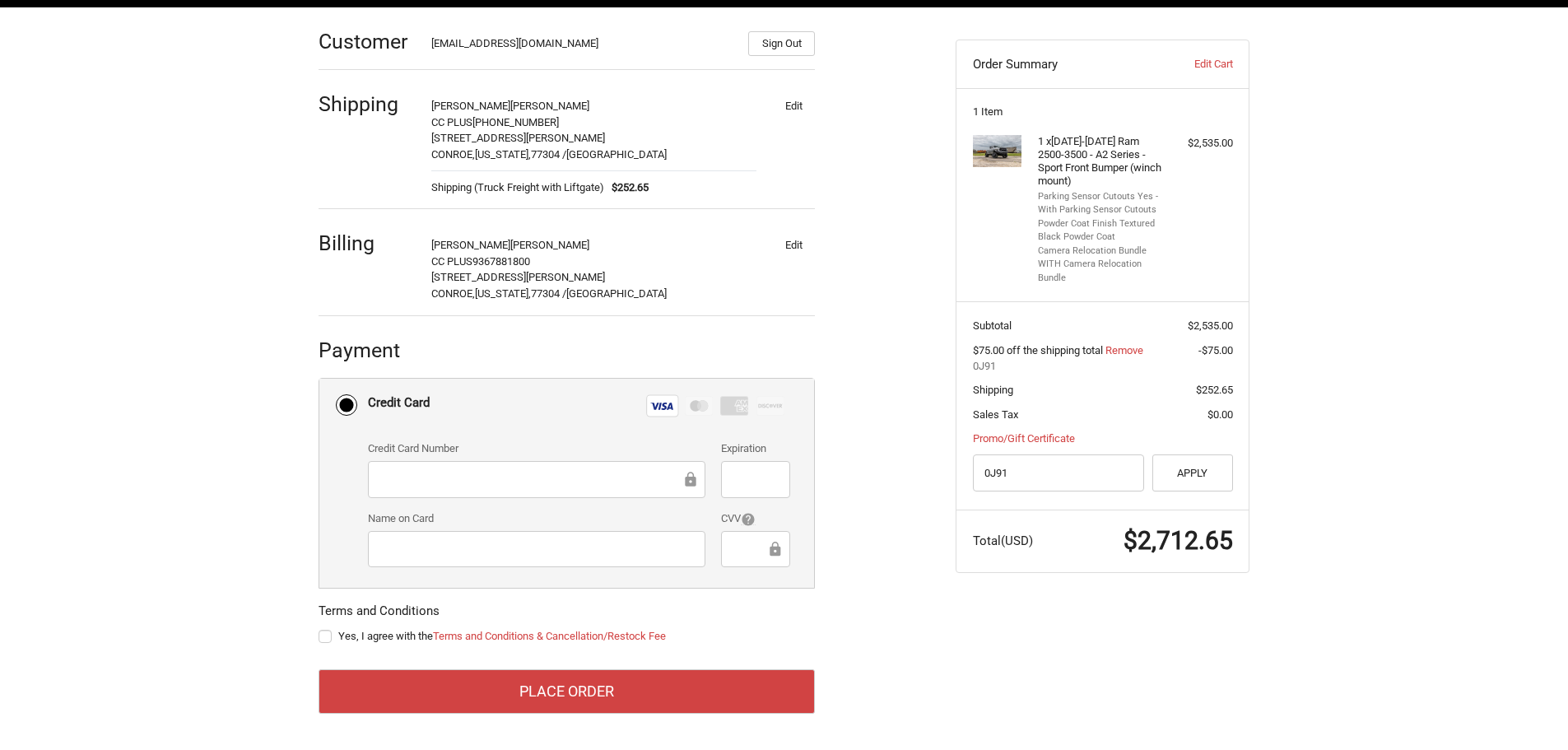
click at [327, 638] on label "Yes, I agree with the Terms and Conditions & Cancellation/Restock Fee" at bounding box center [567, 636] width 497 height 14
click at [320, 629] on input "Yes, I agree with the Terms and Conditions & Cancellation/Restock Fee" at bounding box center [319, 628] width 1 height 1
checkbox input "true"
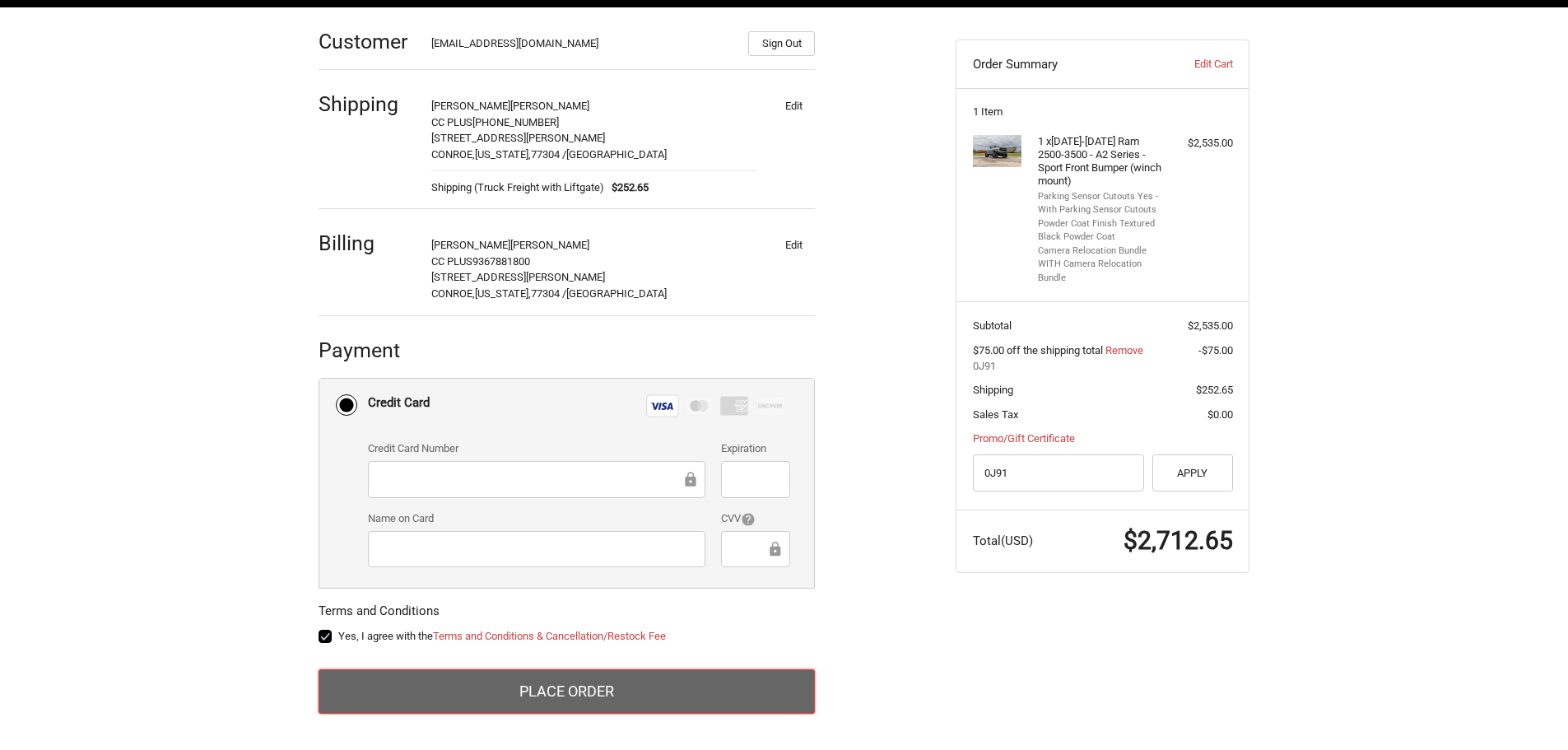
click at [544, 696] on button "Place Order" at bounding box center [567, 691] width 497 height 44
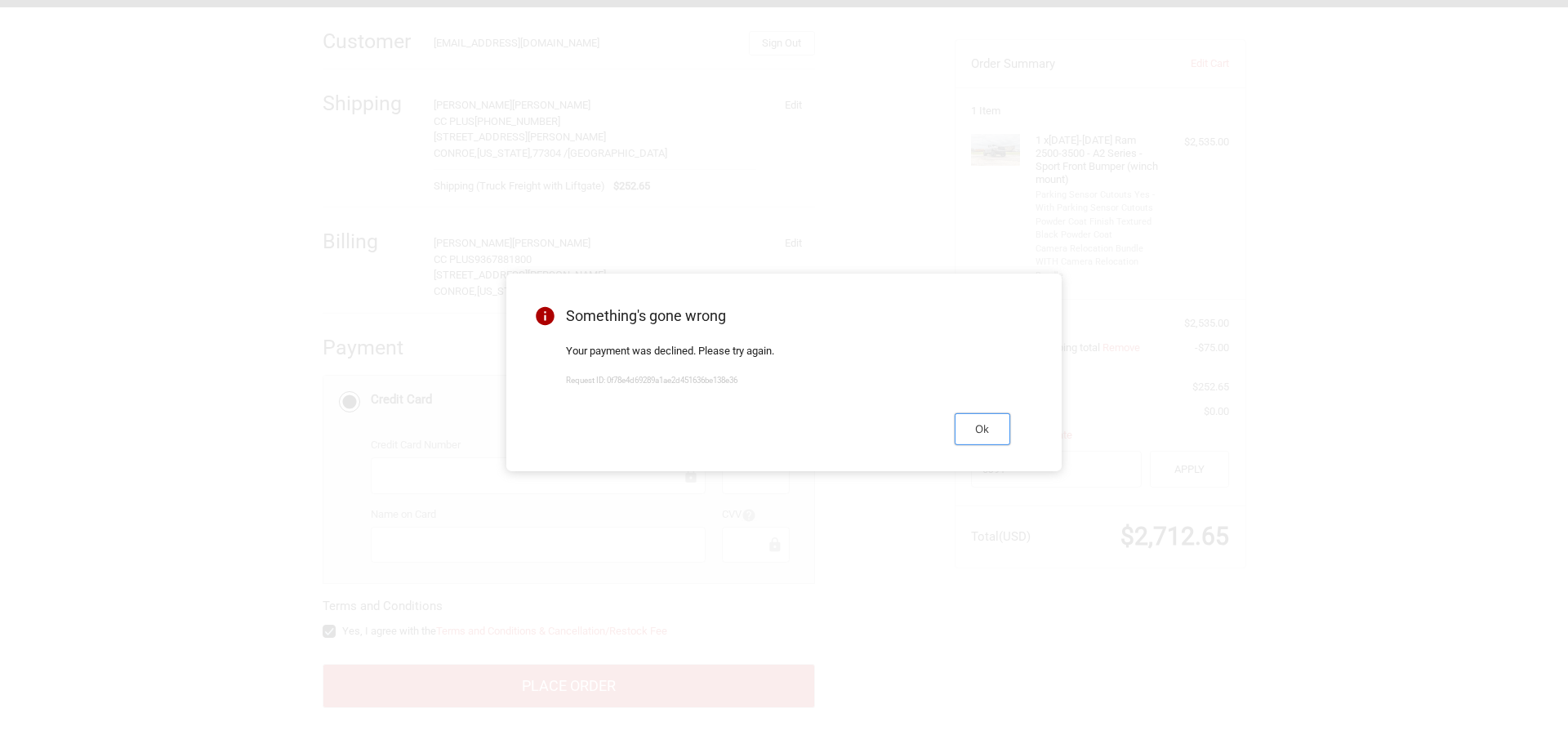
click at [996, 445] on button "Ok" at bounding box center [983, 429] width 56 height 32
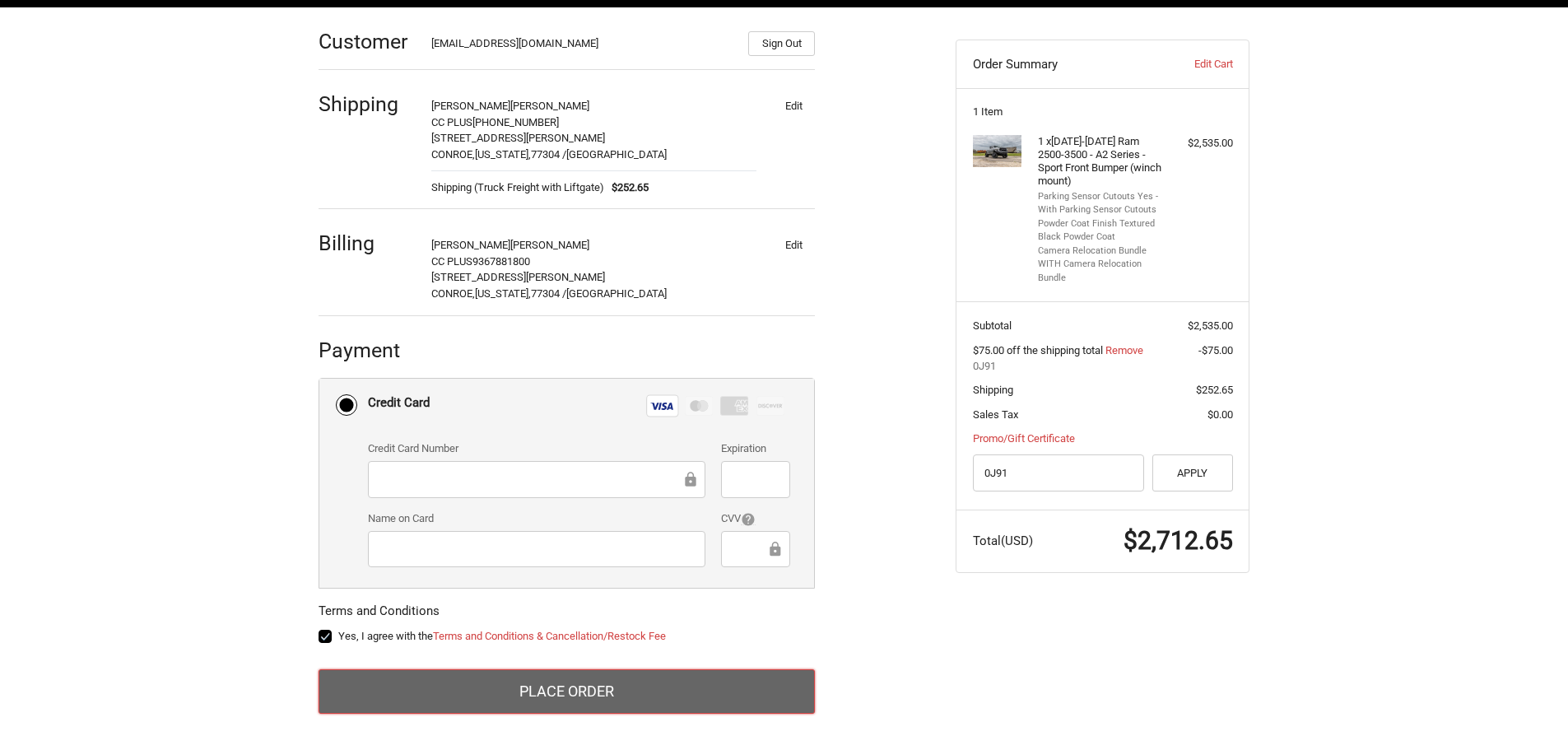
click at [595, 693] on button "Place Order" at bounding box center [567, 691] width 497 height 44
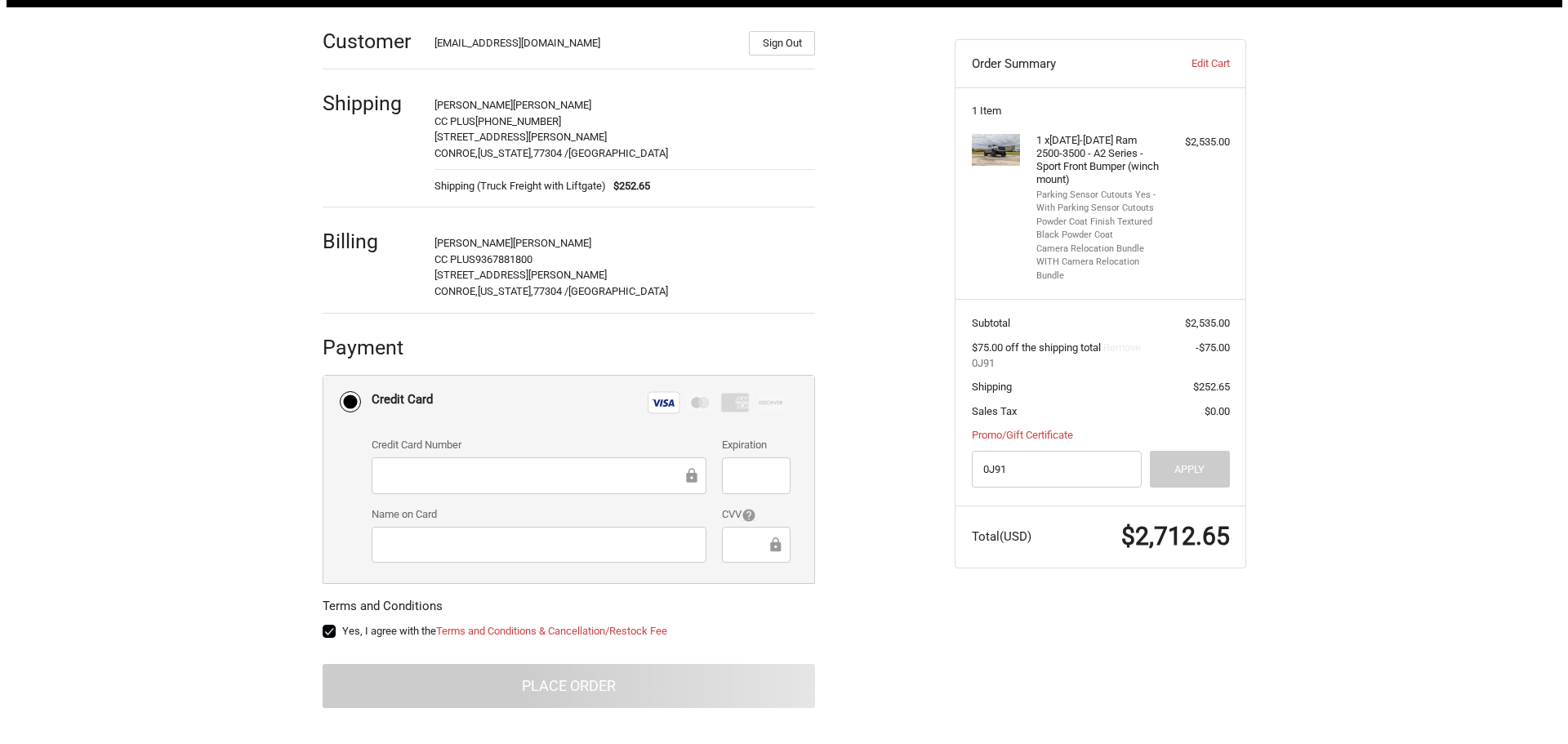
scroll to position [0, 0]
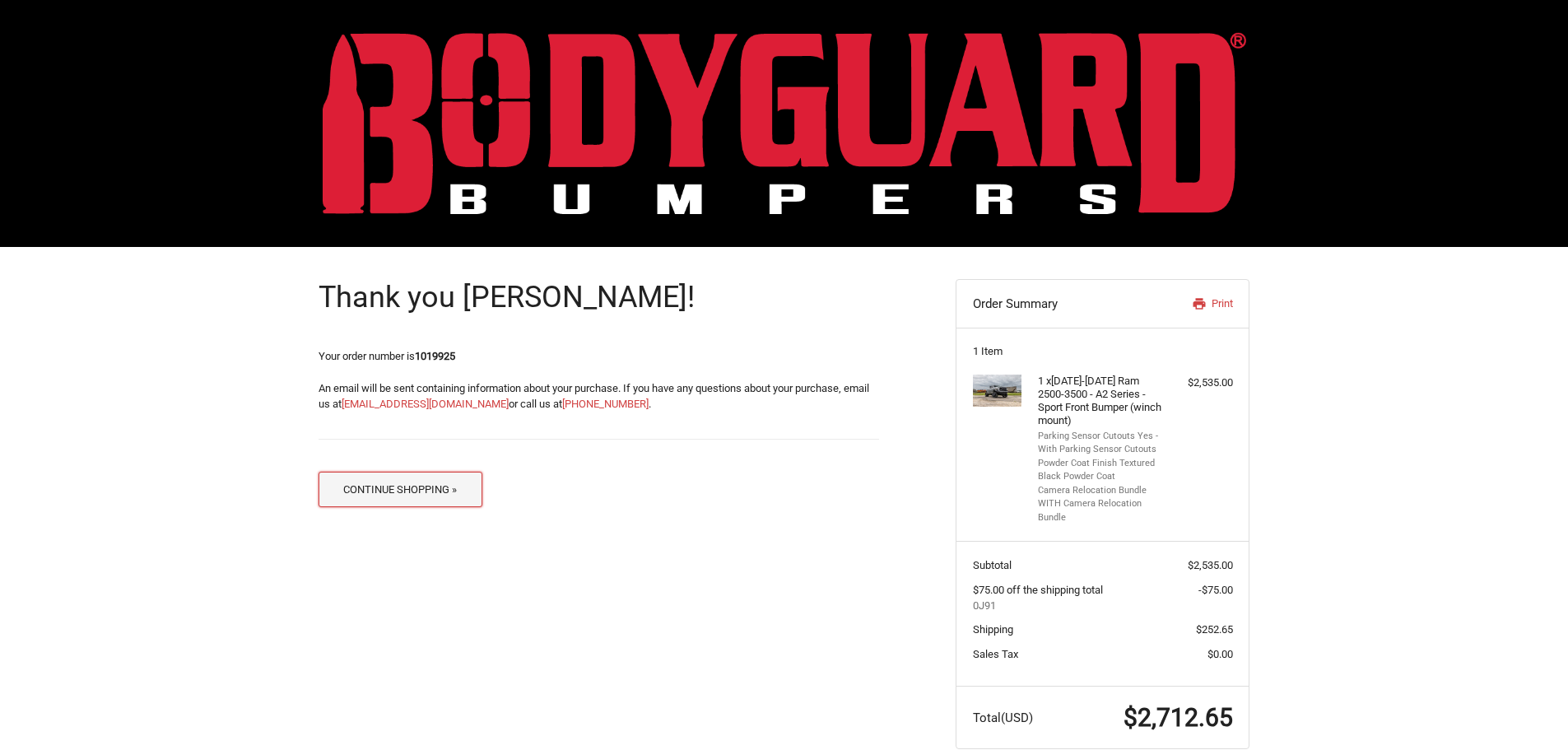
click at [425, 500] on button "Continue Shopping »" at bounding box center [400, 489] width 164 height 36
